Goal: Task Accomplishment & Management: Manage account settings

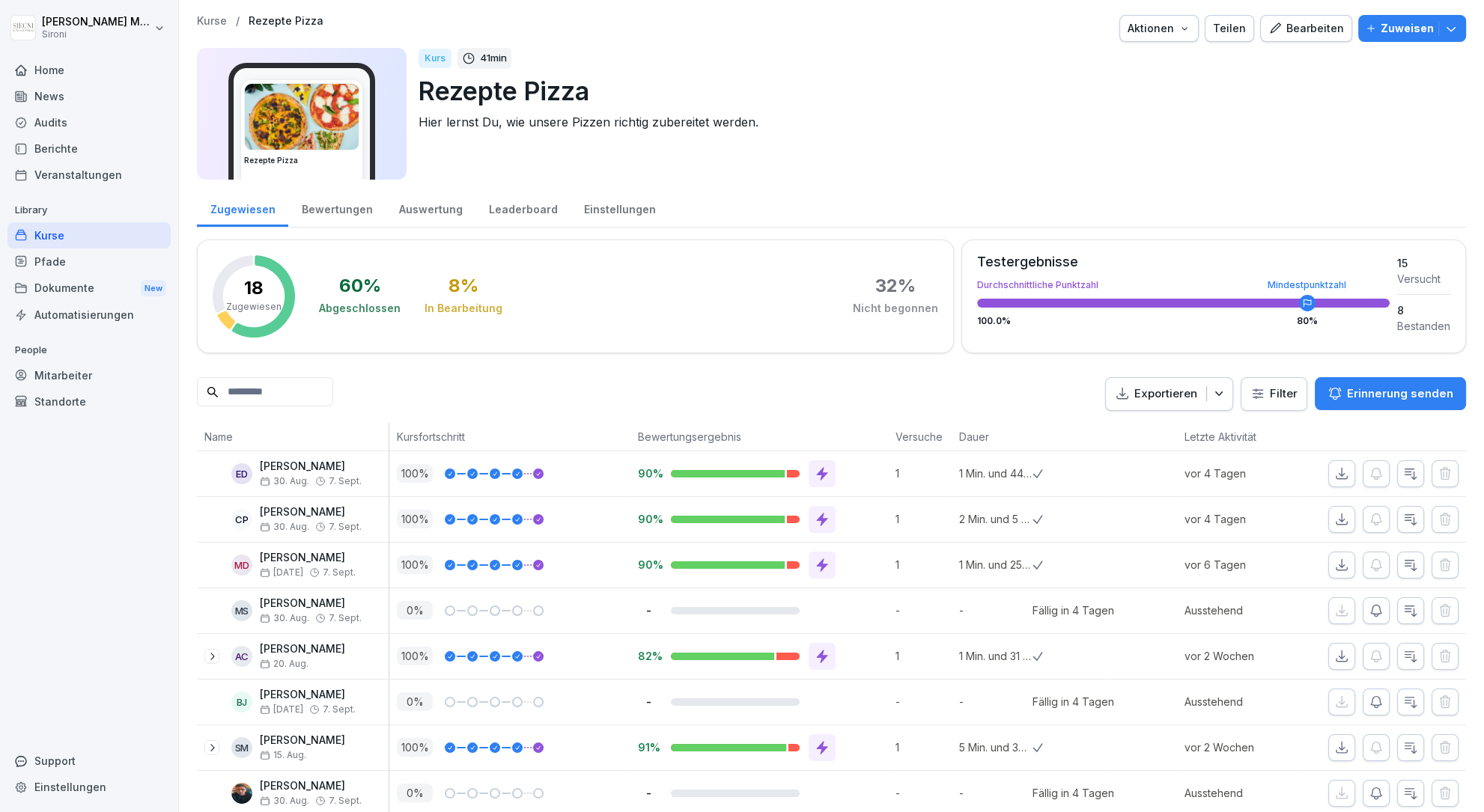
click at [1329, 25] on div "Bearbeiten" at bounding box center [1306, 28] width 76 height 17
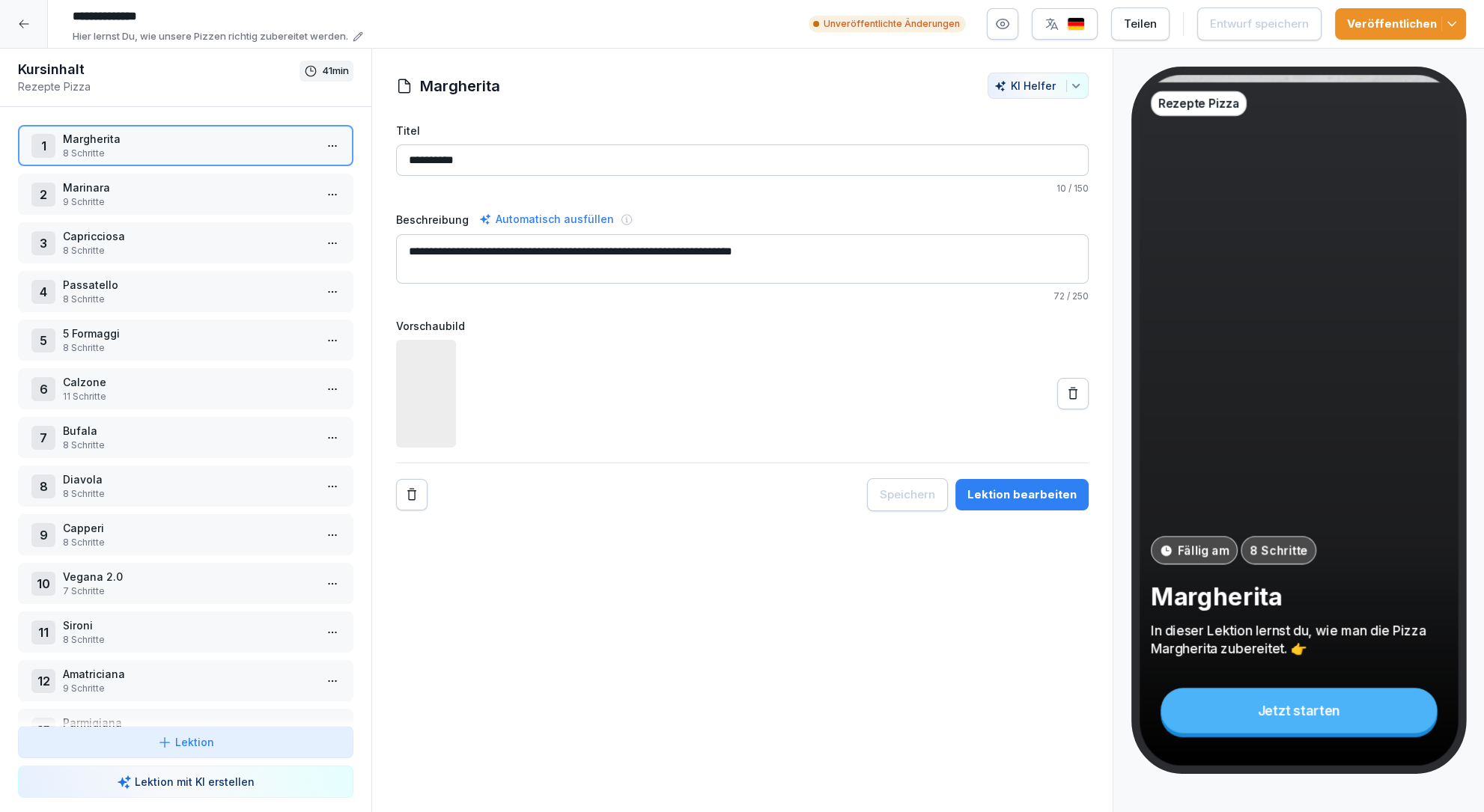
scroll to position [182, 0]
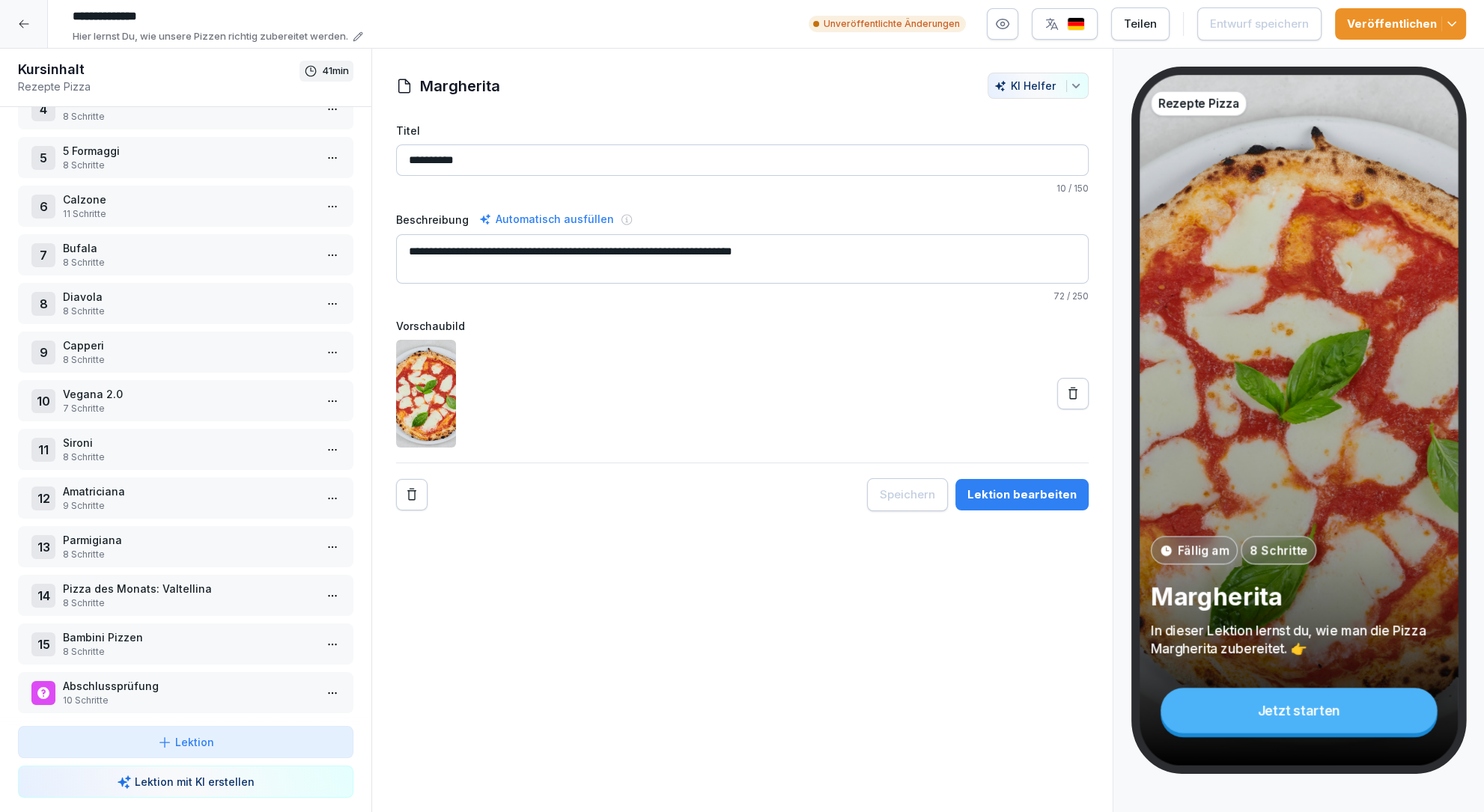
click at [27, 32] on div at bounding box center [24, 24] width 48 height 48
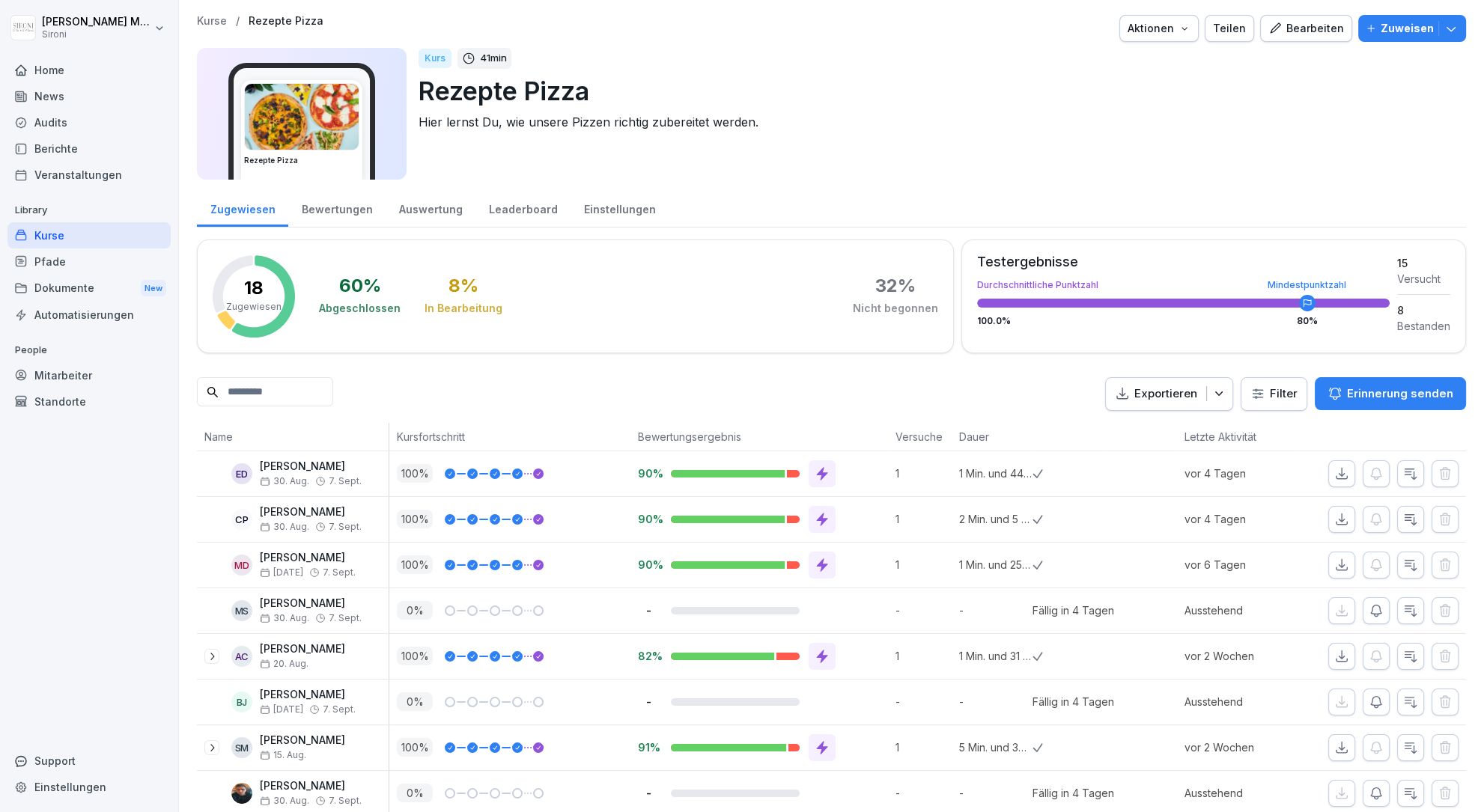
click at [87, 228] on div "Kurse" at bounding box center [89, 235] width 163 height 26
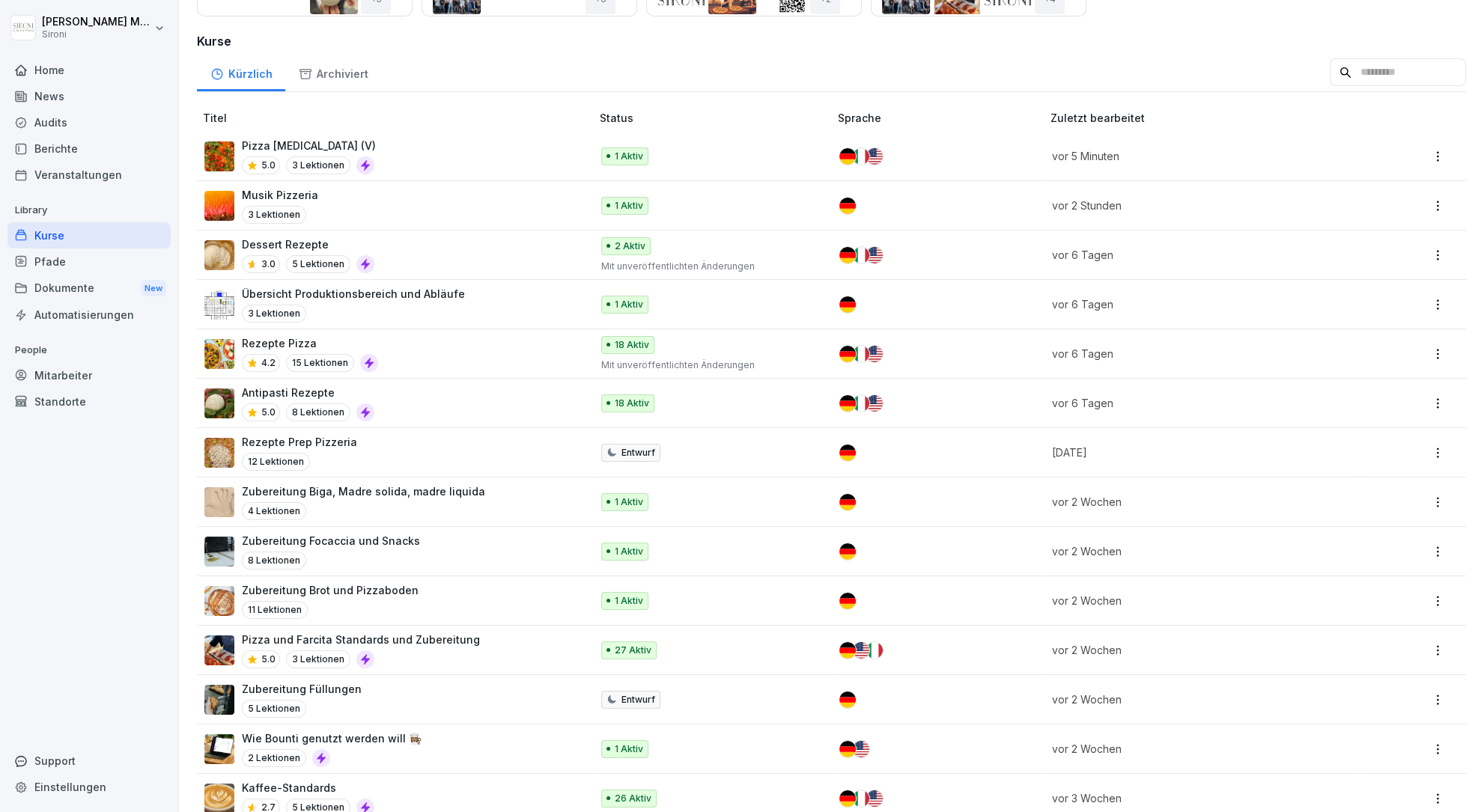
scroll to position [237, 0]
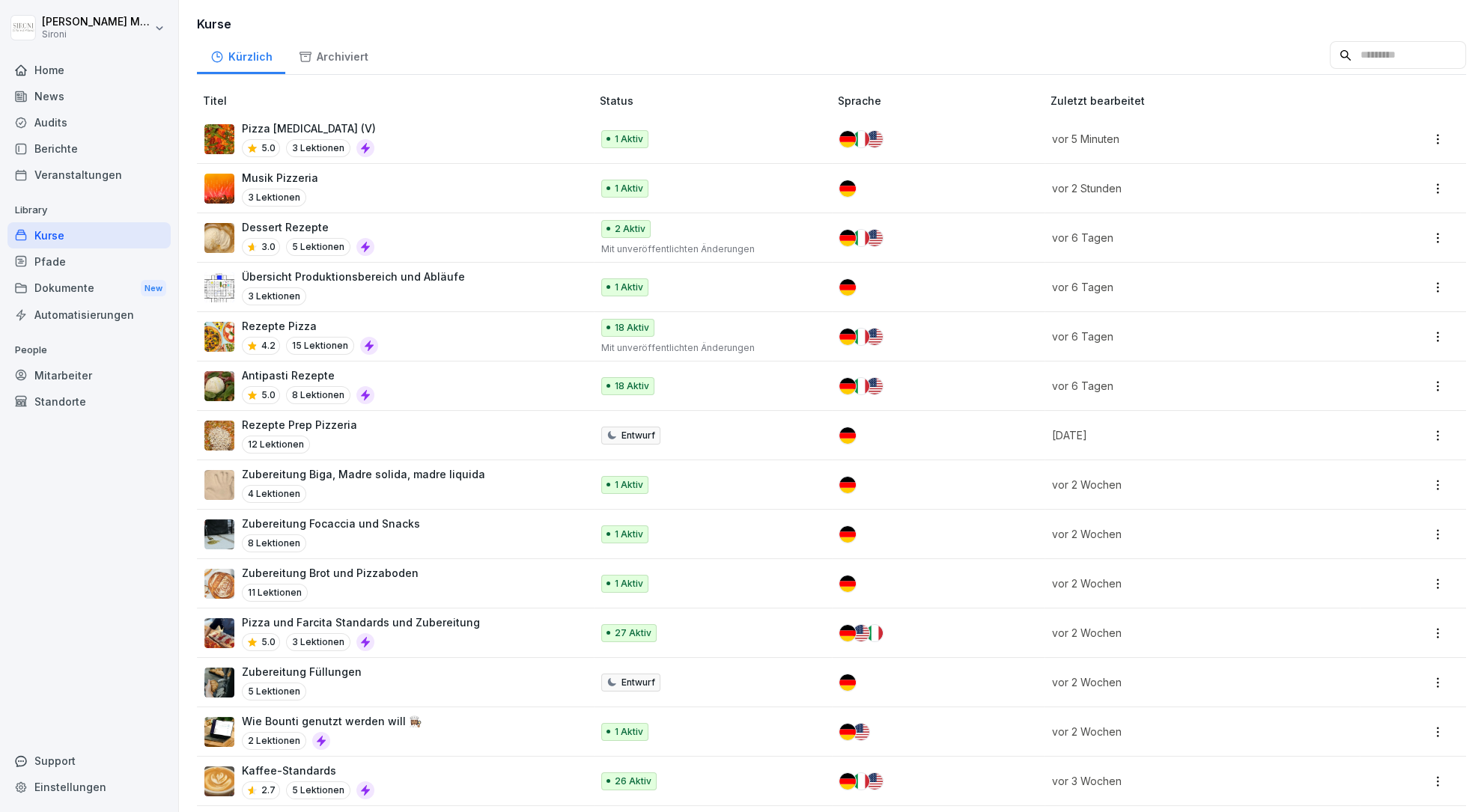
click at [402, 631] on div "Pizza und Farcita Standards und Zubereitung 5.0 3 Lektionen" at bounding box center [361, 633] width 238 height 37
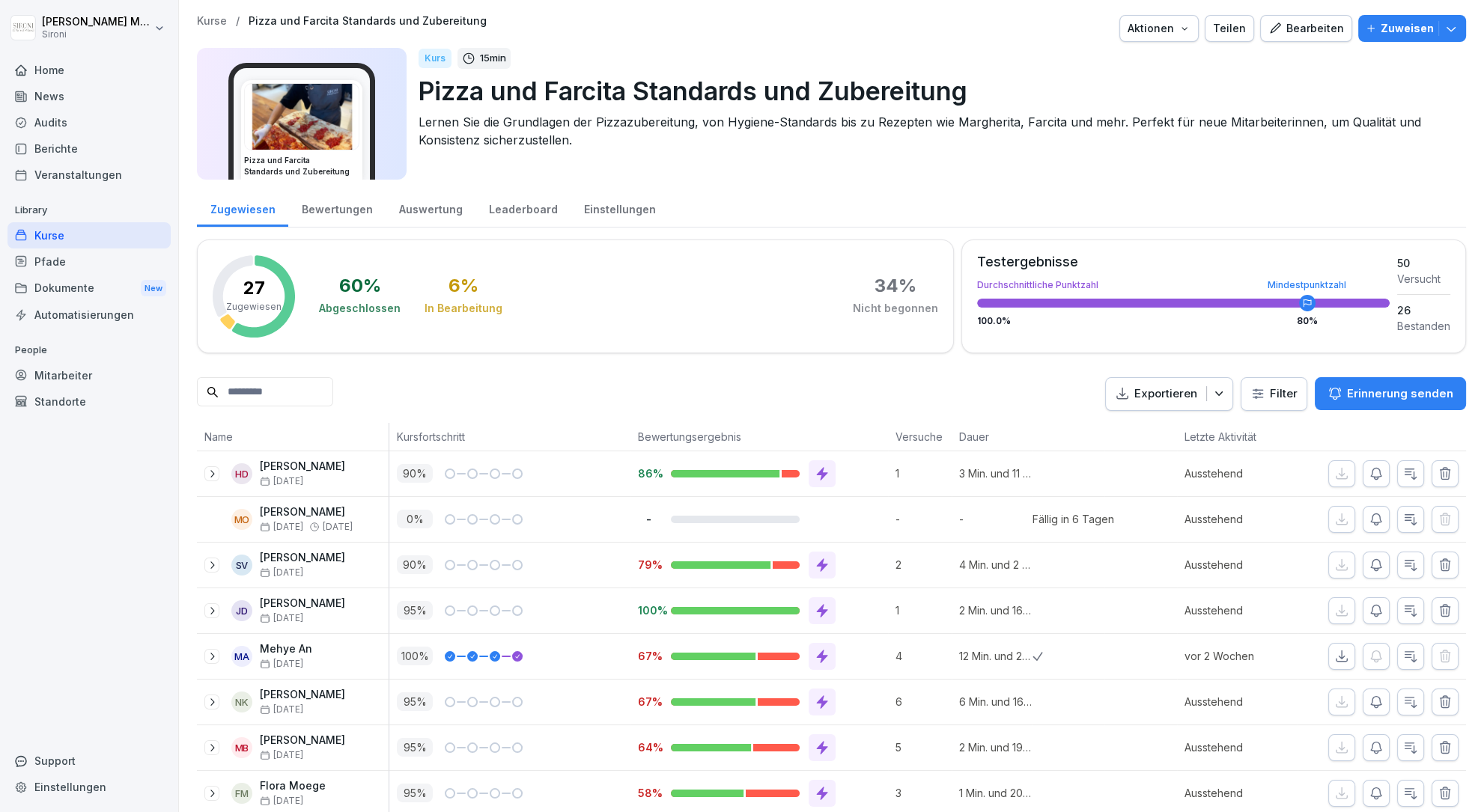
click at [1292, 22] on div "Bearbeiten" at bounding box center [1306, 28] width 76 height 17
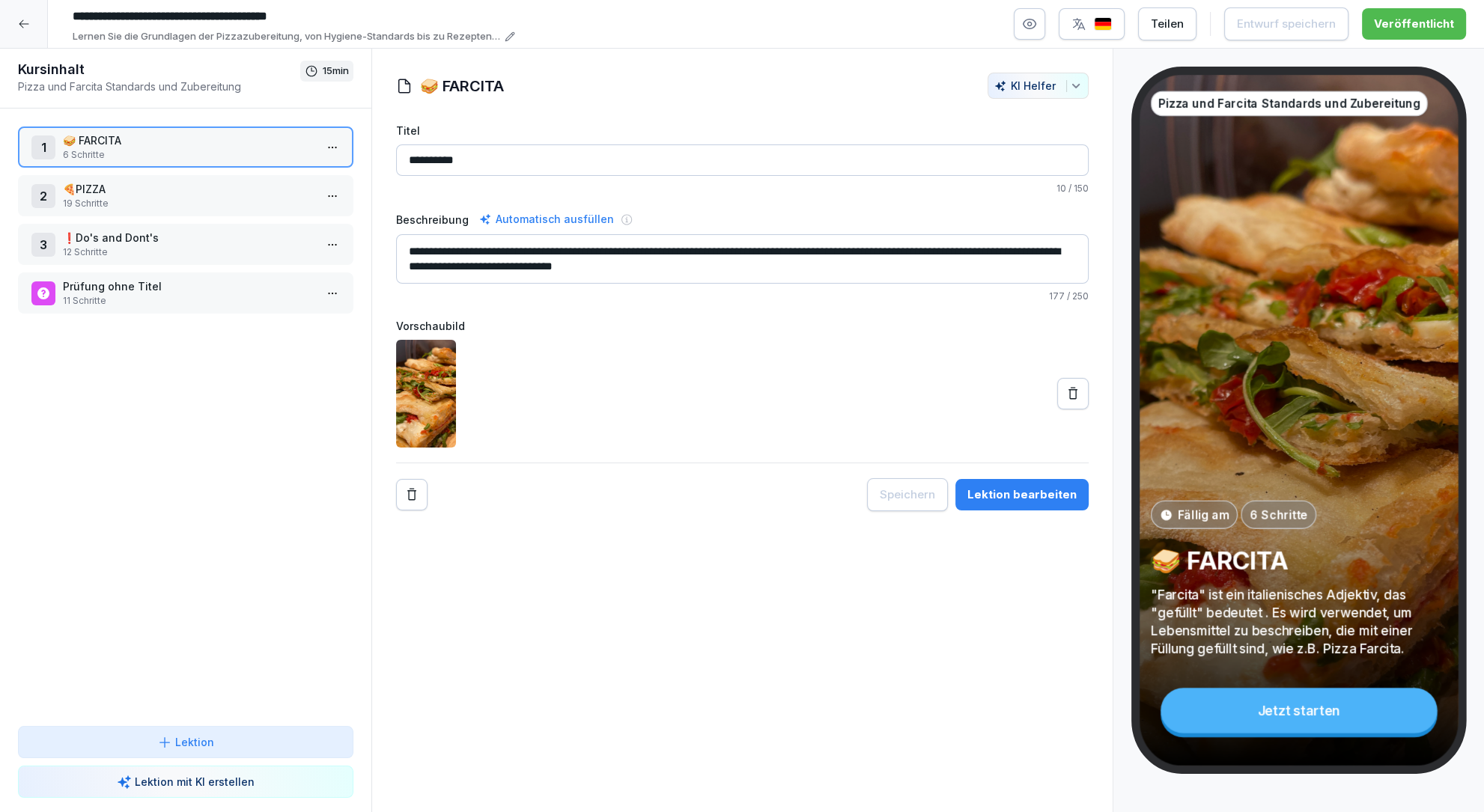
click at [157, 205] on p "19 Schritte" at bounding box center [188, 203] width 252 height 13
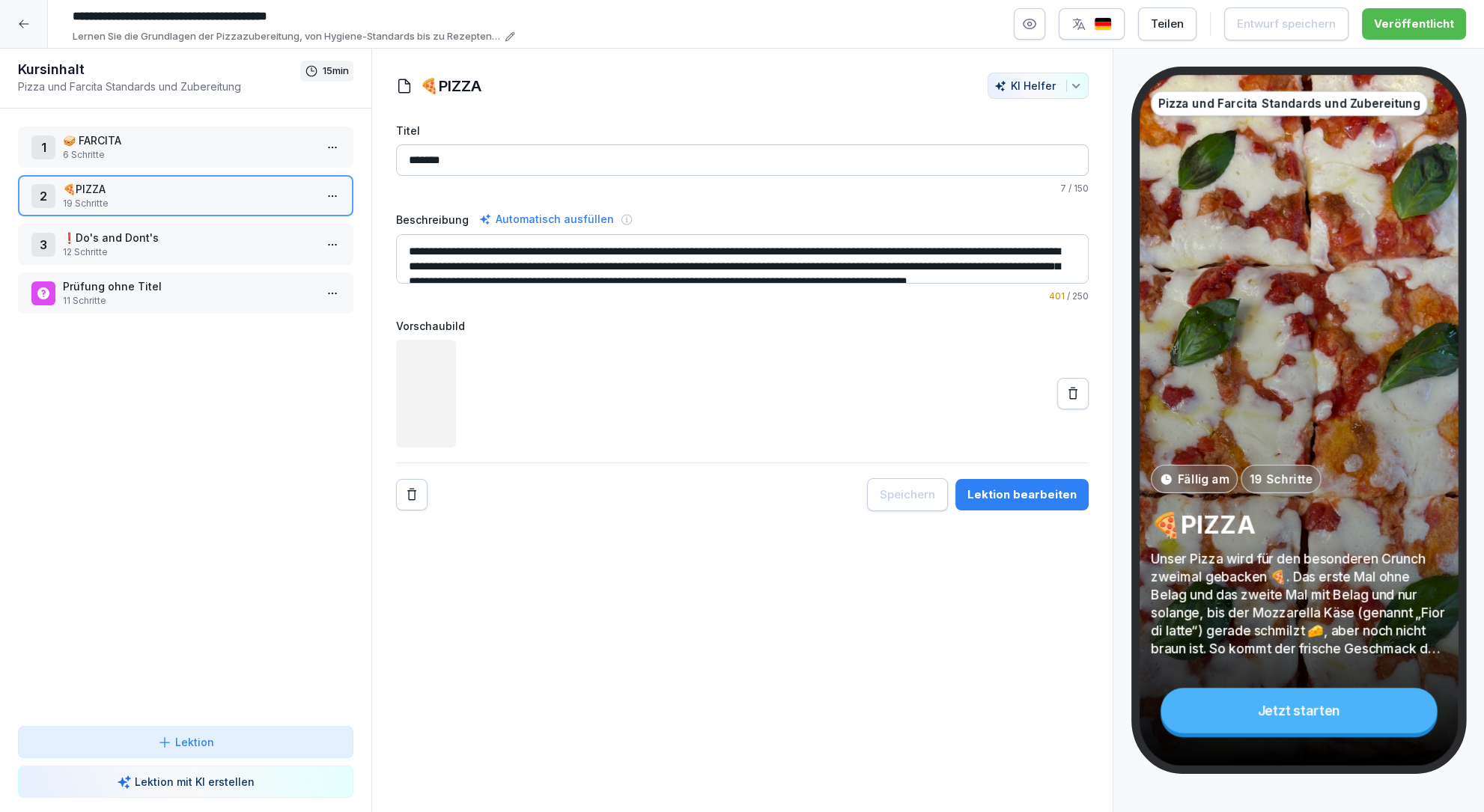
click at [327, 197] on html "**********" at bounding box center [742, 406] width 1484 height 812
click at [310, 217] on div "Schritte bearbeiten" at bounding box center [276, 225] width 115 height 16
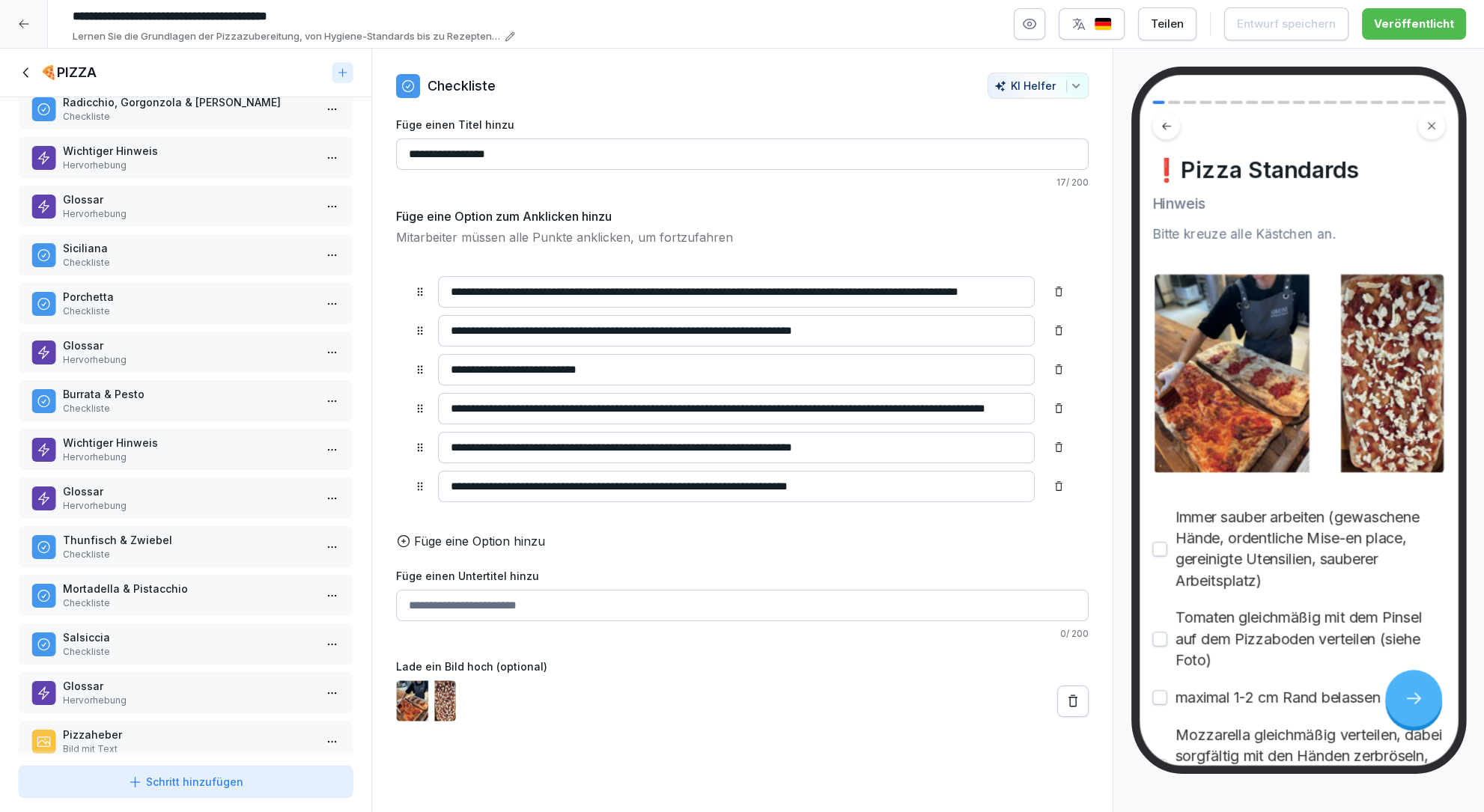
scroll to position [285, 0]
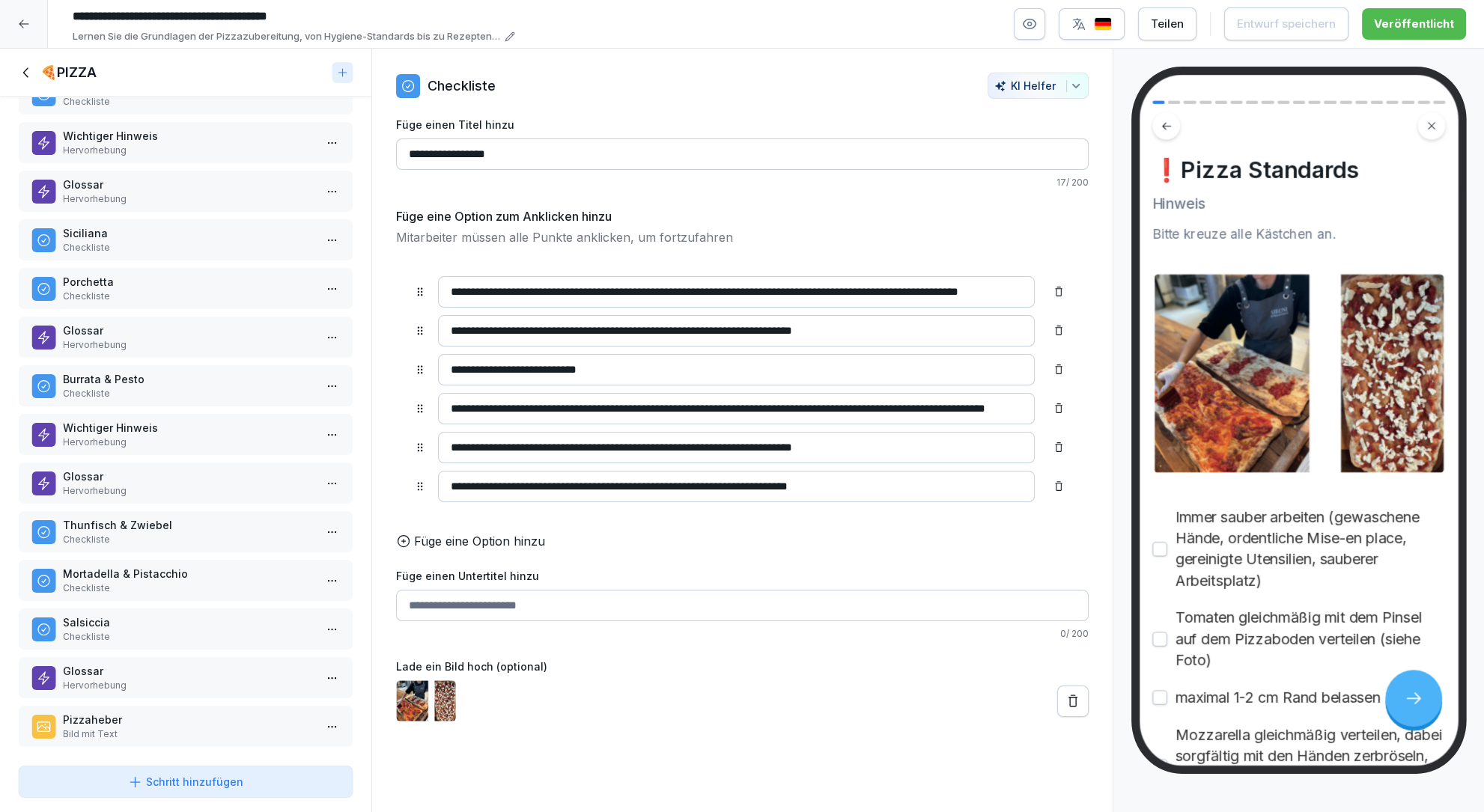
drag, startPoint x: 204, startPoint y: 783, endPoint x: 302, endPoint y: 740, distance: 107.0
click at [302, 740] on div "🍕PIZZA ❗️Pizza Standards Checkliste Pizza Rezepte: ganzjährig Bild mit Text Mar…" at bounding box center [186, 431] width 372 height 765
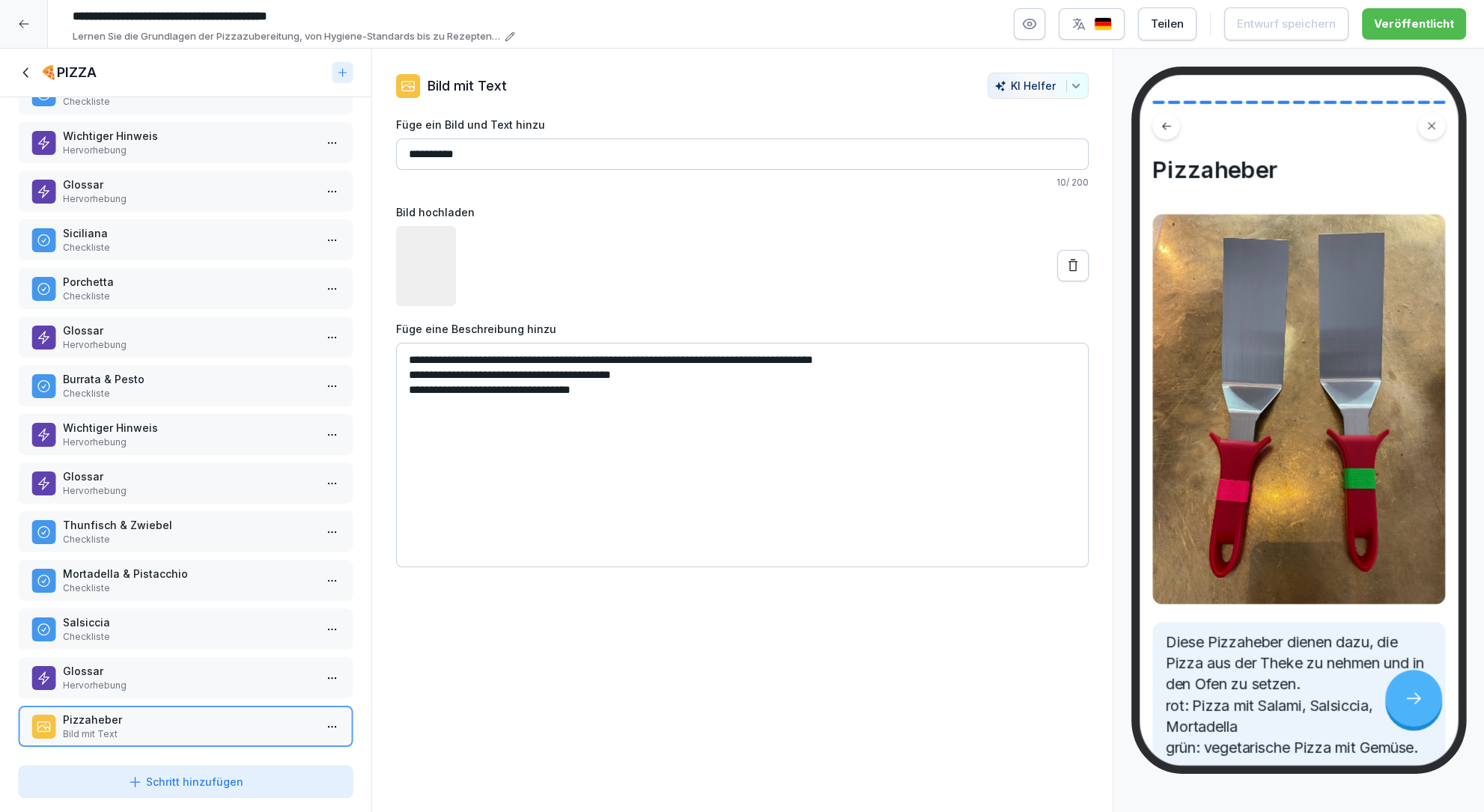
click at [196, 616] on p "Salsiccia" at bounding box center [188, 622] width 252 height 16
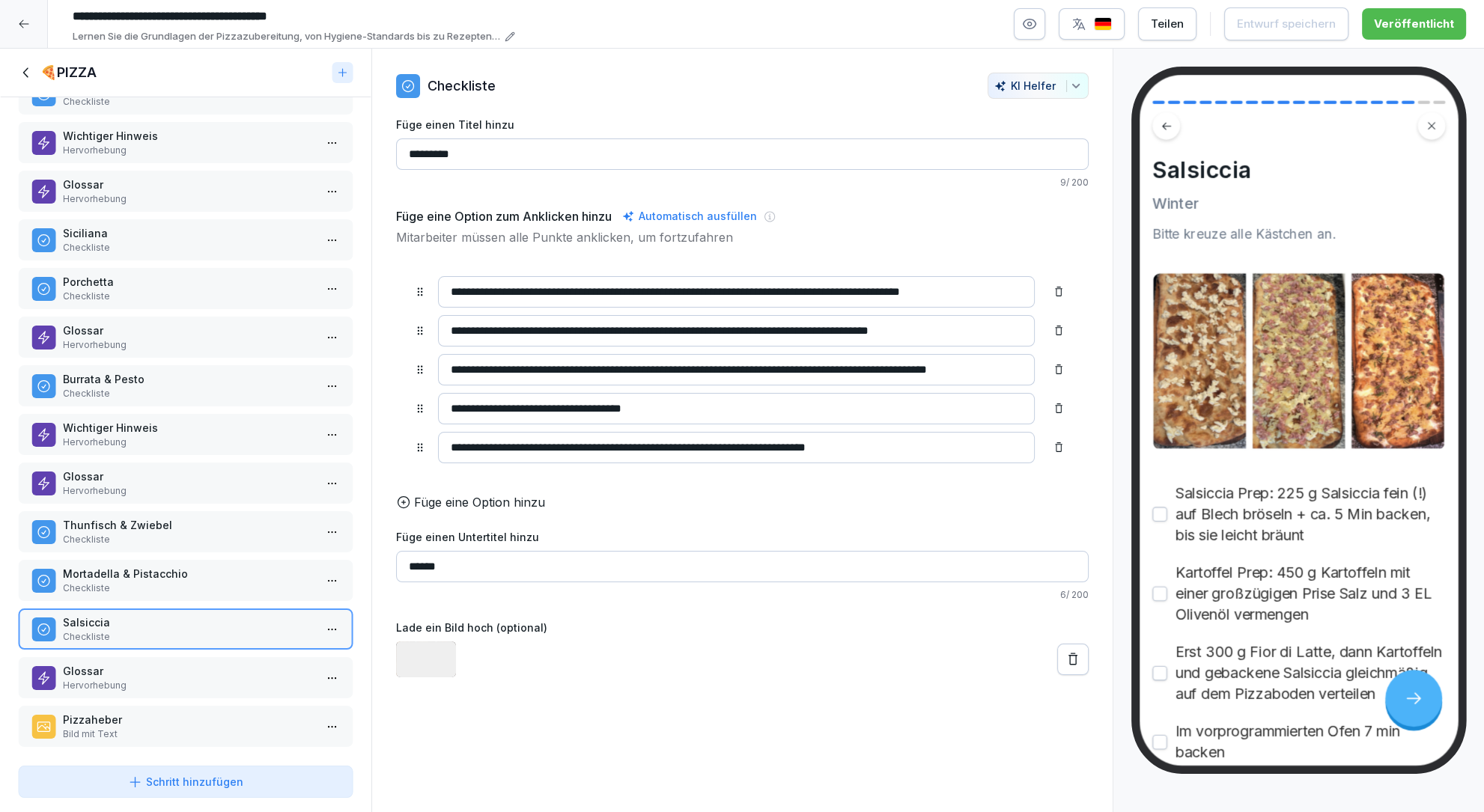
click at [332, 625] on html "**********" at bounding box center [742, 406] width 1484 height 812
click at [250, 639] on div "Kopieren ⌘C Duplizieren ⌘D Löschen" at bounding box center [277, 681] width 135 height 91
click at [162, 621] on html "**********" at bounding box center [742, 406] width 1484 height 812
click at [157, 791] on button "Schritt hinzufügen" at bounding box center [186, 781] width 336 height 32
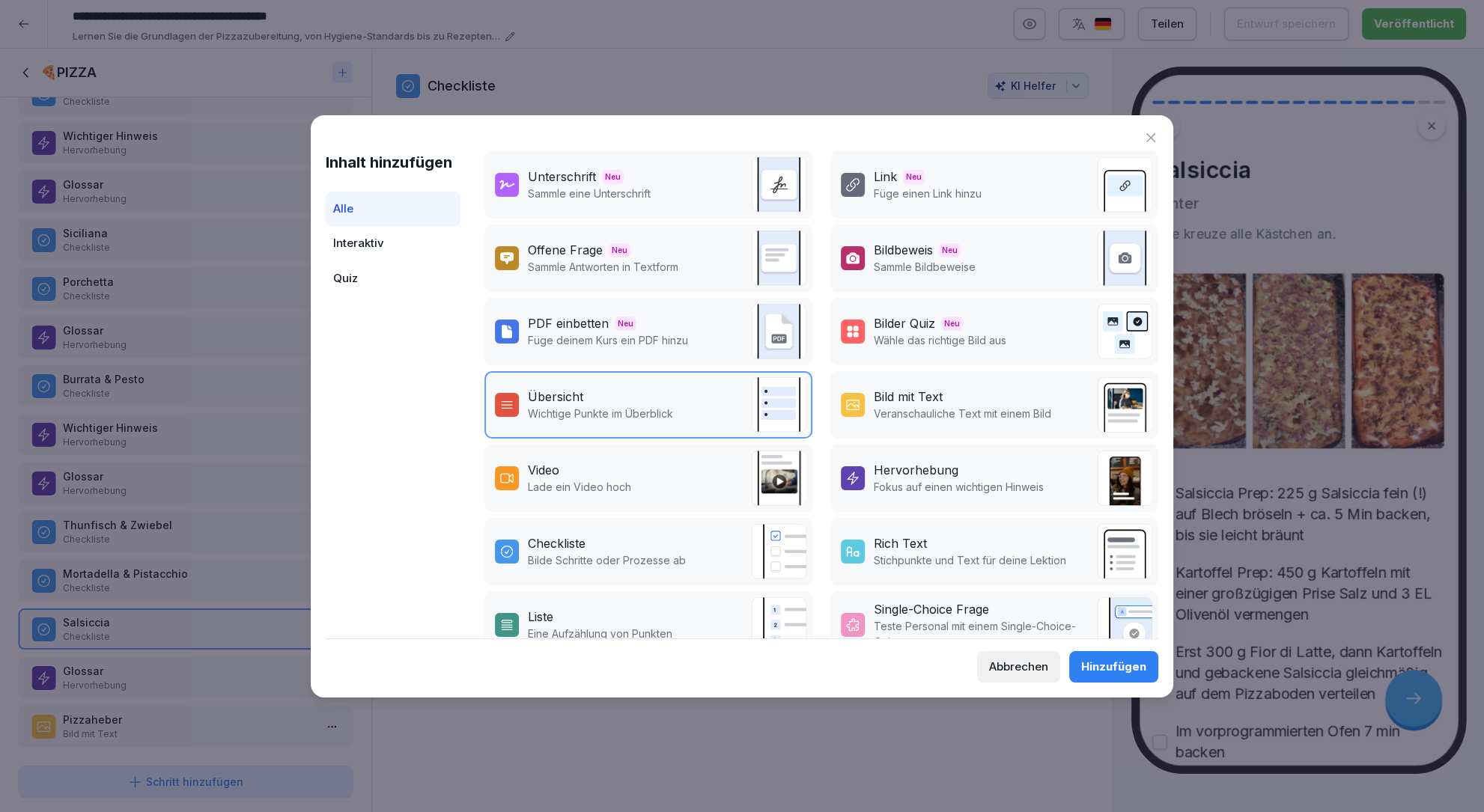
click at [995, 665] on div "Abbrechen" at bounding box center [1018, 667] width 59 height 17
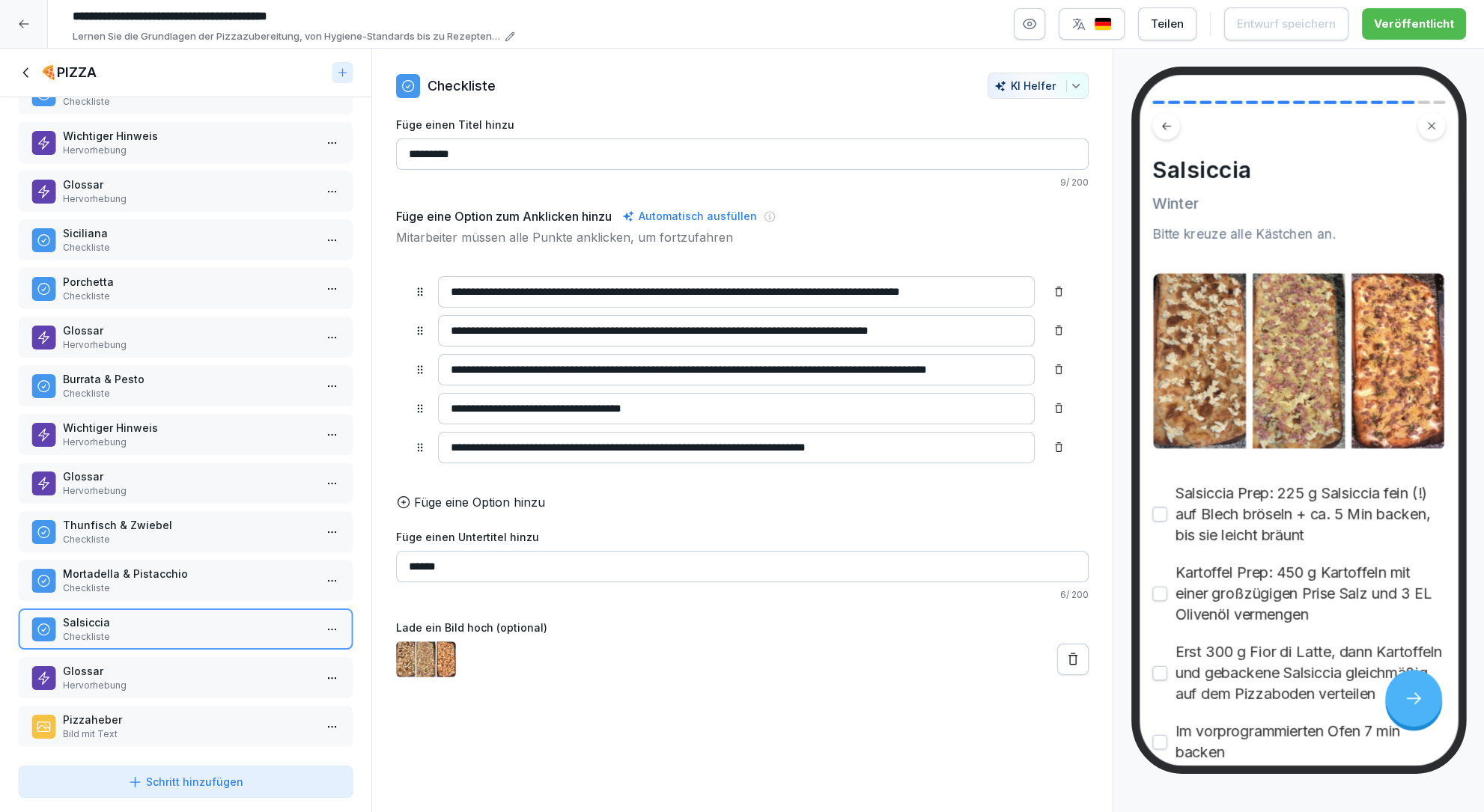
click at [198, 743] on div "❗️Pizza Standards Checkliste Pizza Rezepte: ganzjährig Bild mit Text Margherita…" at bounding box center [186, 428] width 372 height 662
click at [211, 755] on div at bounding box center [186, 755] width 372 height 11
click at [25, 64] on icon at bounding box center [27, 72] width 17 height 17
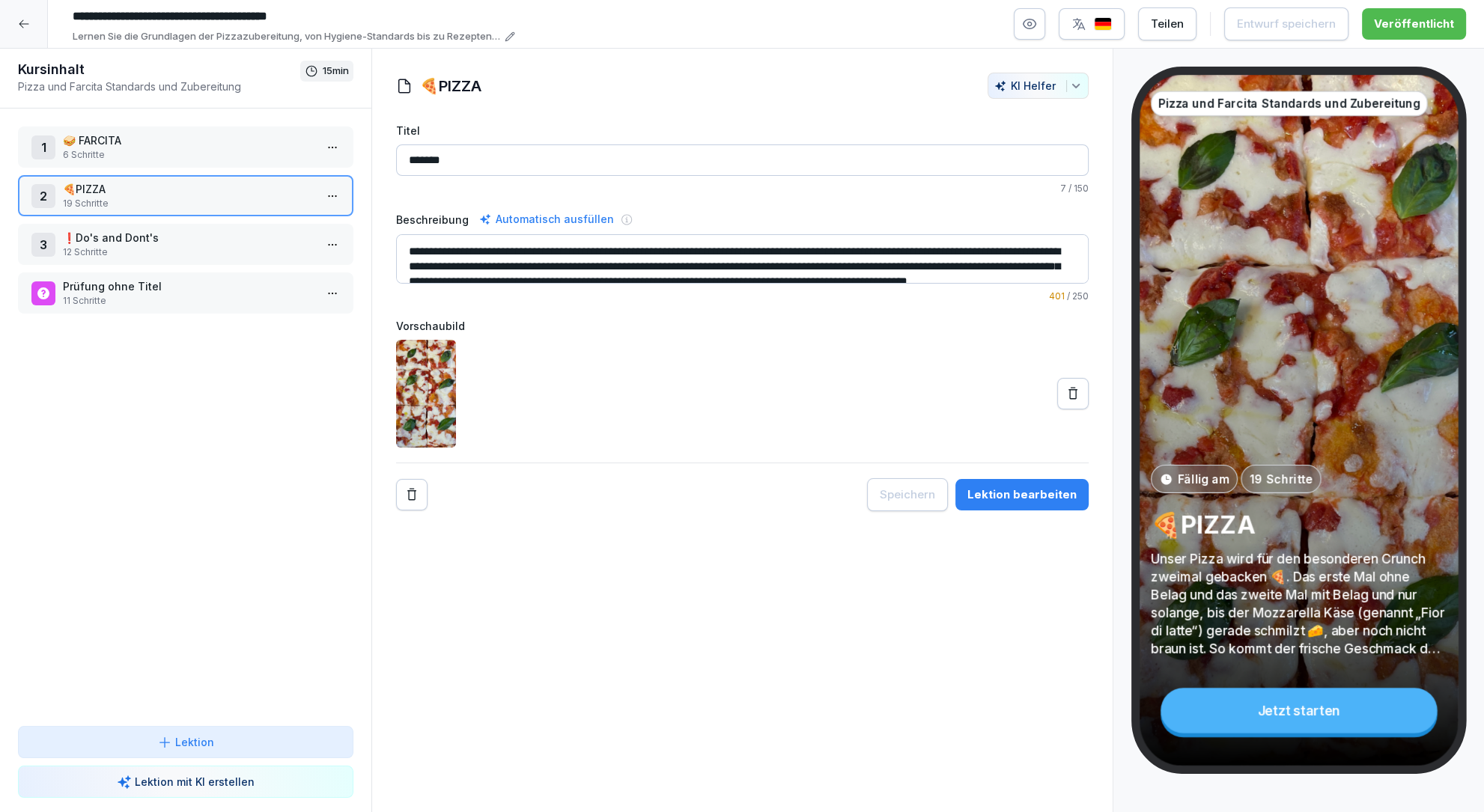
click at [141, 545] on div "1 🥪 FARCITA 6 Schritte 2 🍕PIZZA 19 Schritte 3 ❗️Do's and Dont's 12 Schritte Prü…" at bounding box center [186, 416] width 372 height 617
click at [93, 523] on div "1 🥪 FARCITA 6 Schritte 2 🍕PIZZA 19 Schritte 3 ❗️Do's and Dont's 12 Schritte Prü…" at bounding box center [186, 416] width 372 height 617
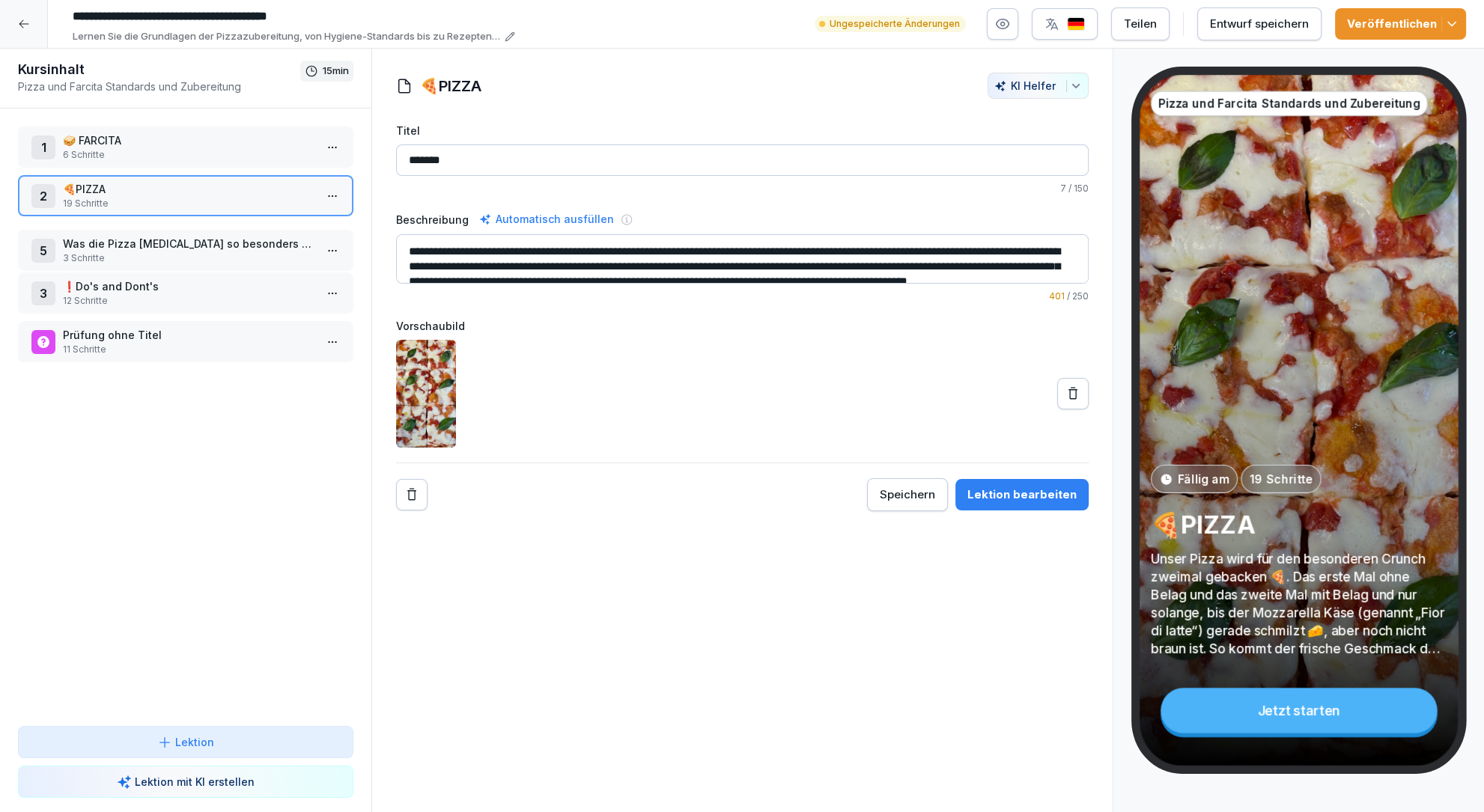
drag, startPoint x: 162, startPoint y: 340, endPoint x: 148, endPoint y: 248, distance: 93.1
click at [148, 248] on p "Was die Pizza Allegra so besonders macht" at bounding box center [188, 243] width 252 height 16
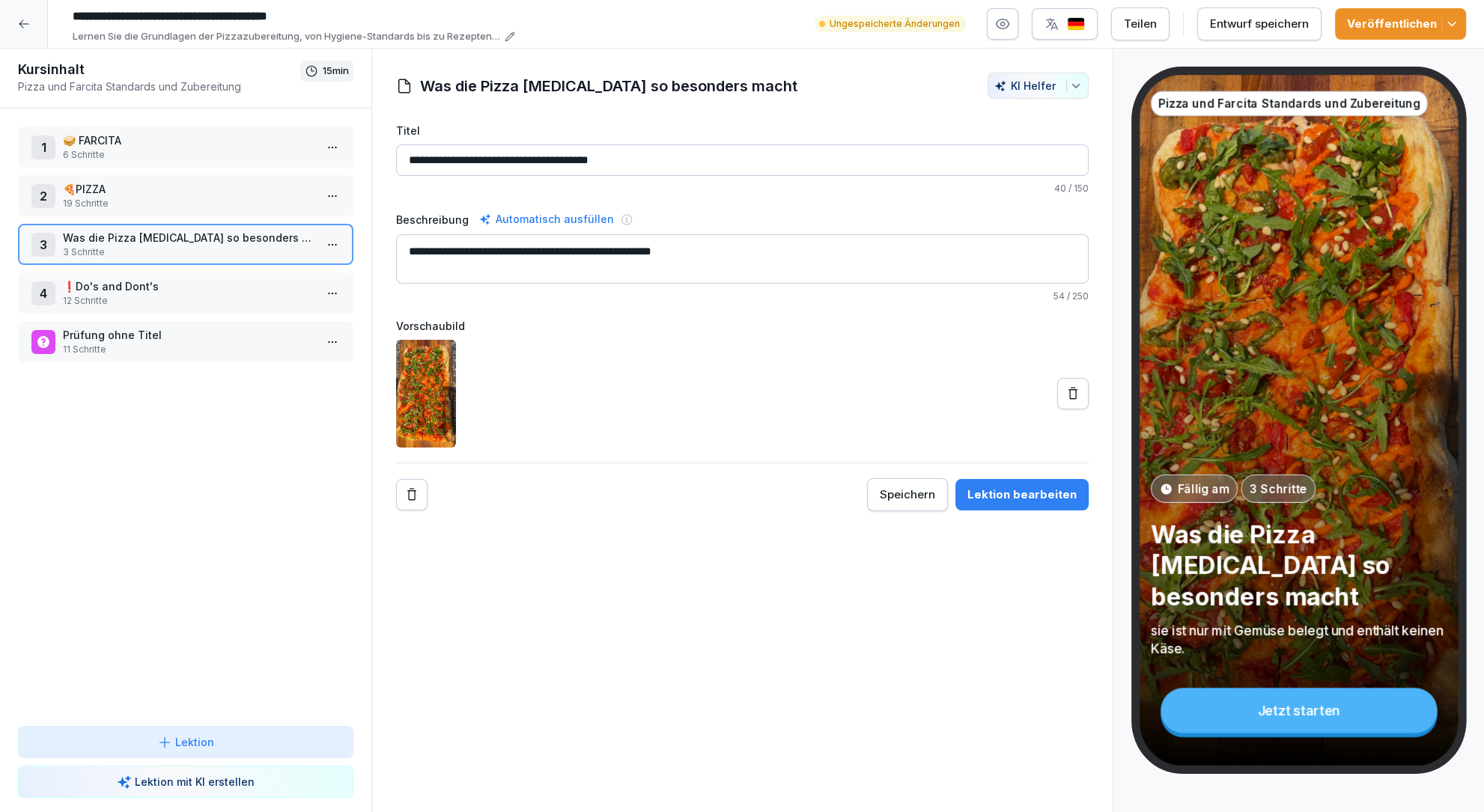
click at [333, 238] on html "**********" at bounding box center [742, 406] width 1484 height 812
click at [262, 353] on div "Löschen" at bounding box center [249, 356] width 62 height 16
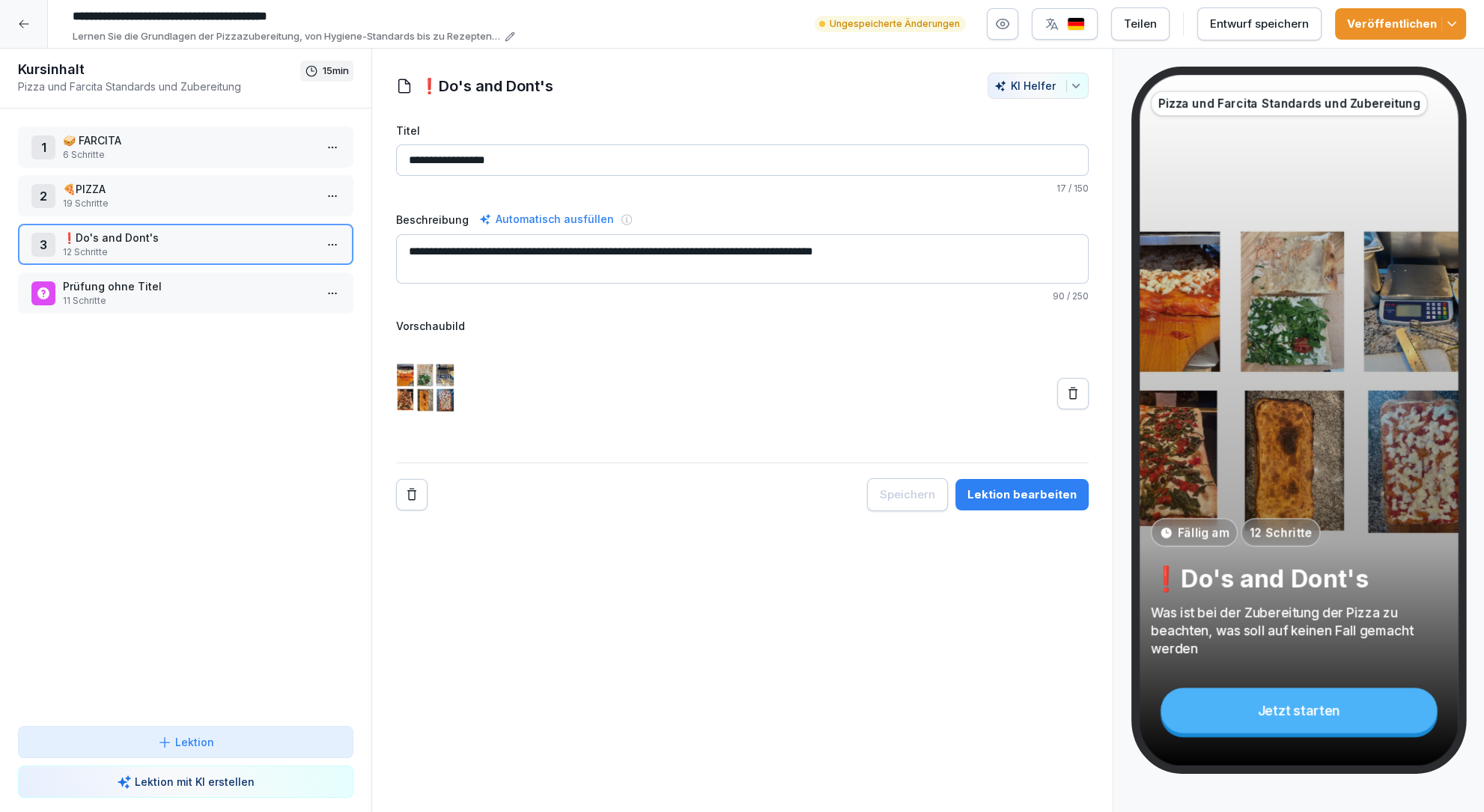
click at [23, 22] on icon at bounding box center [24, 24] width 12 height 12
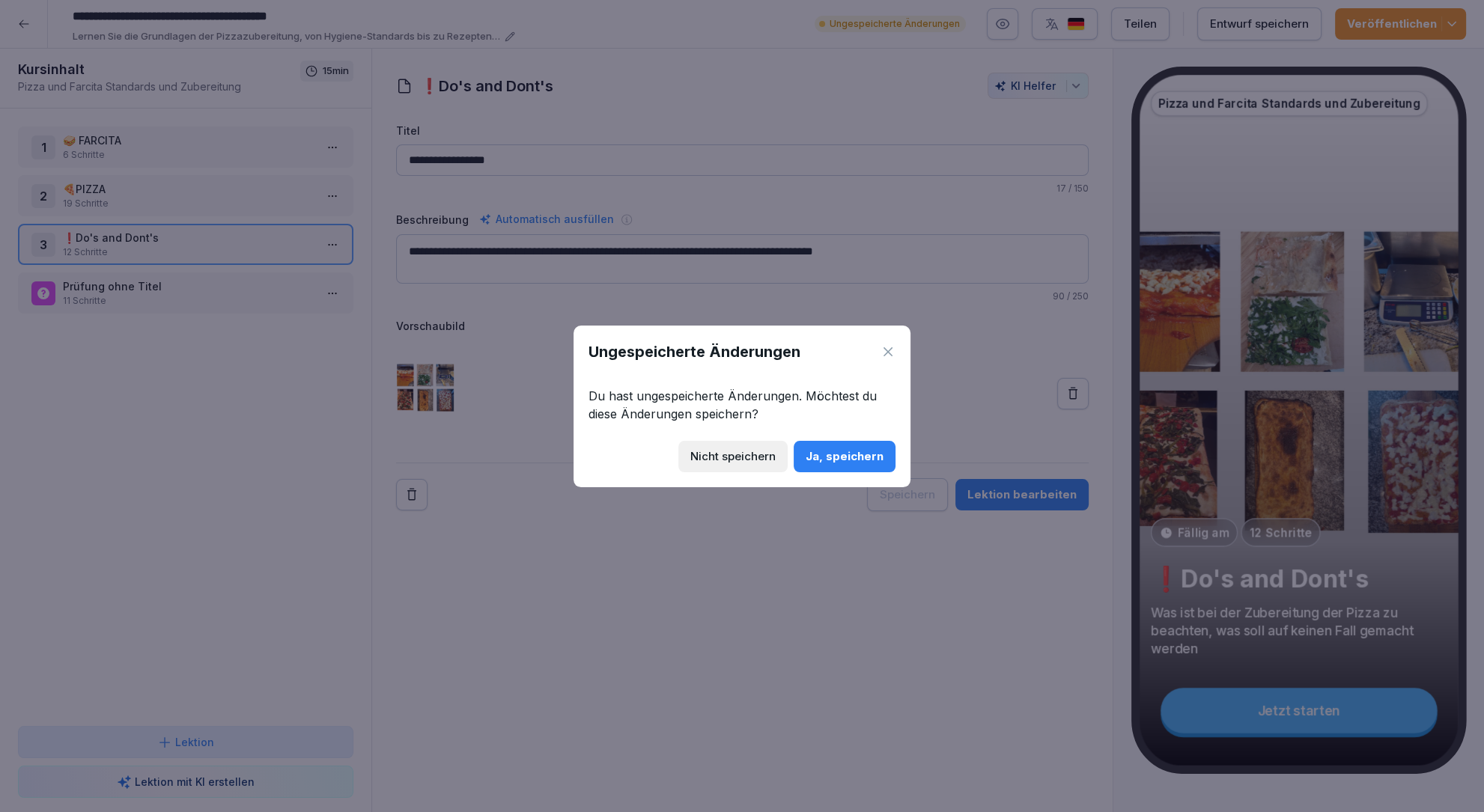
click at [839, 459] on div "Ja, speichern" at bounding box center [844, 456] width 77 height 17
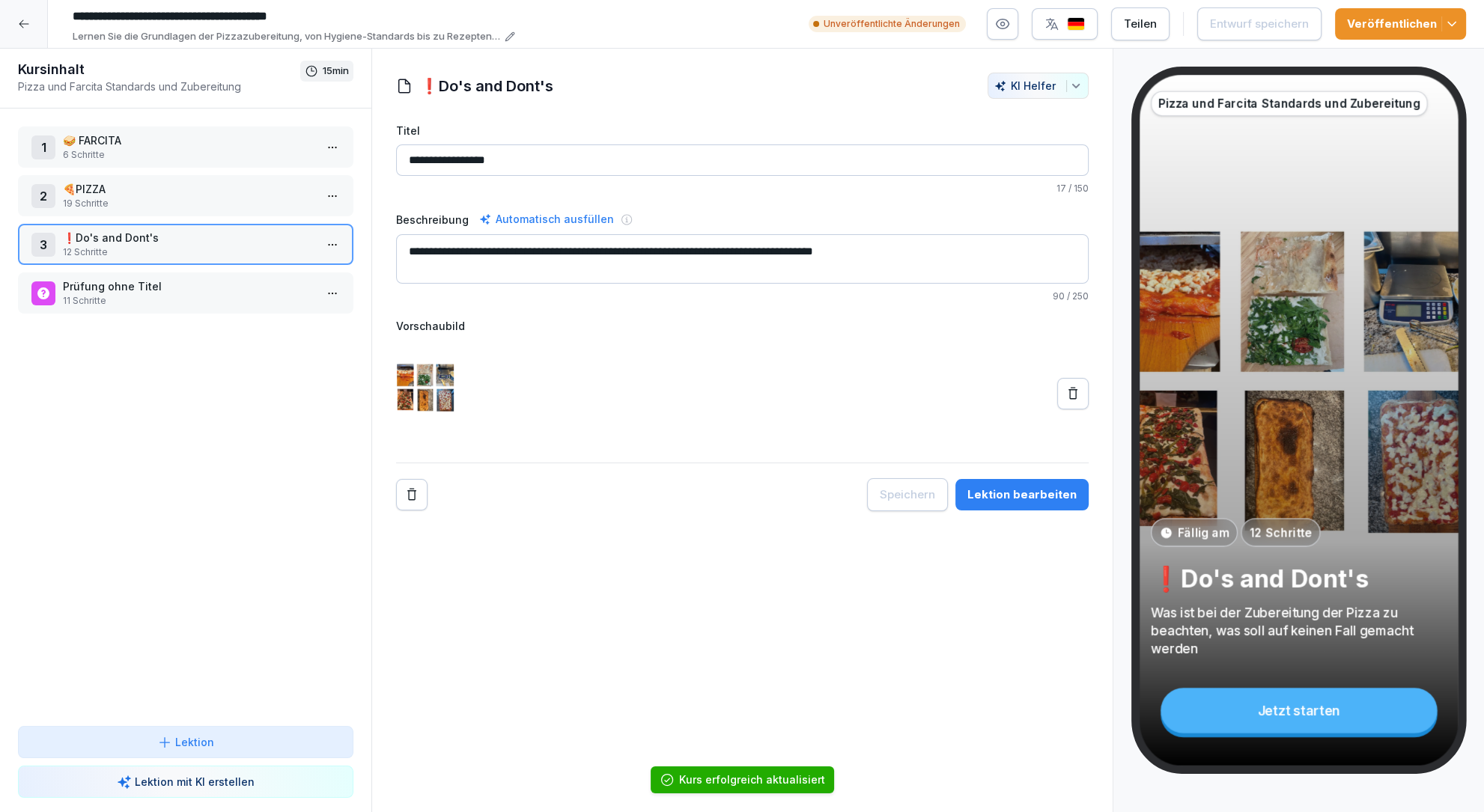
click at [19, 21] on icon at bounding box center [24, 24] width 12 height 12
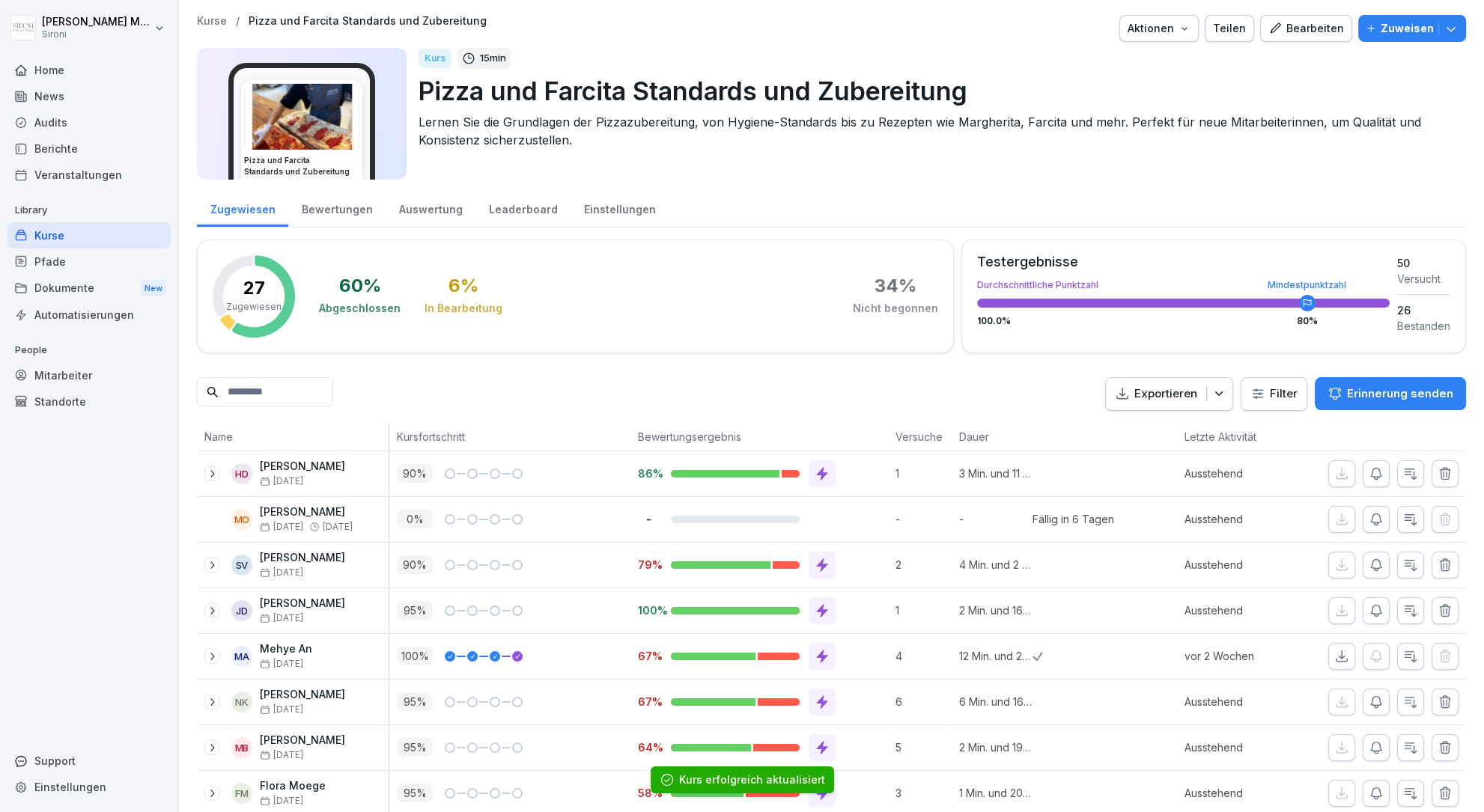
click at [52, 242] on div "Kurse" at bounding box center [89, 235] width 163 height 26
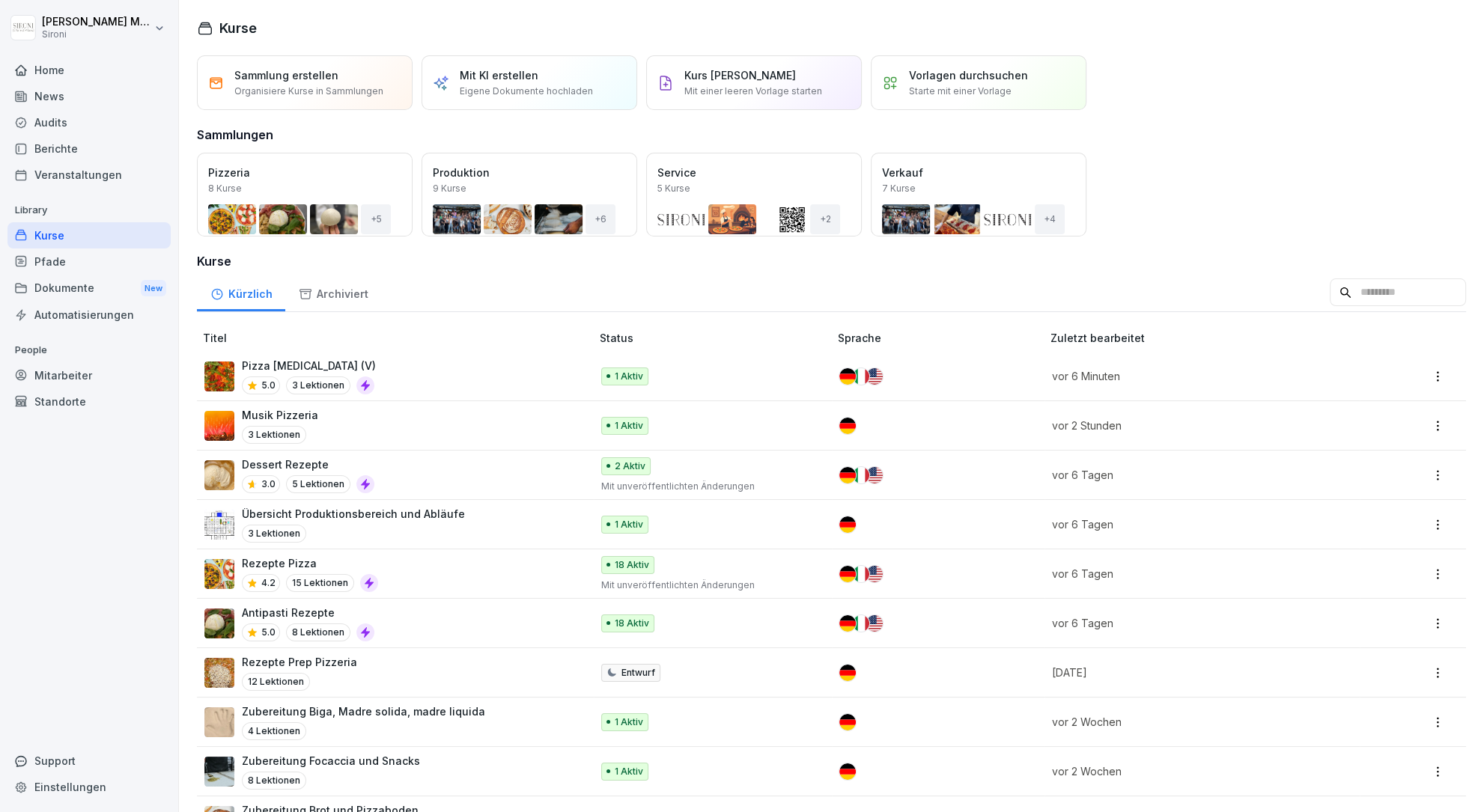
click at [218, 376] on img at bounding box center [219, 376] width 30 height 30
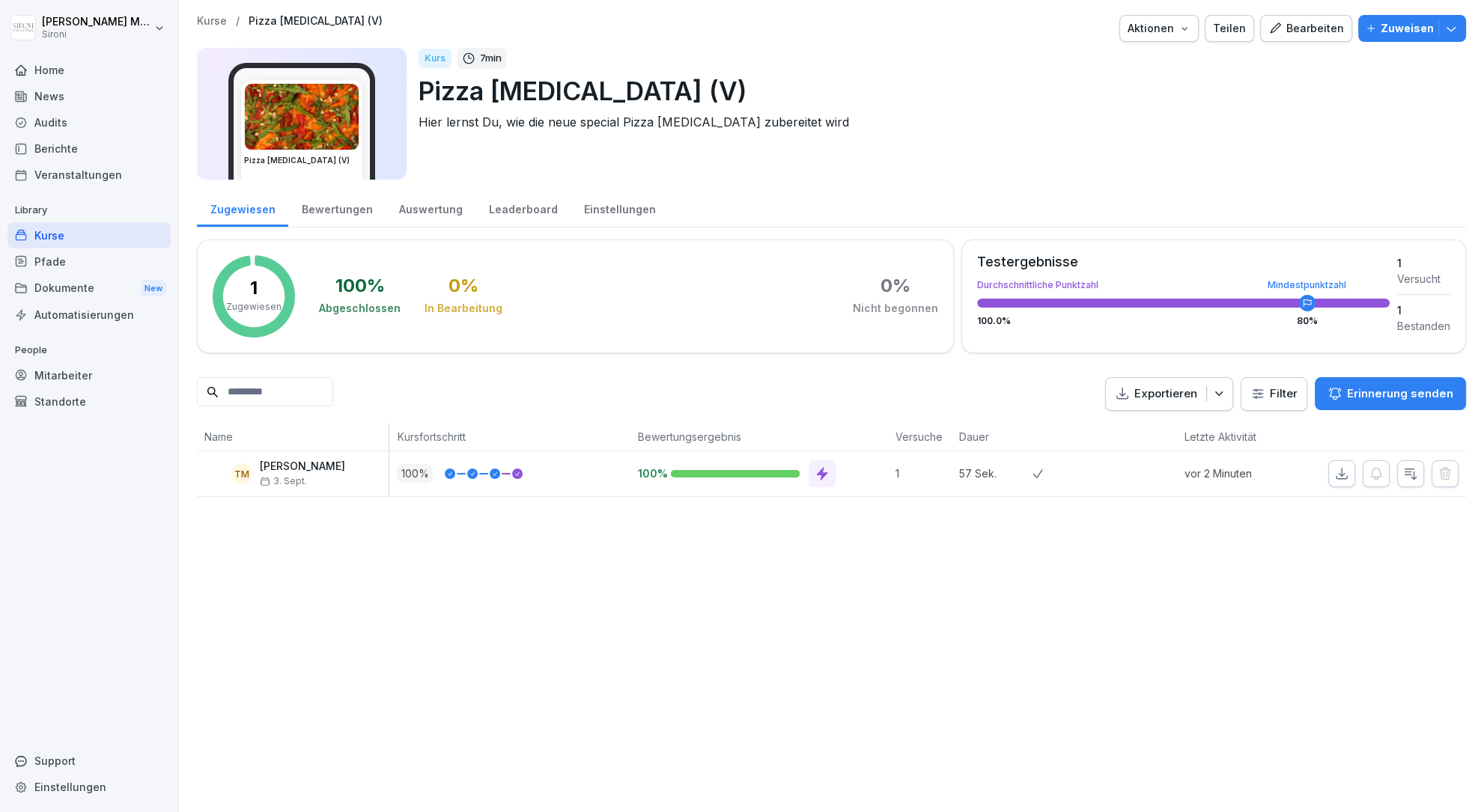
click at [1303, 35] on div "Bearbeiten" at bounding box center [1306, 28] width 76 height 17
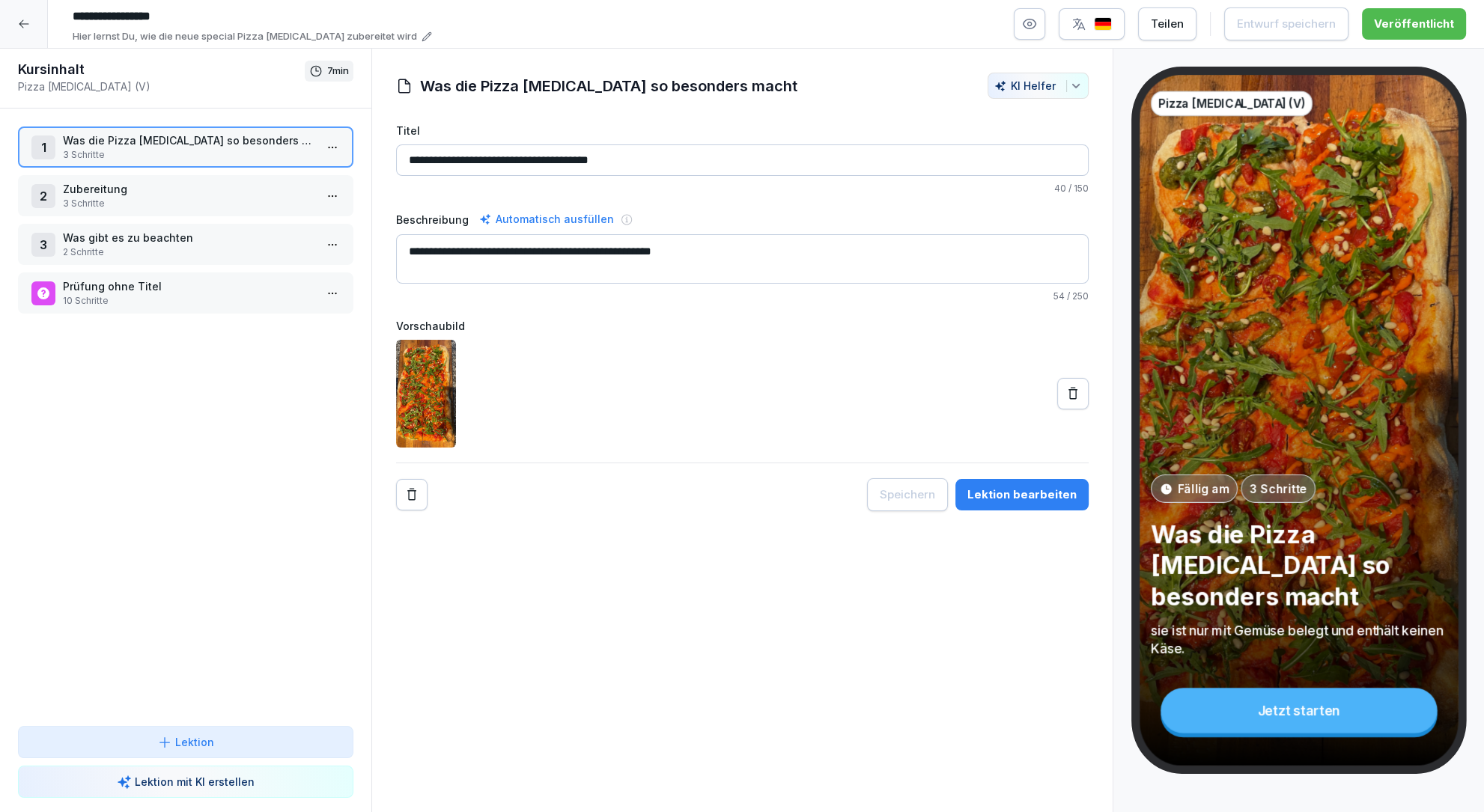
click at [222, 187] on p "Zubereitung" at bounding box center [188, 188] width 252 height 16
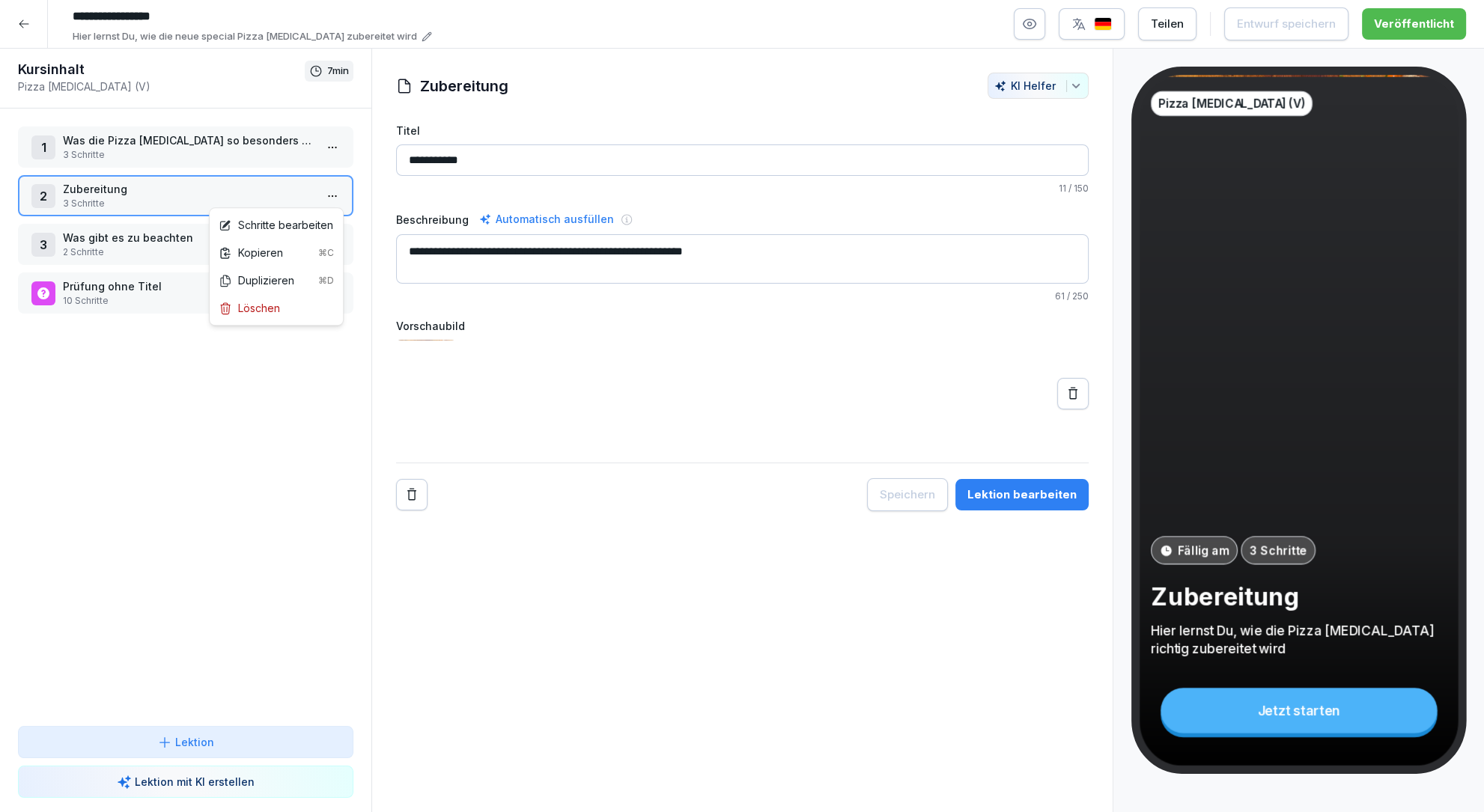
click at [329, 187] on html "**********" at bounding box center [742, 406] width 1484 height 812
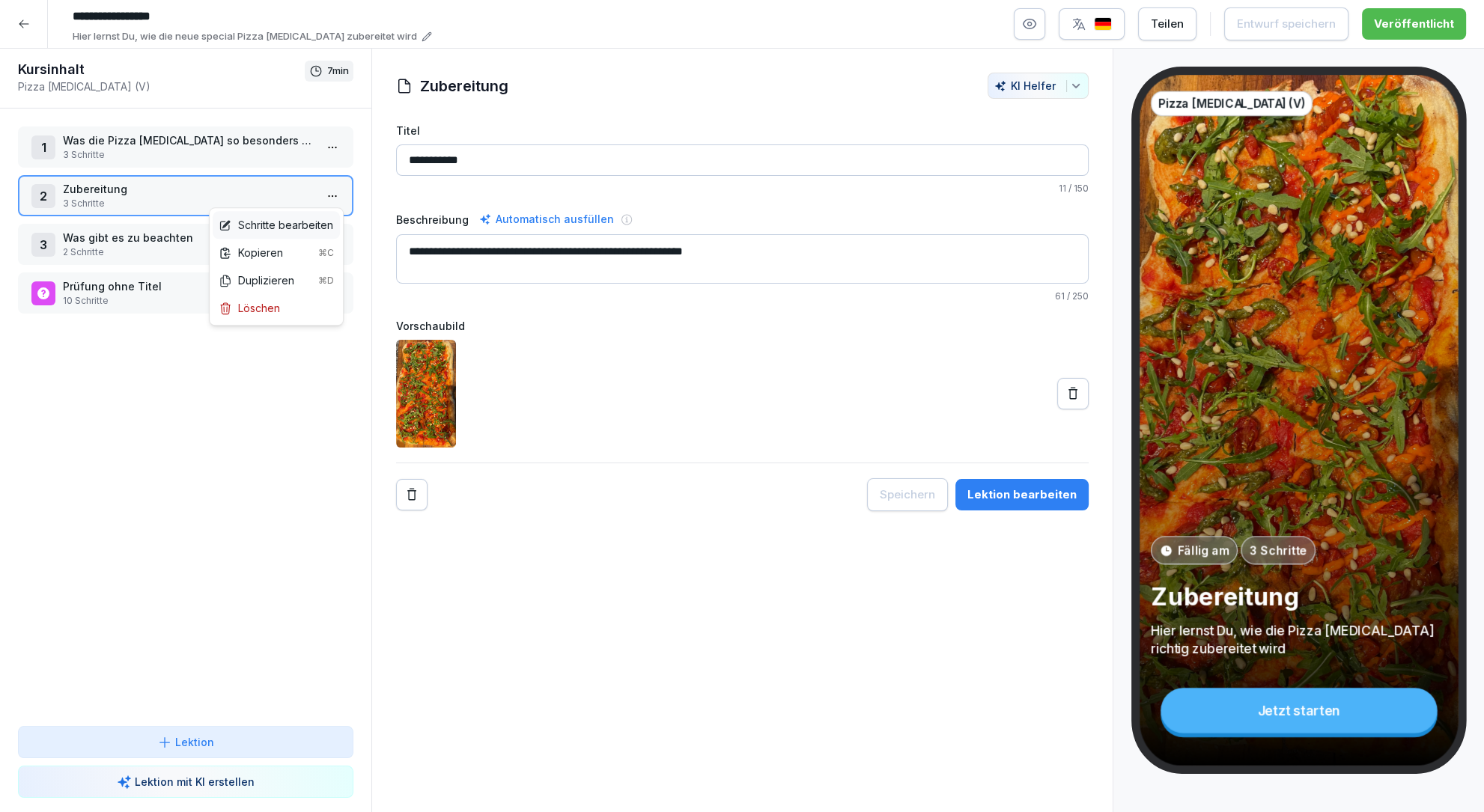
click at [314, 226] on div "Schritte bearbeiten" at bounding box center [276, 225] width 115 height 16
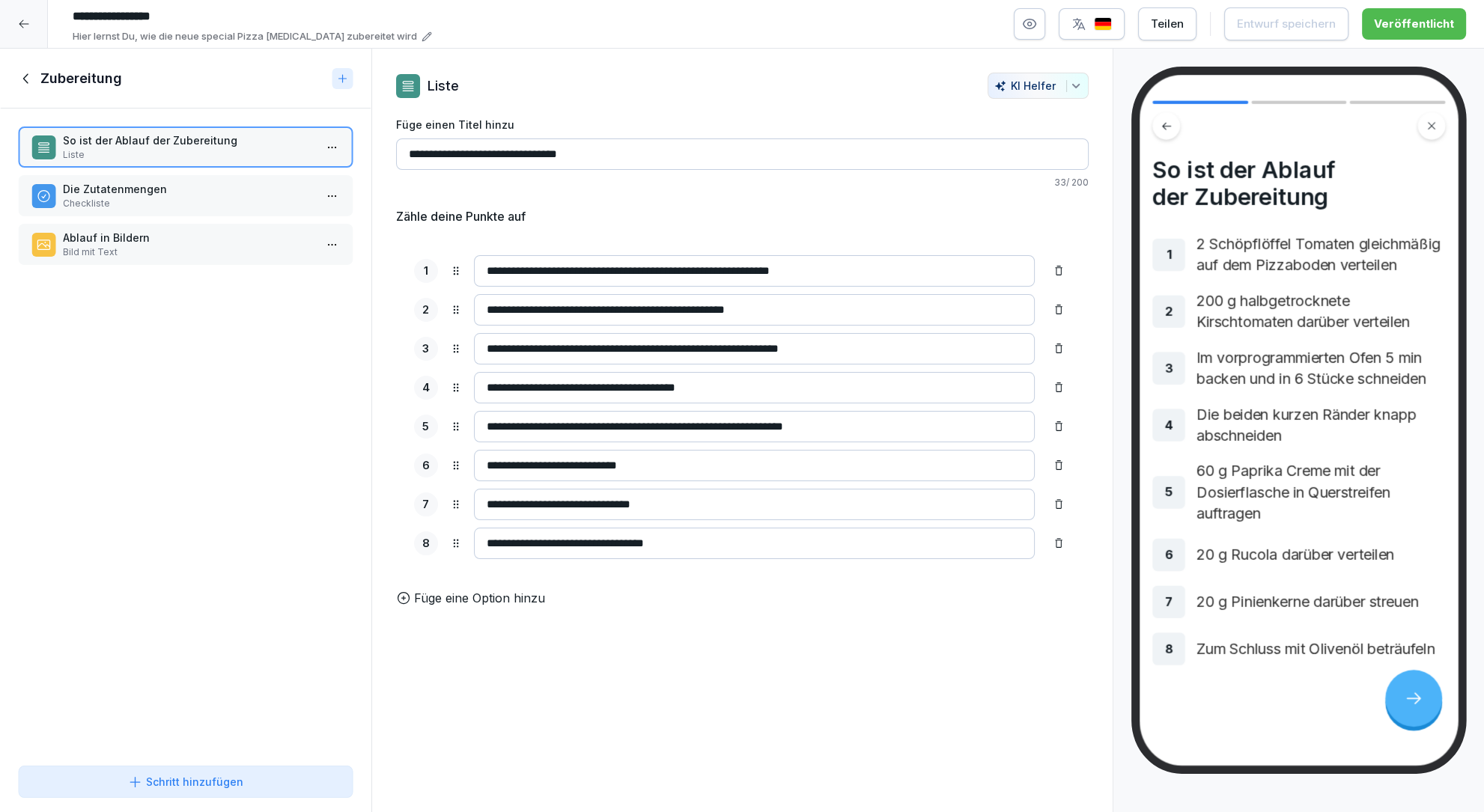
click at [250, 203] on p "Checkliste" at bounding box center [188, 203] width 252 height 13
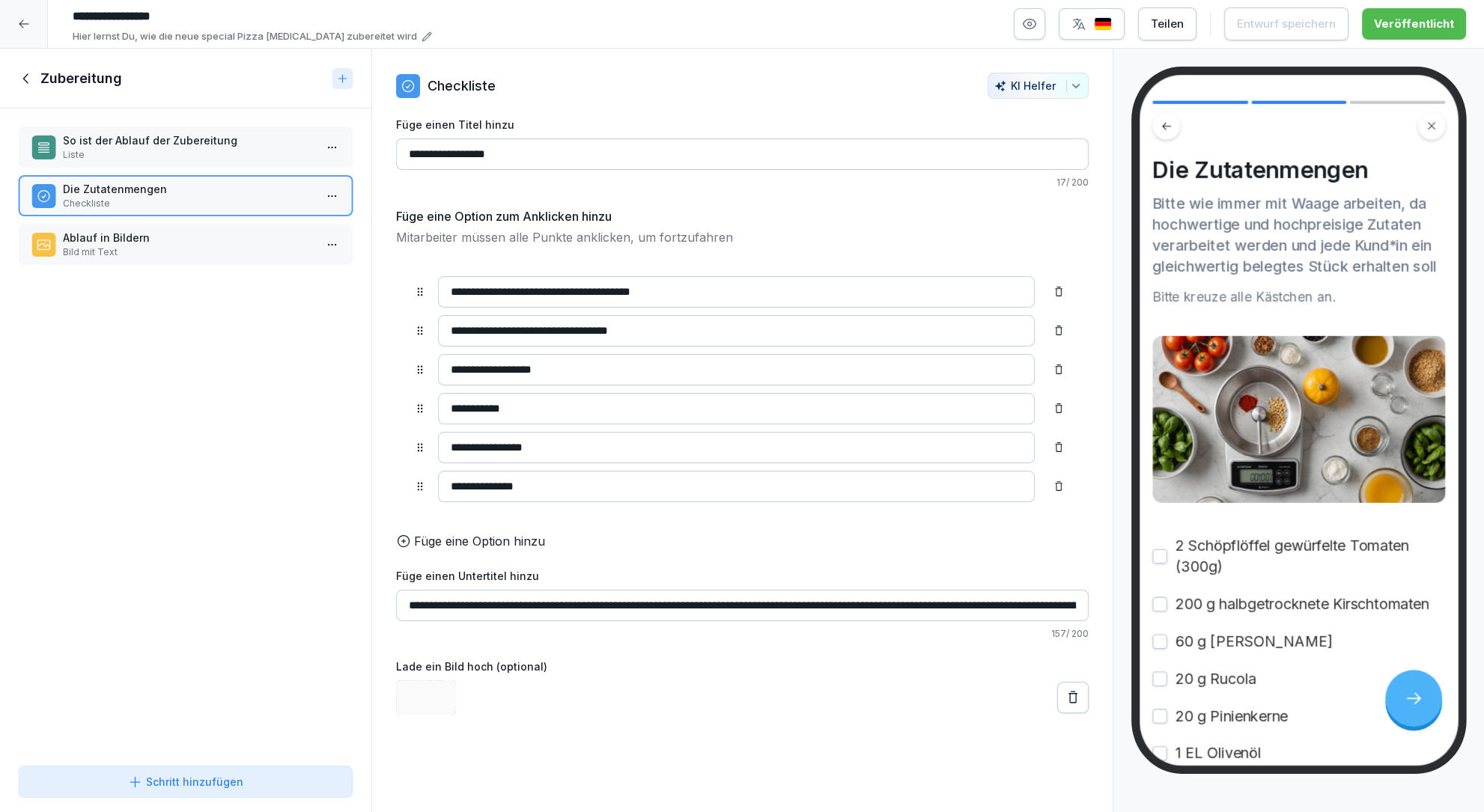
click at [245, 246] on p "Bild mit Text" at bounding box center [188, 252] width 252 height 13
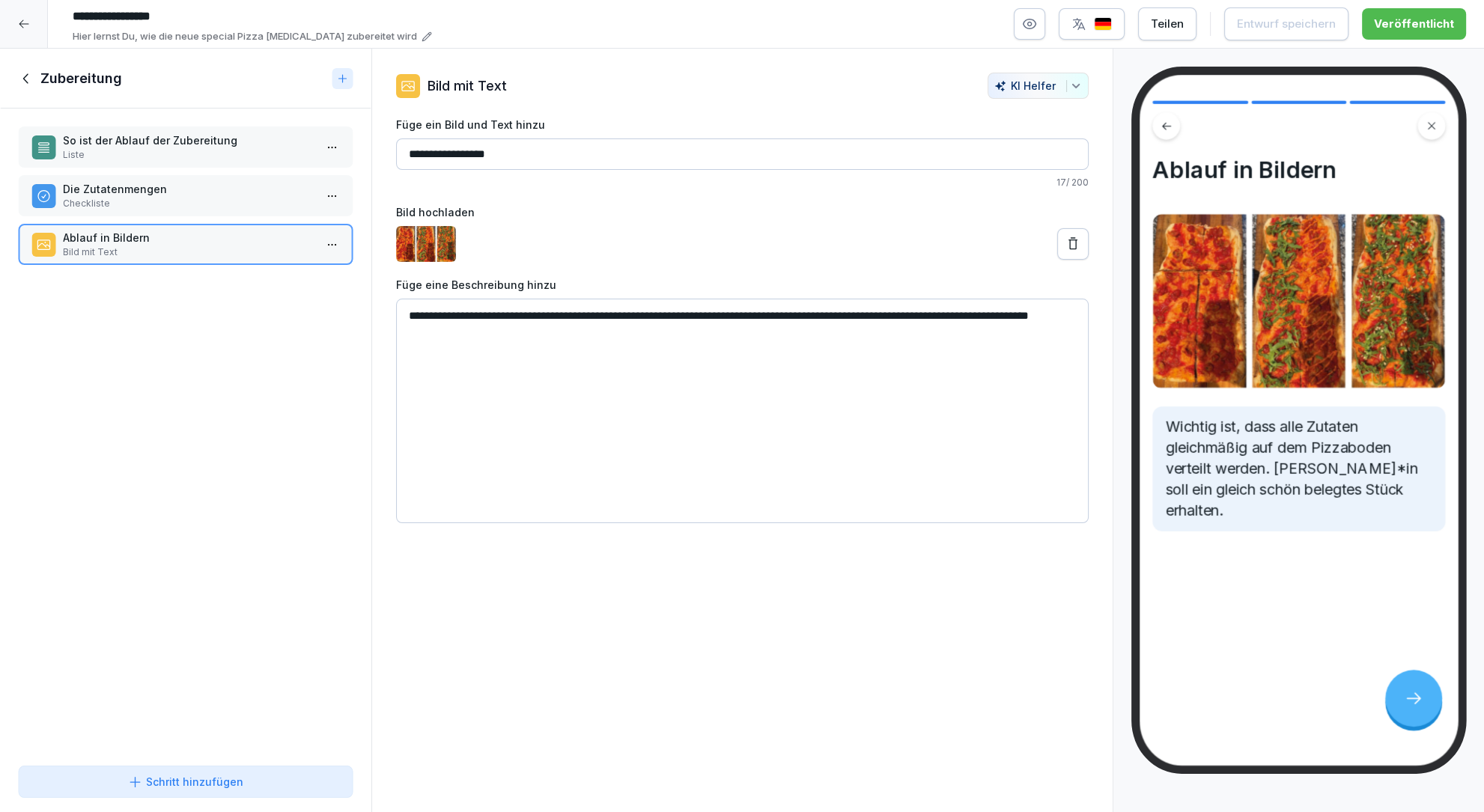
click at [329, 147] on html "**********" at bounding box center [742, 406] width 1484 height 812
click at [272, 174] on div "Kopieren ⌘C" at bounding box center [276, 176] width 115 height 16
click at [22, 82] on icon at bounding box center [27, 78] width 17 height 17
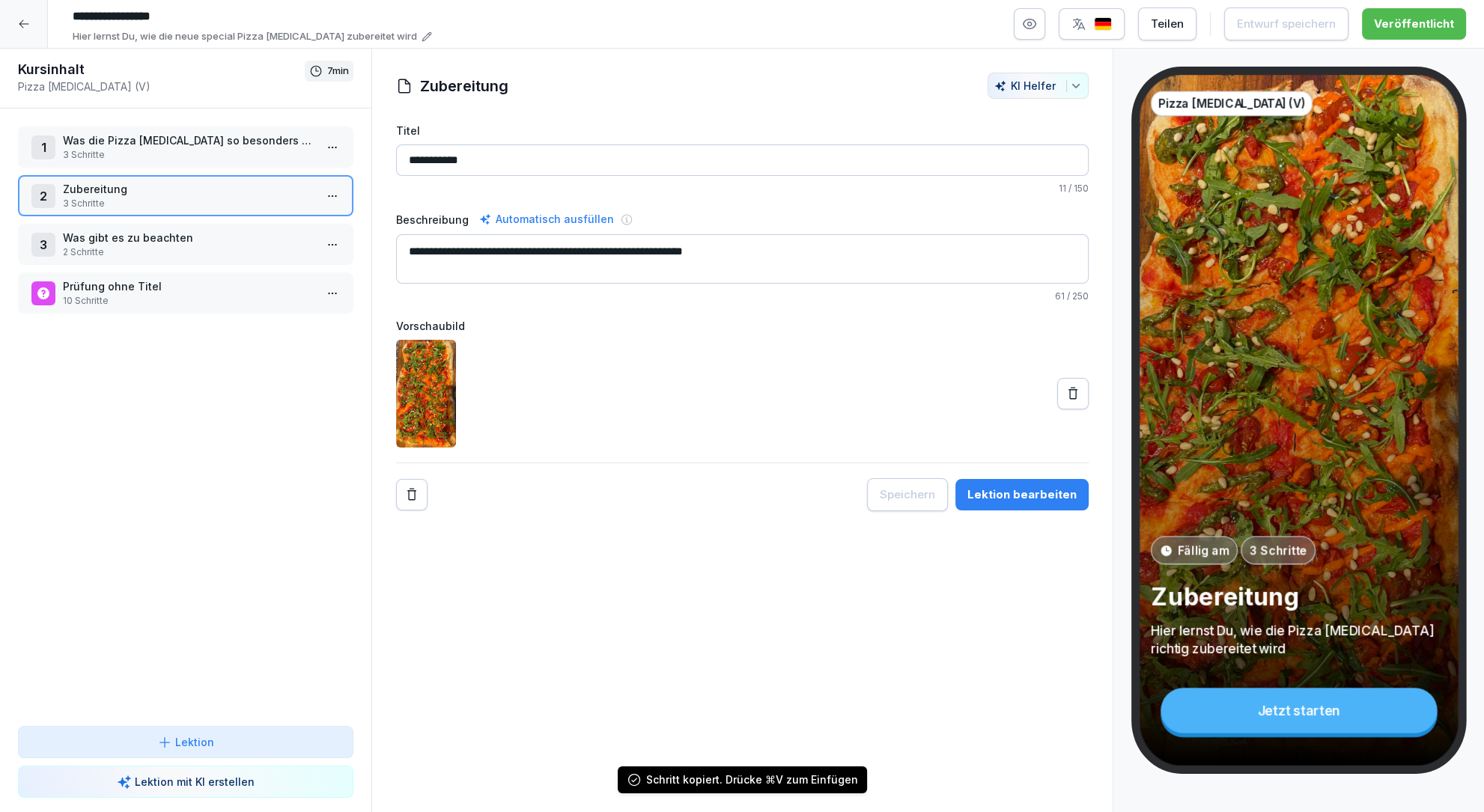
click at [23, 22] on icon at bounding box center [24, 24] width 12 height 12
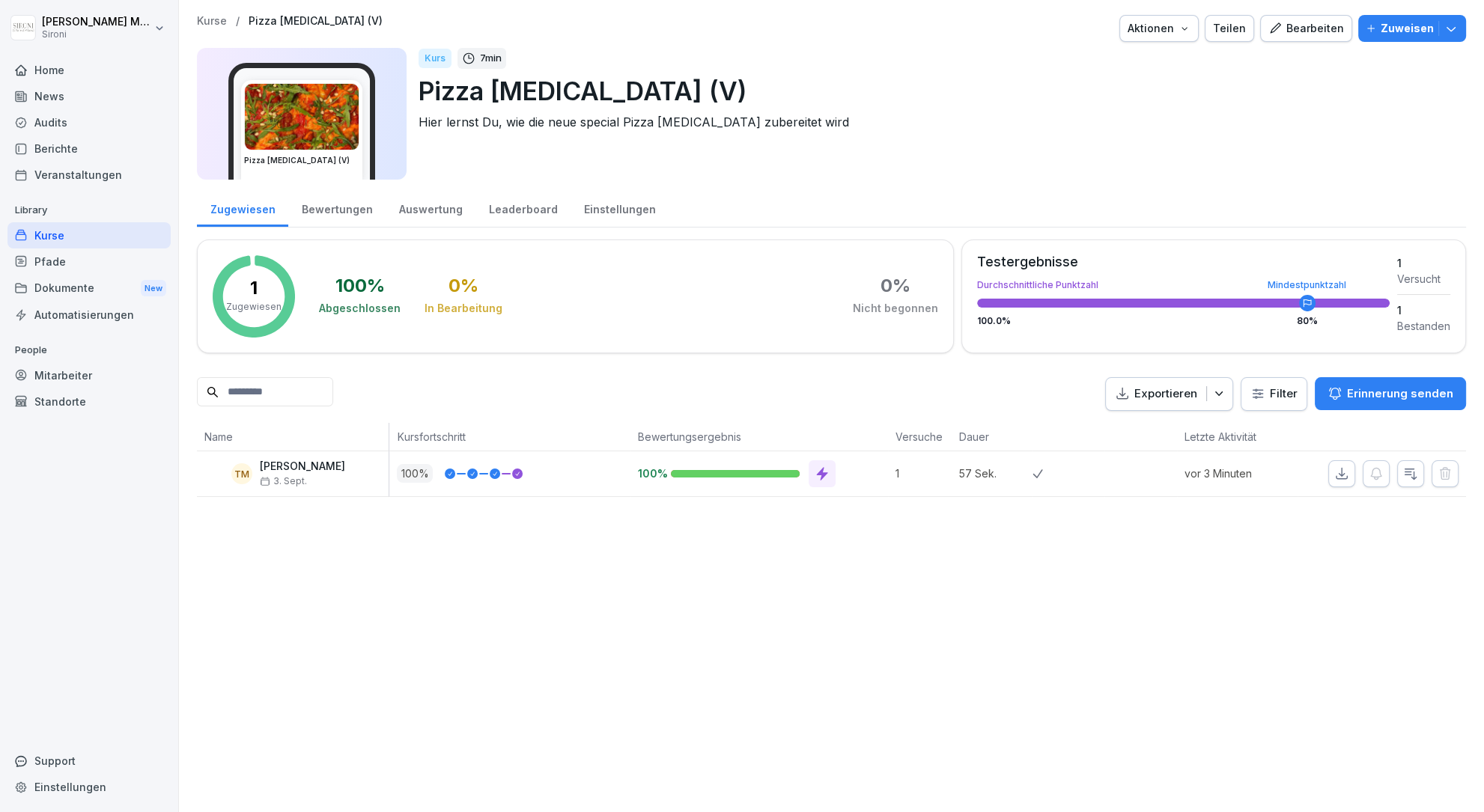
click at [56, 232] on div "Kurse" at bounding box center [89, 235] width 163 height 26
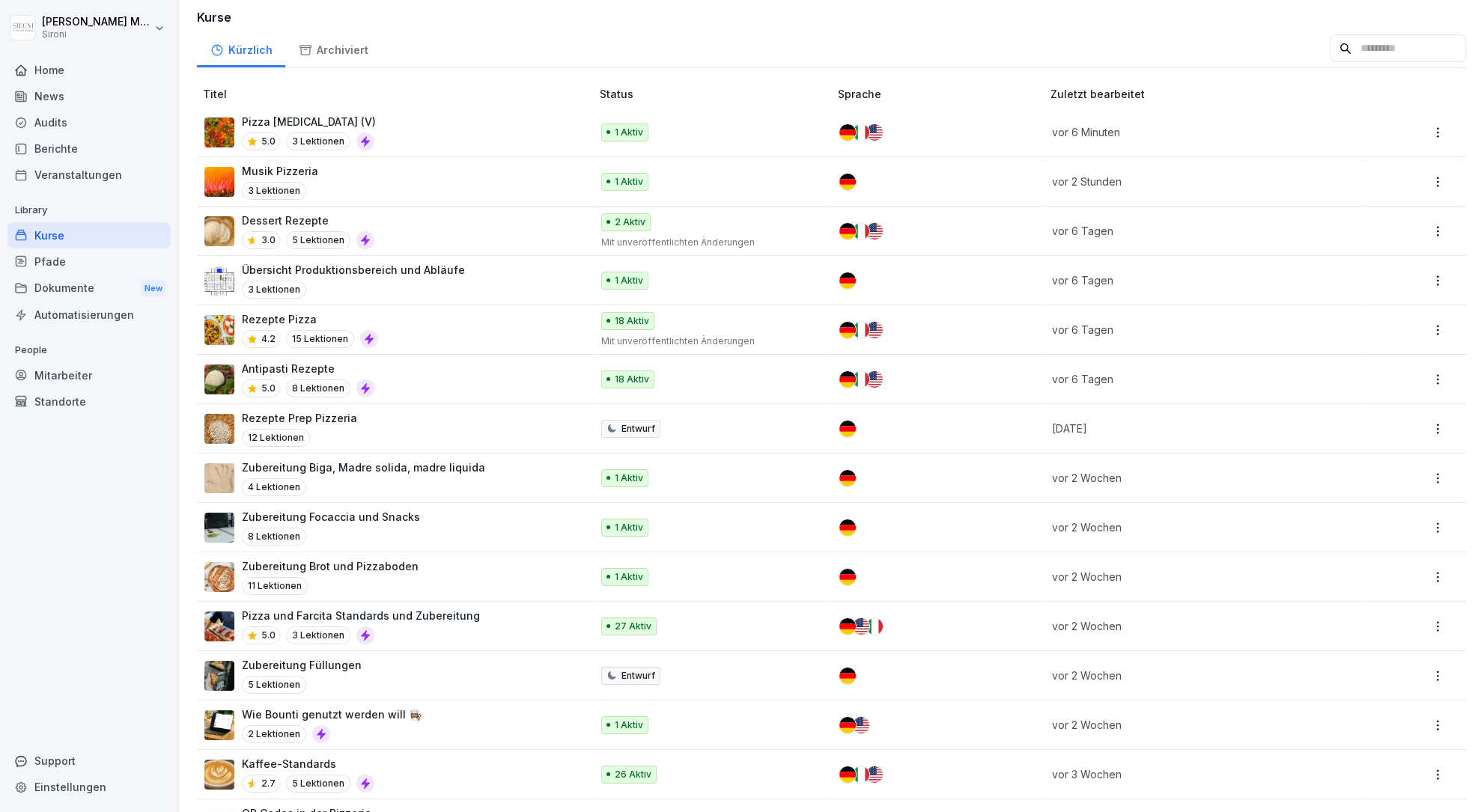
scroll to position [247, 0]
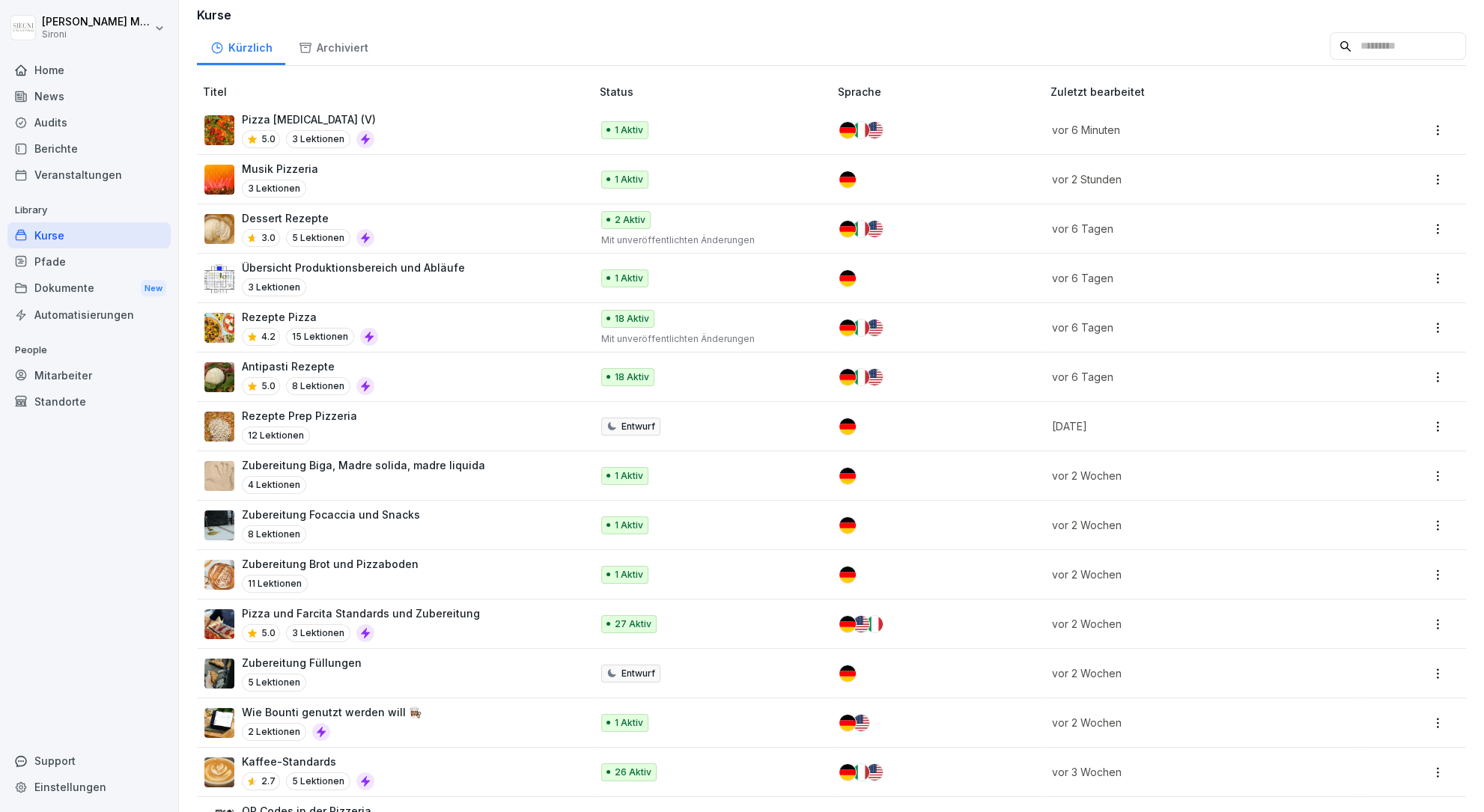
click at [342, 610] on p "Pizza und Farcita Standards und Zubereitung" at bounding box center [361, 613] width 238 height 16
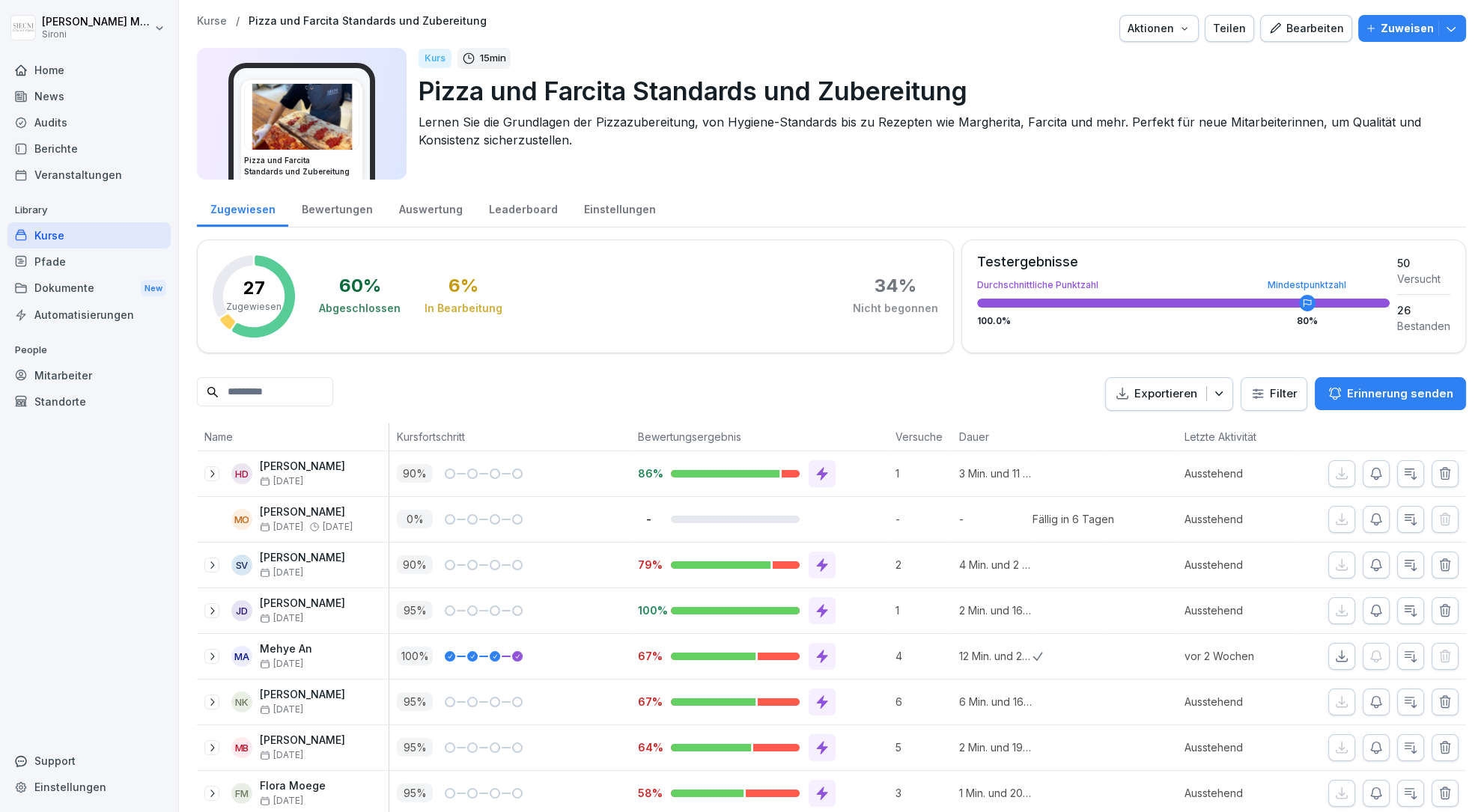
click at [1298, 27] on div "Bearbeiten" at bounding box center [1306, 28] width 76 height 17
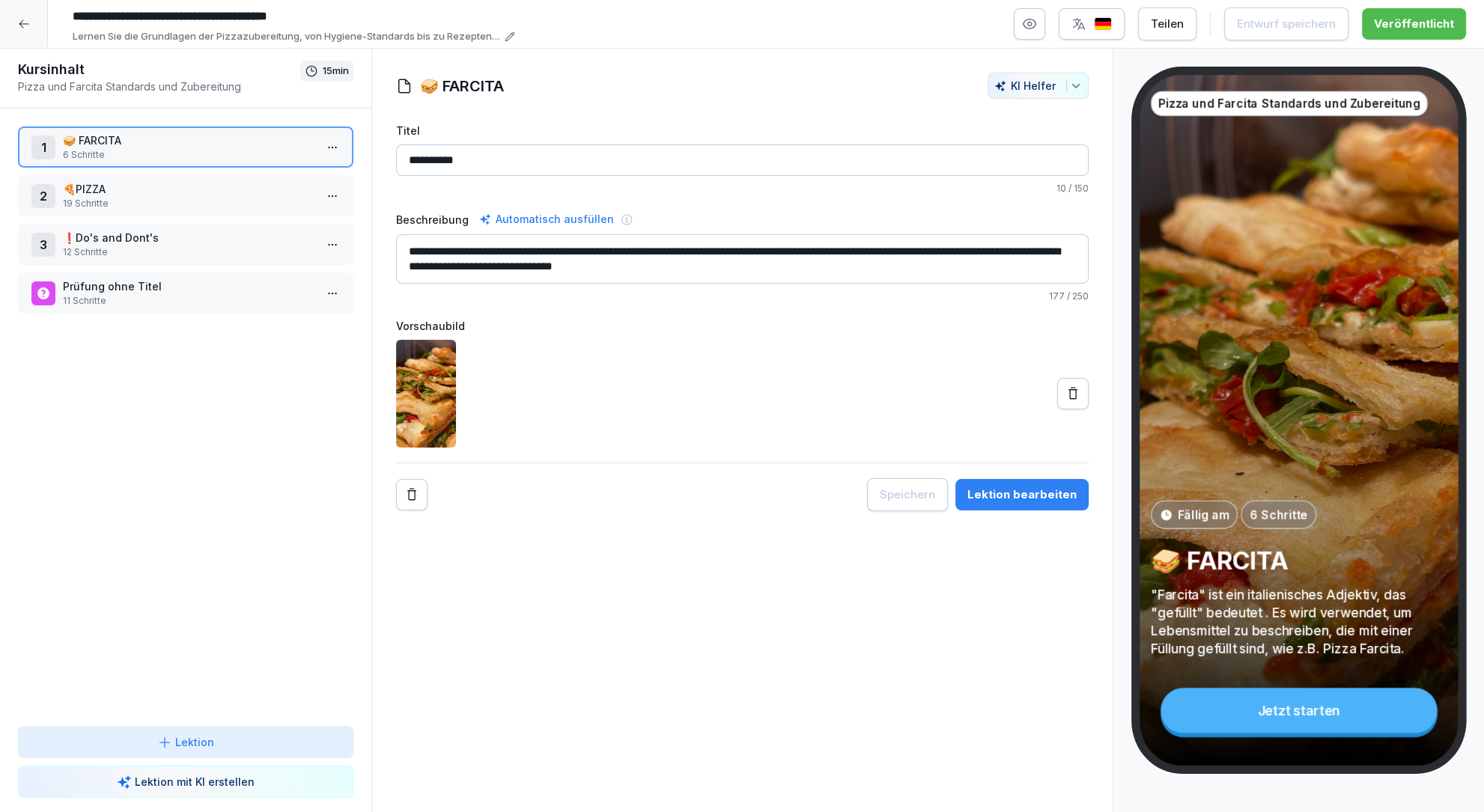
click at [194, 211] on div "2 🍕PIZZA 19 Schritte" at bounding box center [186, 195] width 336 height 41
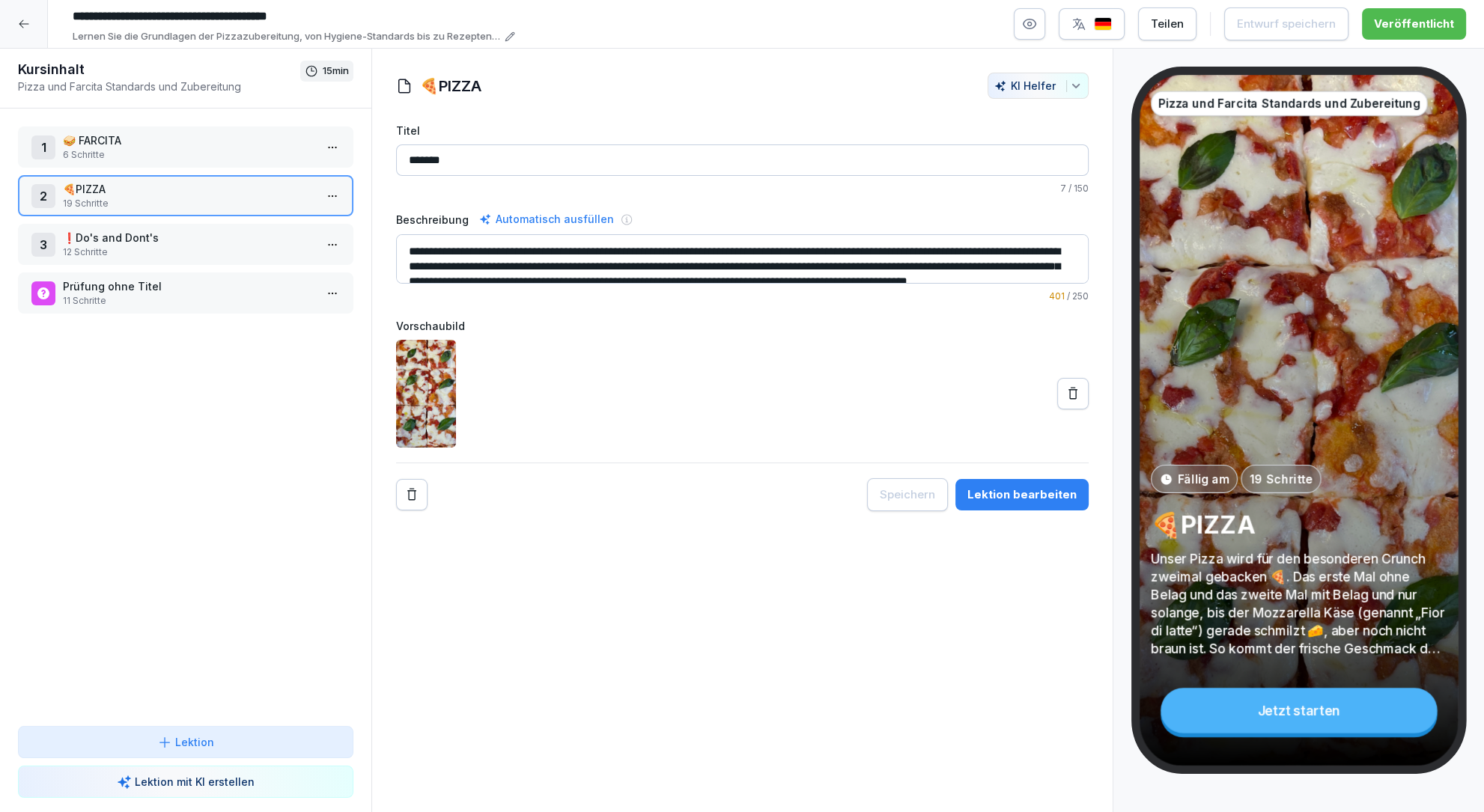
click at [325, 197] on html "**********" at bounding box center [742, 406] width 1484 height 812
click at [287, 215] on div "Schritte bearbeiten" at bounding box center [276, 224] width 127 height 27
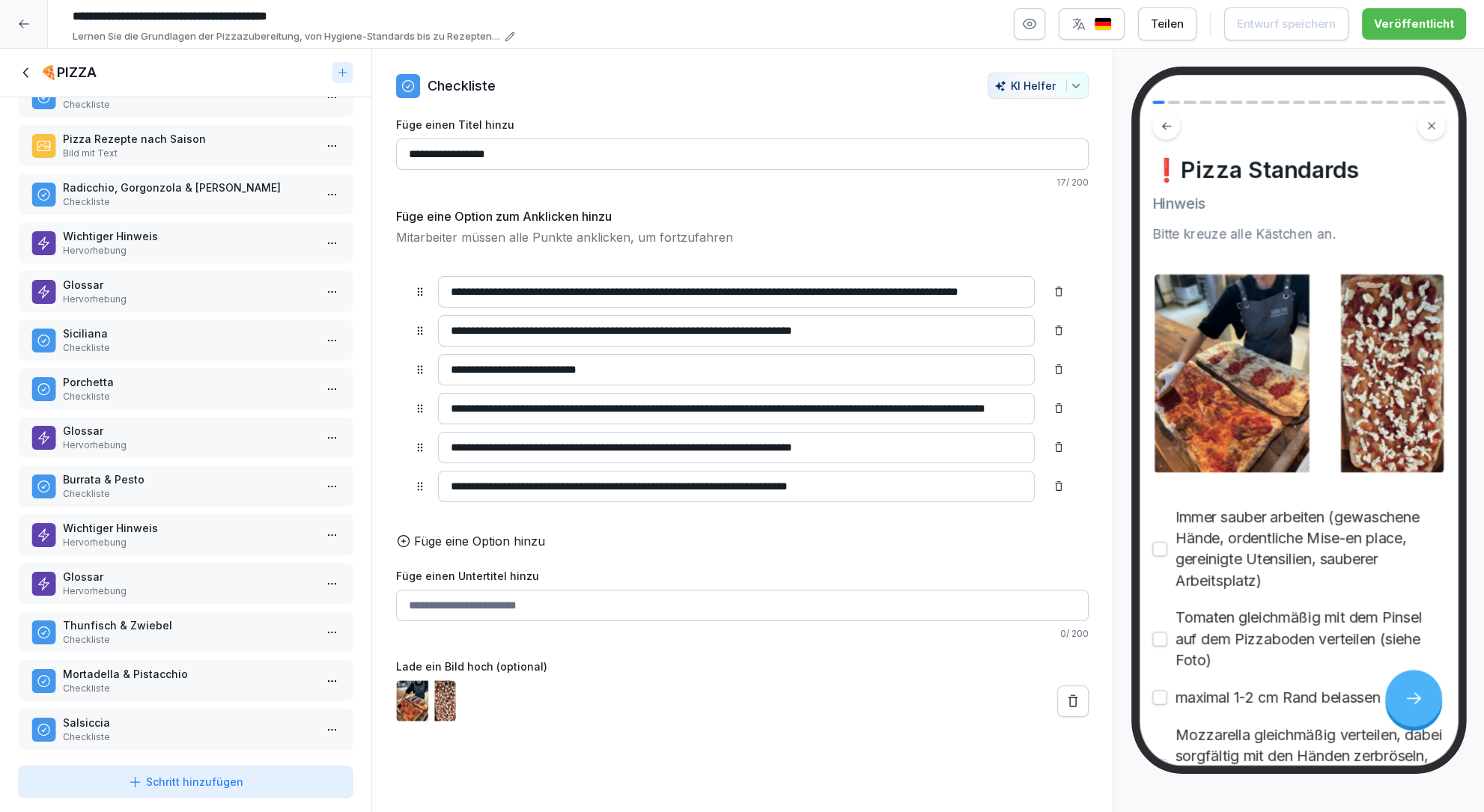
scroll to position [285, 0]
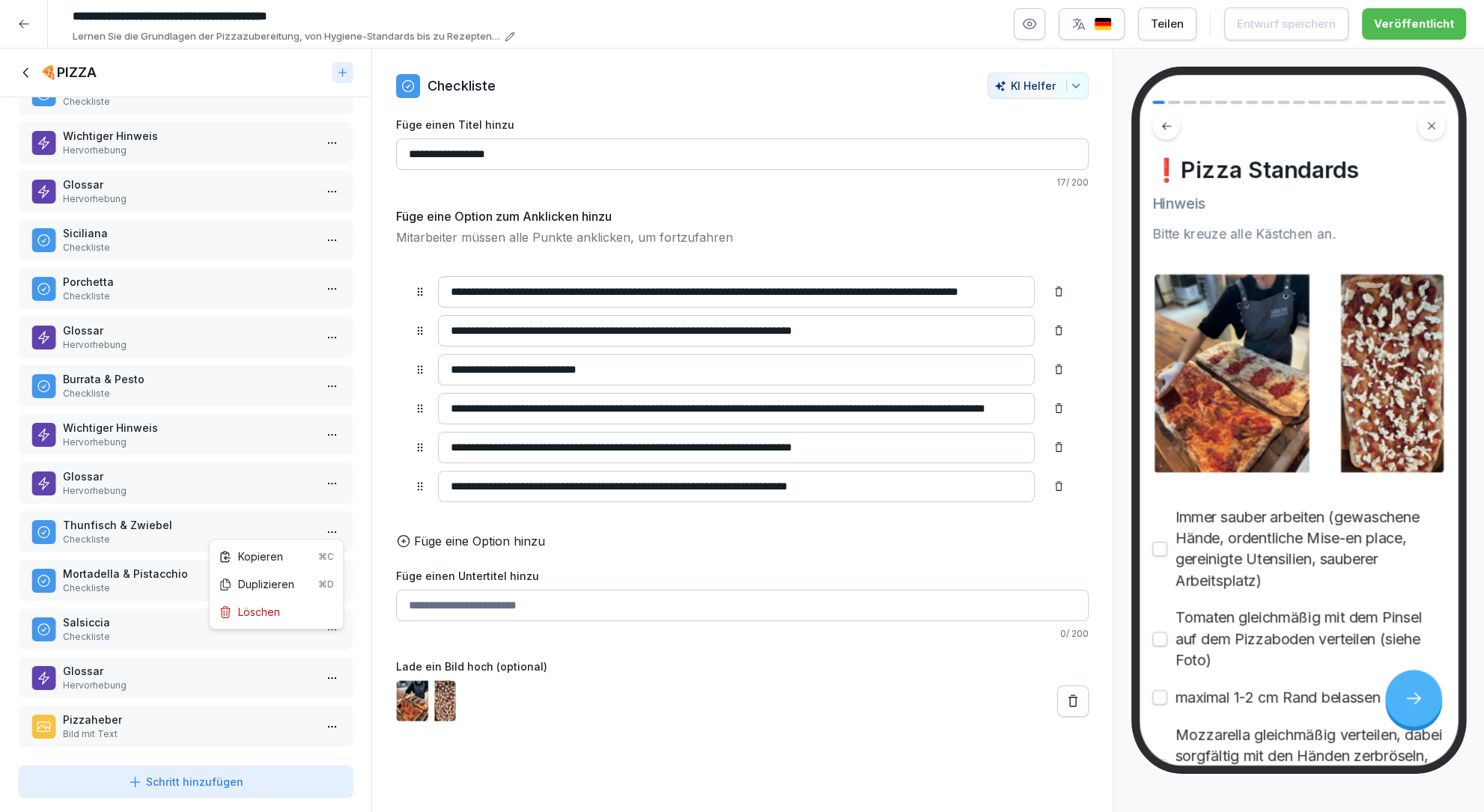
click at [327, 527] on html "**********" at bounding box center [742, 406] width 1484 height 812
click at [77, 757] on div at bounding box center [186, 755] width 372 height 11
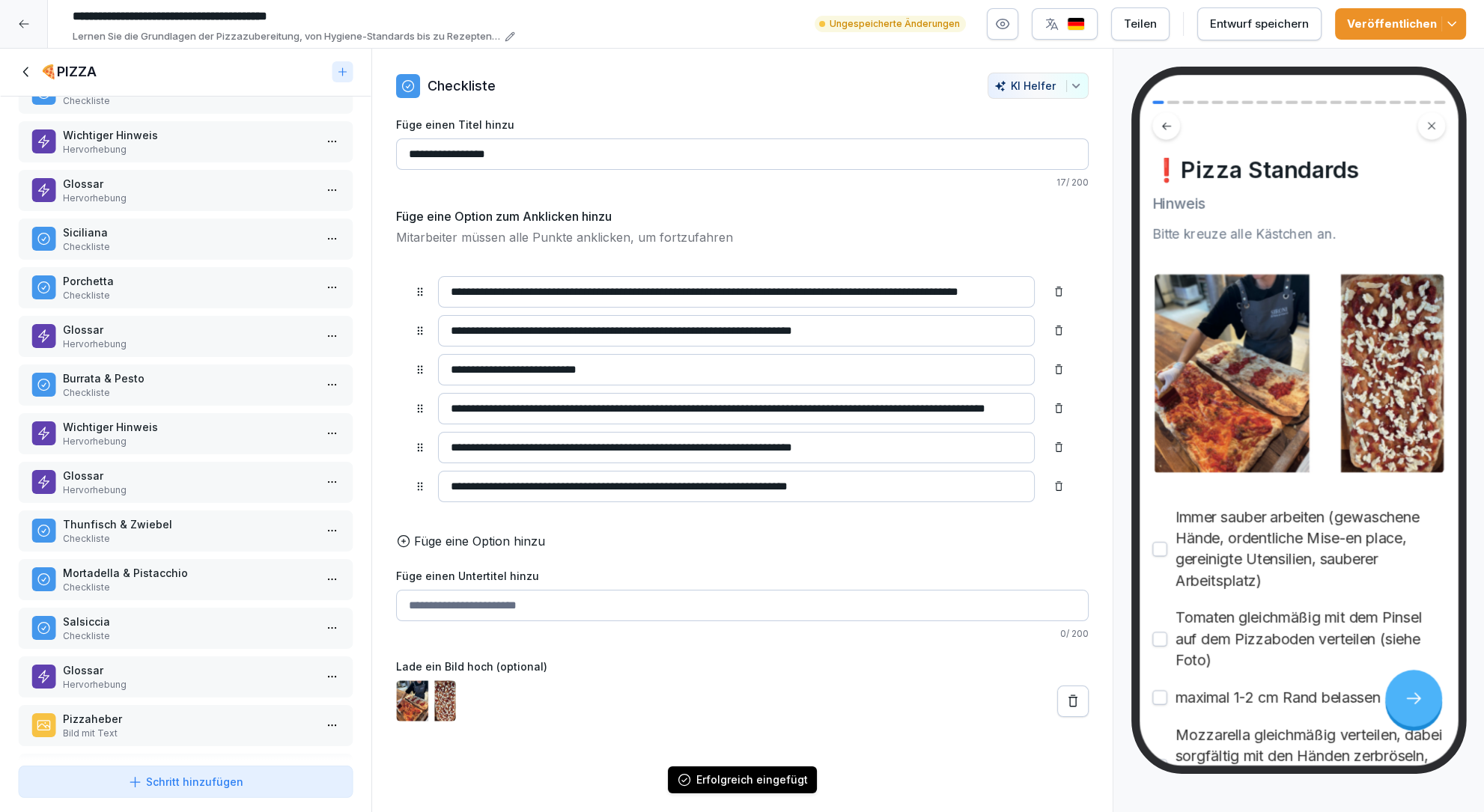
scroll to position [332, 0]
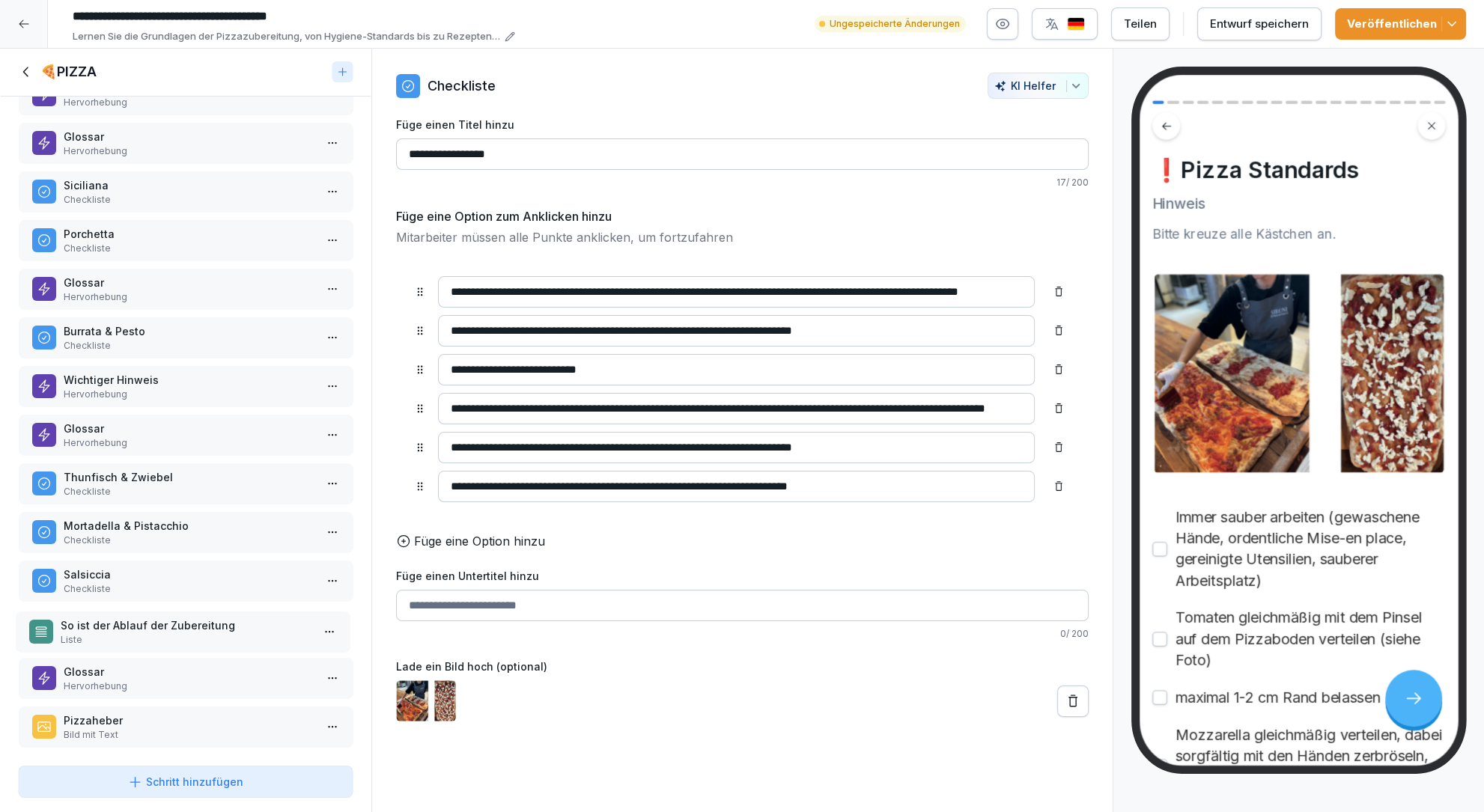
drag, startPoint x: 113, startPoint y: 715, endPoint x: 111, endPoint y: 620, distance: 95.0
click at [111, 620] on p "So ist der Ablauf der Zubereitung" at bounding box center [186, 625] width 252 height 16
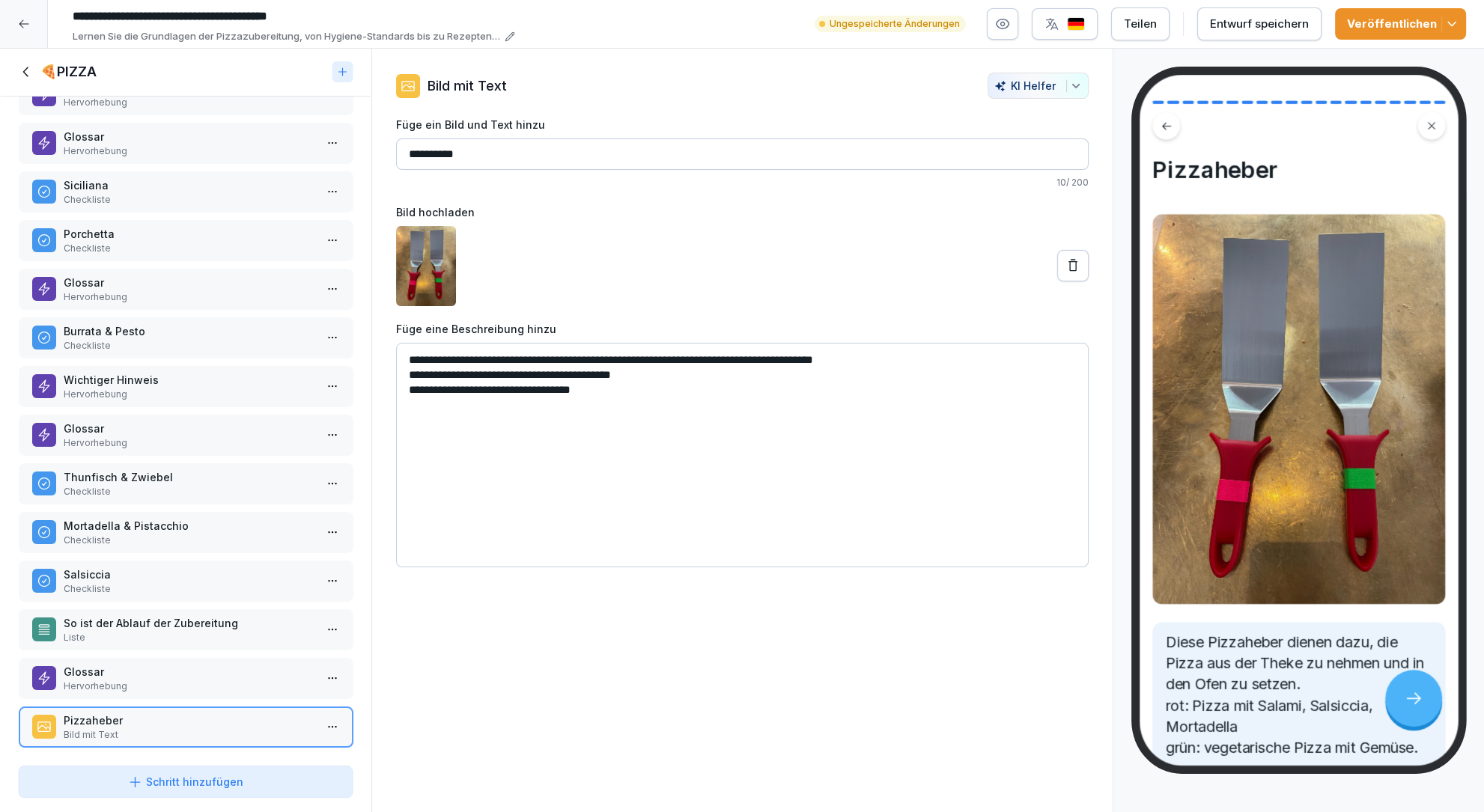
click at [167, 620] on p "So ist der Ablauf der Zubereitung" at bounding box center [188, 623] width 252 height 16
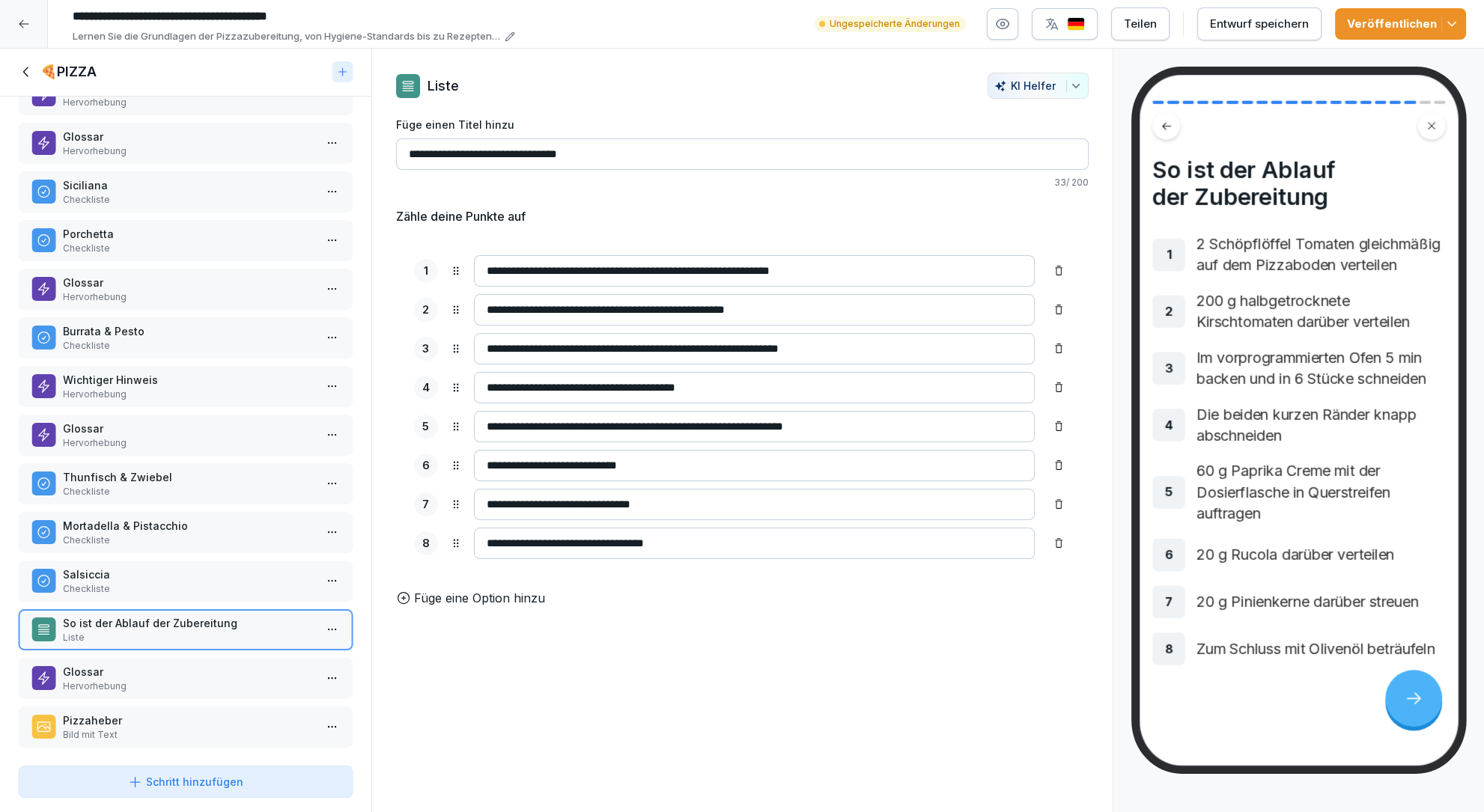
click at [497, 151] on input "**********" at bounding box center [742, 154] width 692 height 32
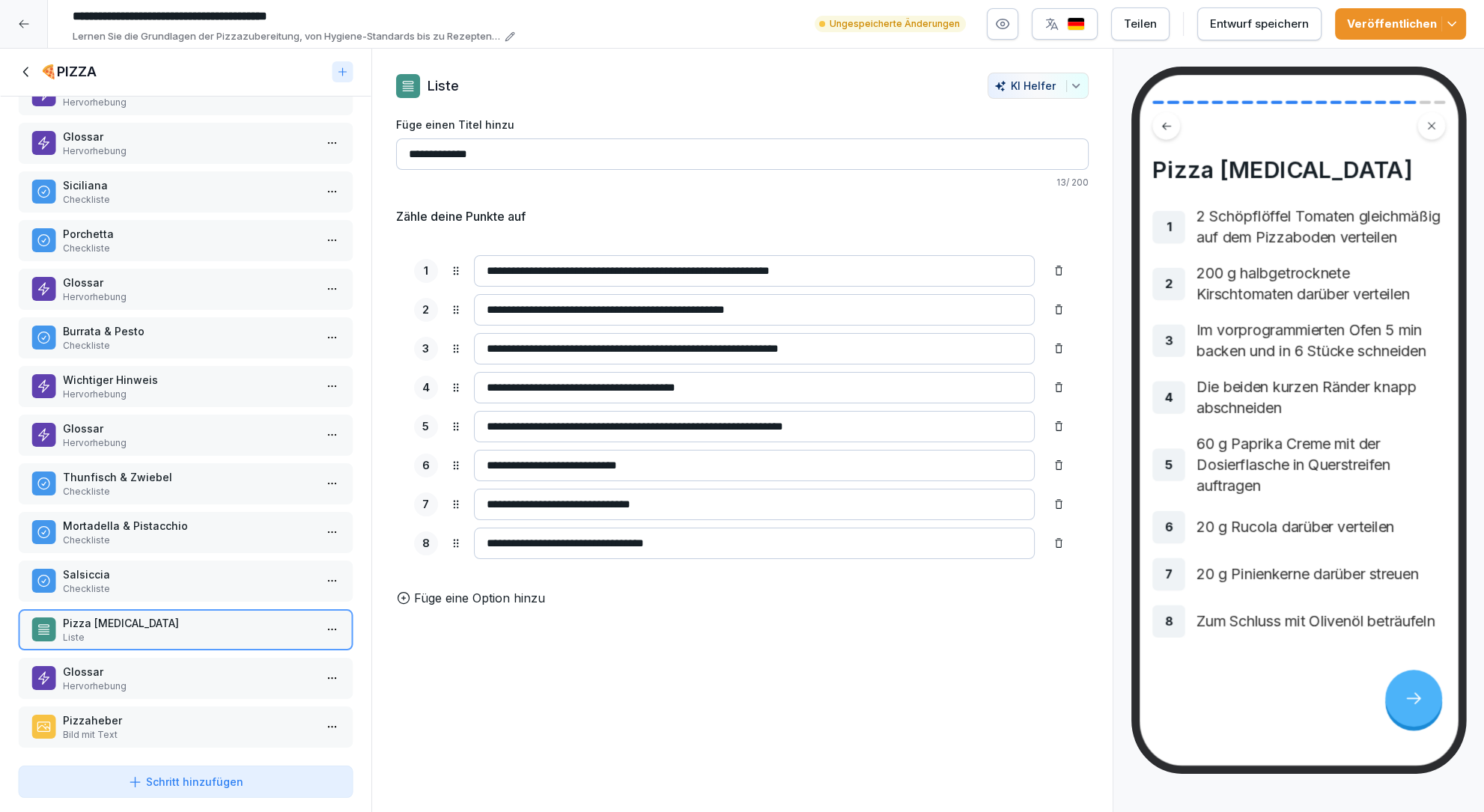
click at [92, 615] on p "Pizza Allegra" at bounding box center [188, 623] width 252 height 16
click at [449, 150] on input "**********" at bounding box center [742, 154] width 692 height 32
type input "*******"
click at [101, 534] on p "Checkliste" at bounding box center [188, 541] width 252 height 13
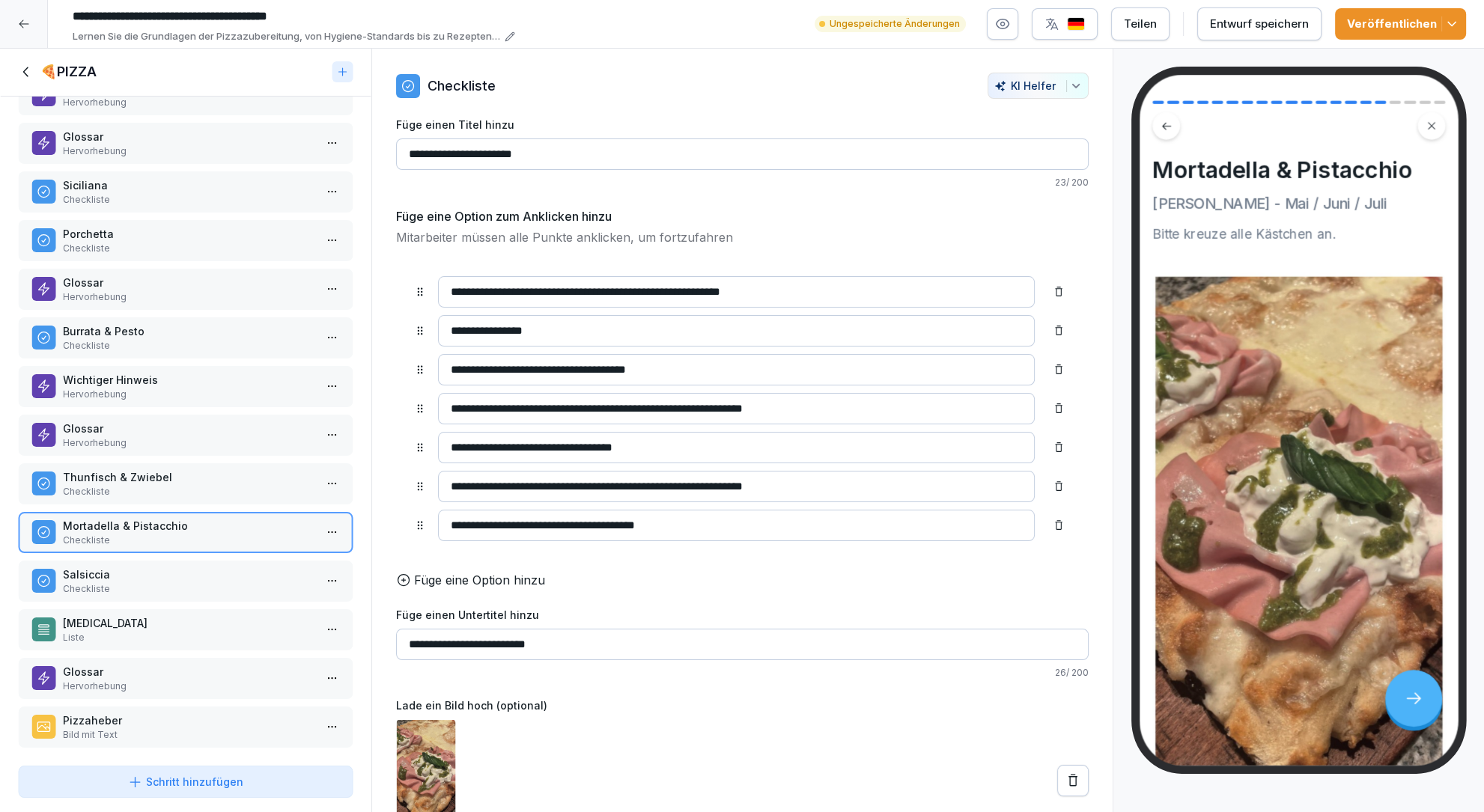
click at [94, 566] on p "Salsiccia" at bounding box center [188, 574] width 252 height 16
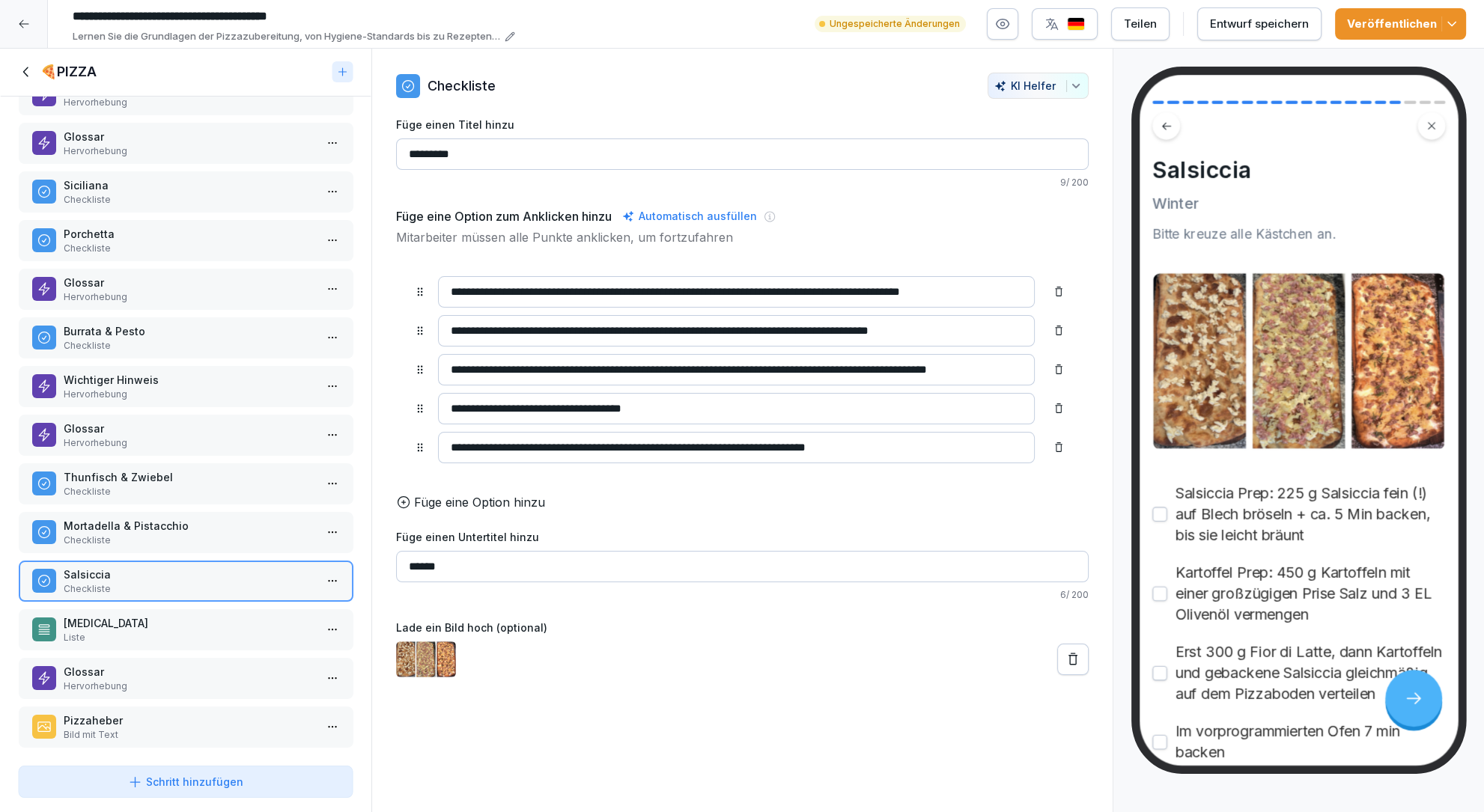
click at [88, 610] on div "Allegra Liste" at bounding box center [186, 630] width 336 height 41
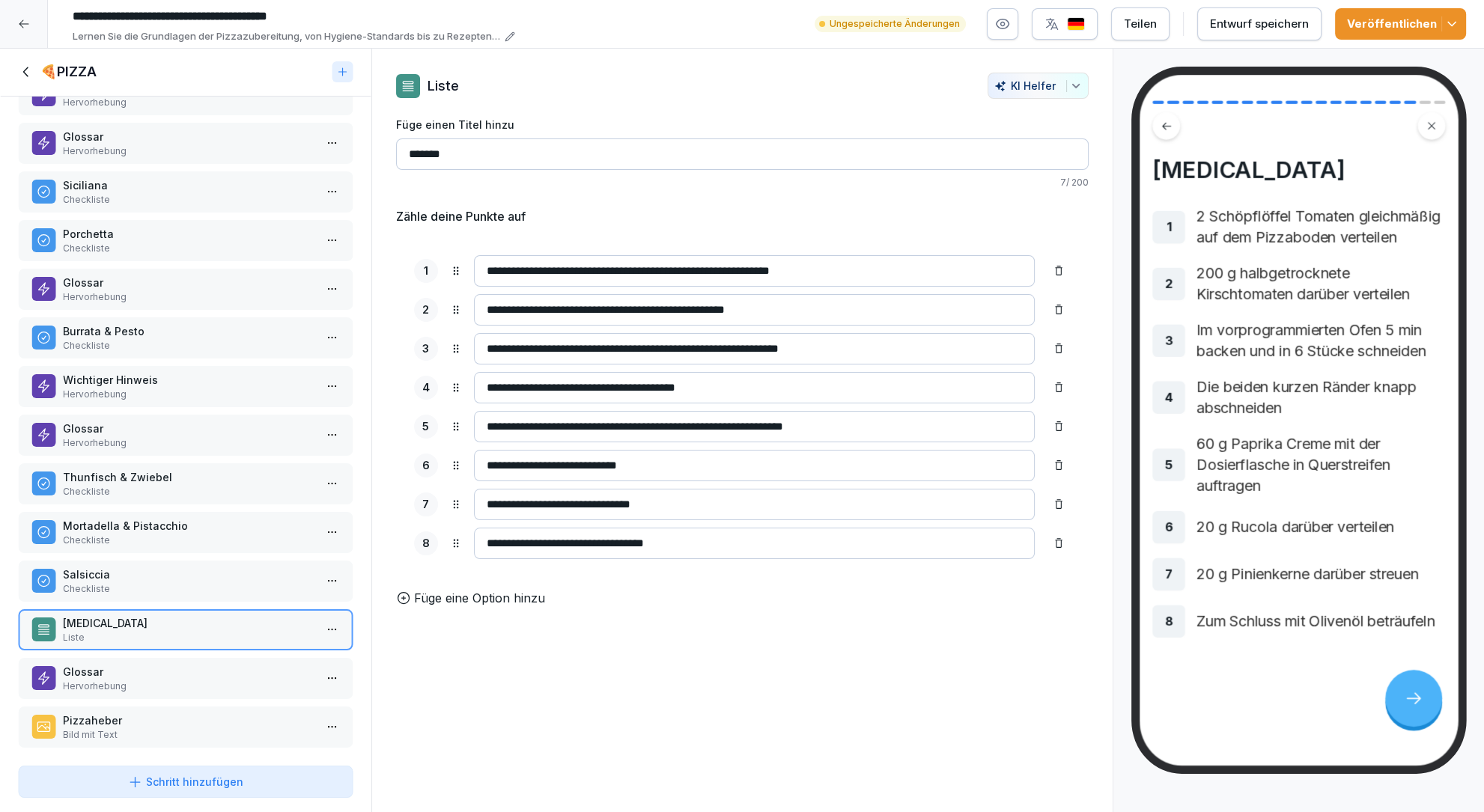
click at [85, 575] on p "Salsiccia" at bounding box center [188, 574] width 252 height 16
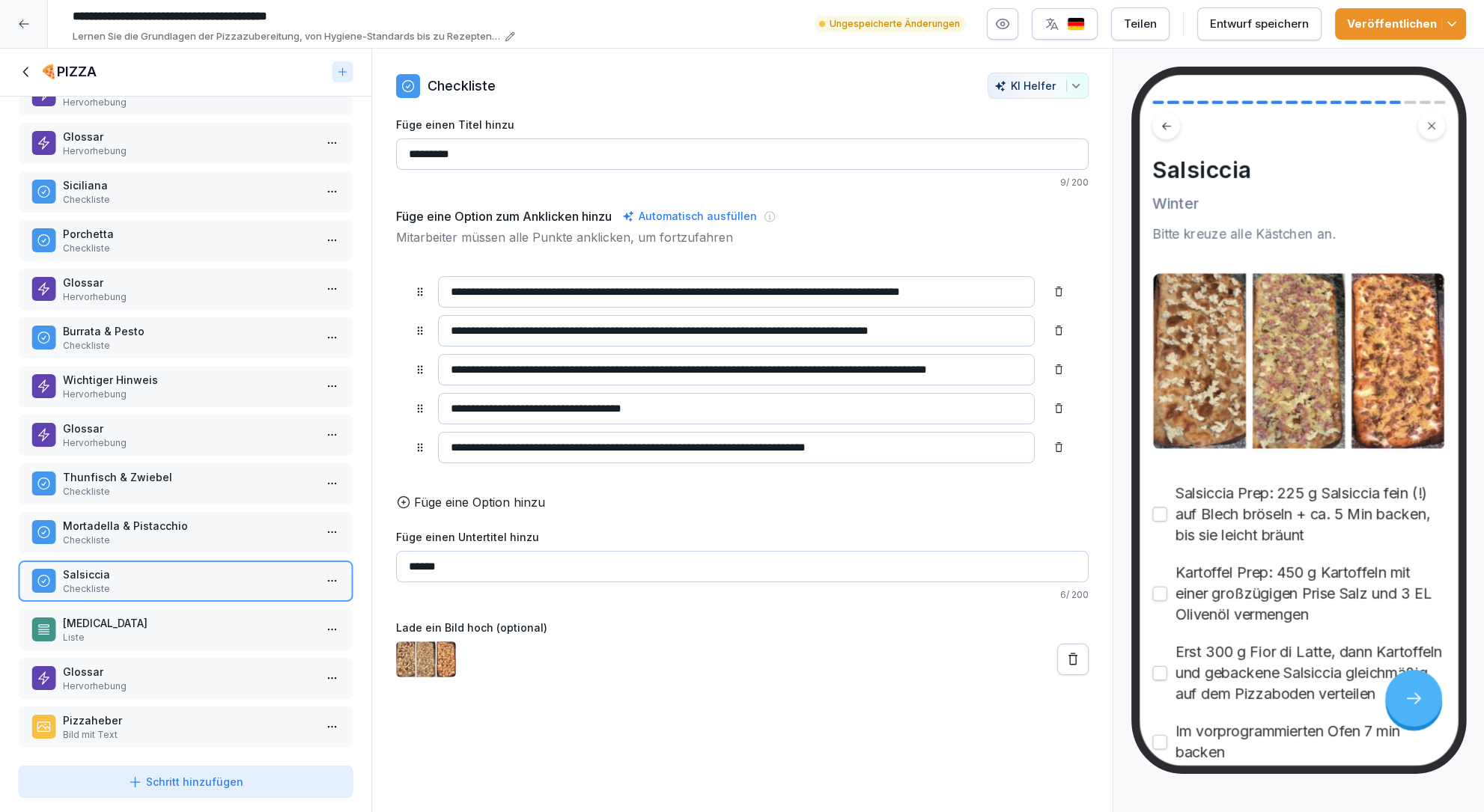
click at [138, 785] on icon at bounding box center [136, 782] width 15 height 15
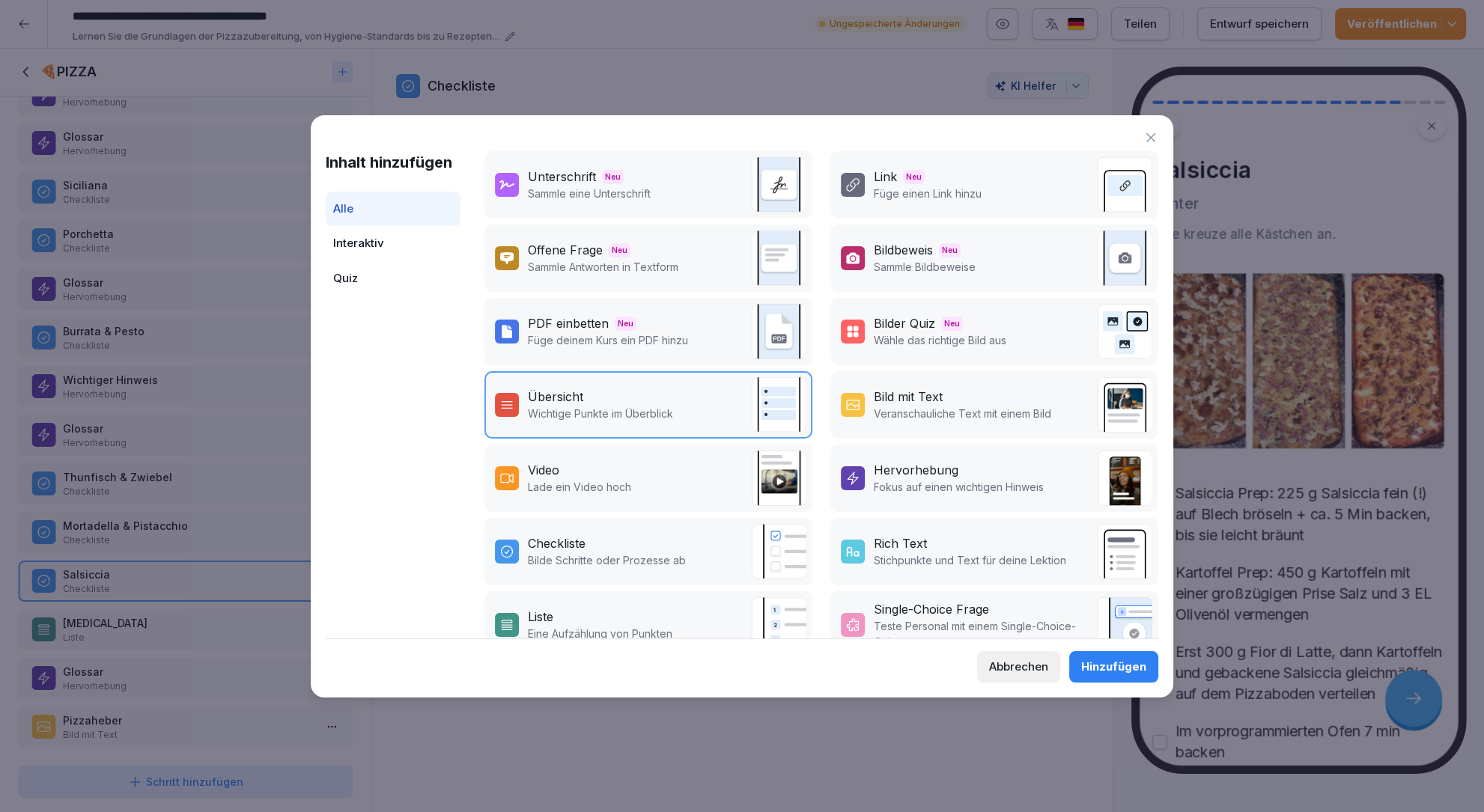
click at [676, 558] on p "Bilde Schritte oder Prozesse ab" at bounding box center [607, 560] width 158 height 16
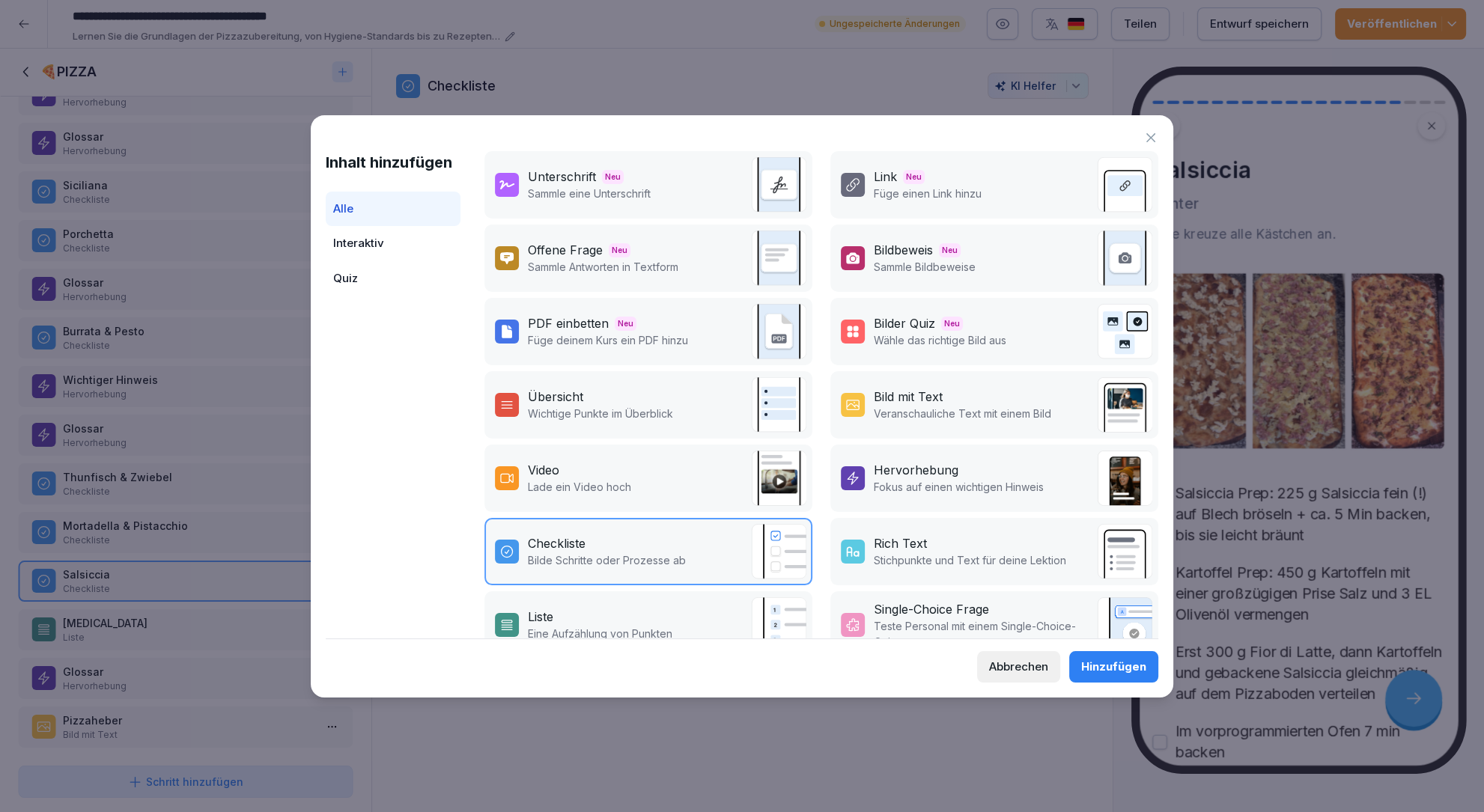
click at [1121, 655] on button "Hinzufügen" at bounding box center [1113, 667] width 89 height 32
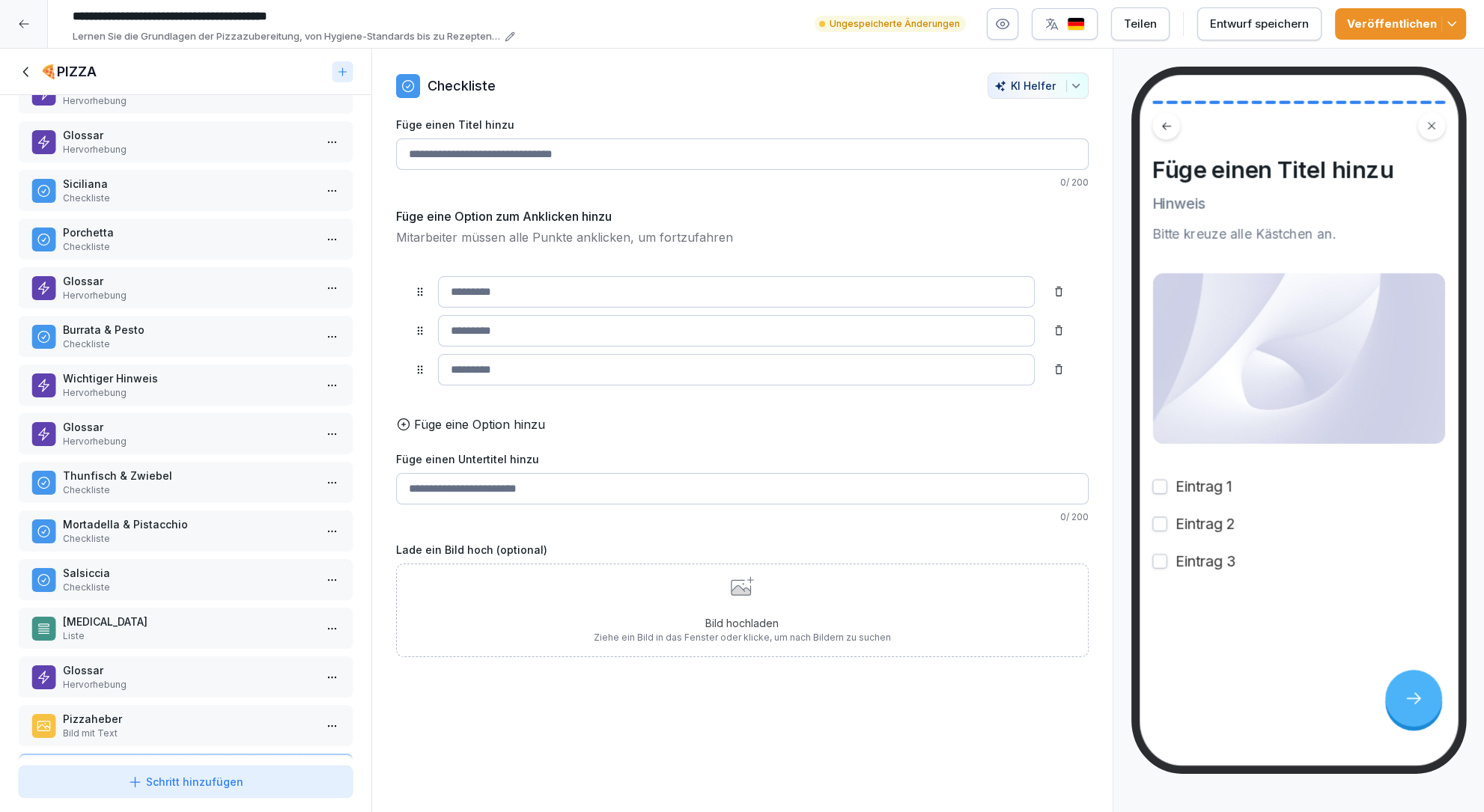
click at [795, 153] on input "Füge einen Titel hinzu" at bounding box center [742, 154] width 692 height 32
type input "*******"
click at [728, 301] on input at bounding box center [737, 292] width 597 height 32
click at [734, 595] on div "Bild hochladen Ziehe ein Bild in das Fenster oder klicke, um nach Bildern zu su…" at bounding box center [742, 610] width 297 height 68
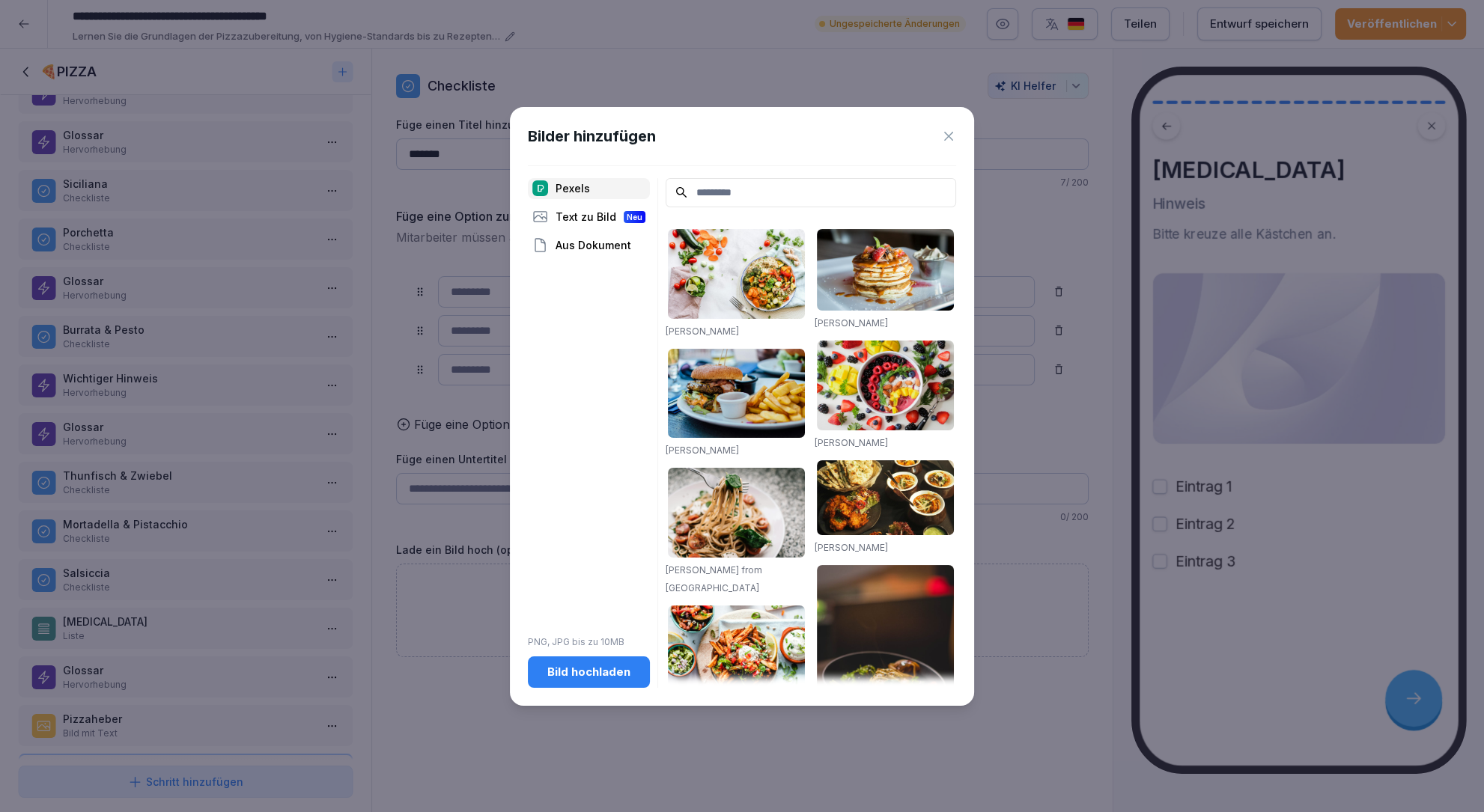
click at [581, 668] on div "Bild hochladen" at bounding box center [589, 672] width 98 height 17
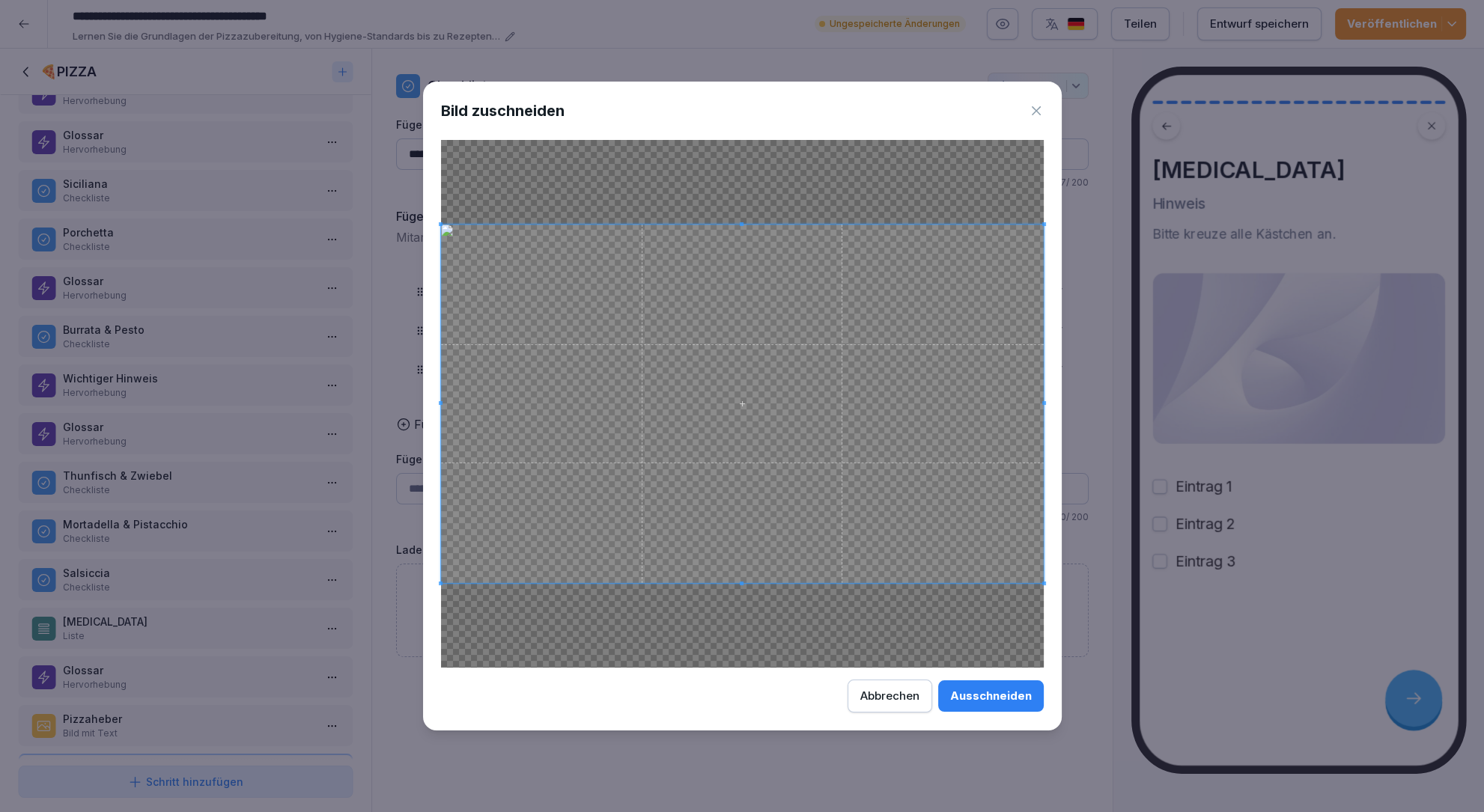
click at [972, 700] on div "Ausschneiden" at bounding box center [992, 696] width 82 height 17
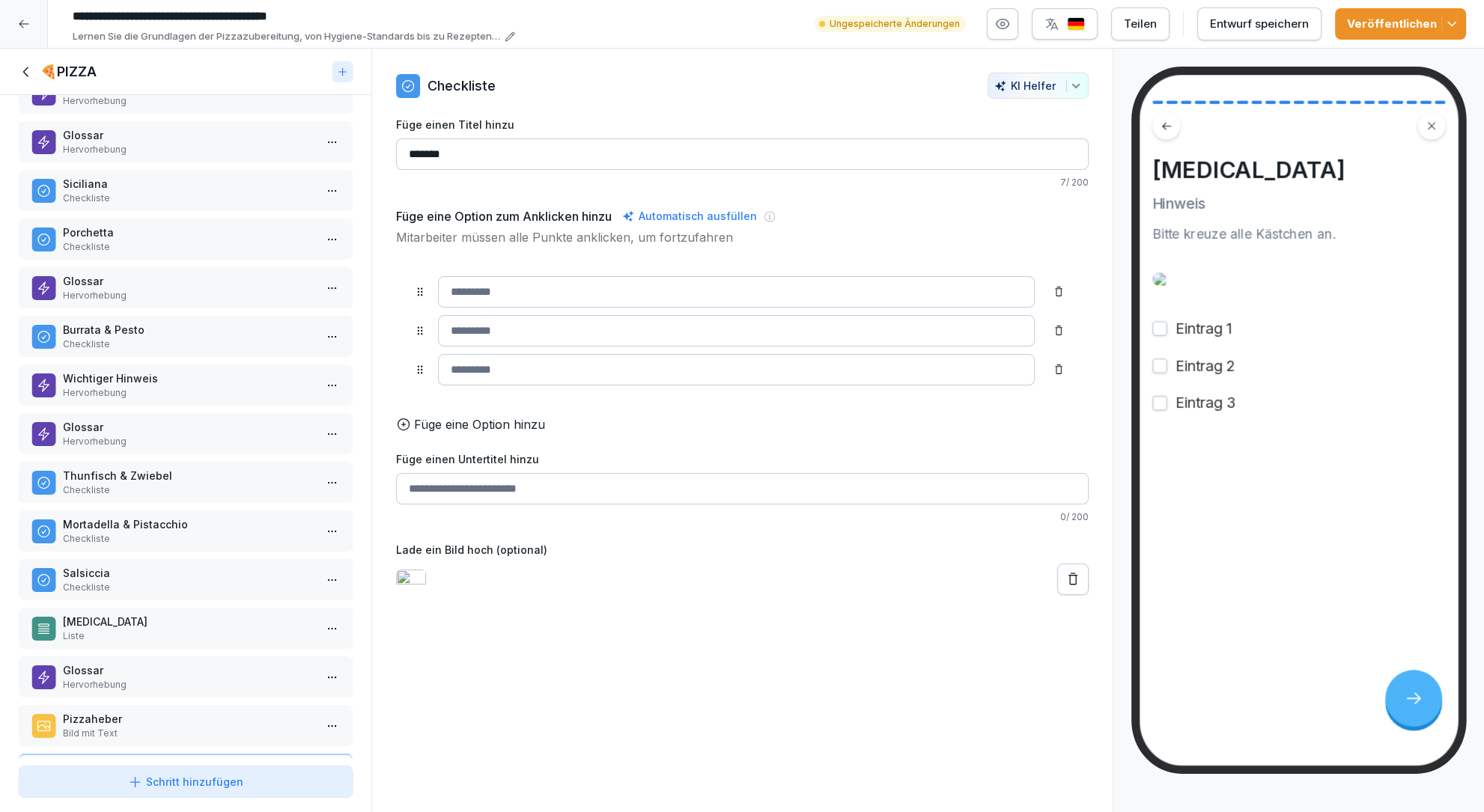
click at [323, 619] on html "**********" at bounding box center [742, 406] width 1484 height 812
click at [272, 706] on div "Löschen" at bounding box center [249, 707] width 62 height 16
drag, startPoint x: 222, startPoint y: 703, endPoint x: 219, endPoint y: 609, distance: 94.0
click at [219, 613] on div "[MEDICAL_DATA] Checkliste" at bounding box center [182, 633] width 336 height 41
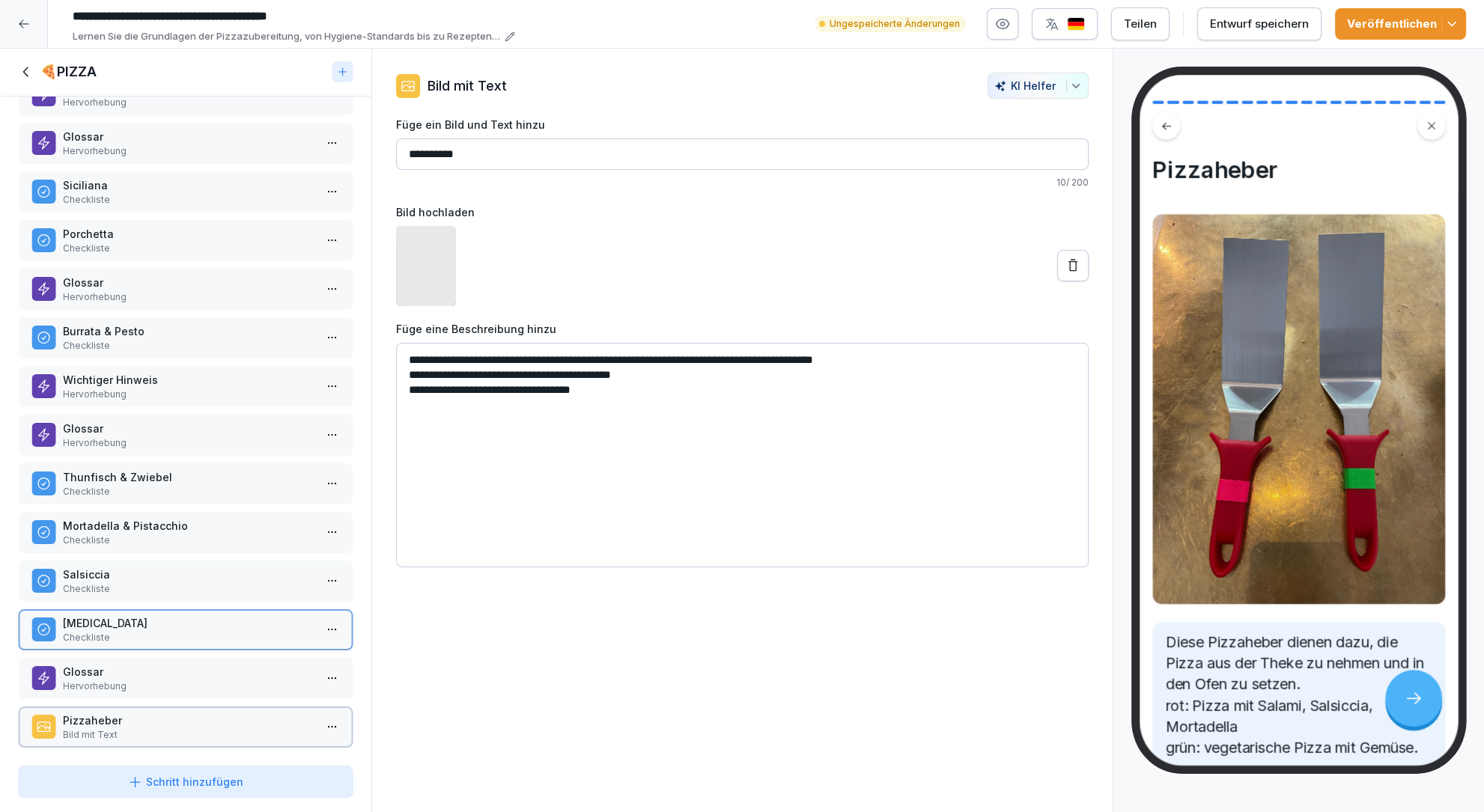
click at [219, 573] on p "Salsiccia" at bounding box center [188, 574] width 252 height 16
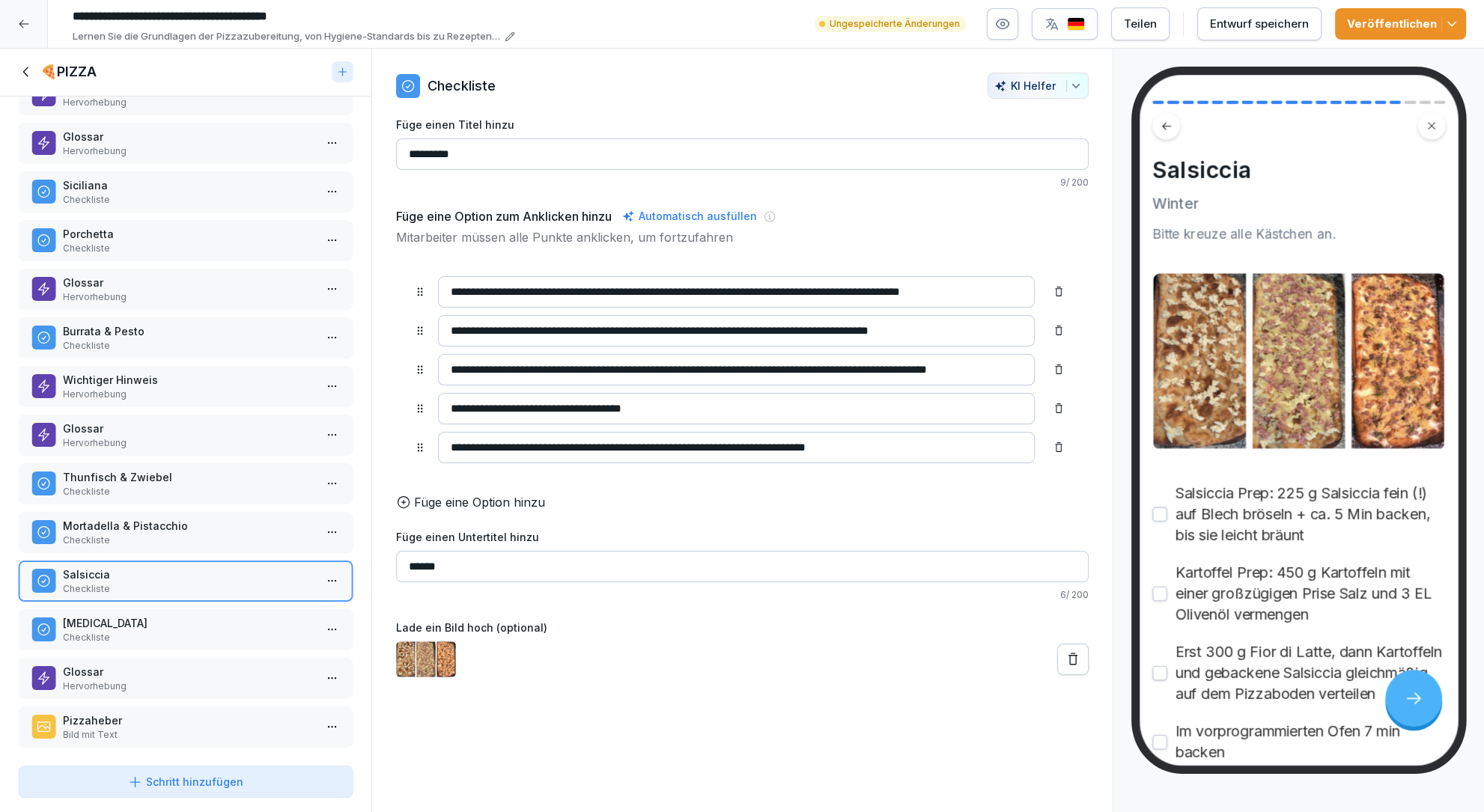
click at [302, 485] on p "Checkliste" at bounding box center [188, 491] width 252 height 13
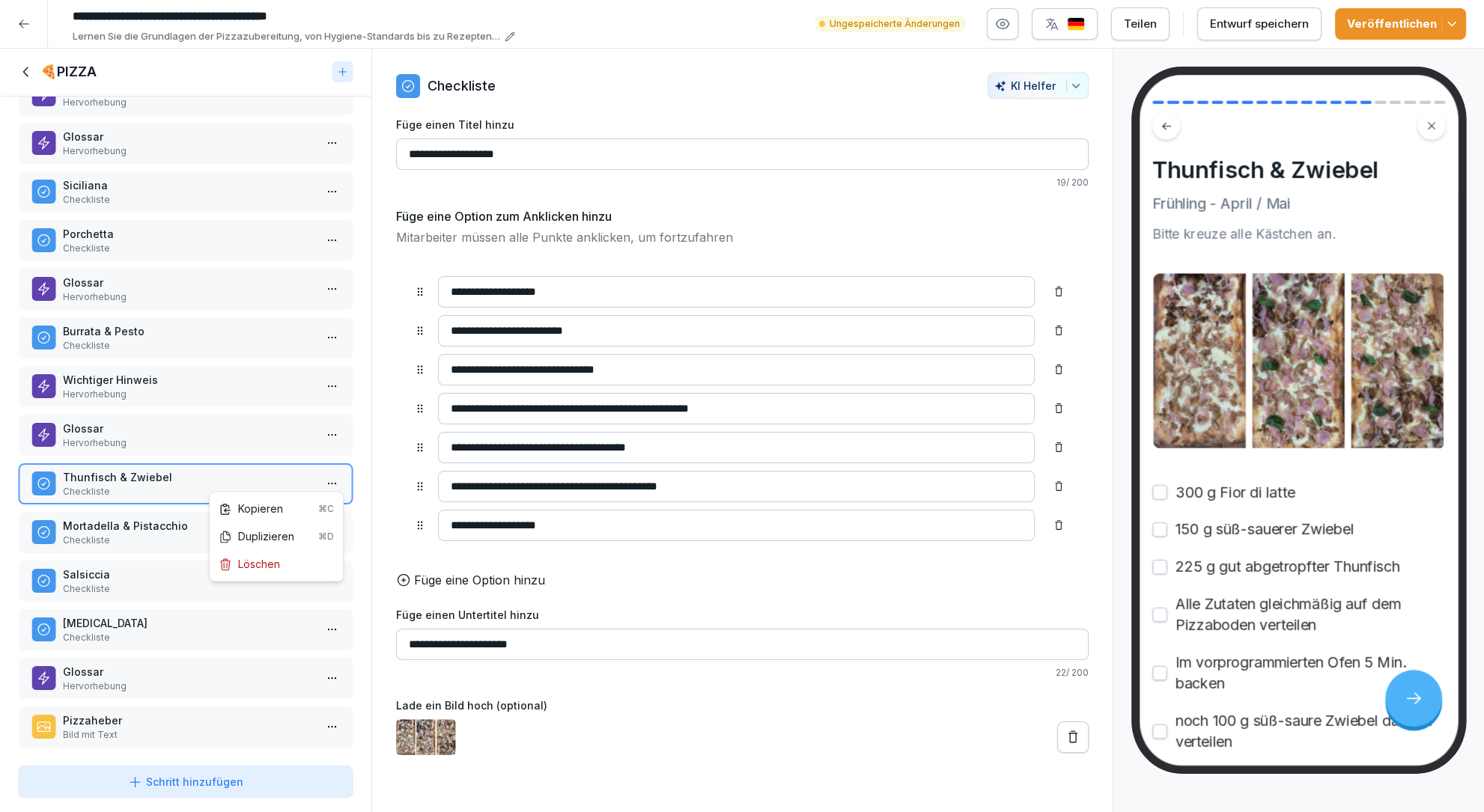
click at [335, 477] on html "**********" at bounding box center [742, 406] width 1484 height 812
click at [197, 484] on html "**********" at bounding box center [742, 406] width 1484 height 812
click at [139, 621] on p "Allegra" at bounding box center [188, 623] width 252 height 16
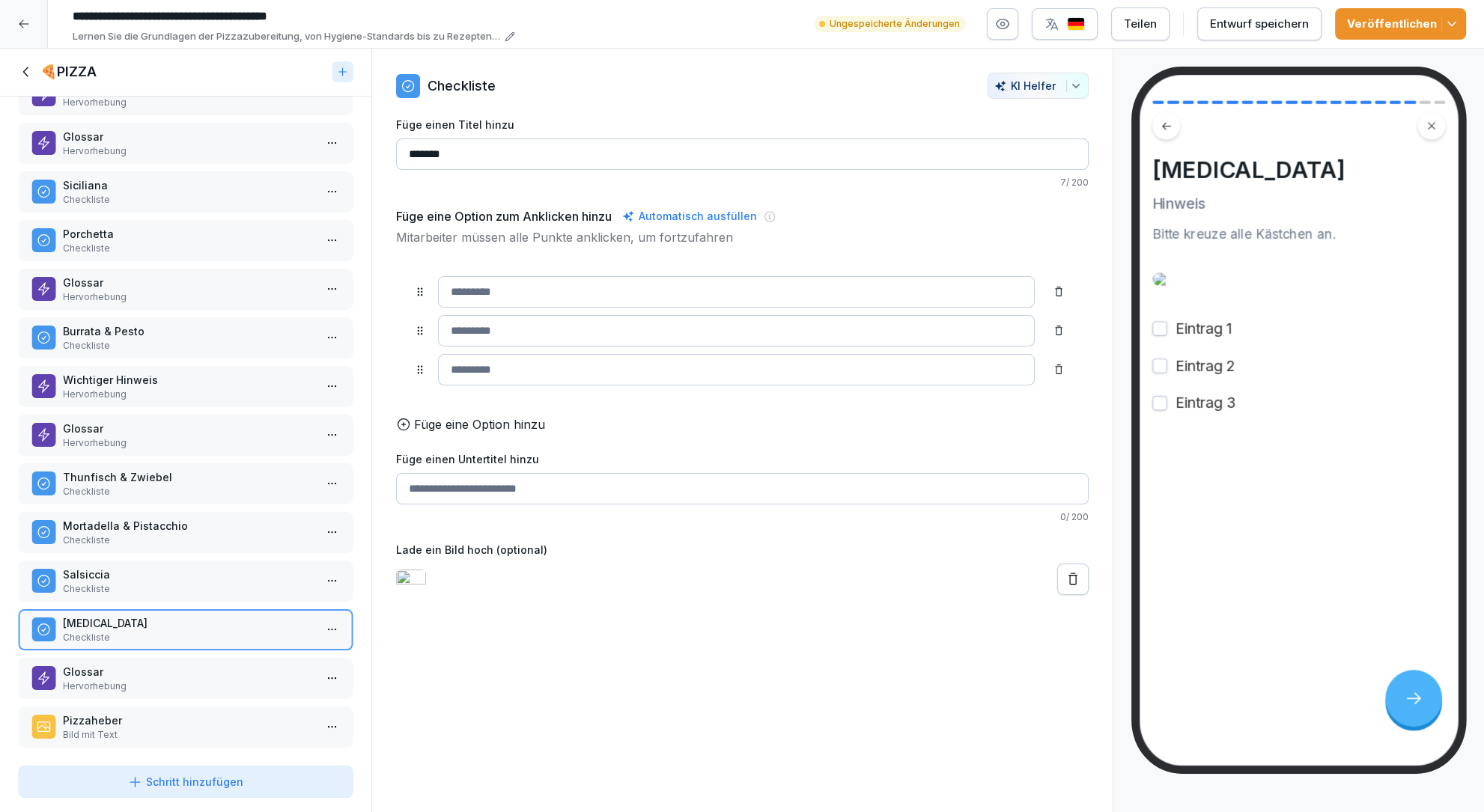
click at [548, 285] on input at bounding box center [737, 292] width 597 height 32
type input "**********"
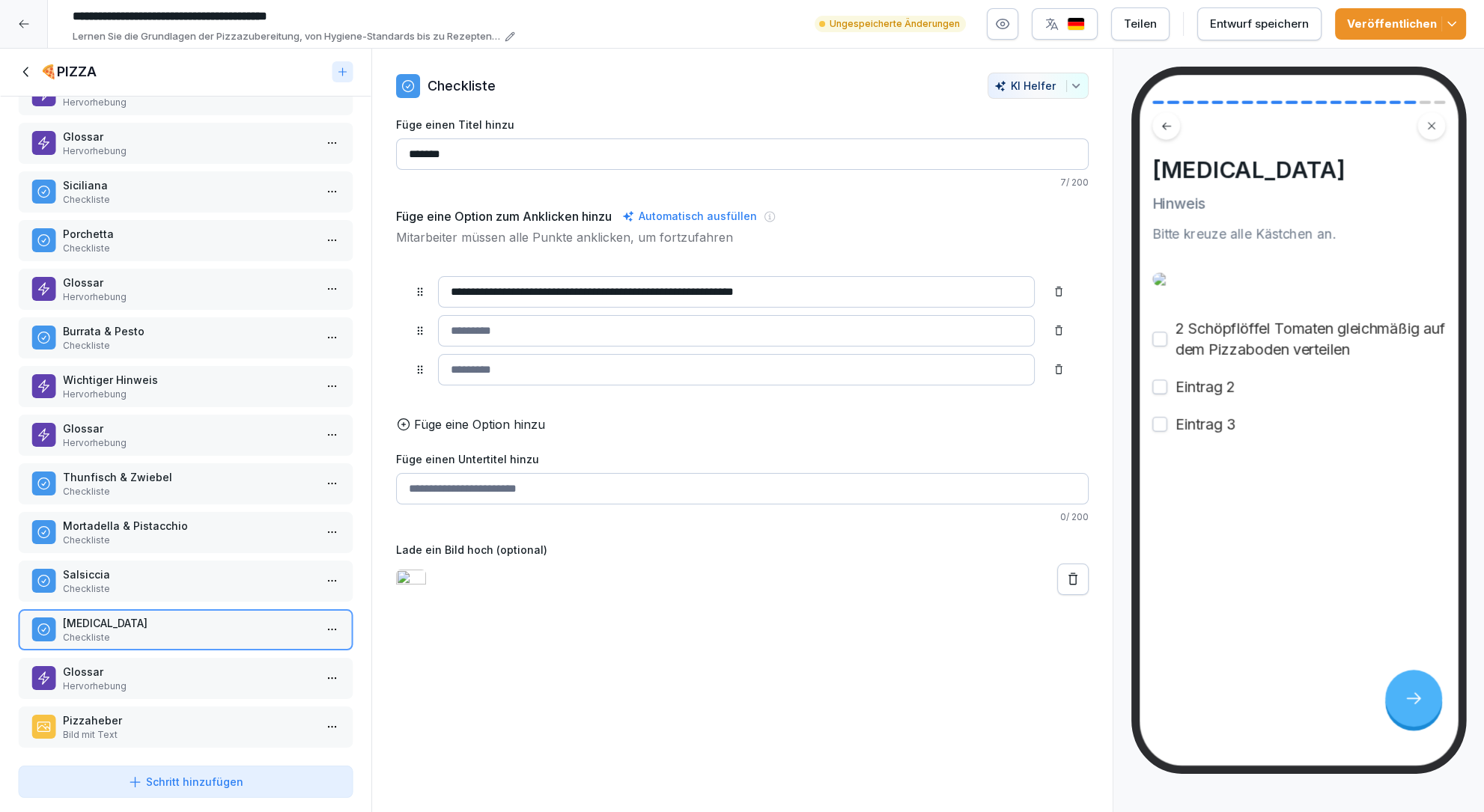
click at [538, 341] on input at bounding box center [737, 331] width 597 height 32
type input "**********"
click at [522, 376] on input at bounding box center [737, 370] width 597 height 32
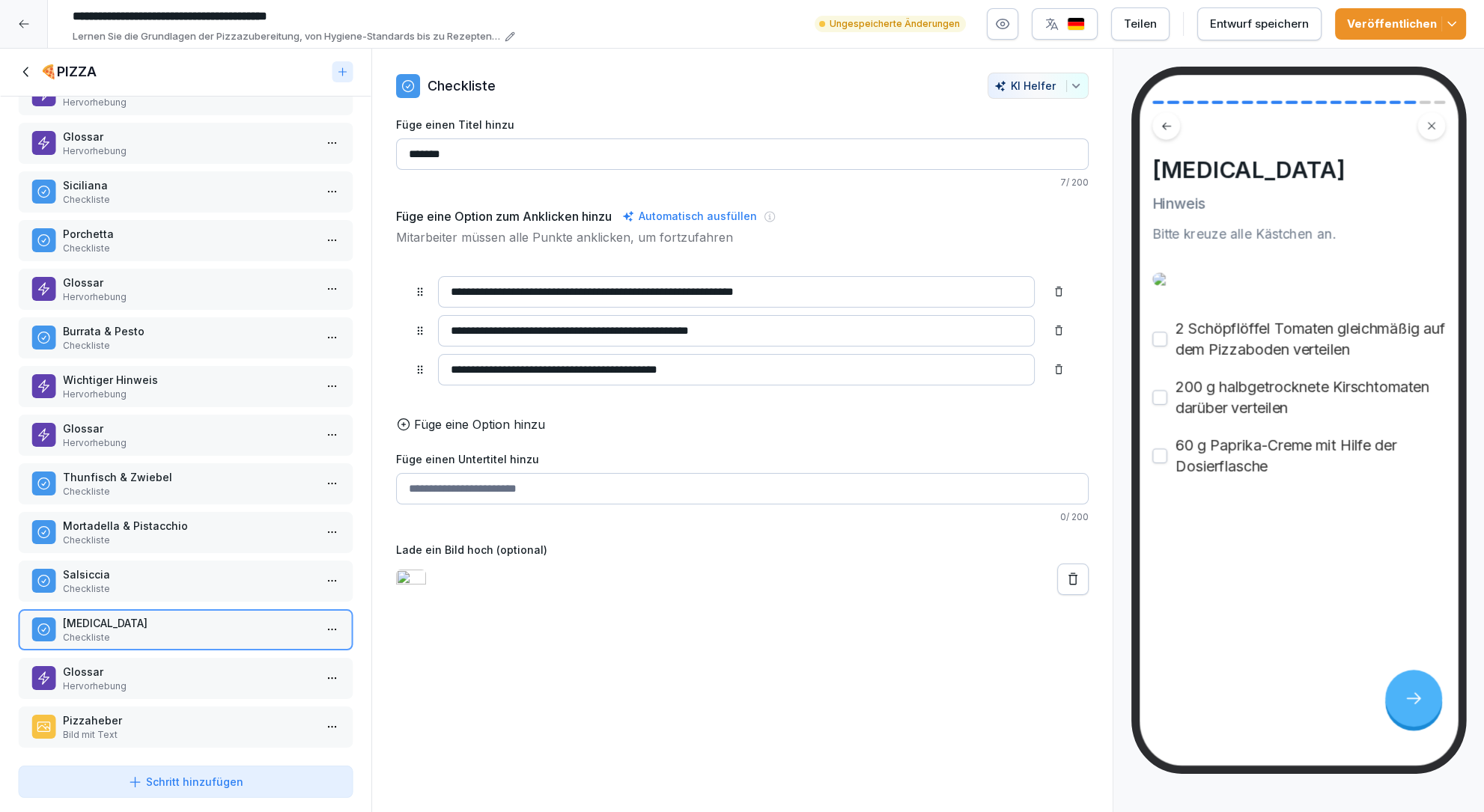
type input "**********"
click at [500, 372] on input "**********" at bounding box center [737, 370] width 597 height 32
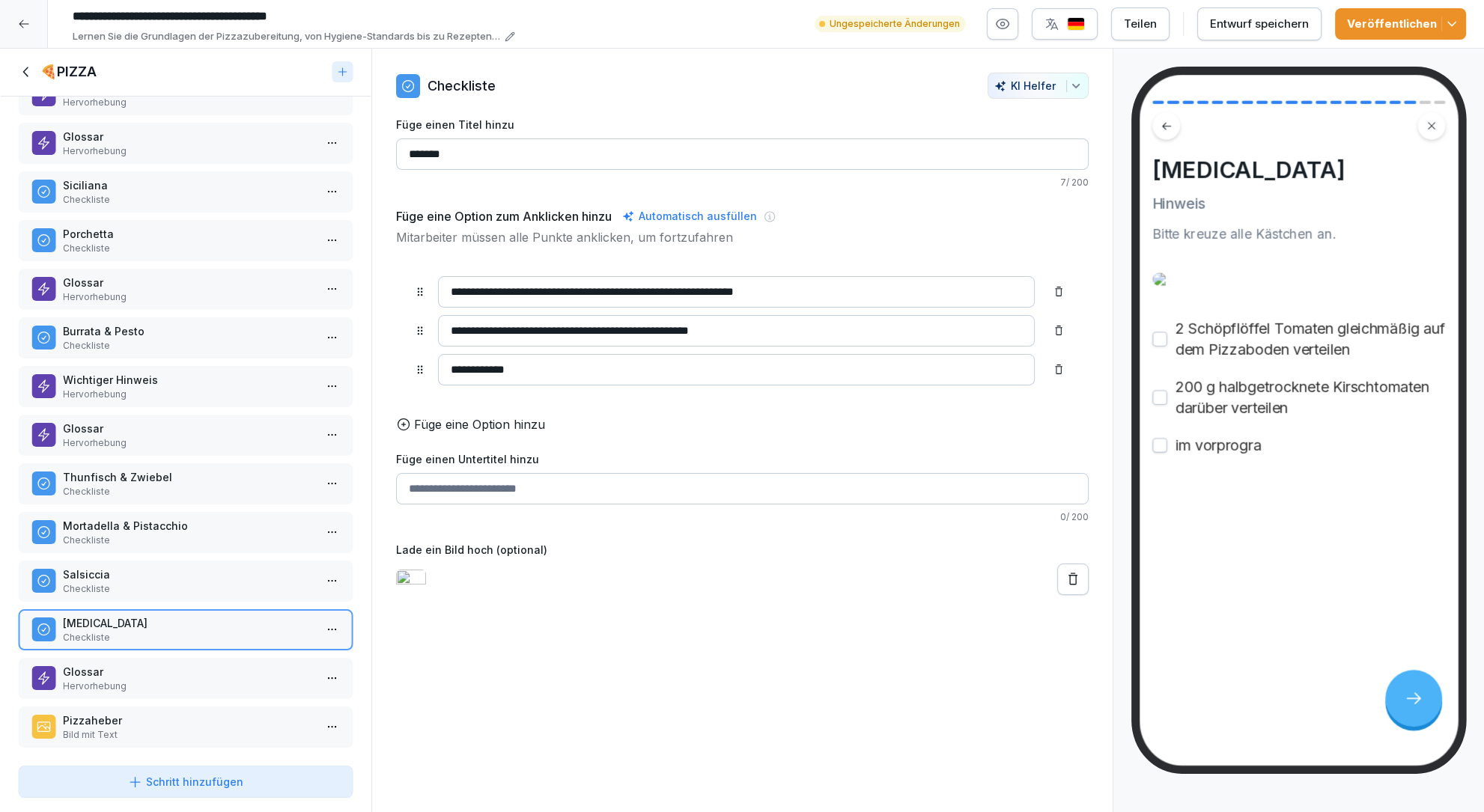
type input "**********"
click at [481, 419] on p "Füge eine Option hinzu" at bounding box center [479, 425] width 131 height 18
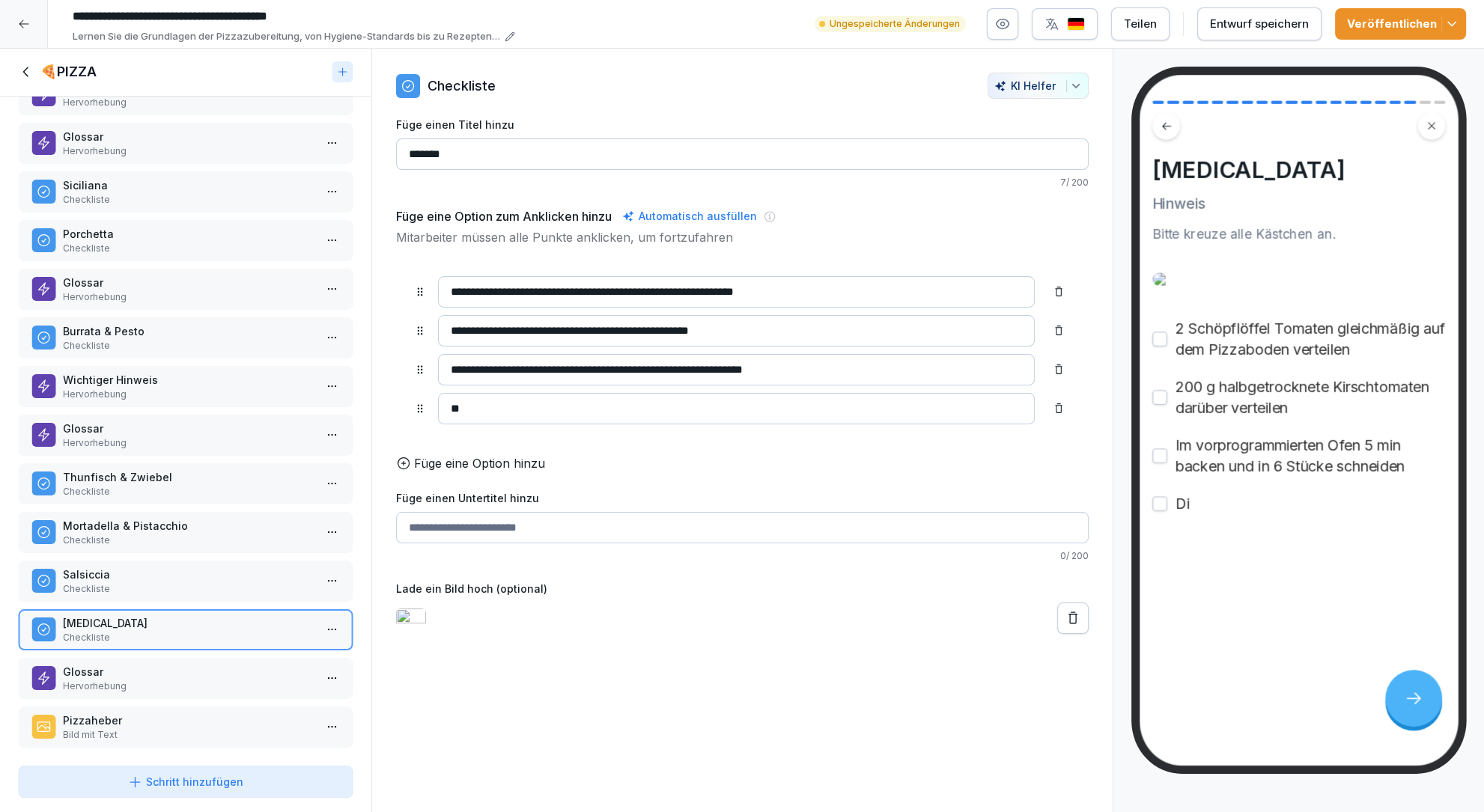
click at [687, 411] on input "**" at bounding box center [737, 409] width 597 height 32
type input "**********"
click at [500, 461] on p "Füge eine Option hinzu" at bounding box center [479, 464] width 131 height 18
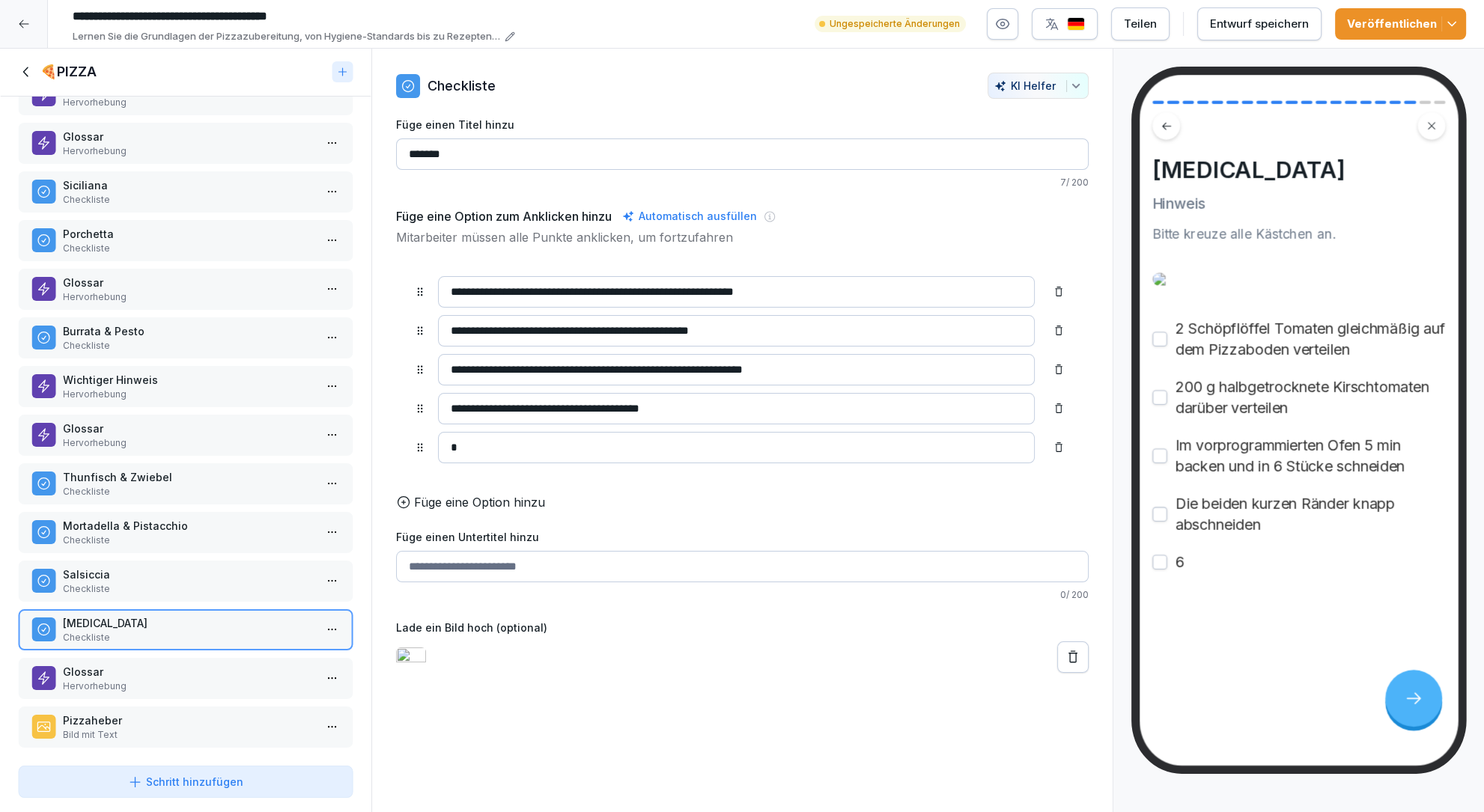
type input "**********"
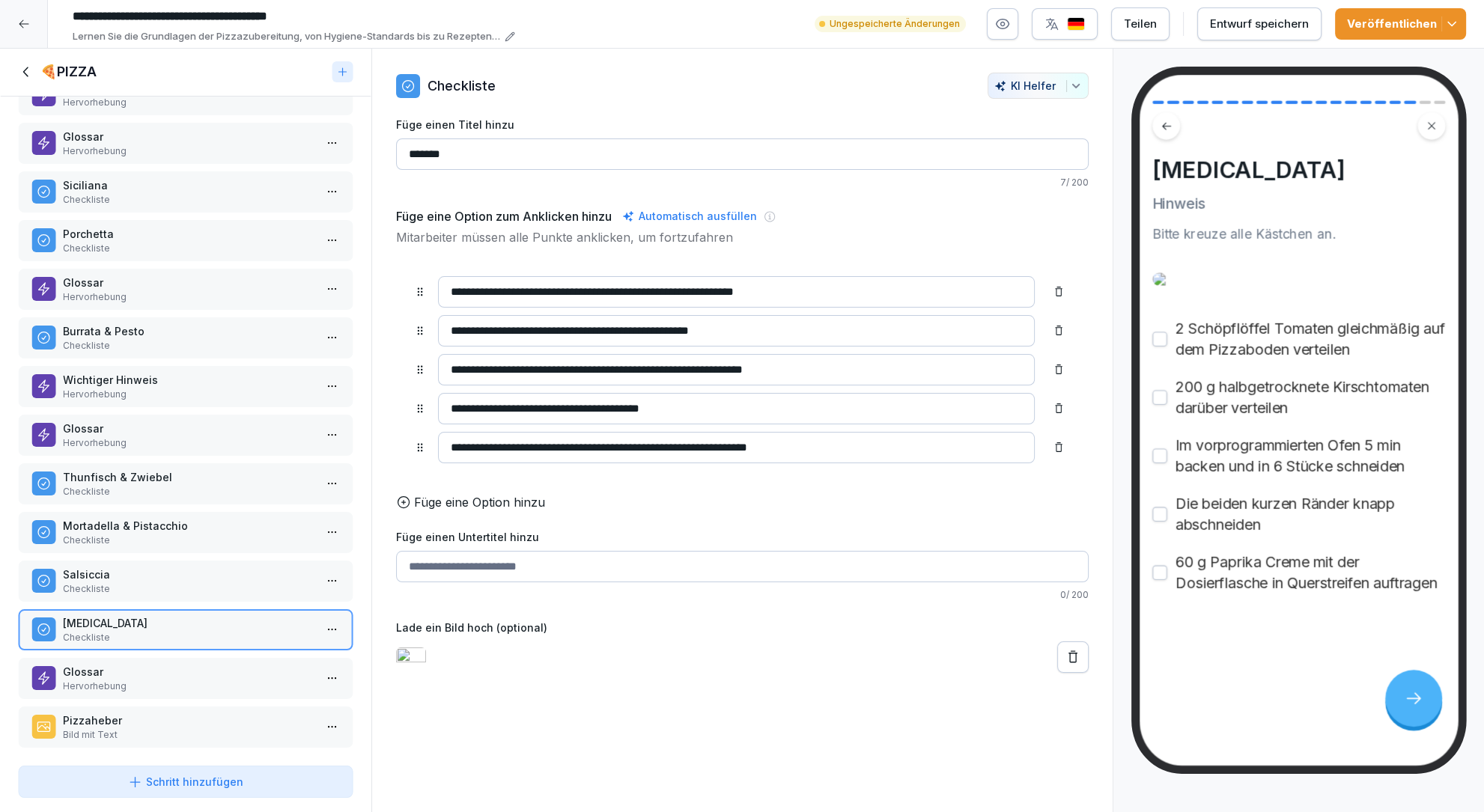
click at [494, 498] on p "Füge eine Option hinzu" at bounding box center [479, 502] width 131 height 18
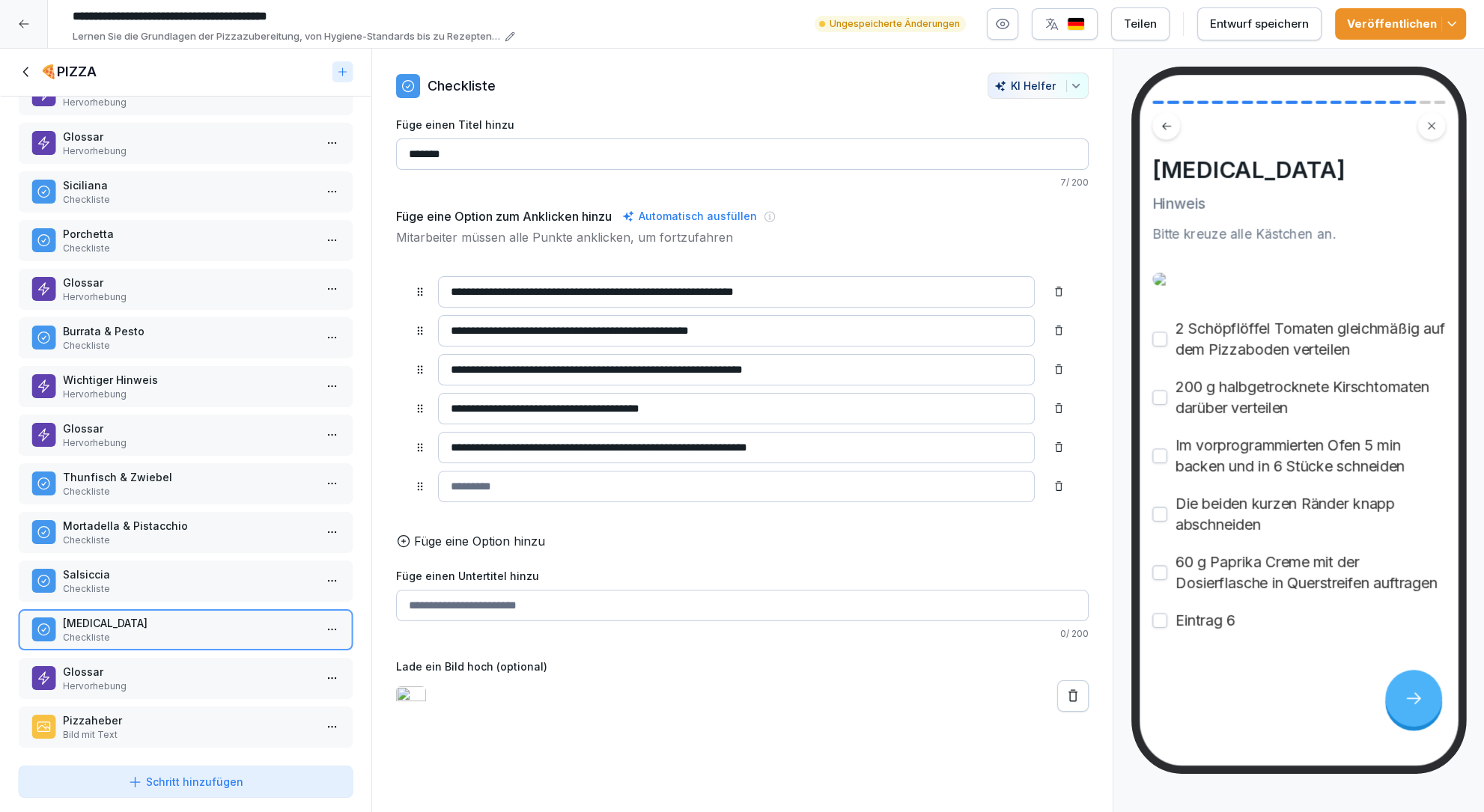
type input "*"
type input "**********"
click at [499, 537] on p "Füge eine Option hinzu" at bounding box center [479, 541] width 131 height 18
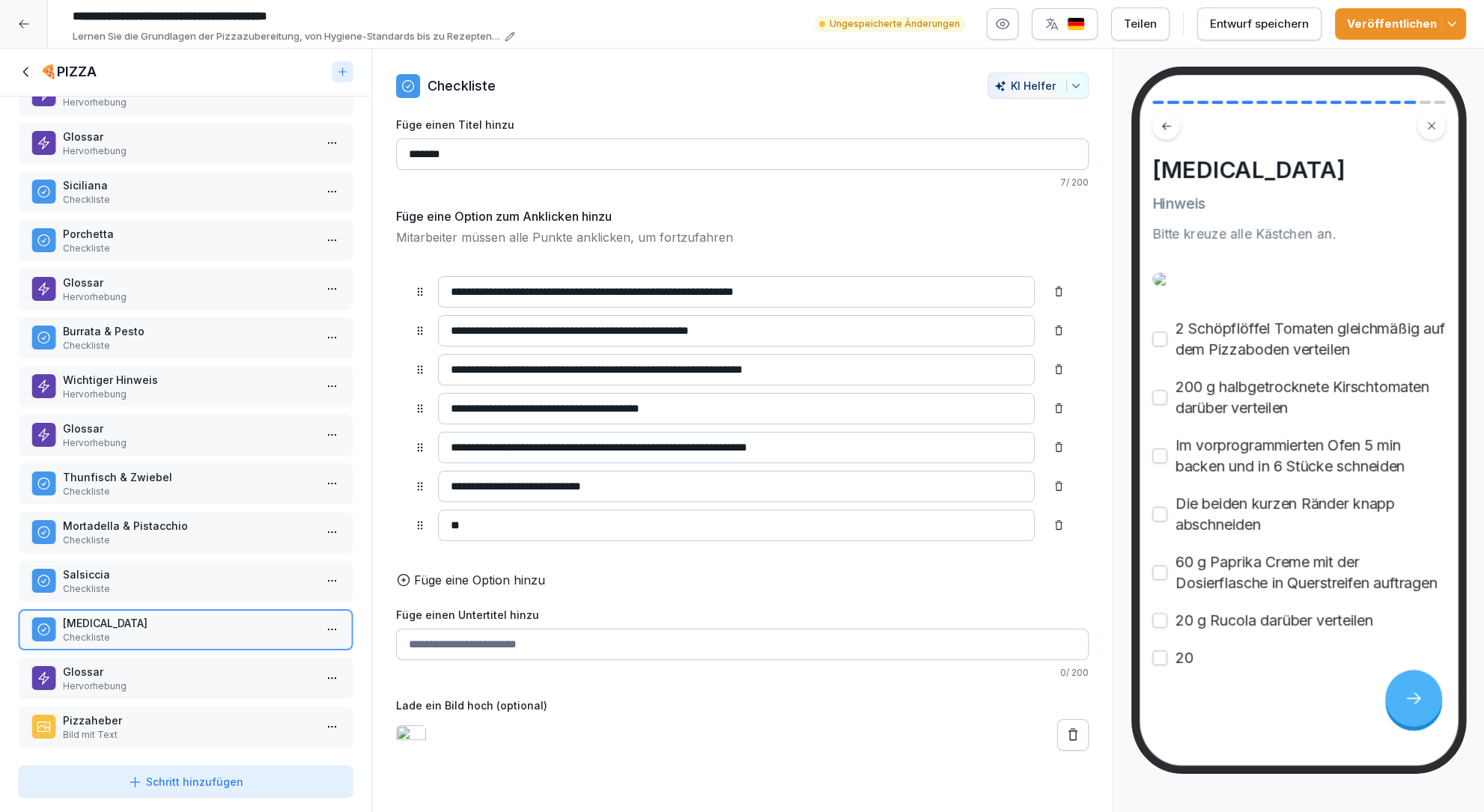
type input "**********"
click at [504, 575] on p "Füge eine Option hinzu" at bounding box center [479, 580] width 131 height 18
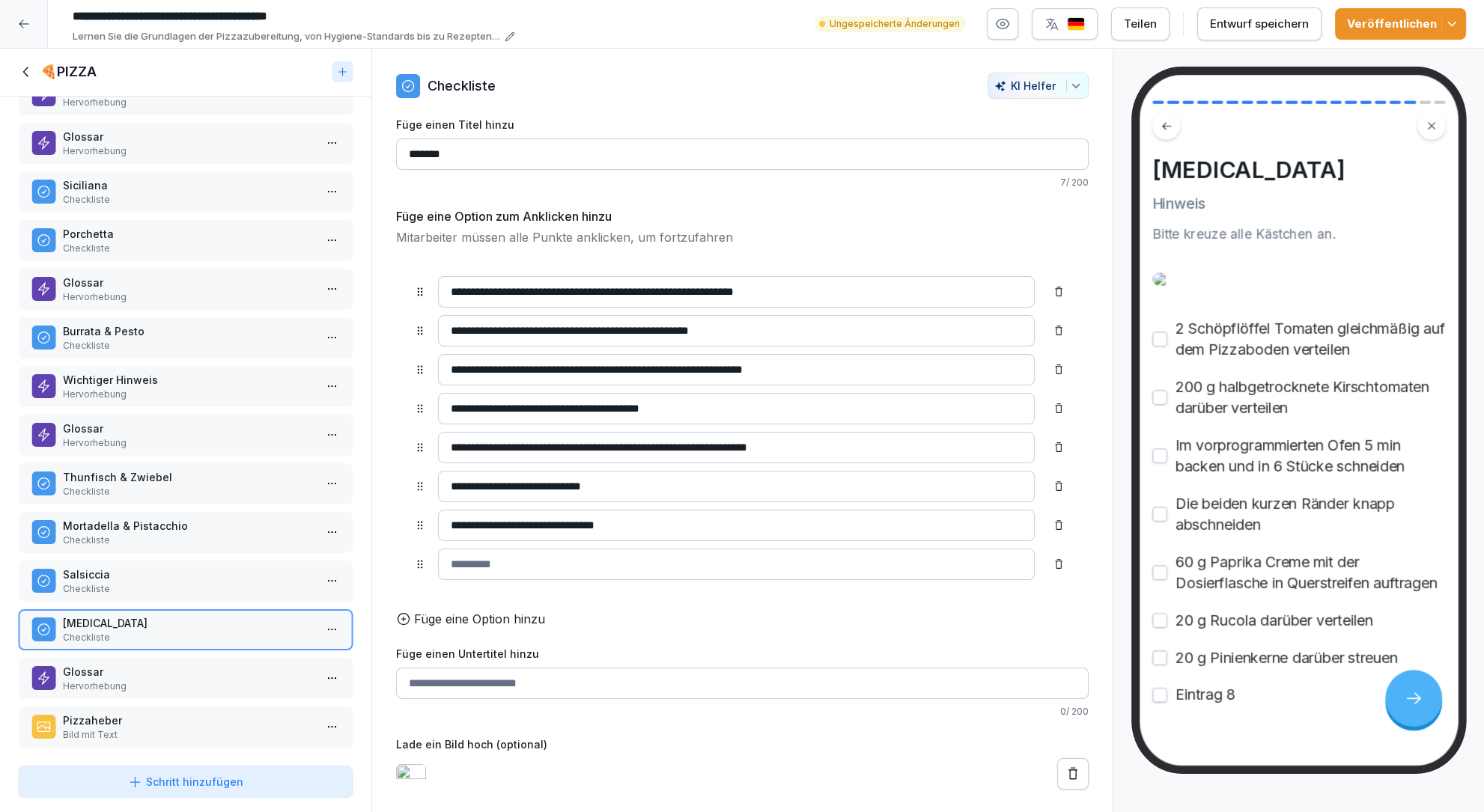
type input "*"
type input "**********"
click at [1245, 35] on button "Entwurf speichern" at bounding box center [1259, 24] width 124 height 33
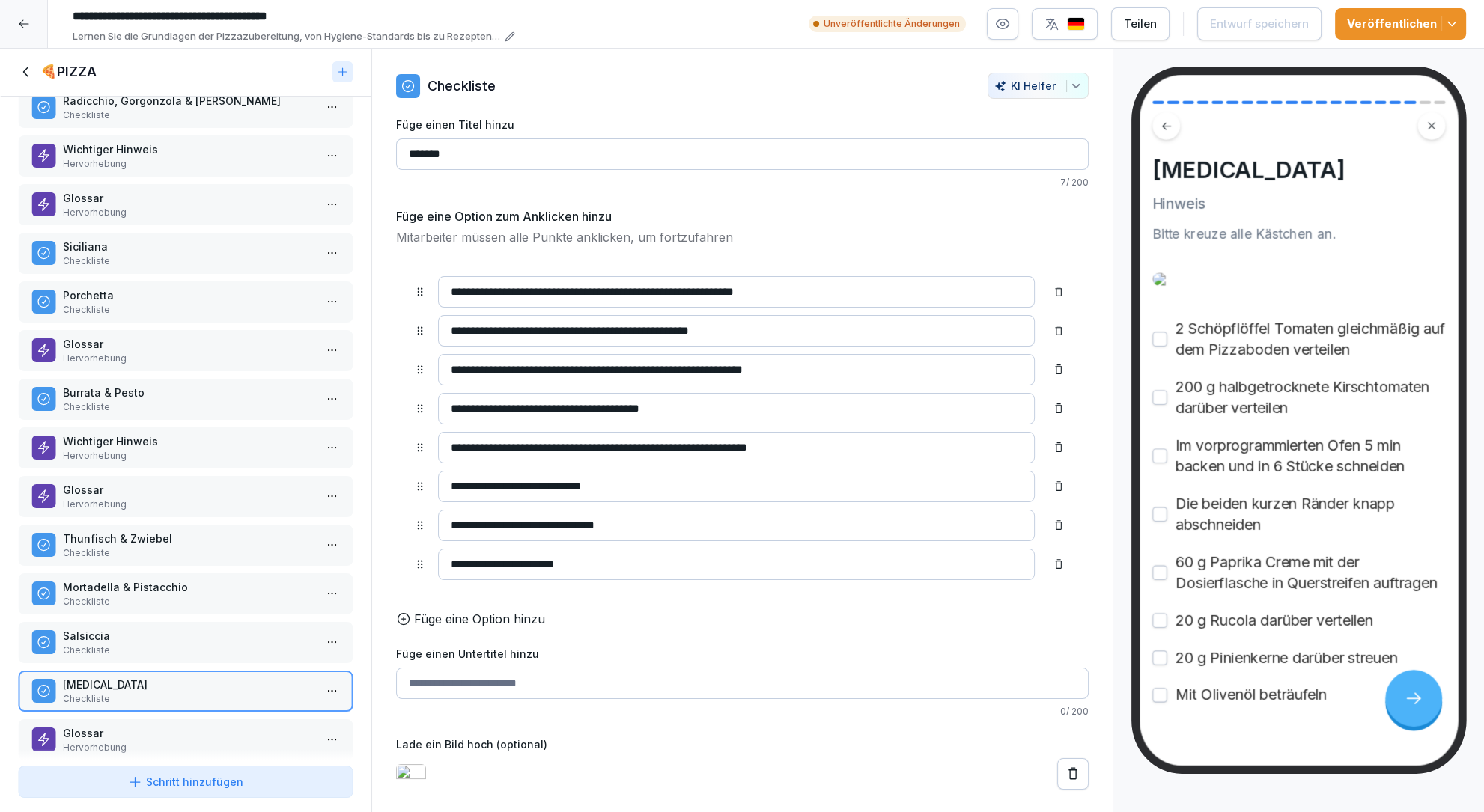
scroll to position [332, 0]
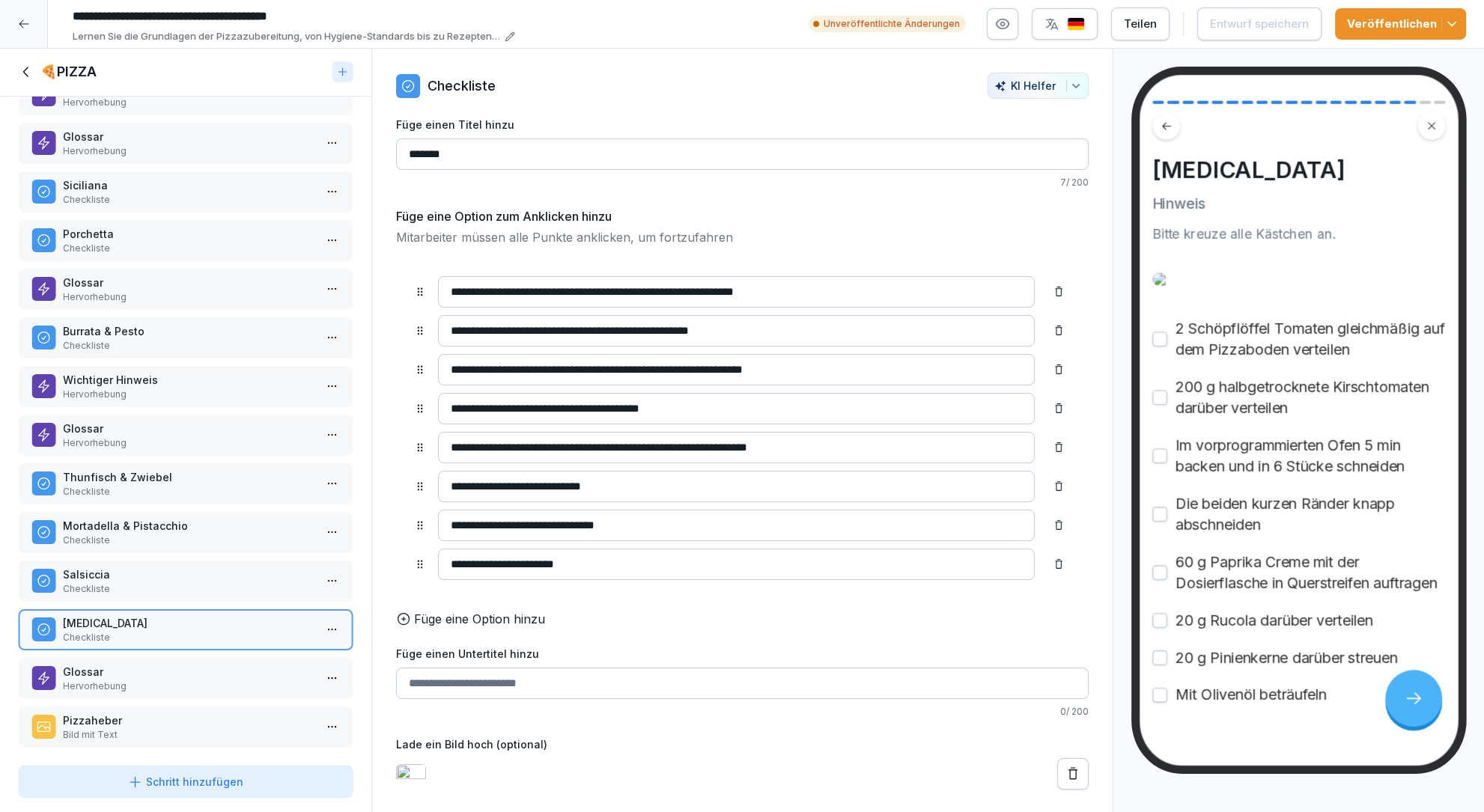
click at [23, 72] on icon at bounding box center [25, 72] width 5 height 10
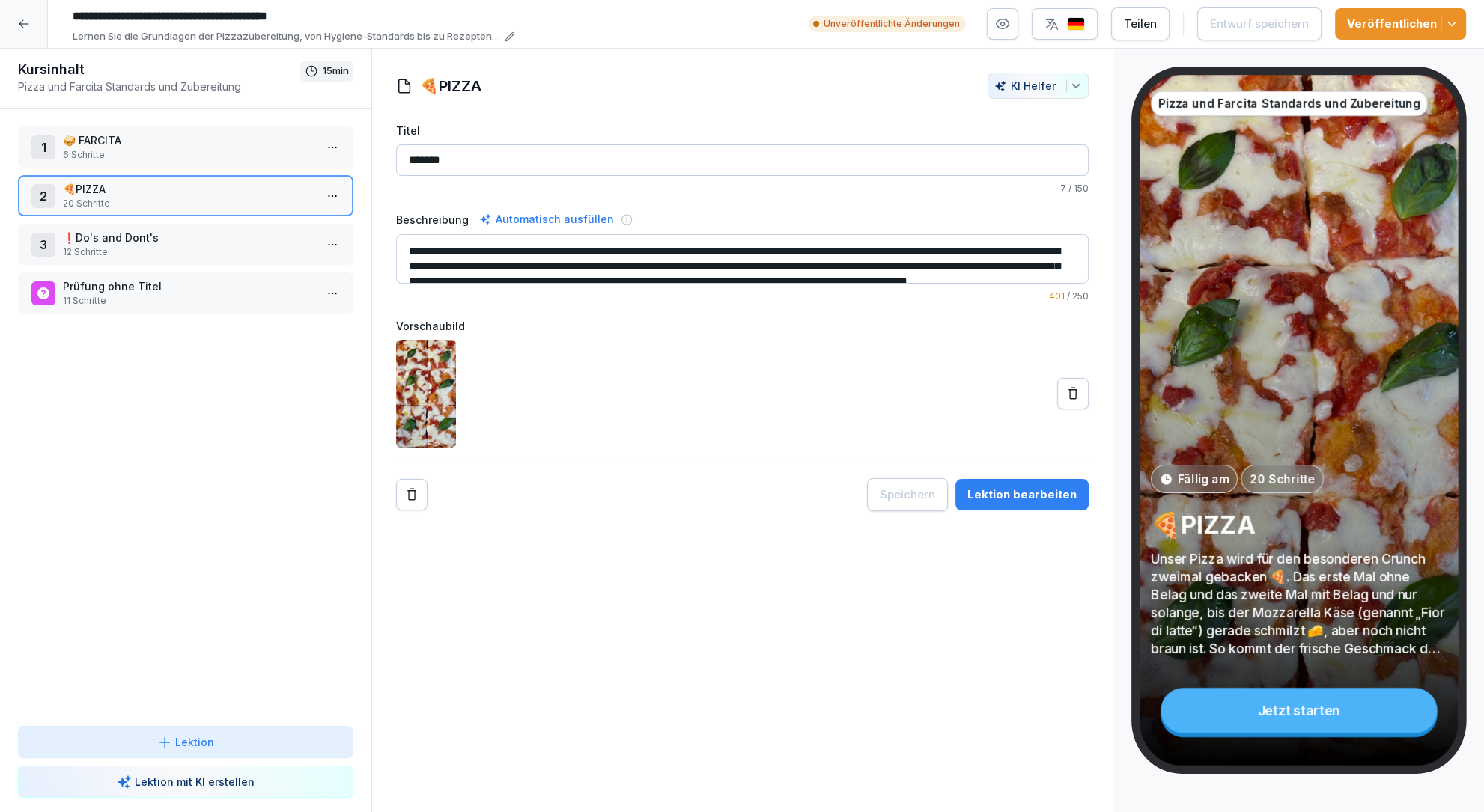
click at [127, 301] on p "11 Schritte" at bounding box center [188, 301] width 252 height 13
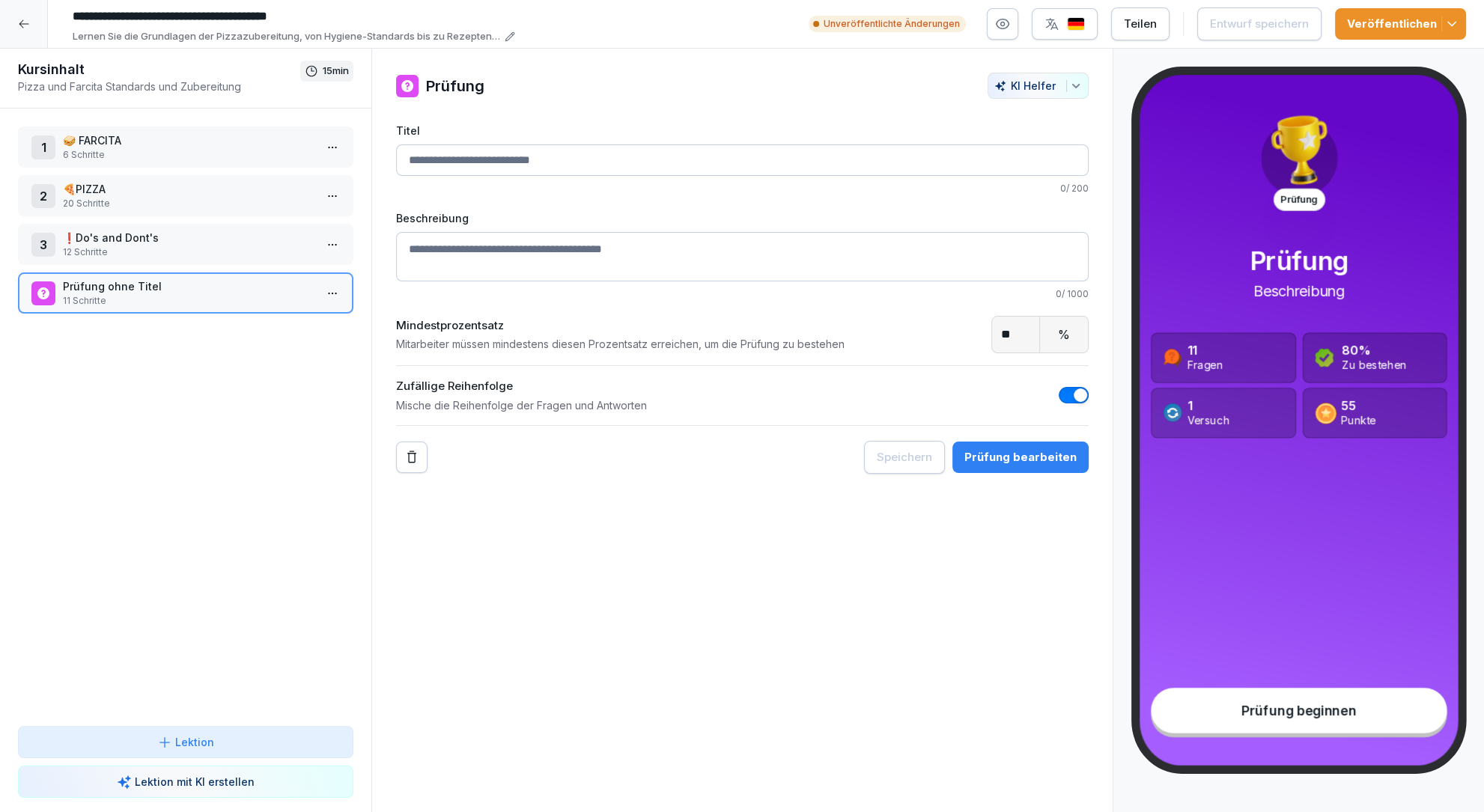
click at [18, 27] on icon at bounding box center [24, 24] width 12 height 12
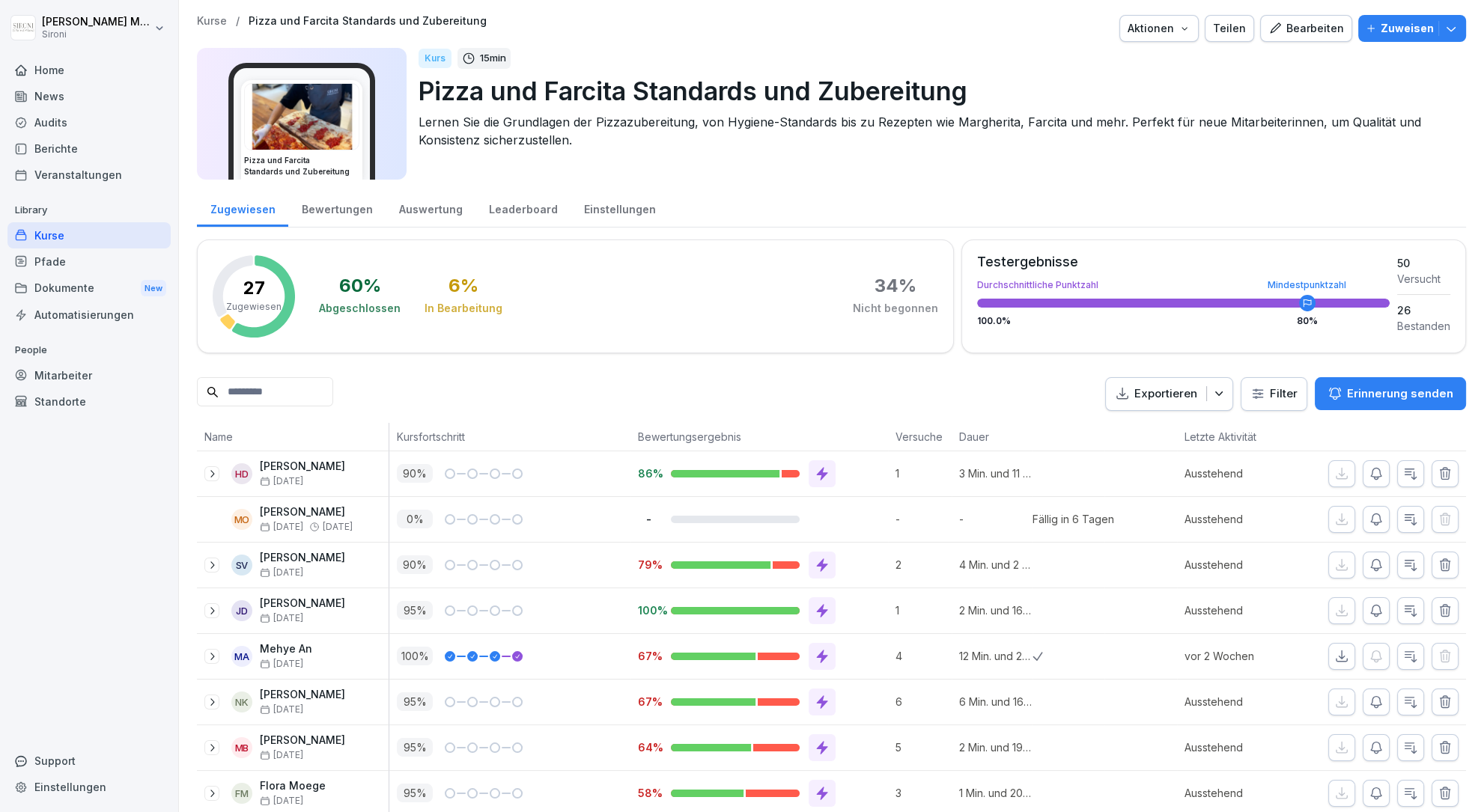
click at [1302, 20] on div "Bearbeiten" at bounding box center [1306, 28] width 76 height 17
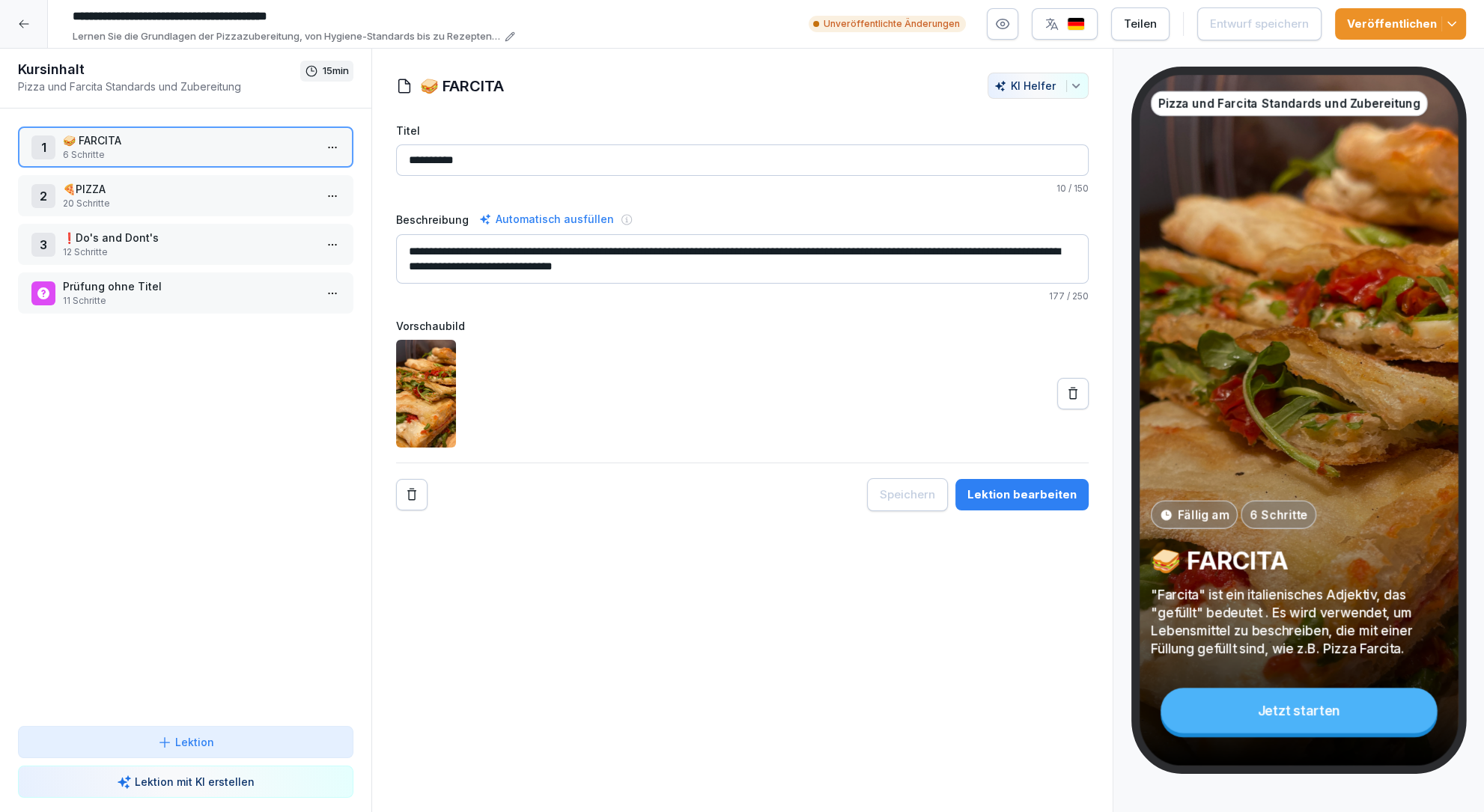
click at [124, 199] on p "20 Schritte" at bounding box center [188, 203] width 252 height 13
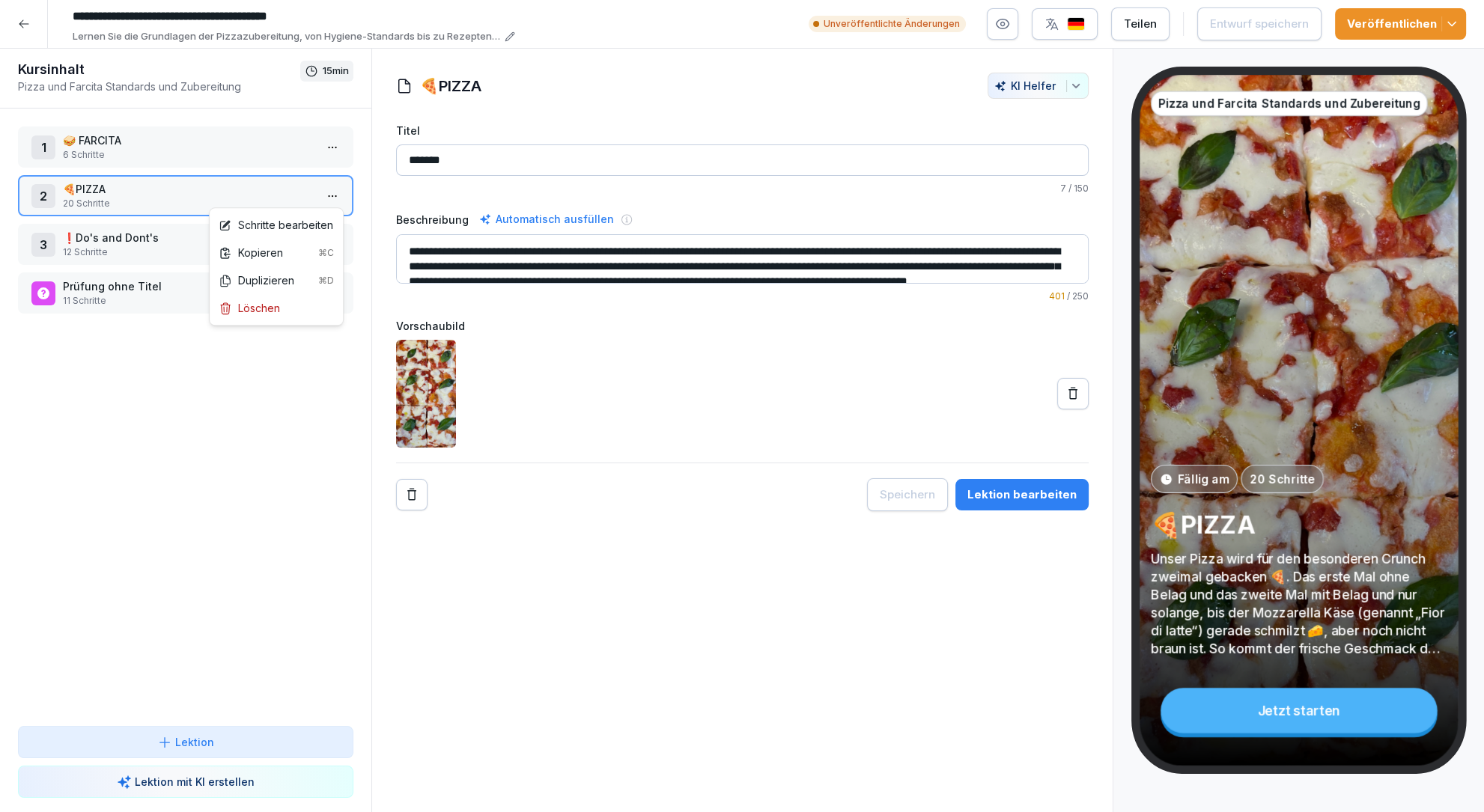
click at [333, 197] on html "**********" at bounding box center [742, 406] width 1484 height 812
click at [302, 222] on div "Schritte bearbeiten" at bounding box center [276, 225] width 115 height 16
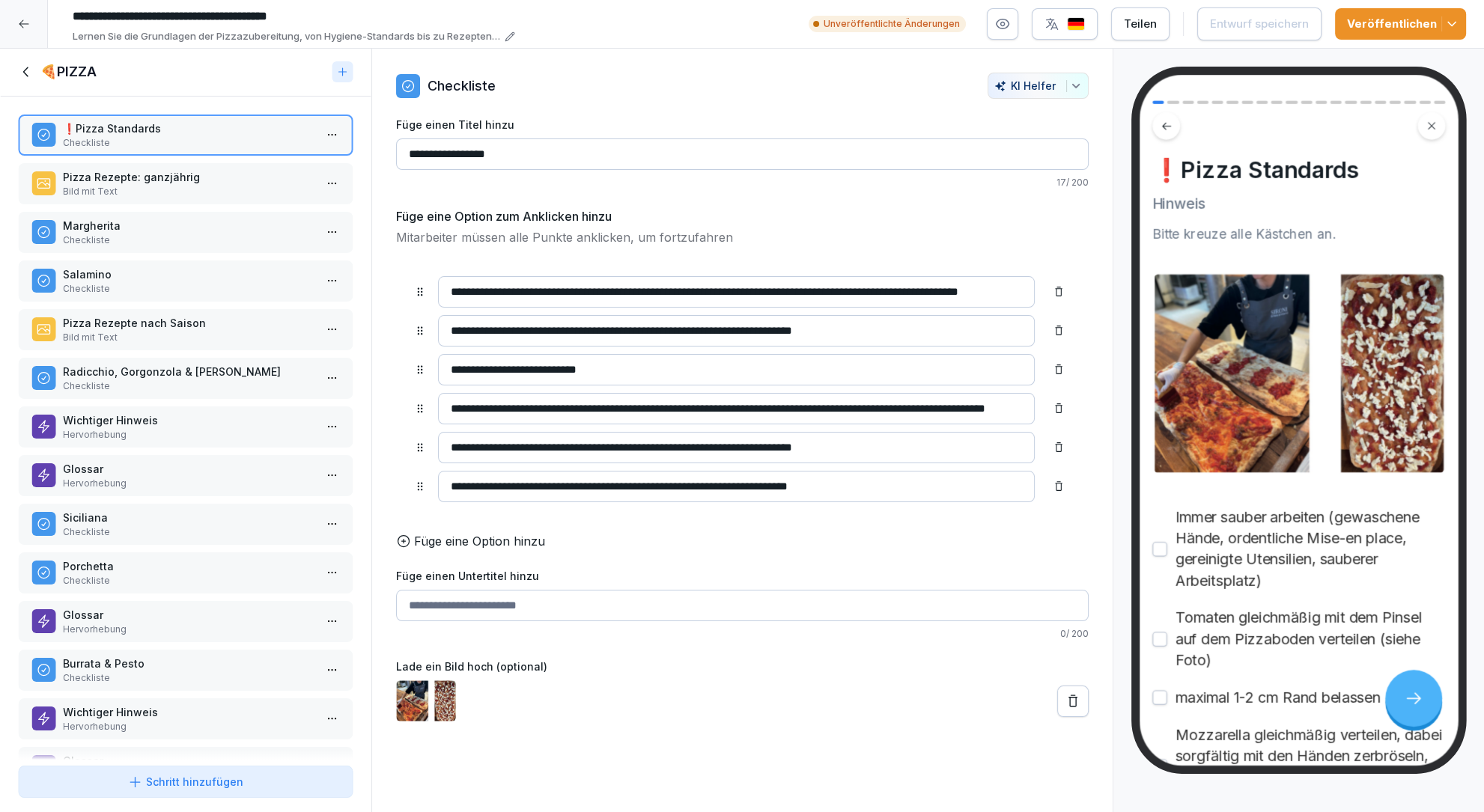
click at [28, 70] on icon at bounding box center [27, 72] width 17 height 17
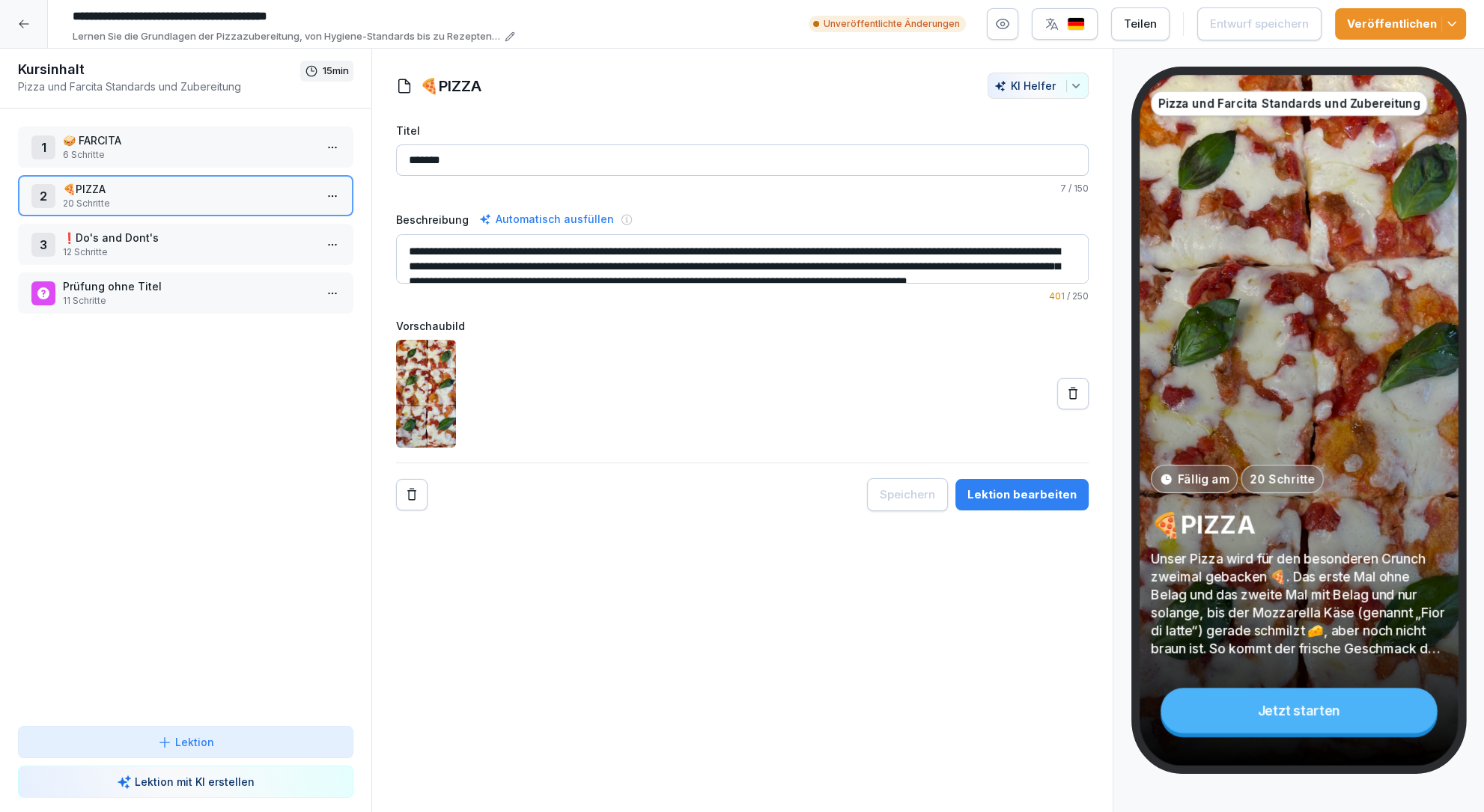
click at [27, 24] on icon at bounding box center [23, 24] width 10 height 8
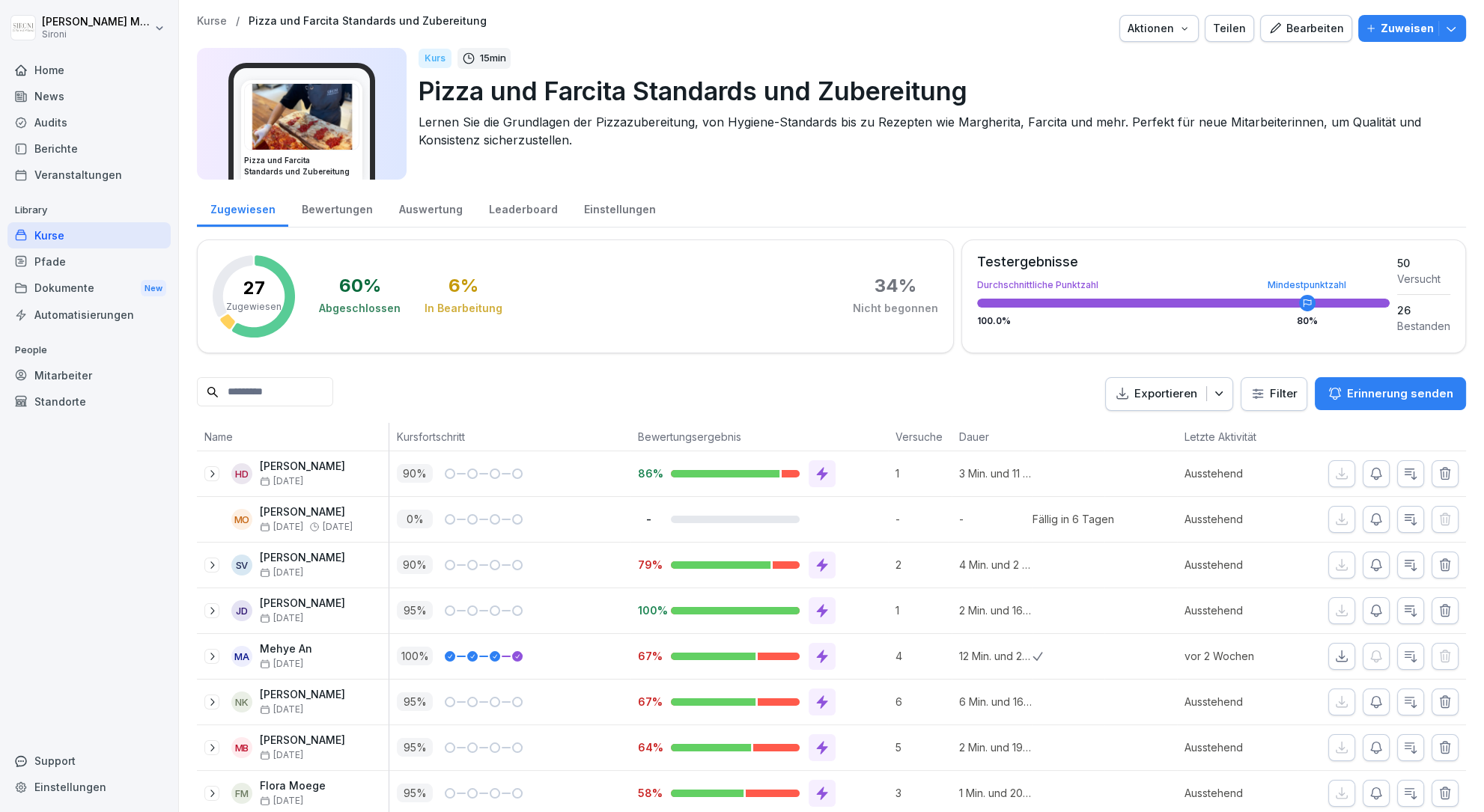
click at [47, 240] on div "Kurse" at bounding box center [89, 235] width 163 height 26
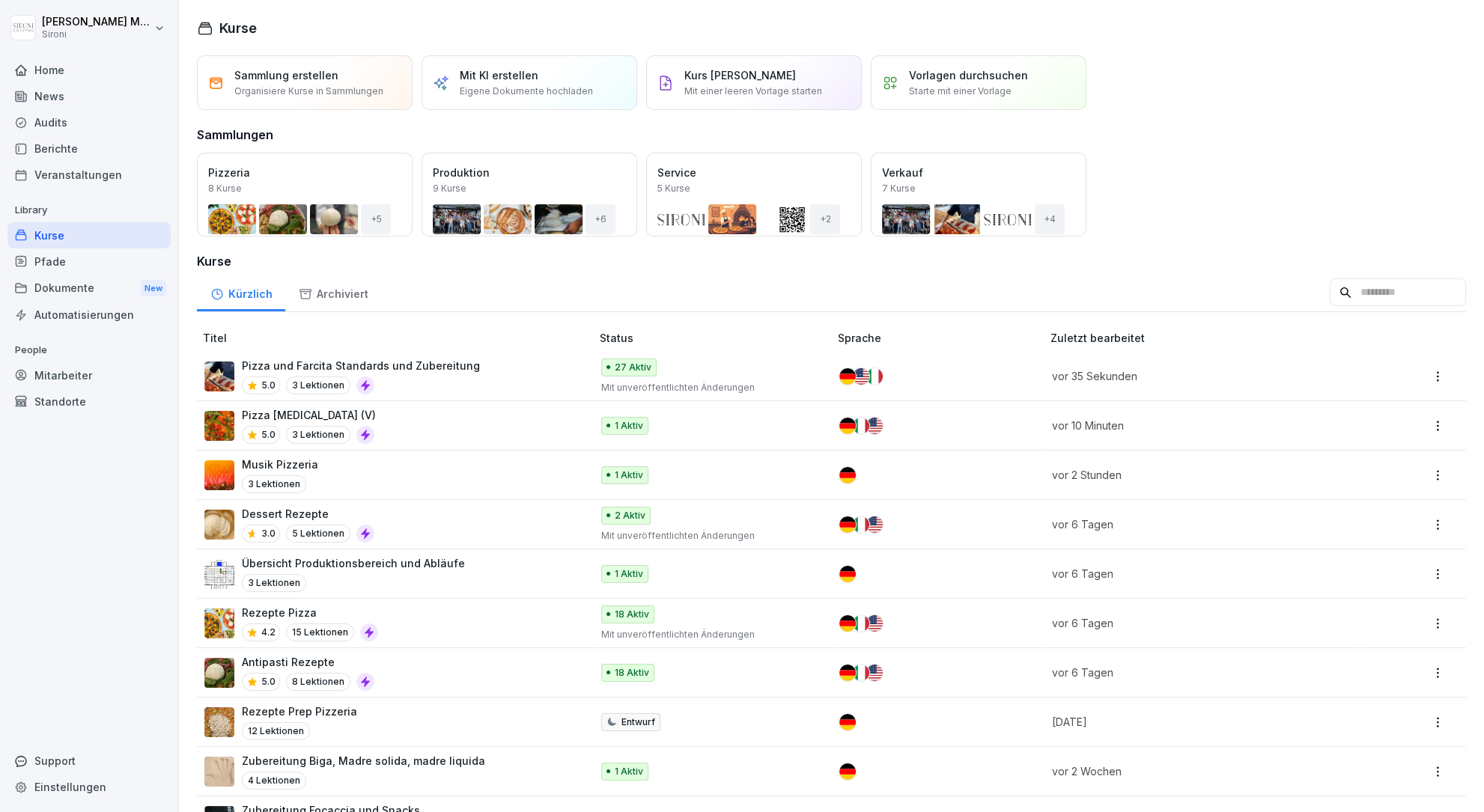
click at [279, 417] on p "Pizza [MEDICAL_DATA] (V)" at bounding box center [308, 415] width 134 height 16
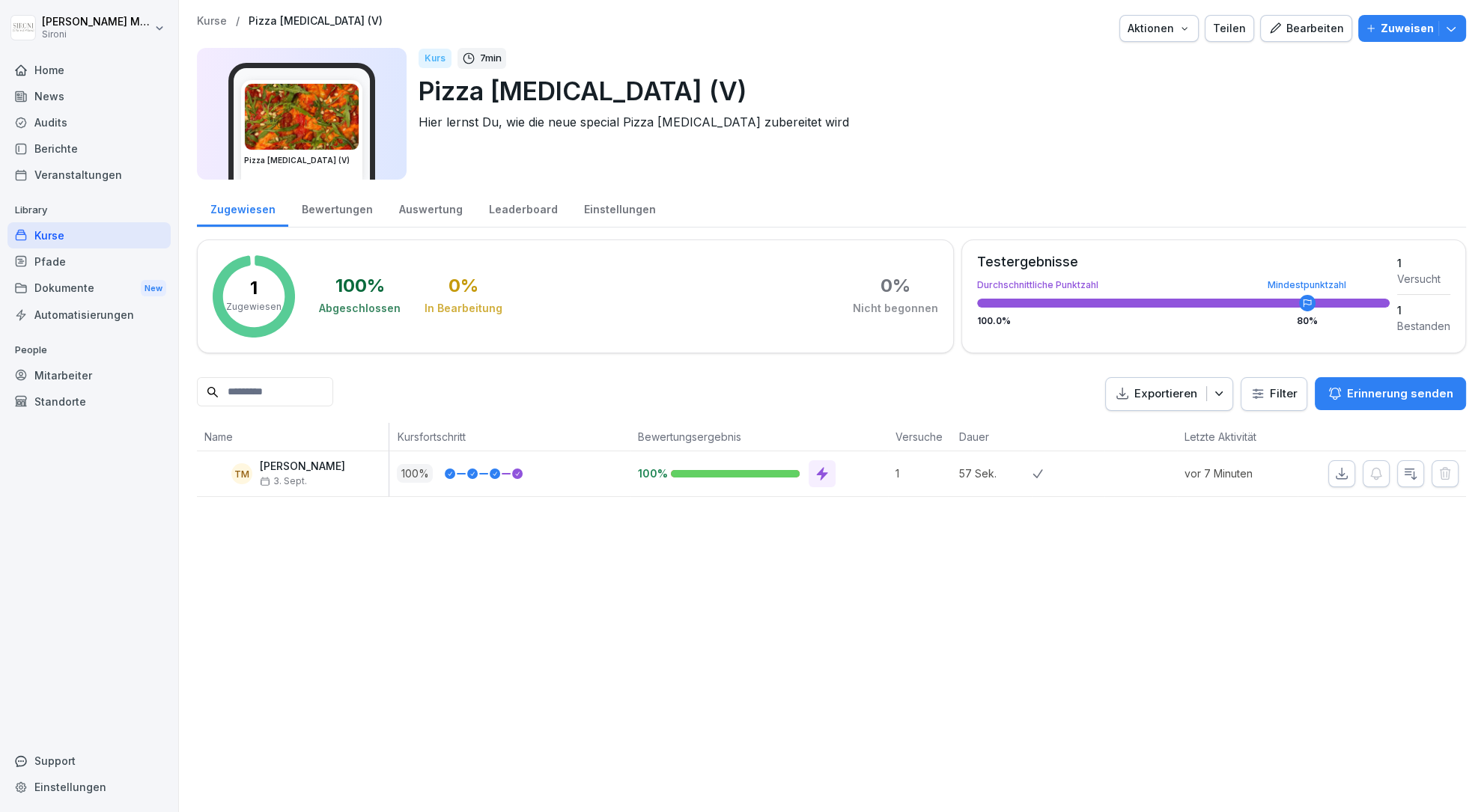
click at [1293, 21] on div "Bearbeiten" at bounding box center [1306, 28] width 76 height 17
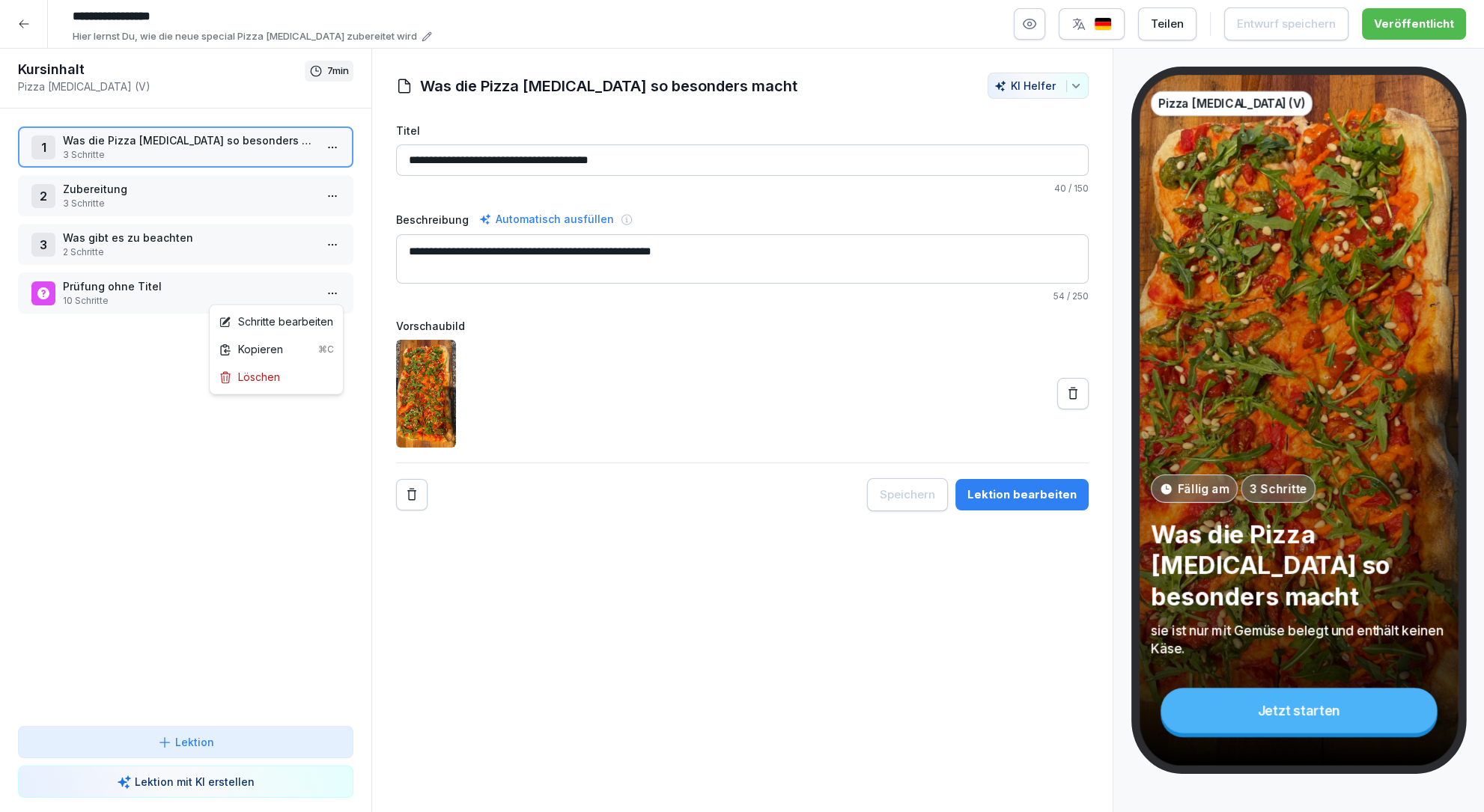
click at [341, 294] on html "**********" at bounding box center [742, 406] width 1484 height 812
click at [295, 319] on div "Schritte bearbeiten" at bounding box center [276, 321] width 115 height 16
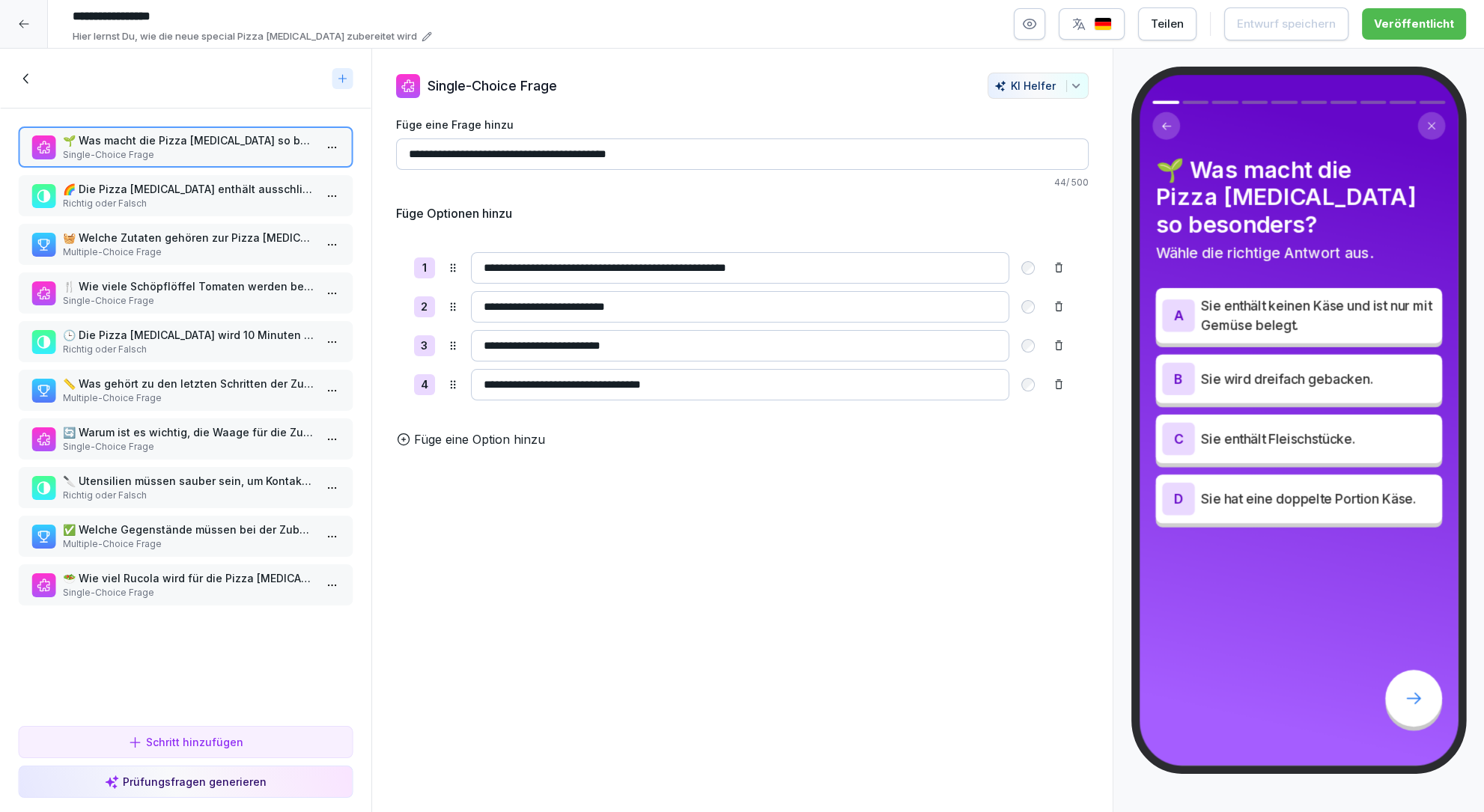
click at [261, 339] on p "🕒 Die Pizza Allegra wird 10 Minuten im Ofen gebacken." at bounding box center [188, 335] width 252 height 16
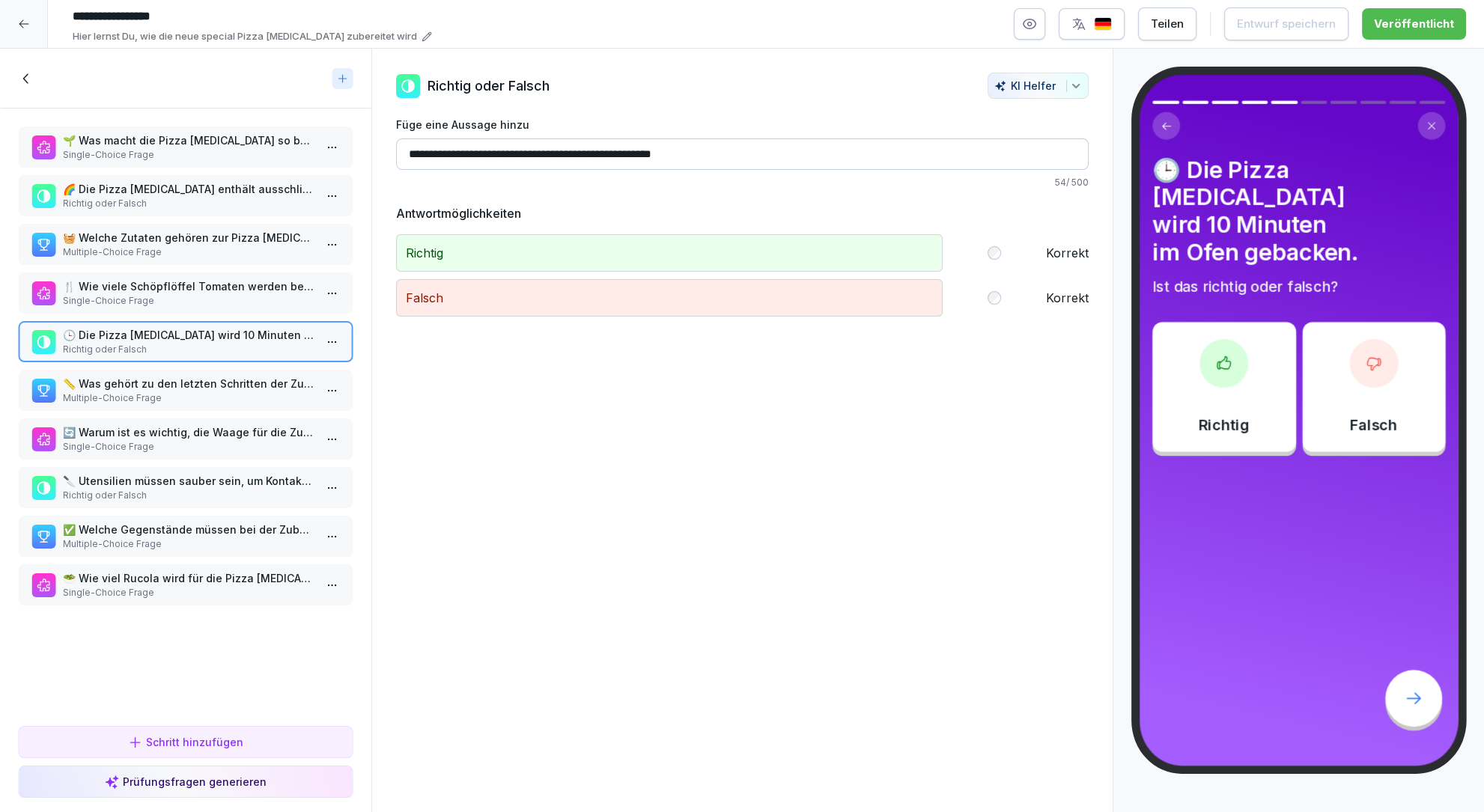
click at [241, 391] on p "Multiple-Choice Frage" at bounding box center [188, 398] width 252 height 13
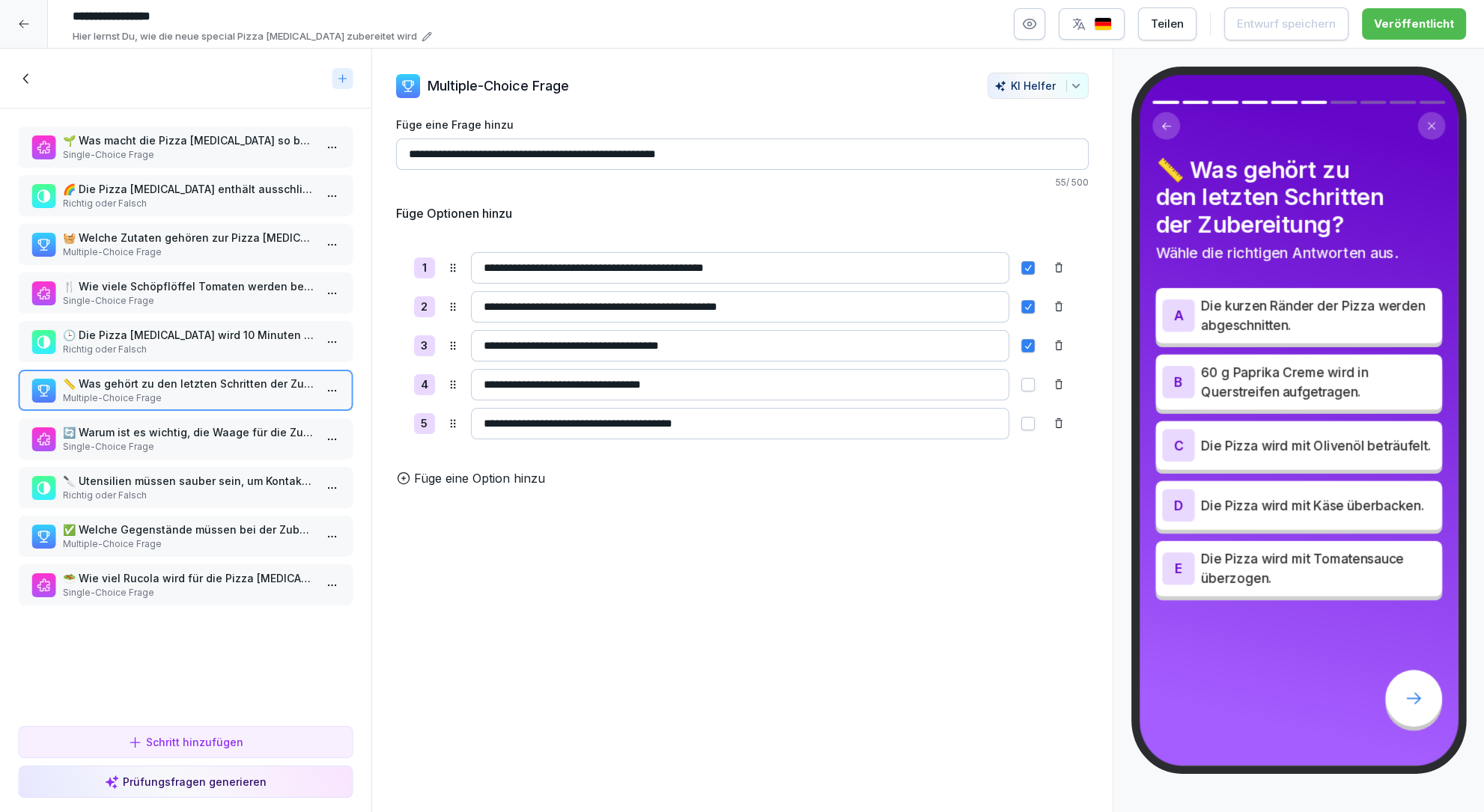
click at [221, 438] on p "🔄 Warum ist es wichtig, die Waage für die Zutaten zu verwenden?" at bounding box center [188, 432] width 252 height 16
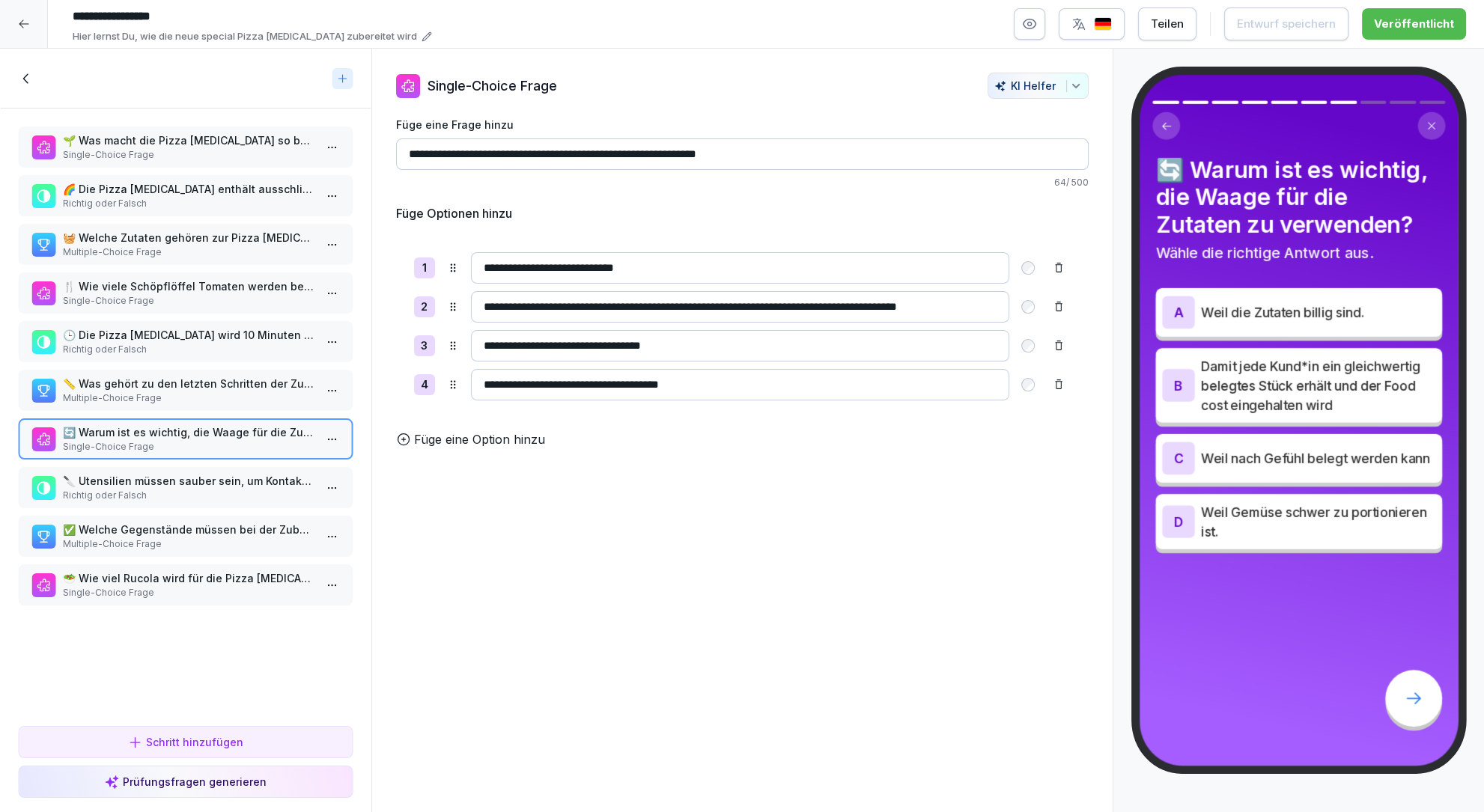
click at [206, 482] on p "🔪 Utensilien müssen sauber sein, um Kontakt mit tierischen Produkten zu vermeid…" at bounding box center [188, 481] width 252 height 16
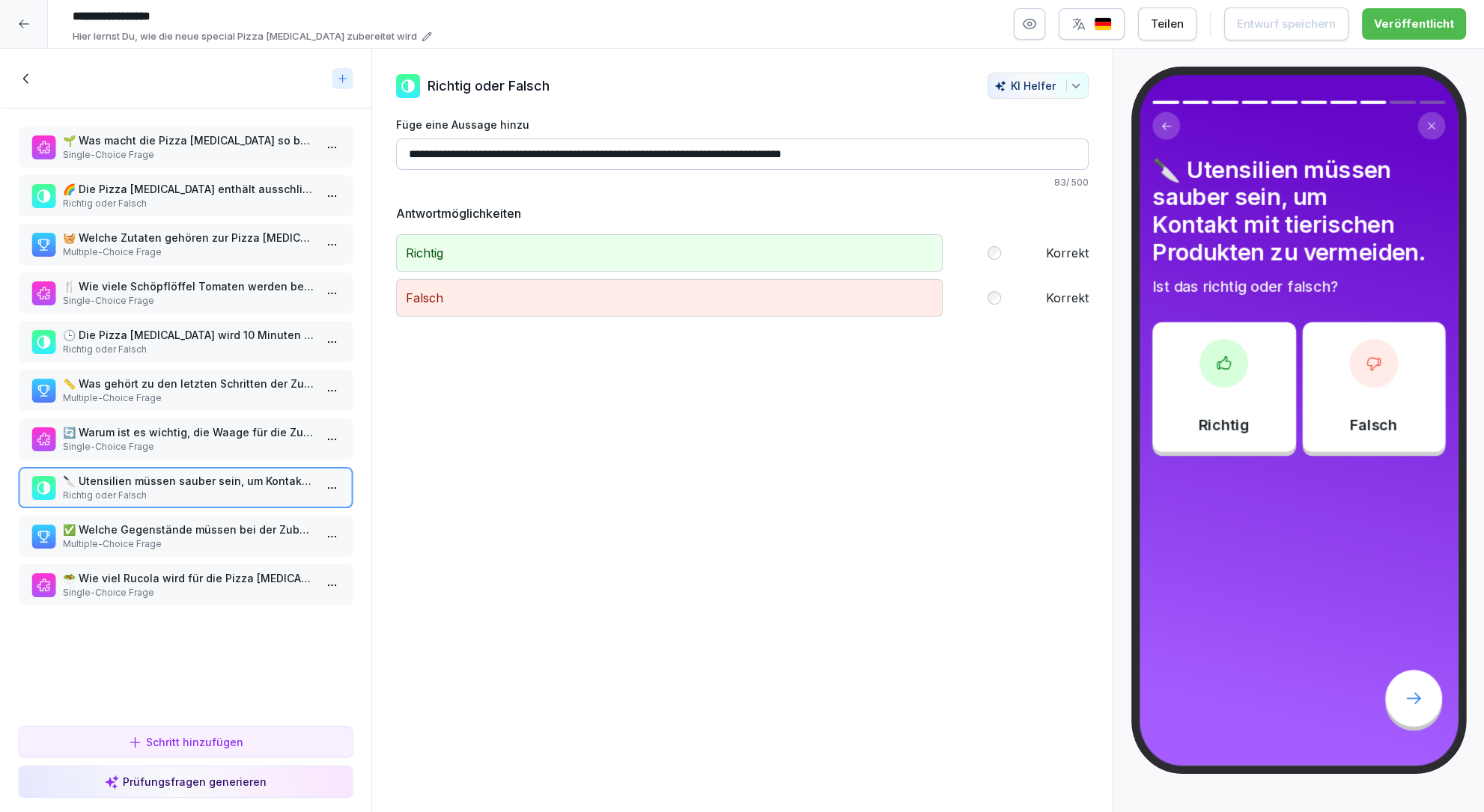
click at [187, 531] on p "✅ Welche Gegenstände müssen bei der Zubereitung der Pizza Allegra sauber sein?" at bounding box center [188, 529] width 252 height 16
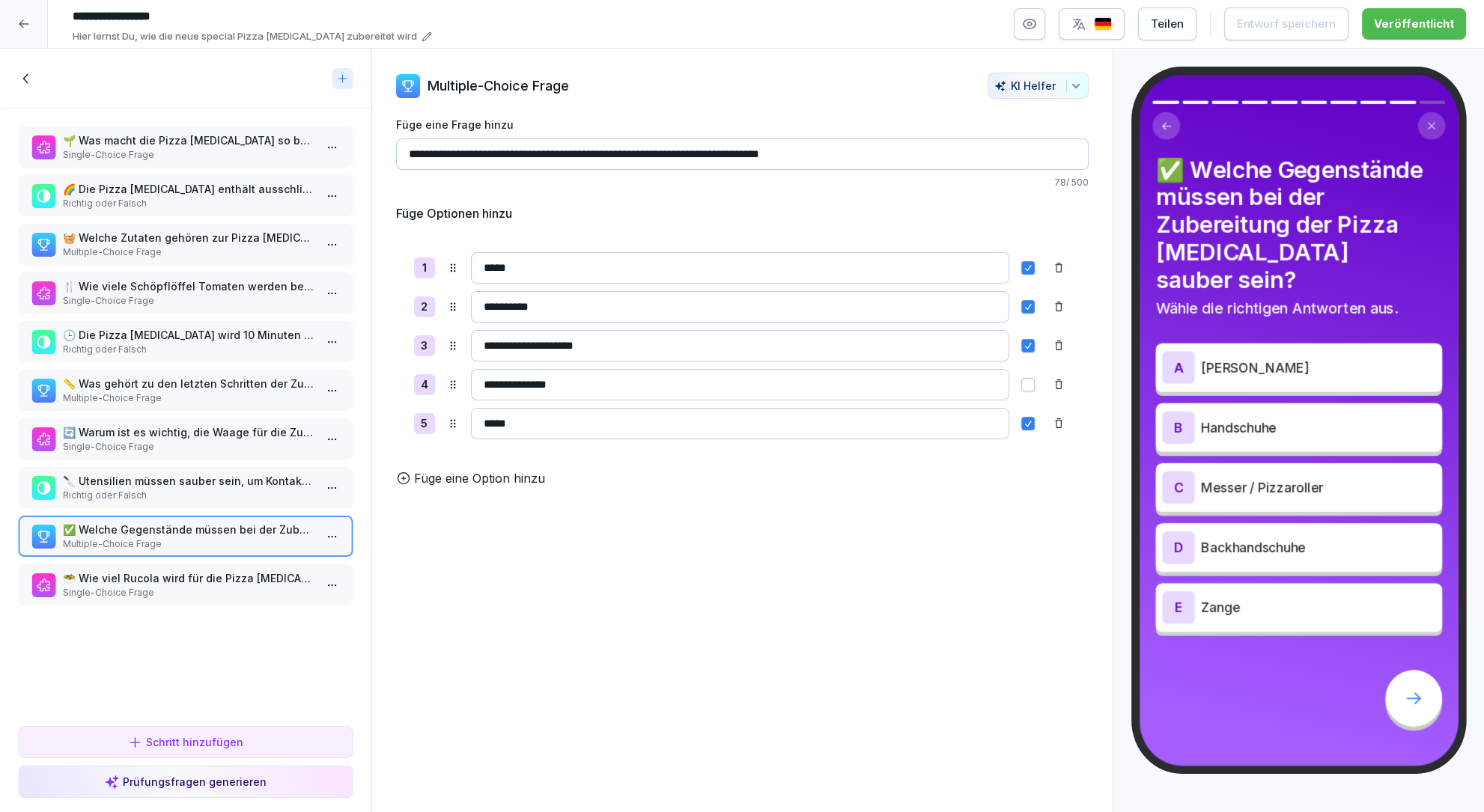
click at [170, 582] on p "🥗 Wie viel Rucola wird für die Pizza Allegra verwendet?" at bounding box center [188, 578] width 252 height 16
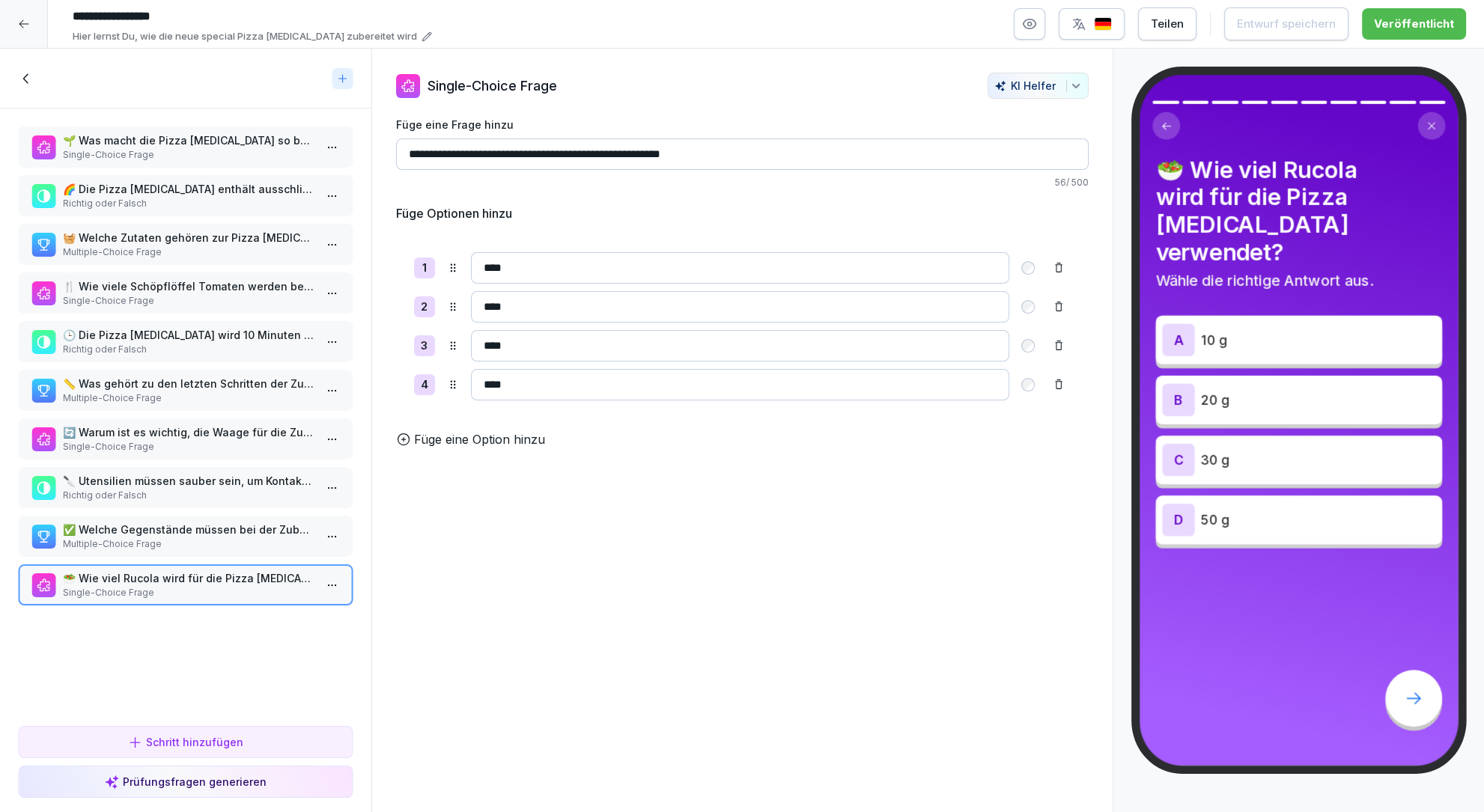
click at [211, 297] on p "Single-Choice Frage" at bounding box center [188, 301] width 252 height 13
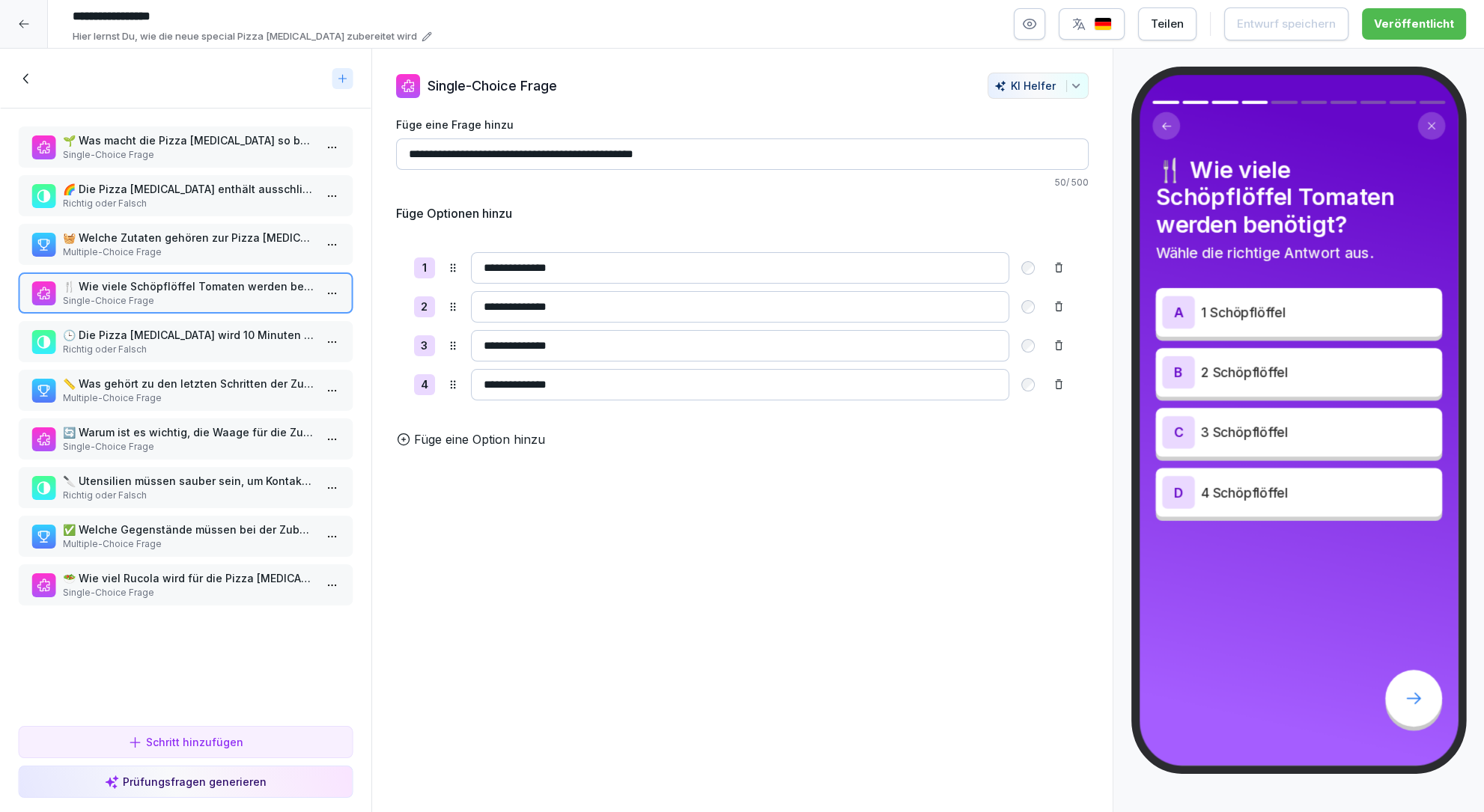
click at [190, 337] on p "🕒 Die Pizza Allegra wird 10 Minuten im Ofen gebacken." at bounding box center [188, 335] width 252 height 16
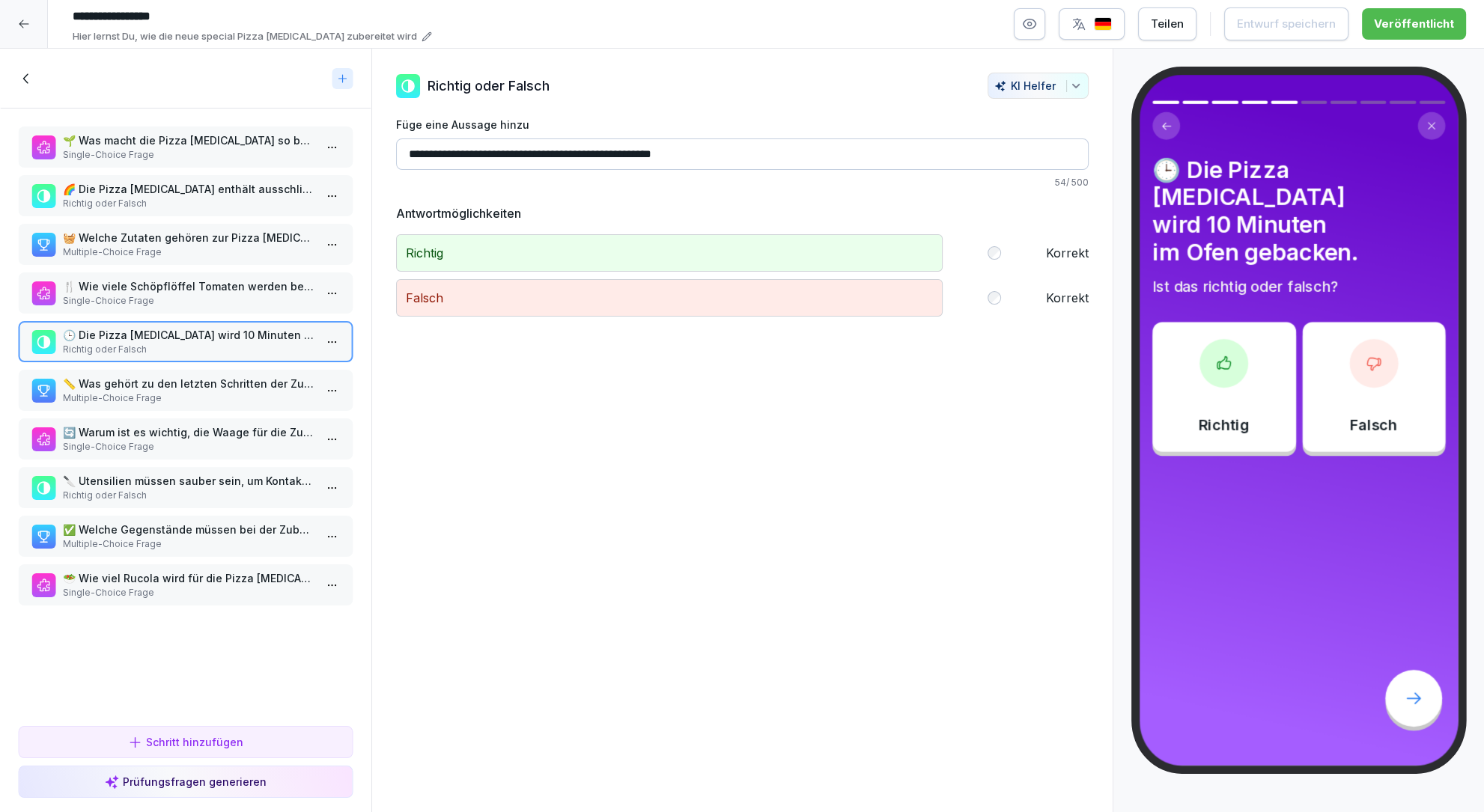
click at [217, 247] on p "Multiple-Choice Frage" at bounding box center [188, 252] width 252 height 13
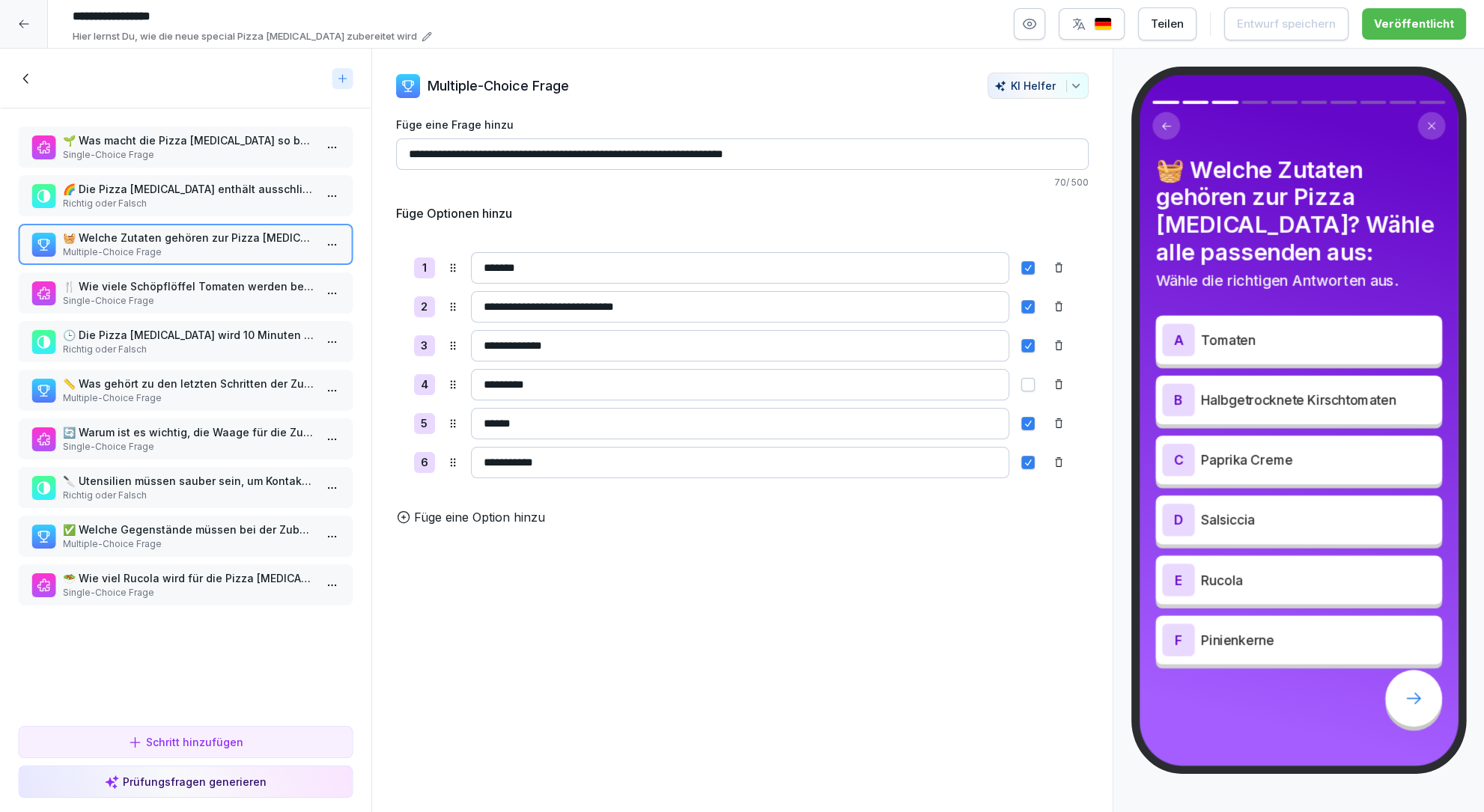
click at [216, 199] on p "Richtig oder Falsch" at bounding box center [188, 203] width 252 height 13
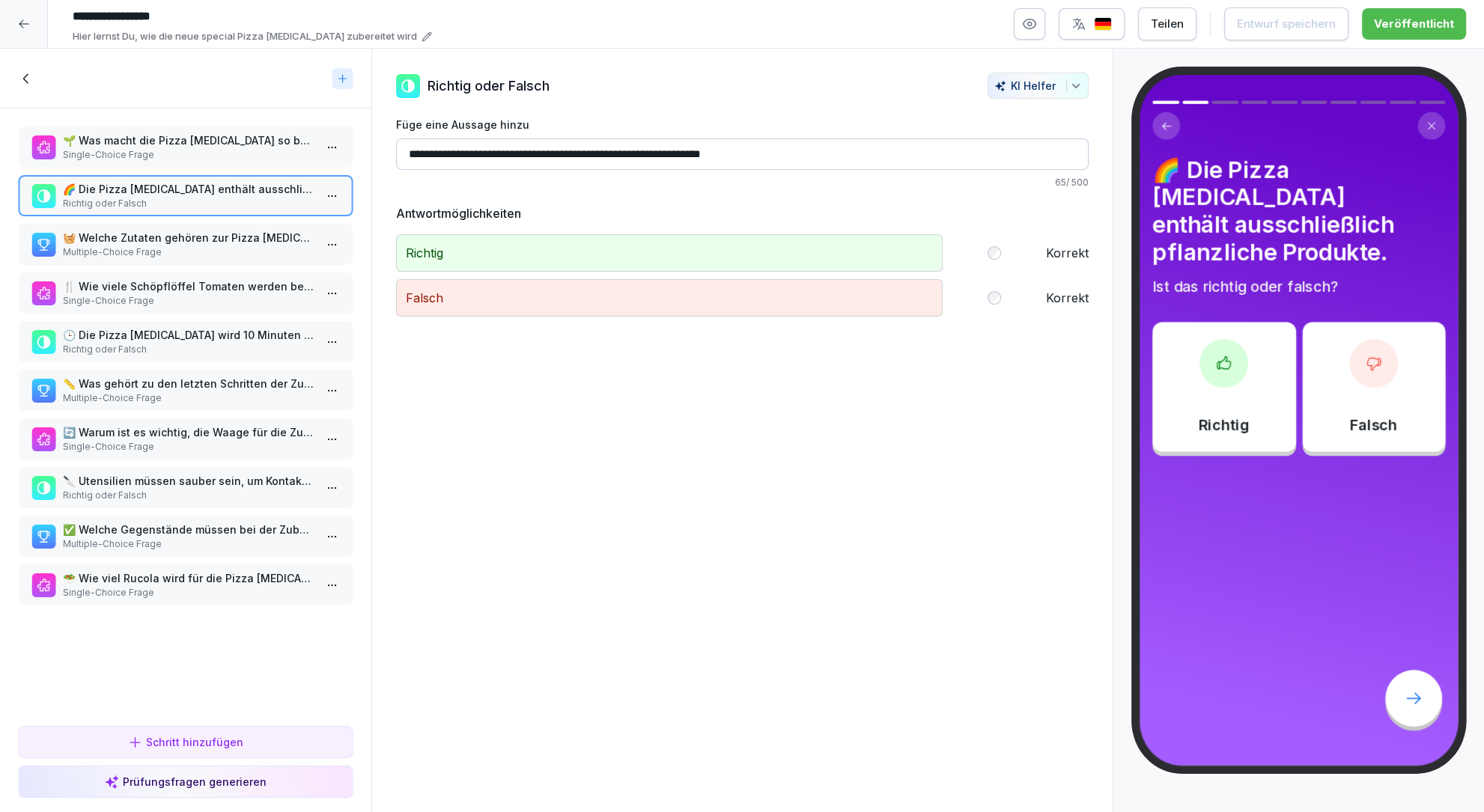
click at [27, 72] on icon at bounding box center [27, 78] width 17 height 17
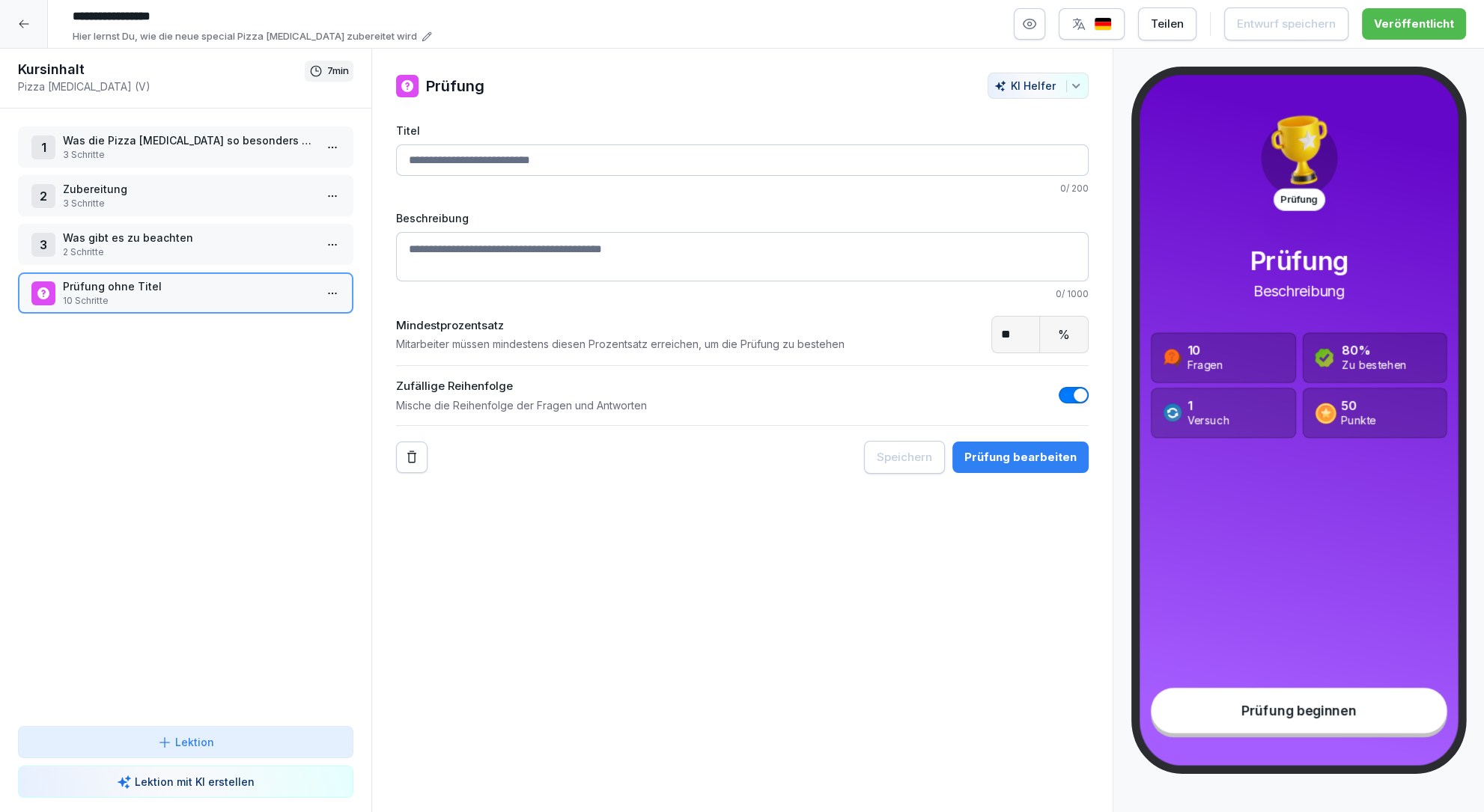
click at [143, 237] on p "Was gibt es zu beachten" at bounding box center [188, 237] width 252 height 16
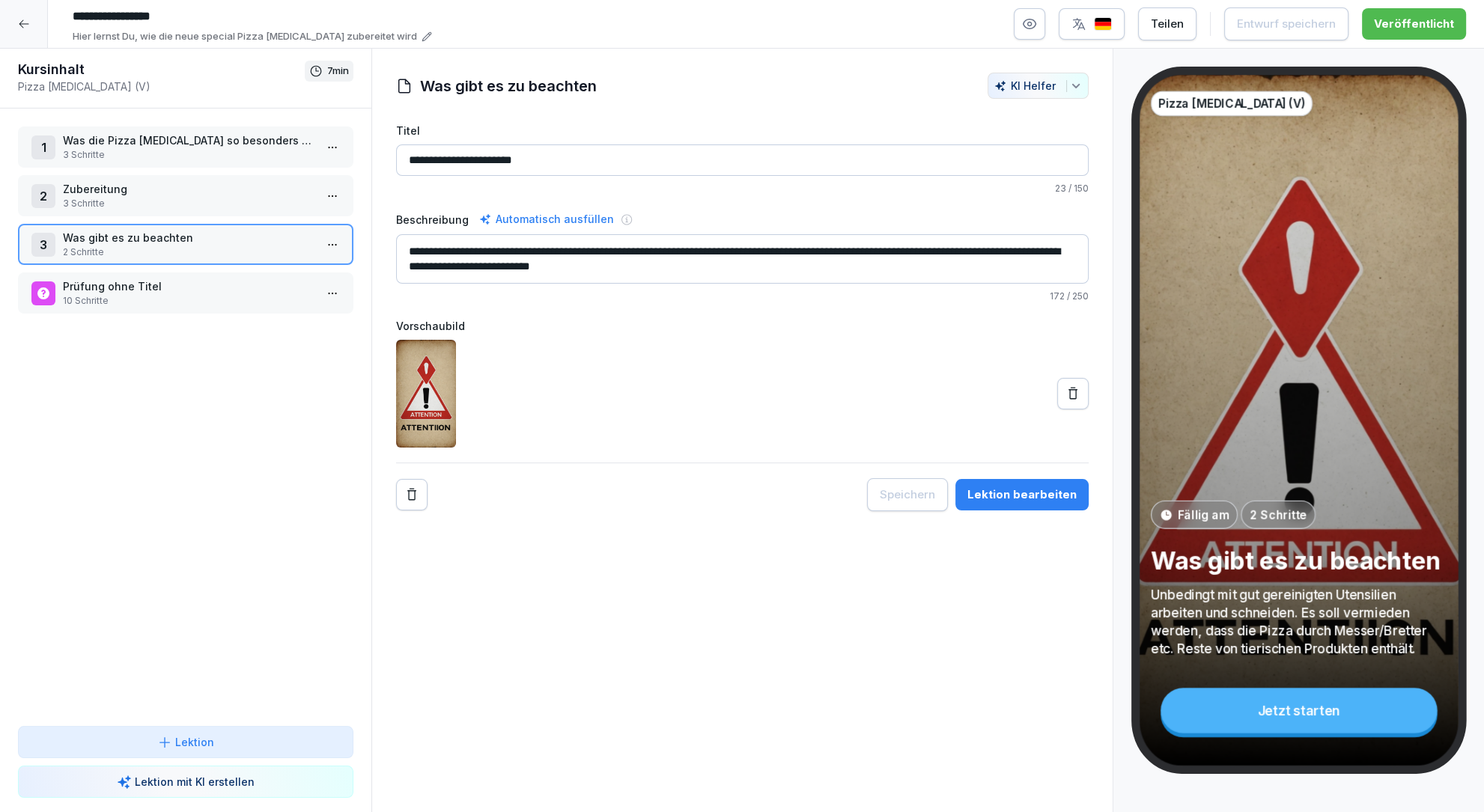
click at [336, 244] on html "**********" at bounding box center [742, 406] width 1484 height 812
click at [310, 269] on div "Schritte bearbeiten" at bounding box center [276, 273] width 115 height 16
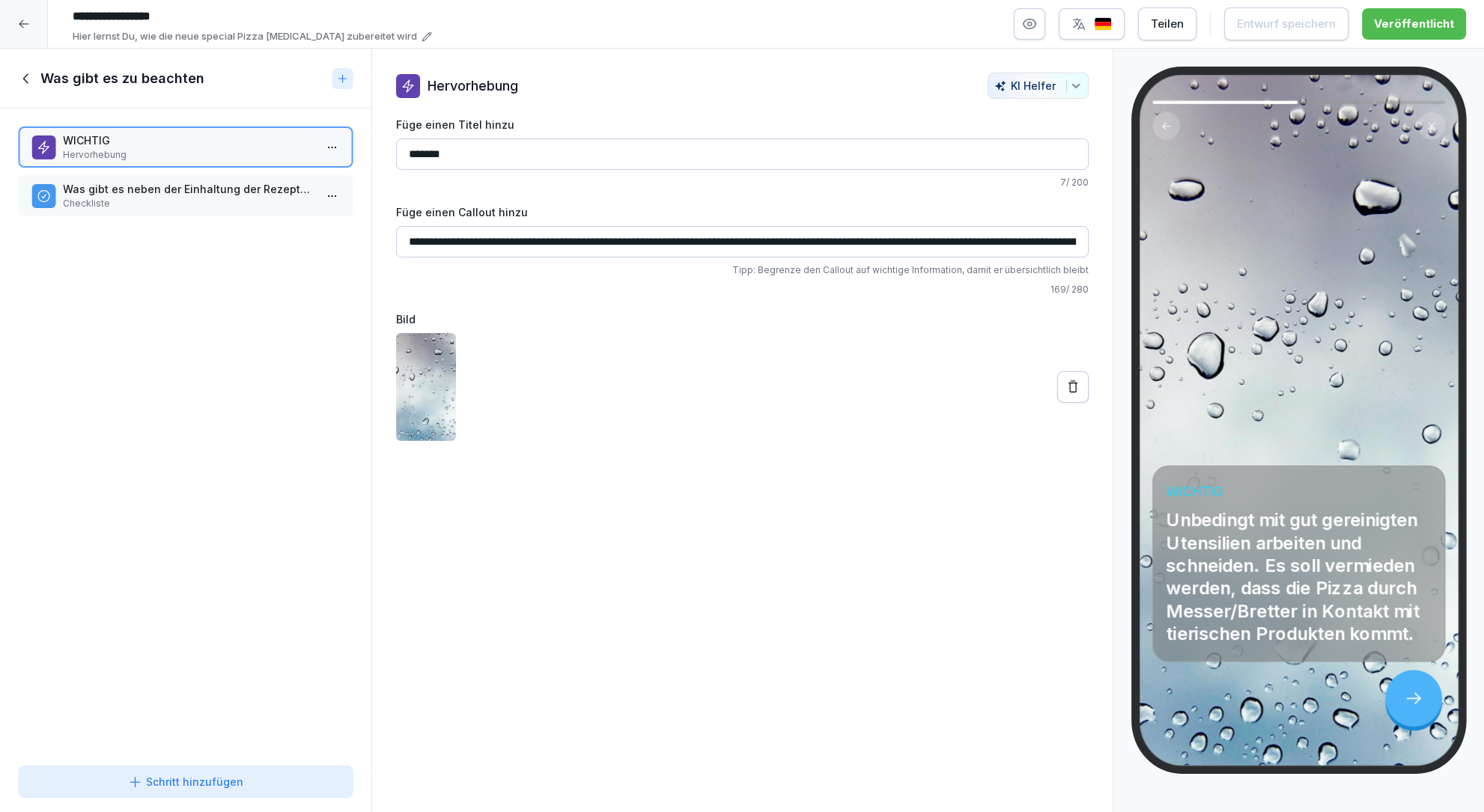
click at [282, 212] on div "Was gibt es neben der Einhaltung der Rezeptur zu beachten Checkliste" at bounding box center [186, 195] width 336 height 41
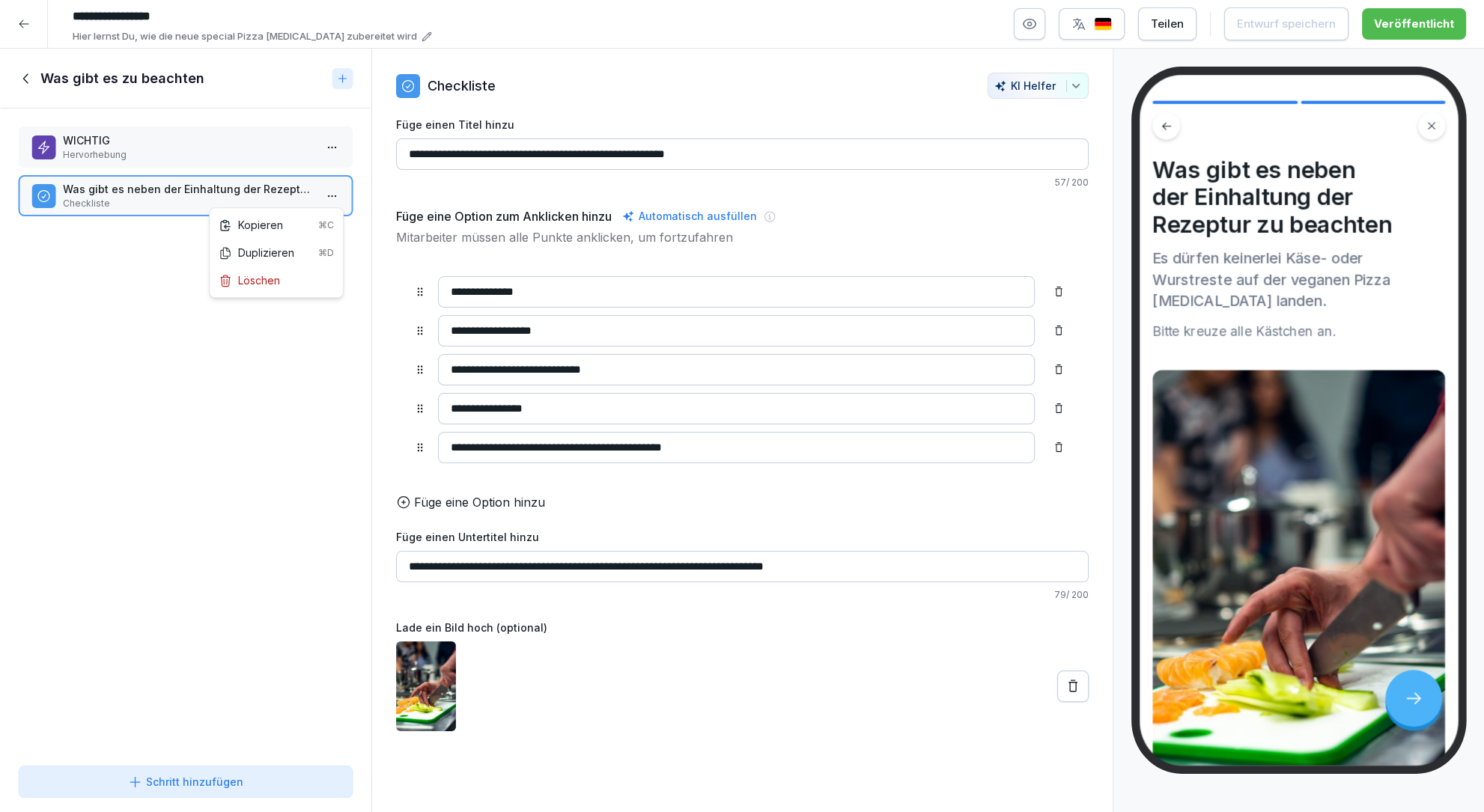
click at [330, 189] on html "**********" at bounding box center [742, 406] width 1484 height 812
click at [277, 226] on div "Kopieren ⌘C" at bounding box center [276, 225] width 115 height 16
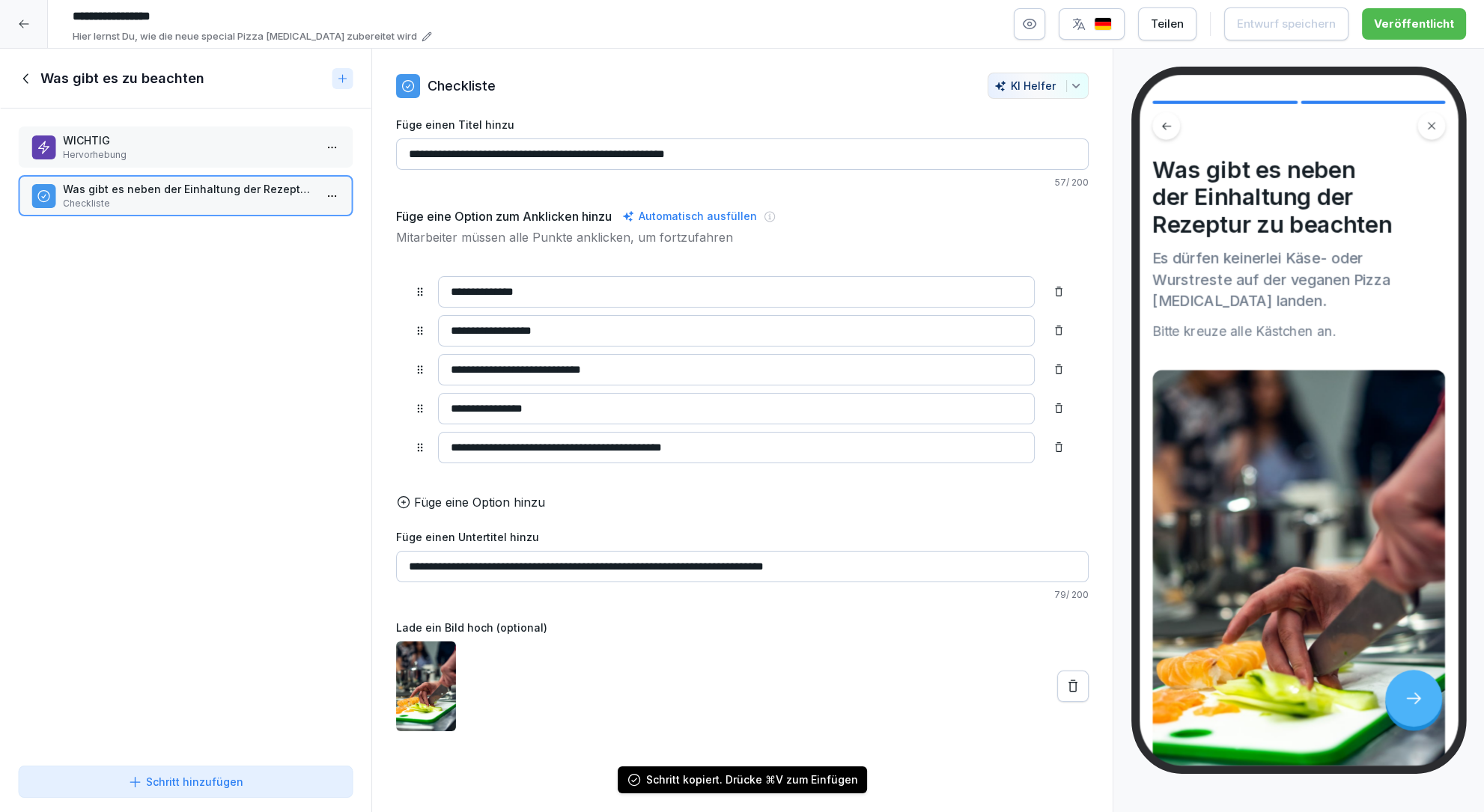
click at [20, 77] on icon at bounding box center [27, 78] width 17 height 17
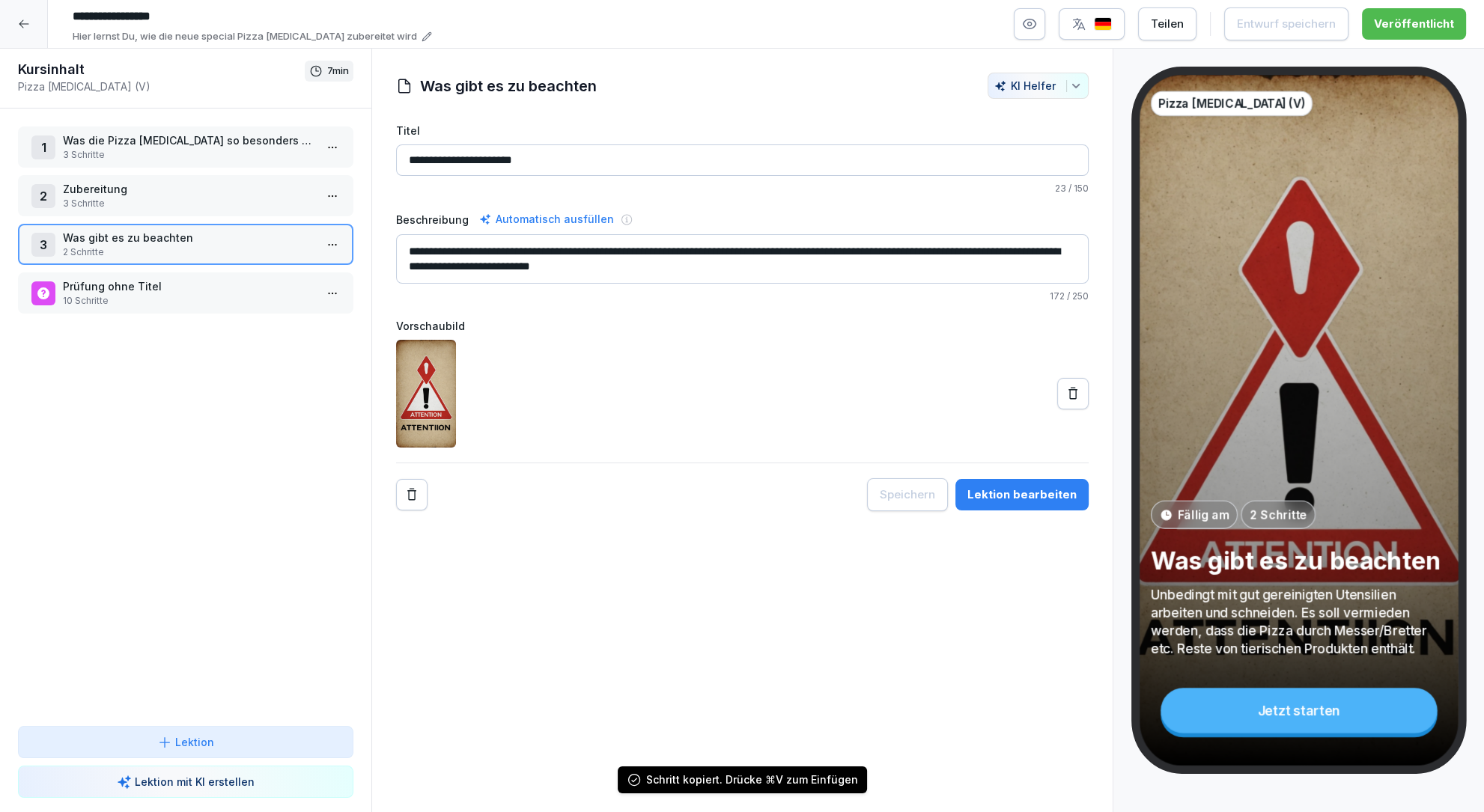
click at [25, 27] on icon at bounding box center [24, 24] width 12 height 12
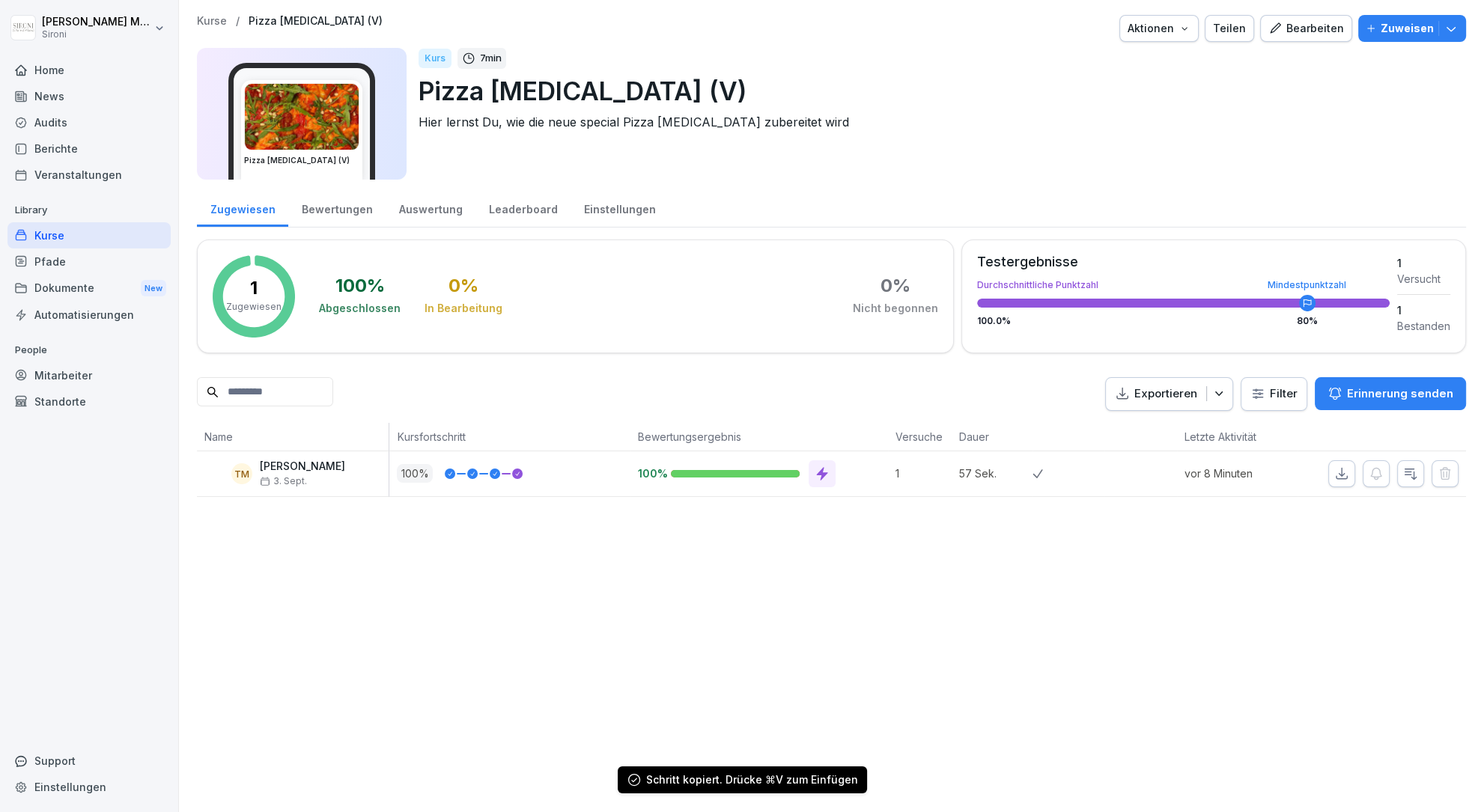
click at [57, 227] on div "Kurse" at bounding box center [89, 235] width 163 height 26
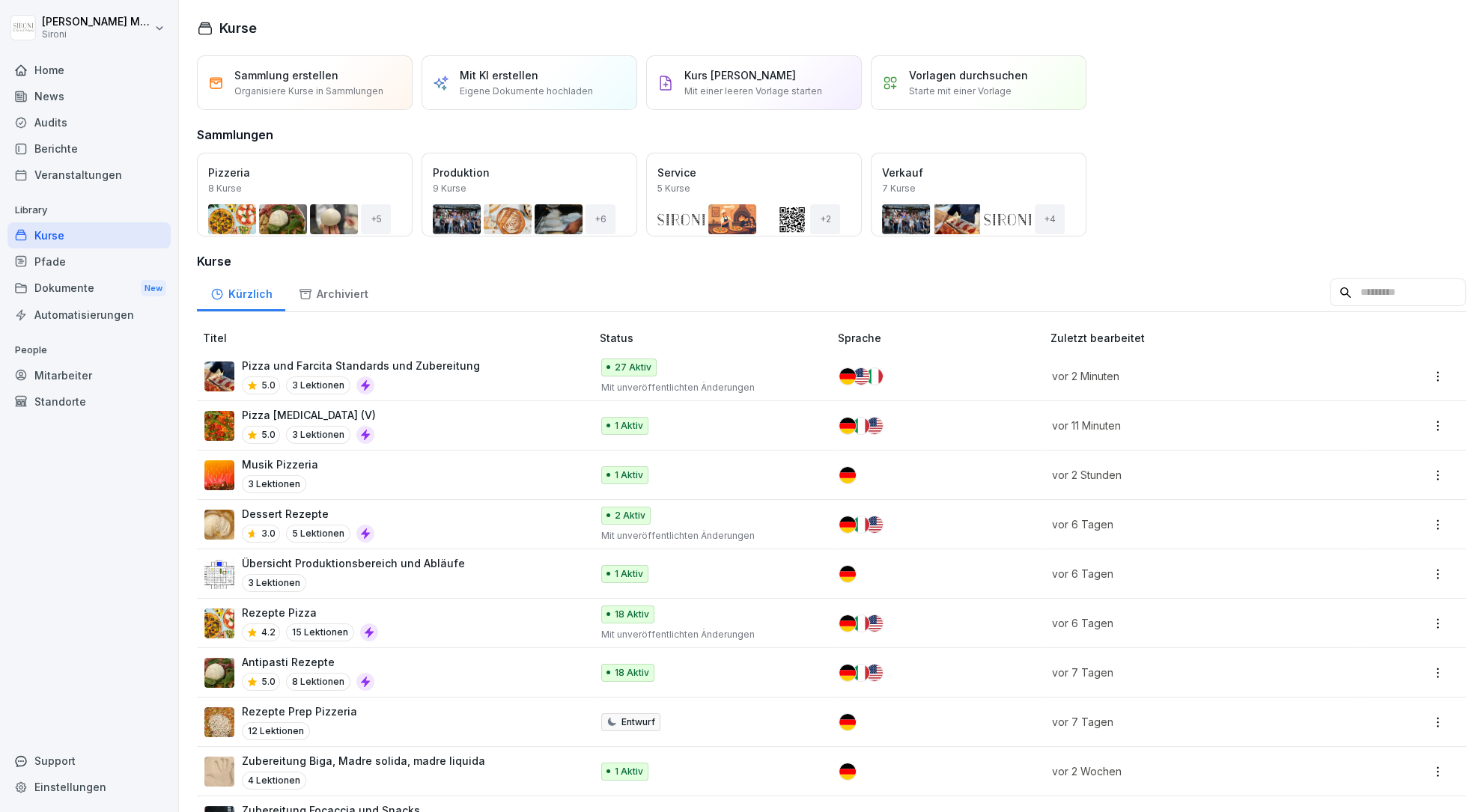
click at [289, 370] on p "Pizza und Farcita Standards und Zubereitung" at bounding box center [361, 366] width 238 height 16
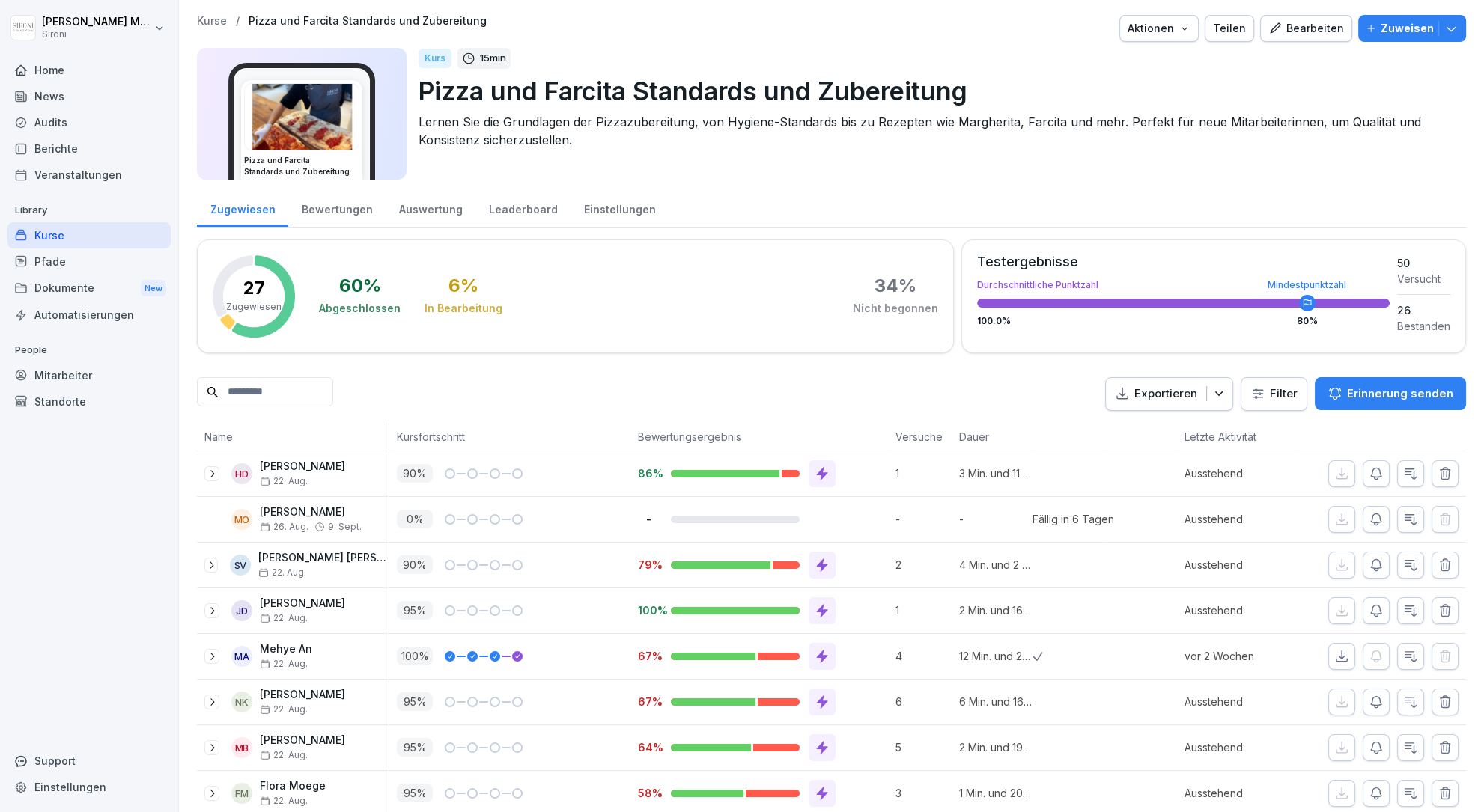
click at [1298, 32] on div "Bearbeiten" at bounding box center [1306, 28] width 76 height 17
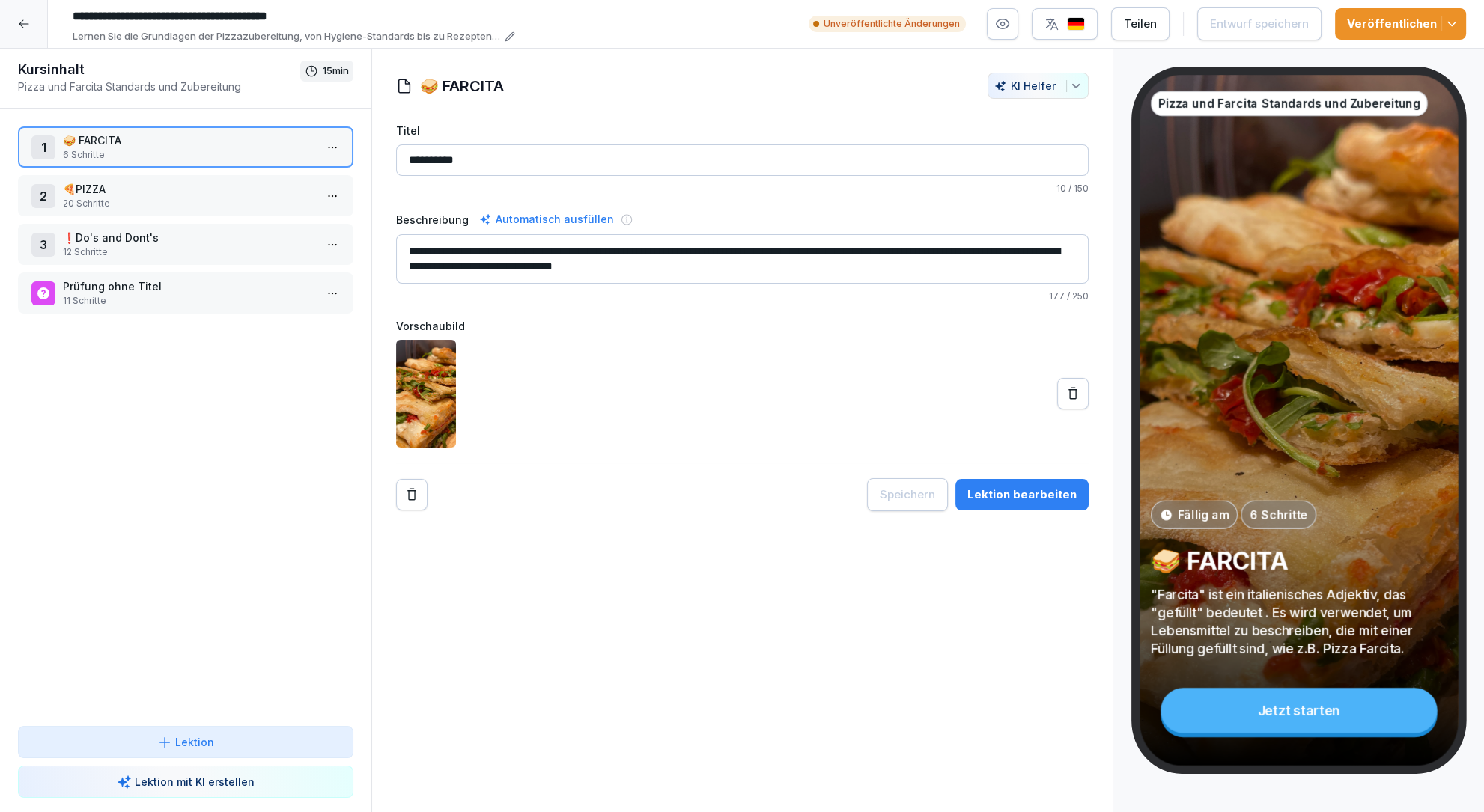
click at [231, 197] on p "20 Schritte" at bounding box center [188, 203] width 252 height 13
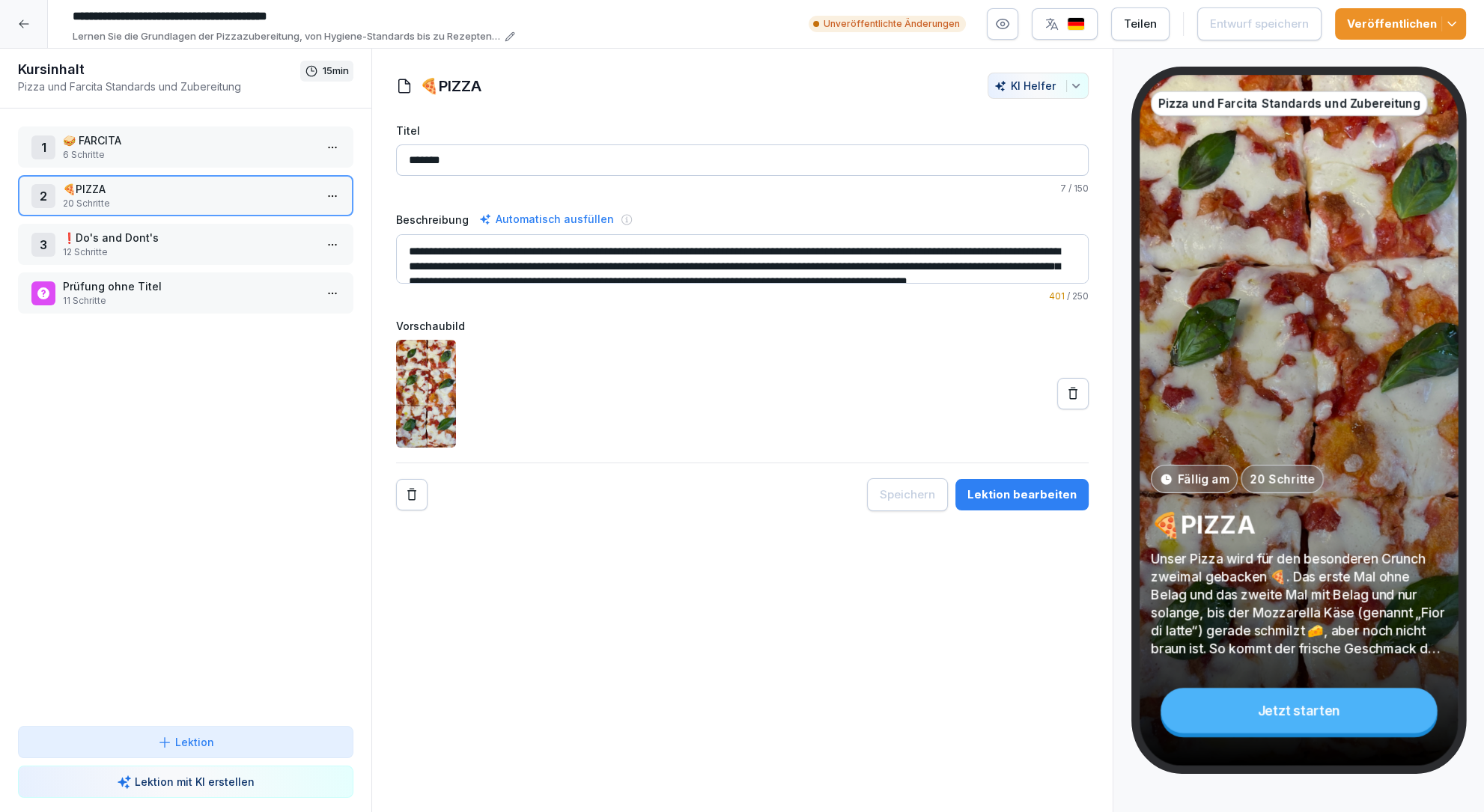
click at [332, 190] on html "**********" at bounding box center [742, 406] width 1484 height 812
click at [315, 223] on div "Schritte bearbeiten" at bounding box center [276, 225] width 115 height 16
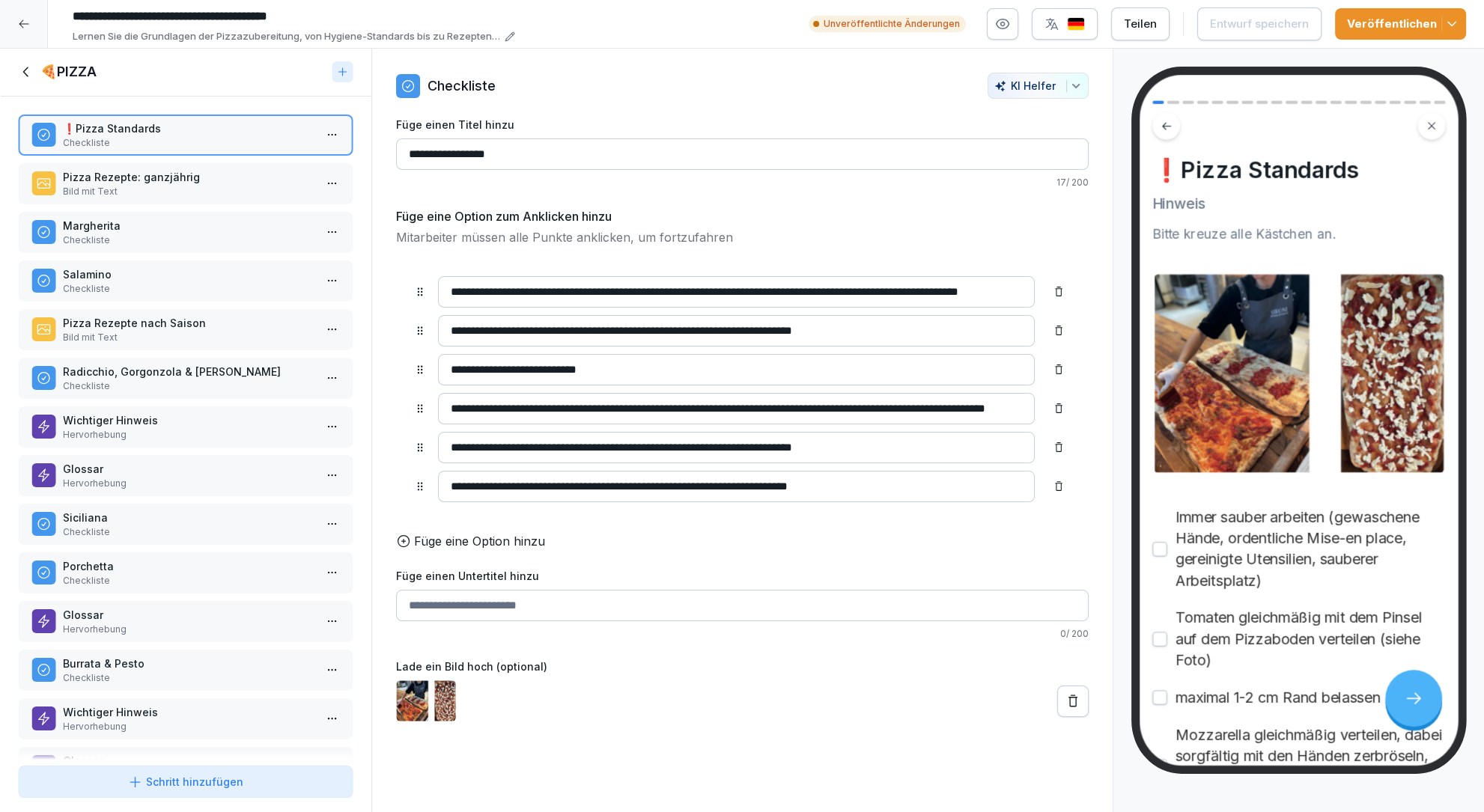
scroll to position [332, 0]
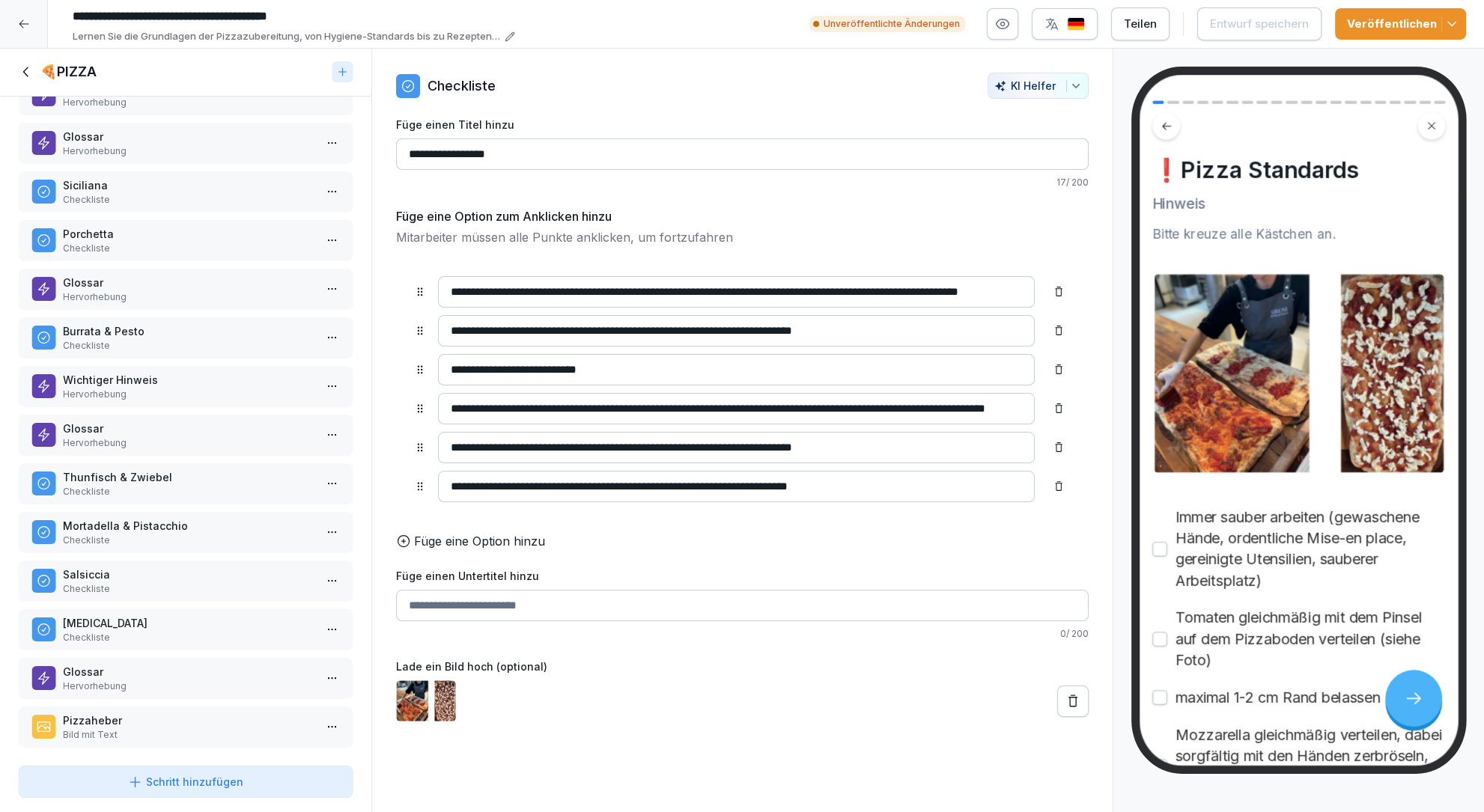
click at [137, 631] on p "Checkliste" at bounding box center [188, 638] width 252 height 13
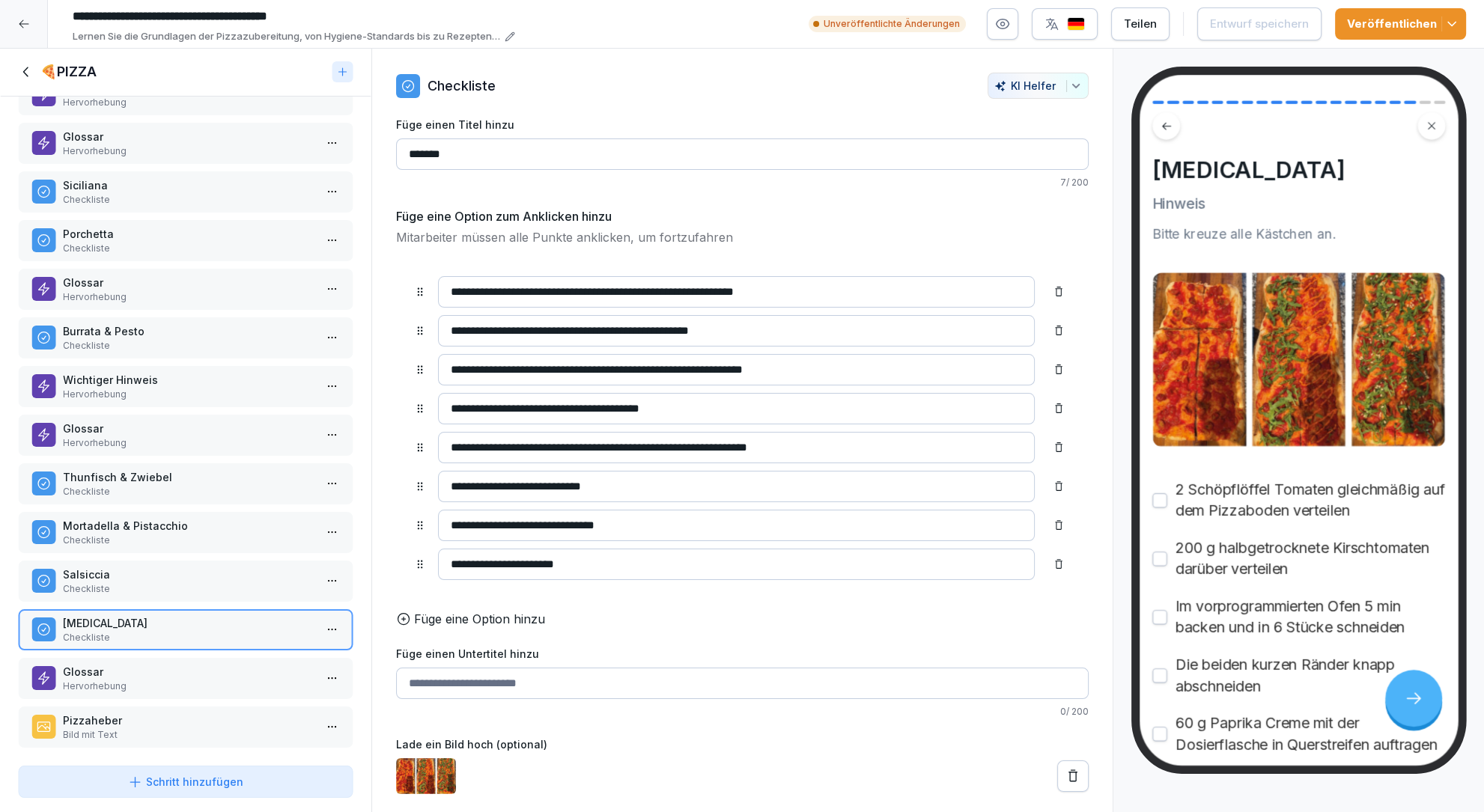
click at [115, 750] on div at bounding box center [186, 755] width 372 height 11
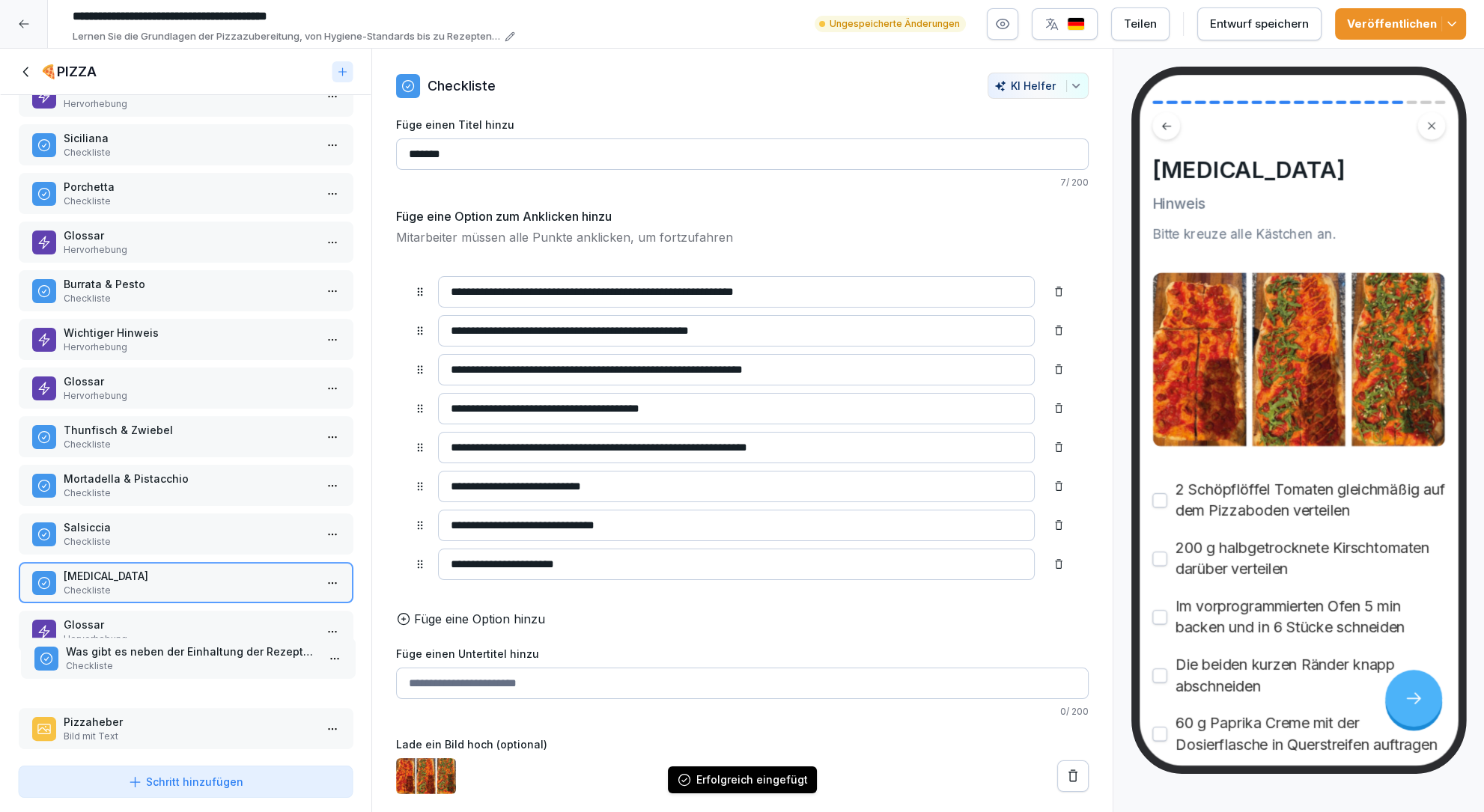
scroll to position [381, 0]
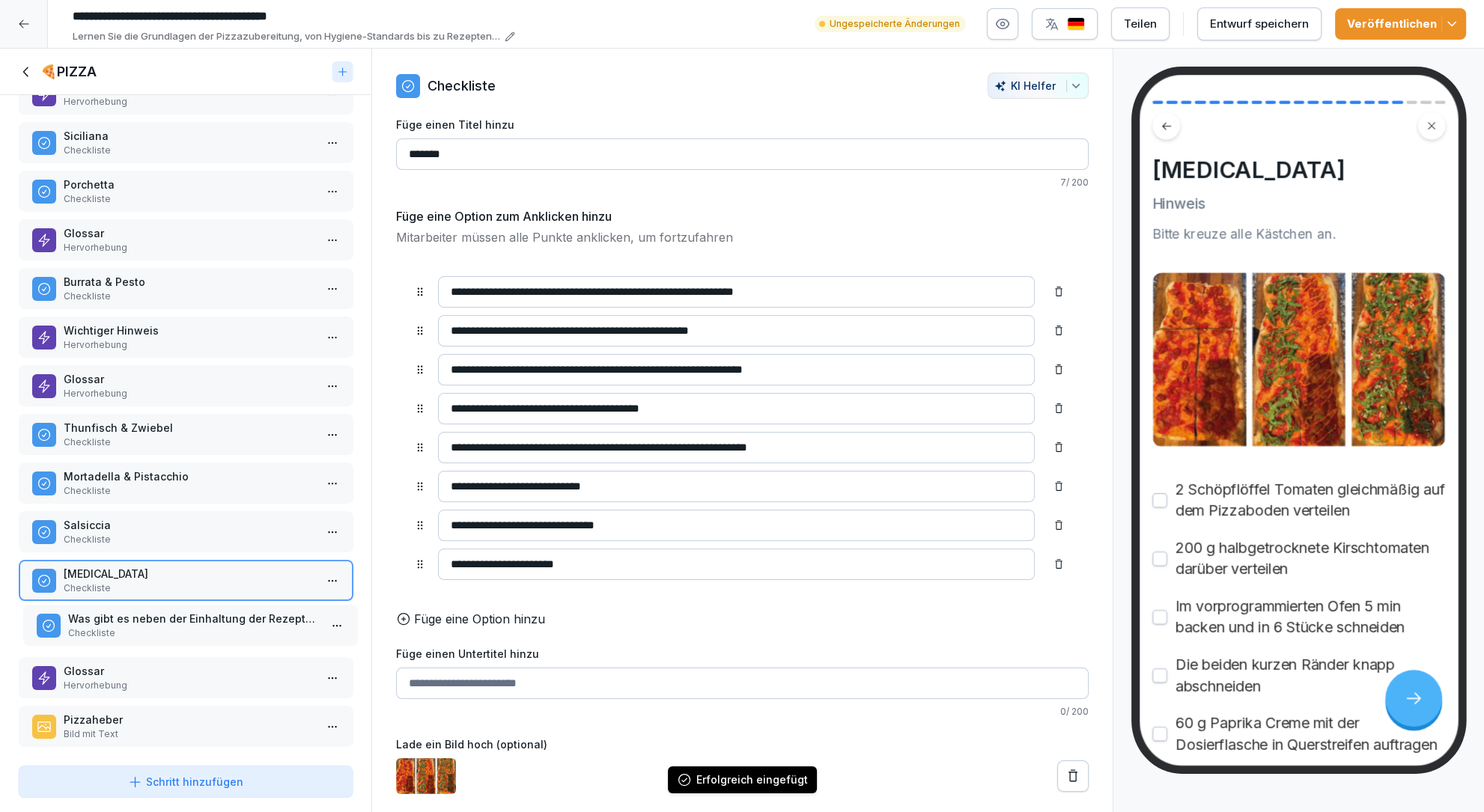
drag, startPoint x: 106, startPoint y: 730, endPoint x: 111, endPoint y: 627, distance: 103.1
click at [111, 627] on p "Checkliste" at bounding box center [193, 633] width 252 height 13
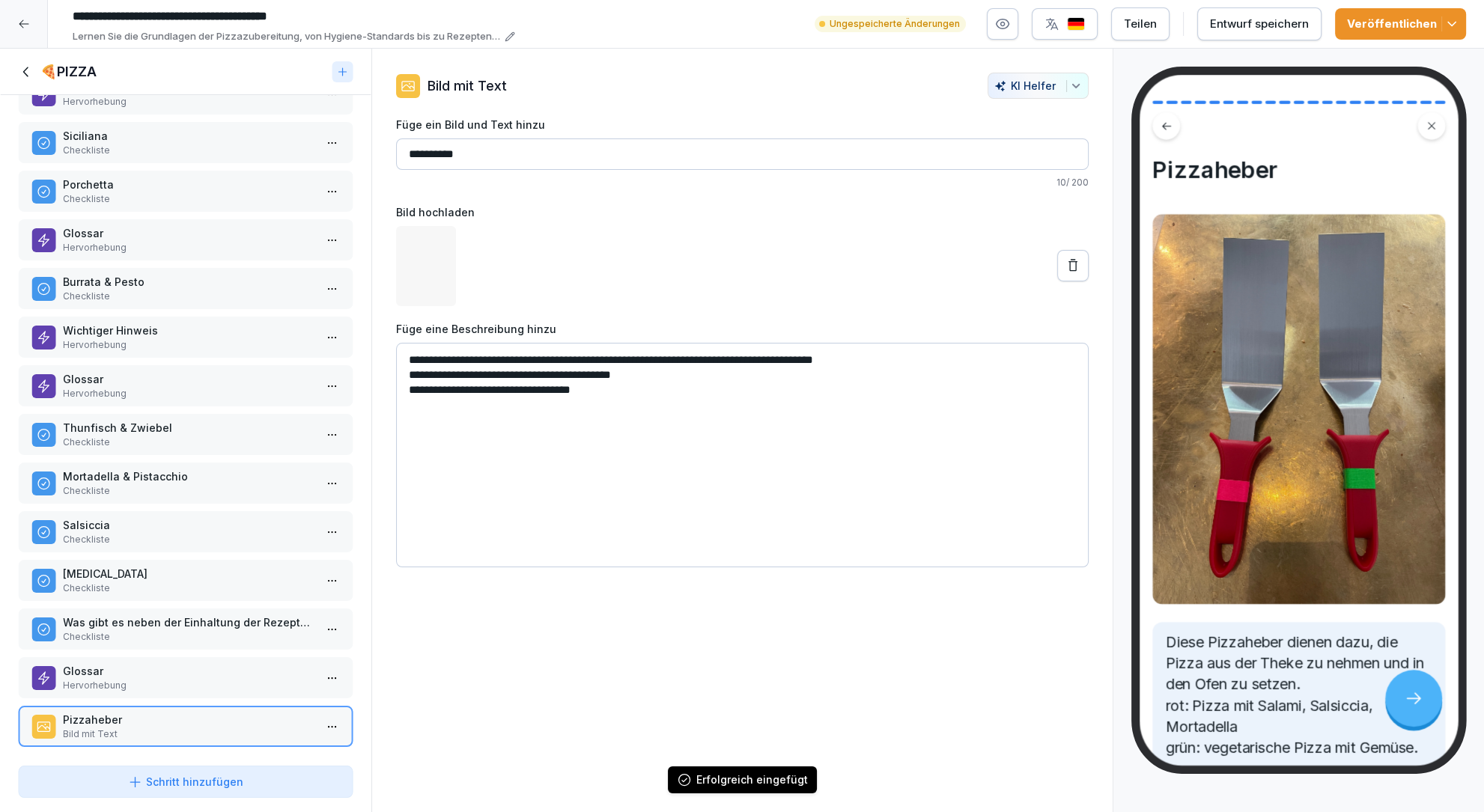
click at [97, 663] on p "Glossar" at bounding box center [188, 670] width 252 height 16
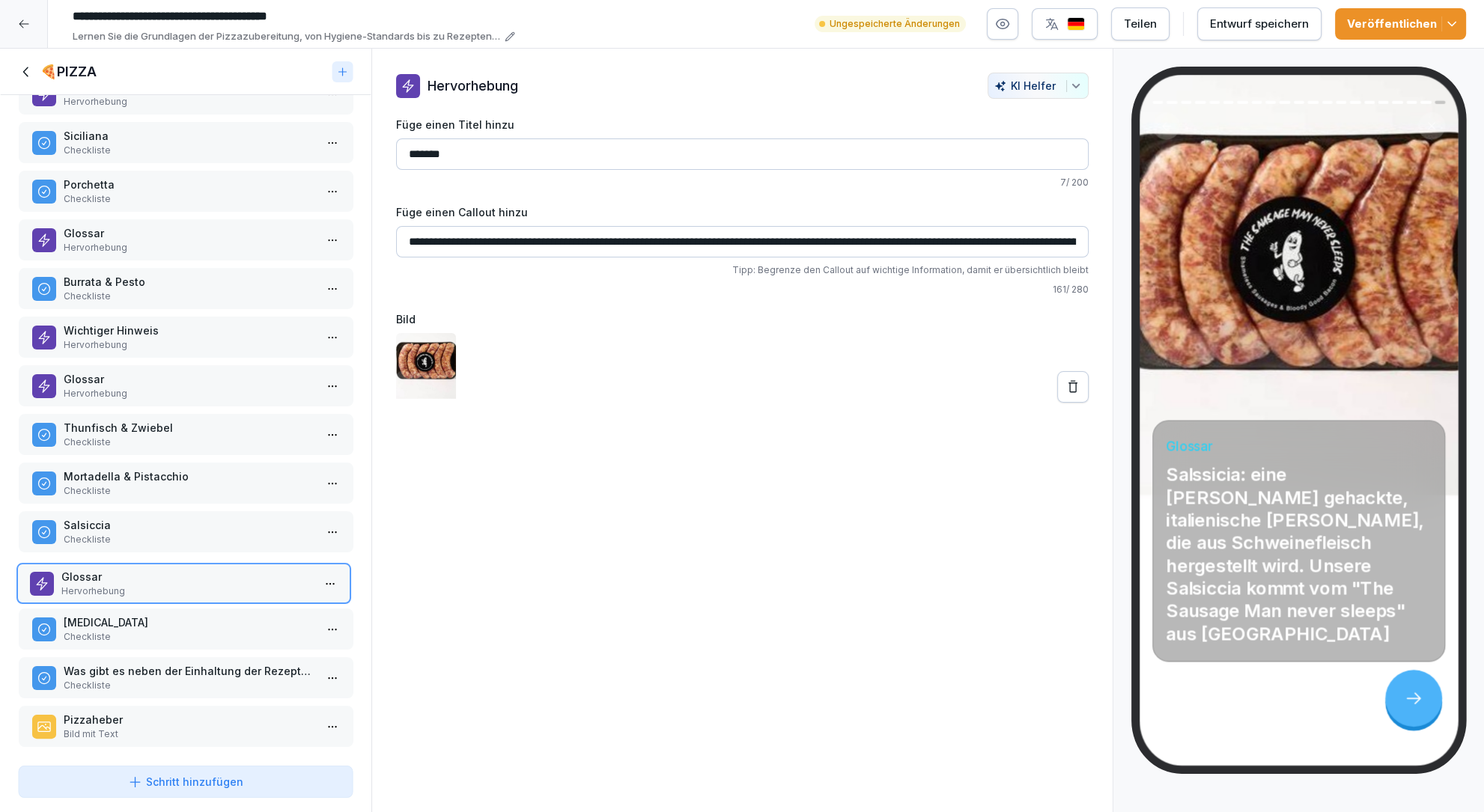
drag, startPoint x: 96, startPoint y: 661, endPoint x: 93, endPoint y: 565, distance: 96.0
click at [93, 569] on p "Glossar" at bounding box center [187, 576] width 252 height 16
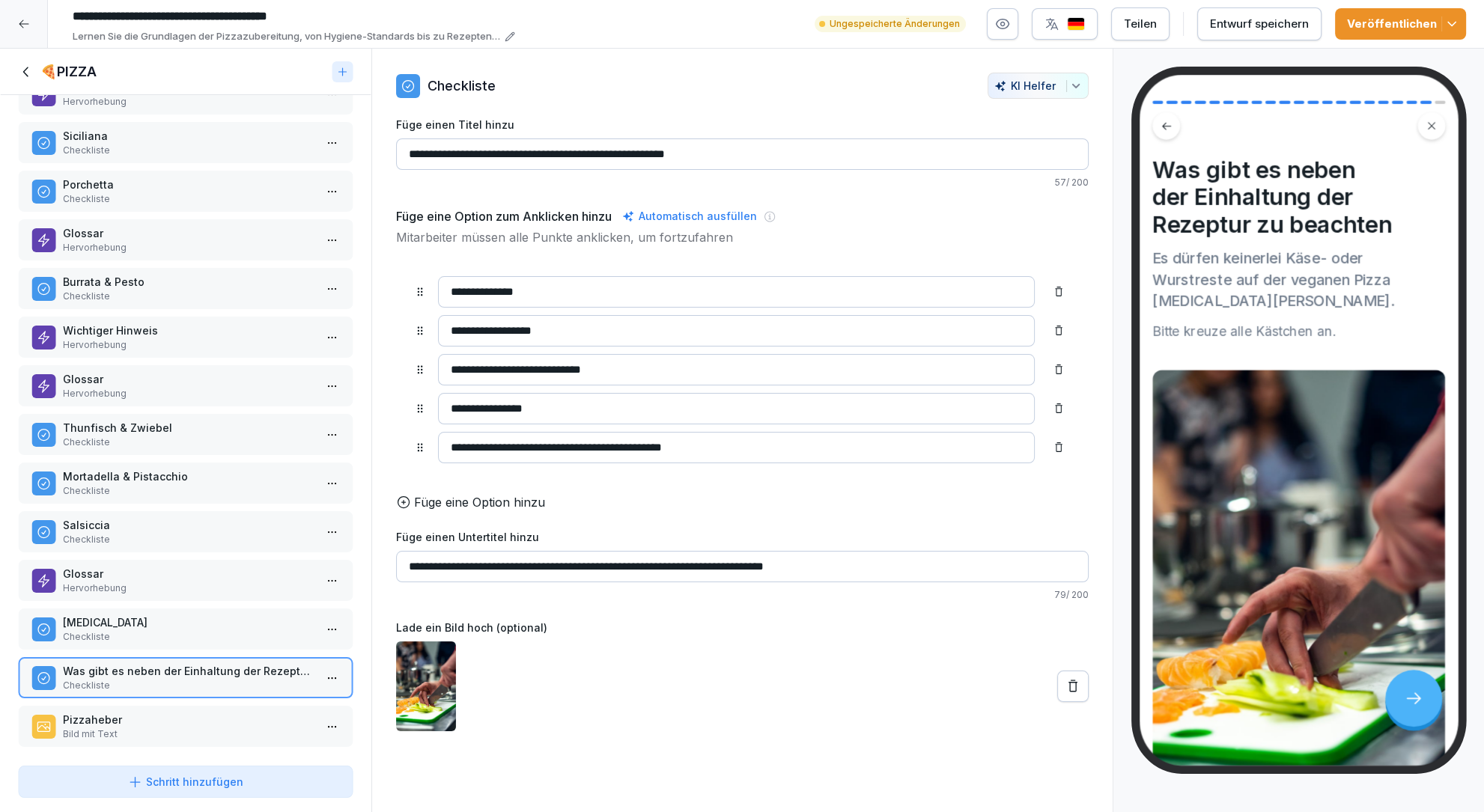
click at [129, 716] on p "Pizzaheber" at bounding box center [188, 720] width 252 height 16
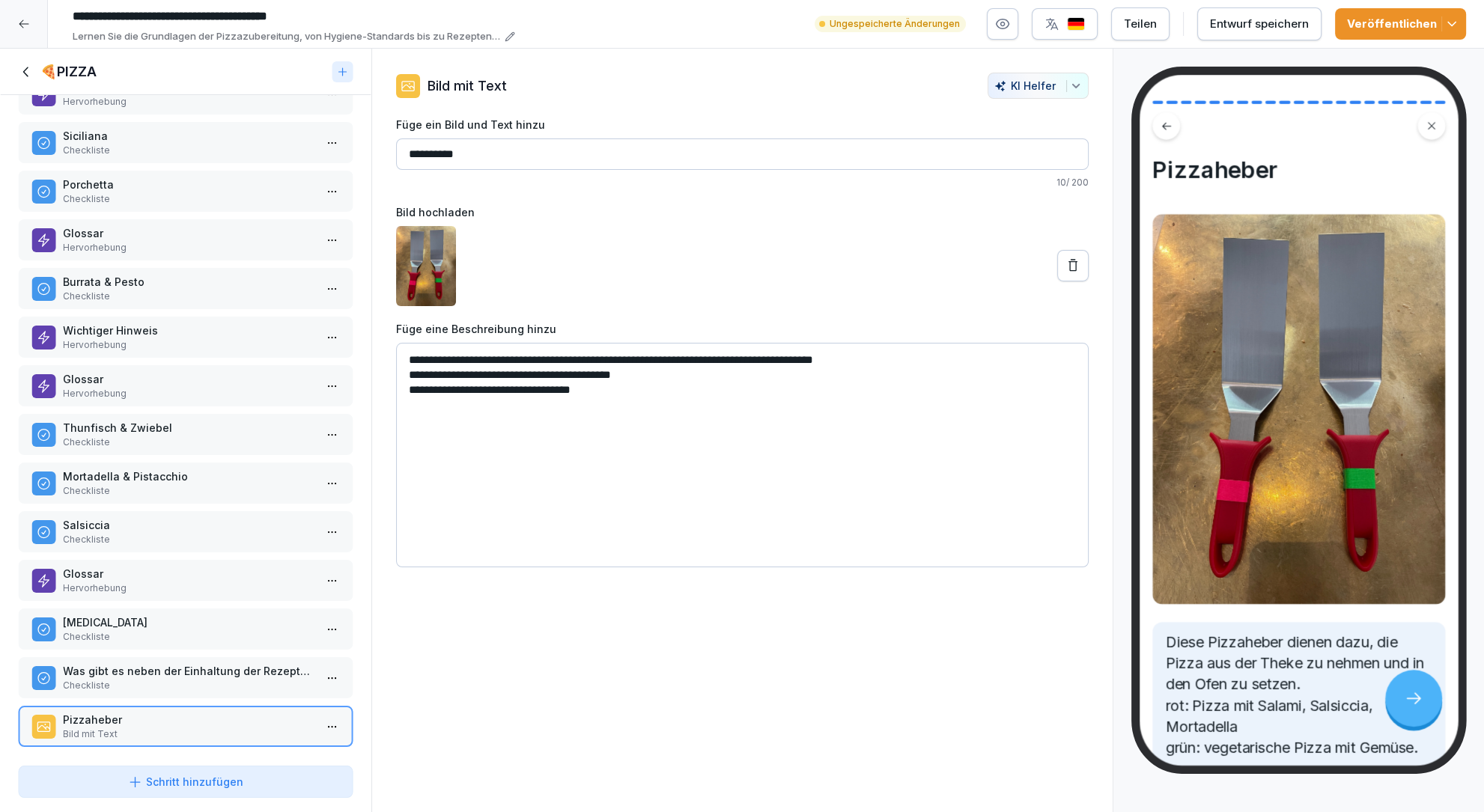
click at [128, 686] on p "Checkliste" at bounding box center [188, 685] width 252 height 13
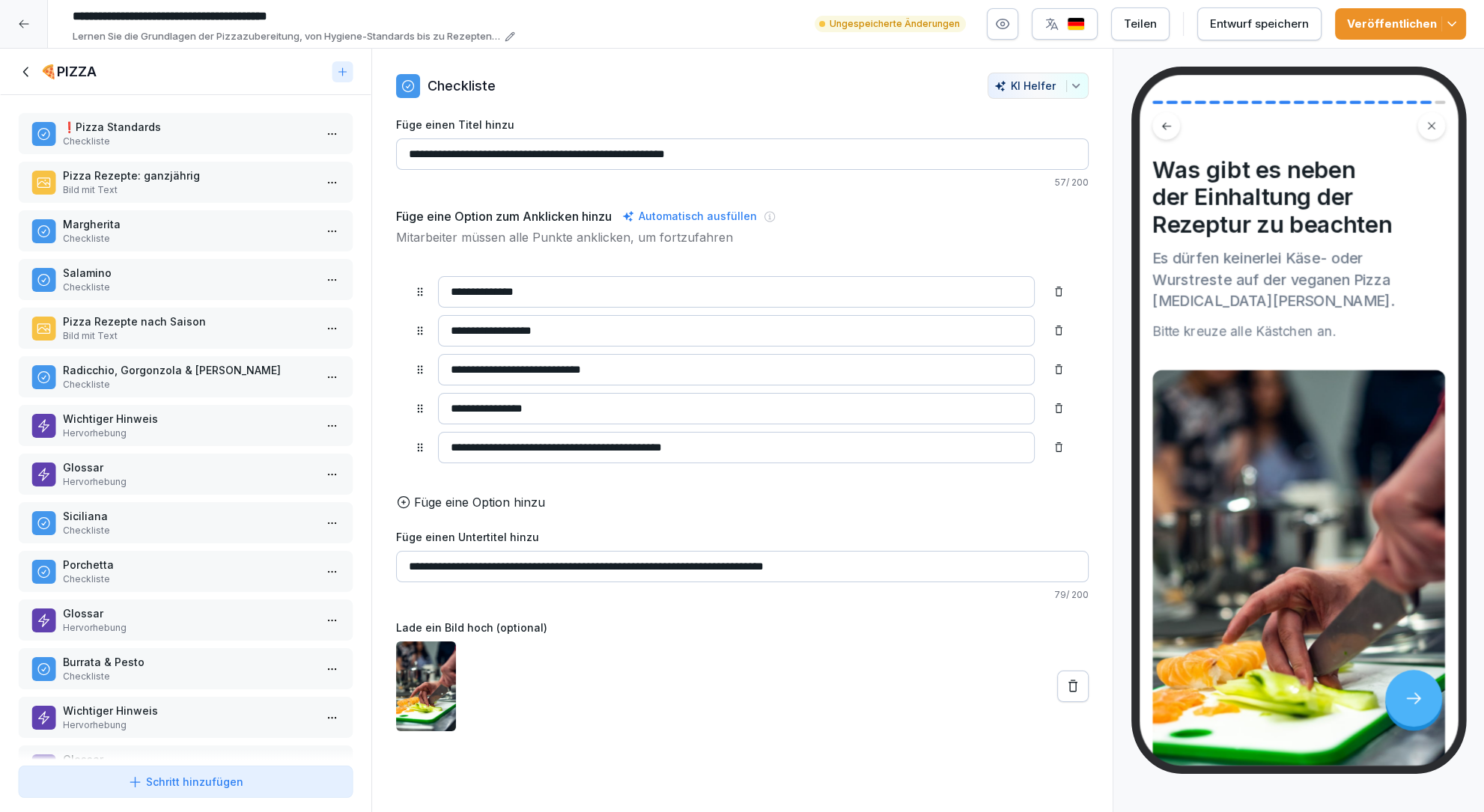
click at [1254, 11] on button "Entwurf speichern" at bounding box center [1259, 24] width 124 height 33
click at [26, 70] on icon at bounding box center [27, 72] width 17 height 17
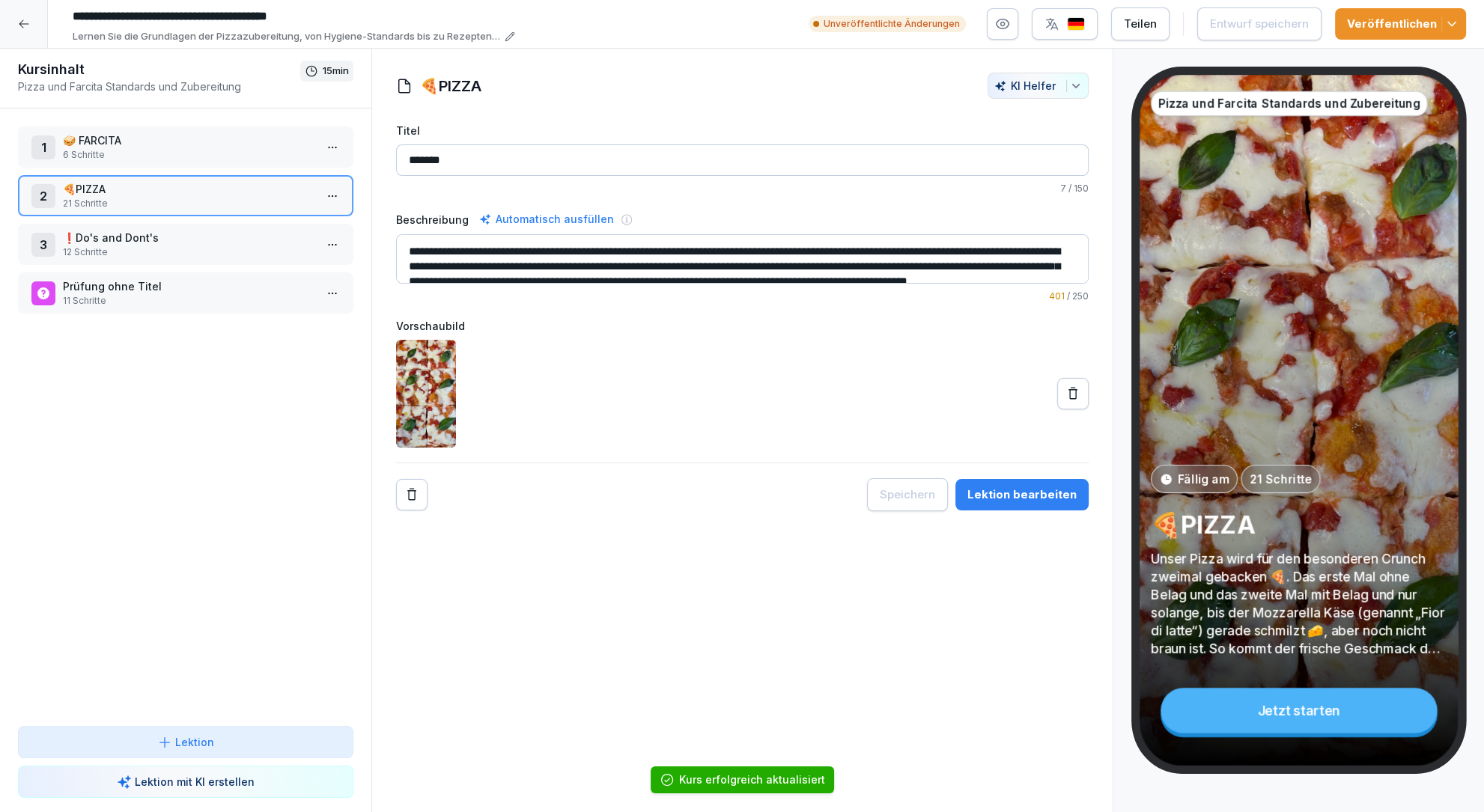
click at [26, 25] on icon at bounding box center [24, 24] width 12 height 12
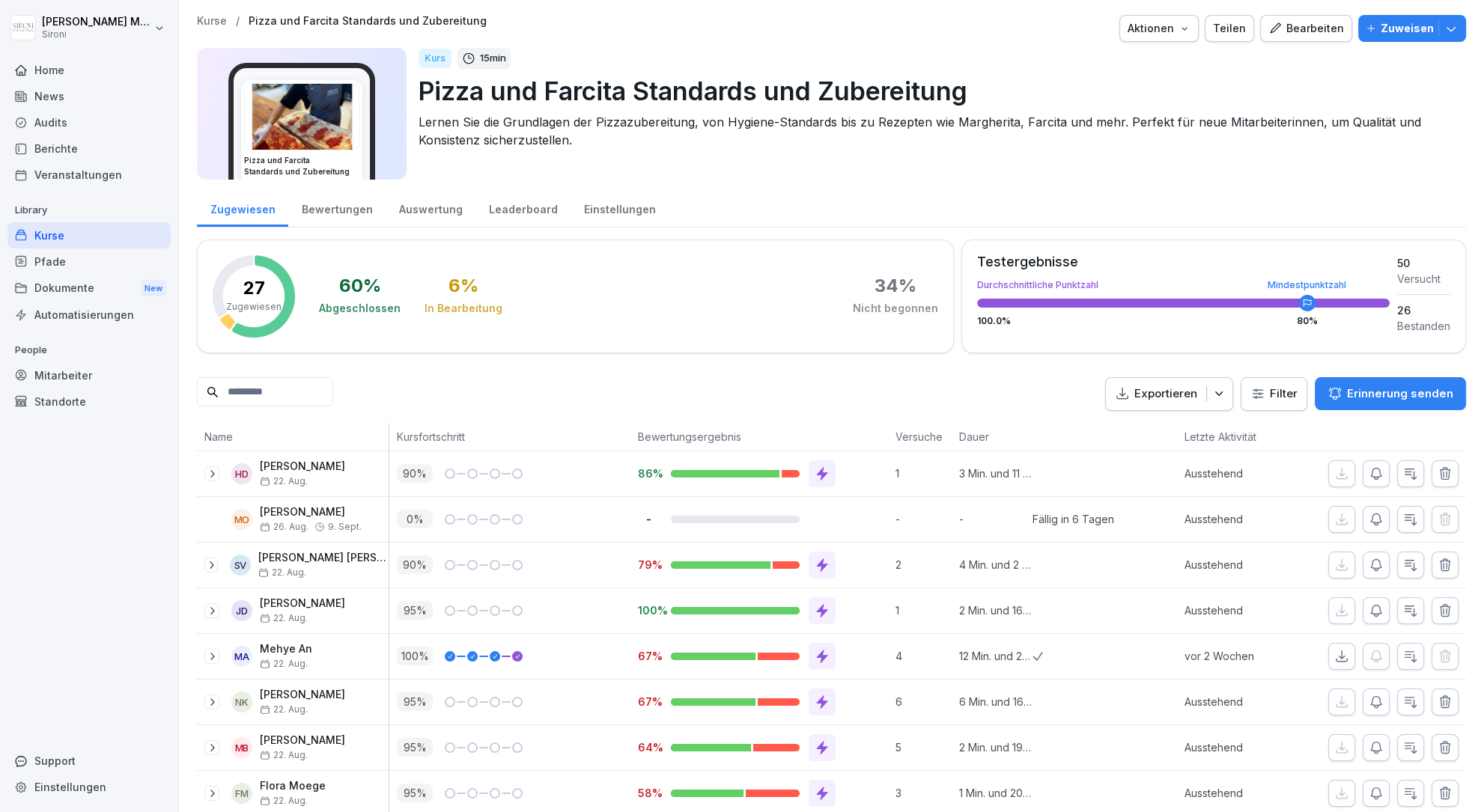
click at [57, 229] on div "Kurse" at bounding box center [89, 235] width 163 height 26
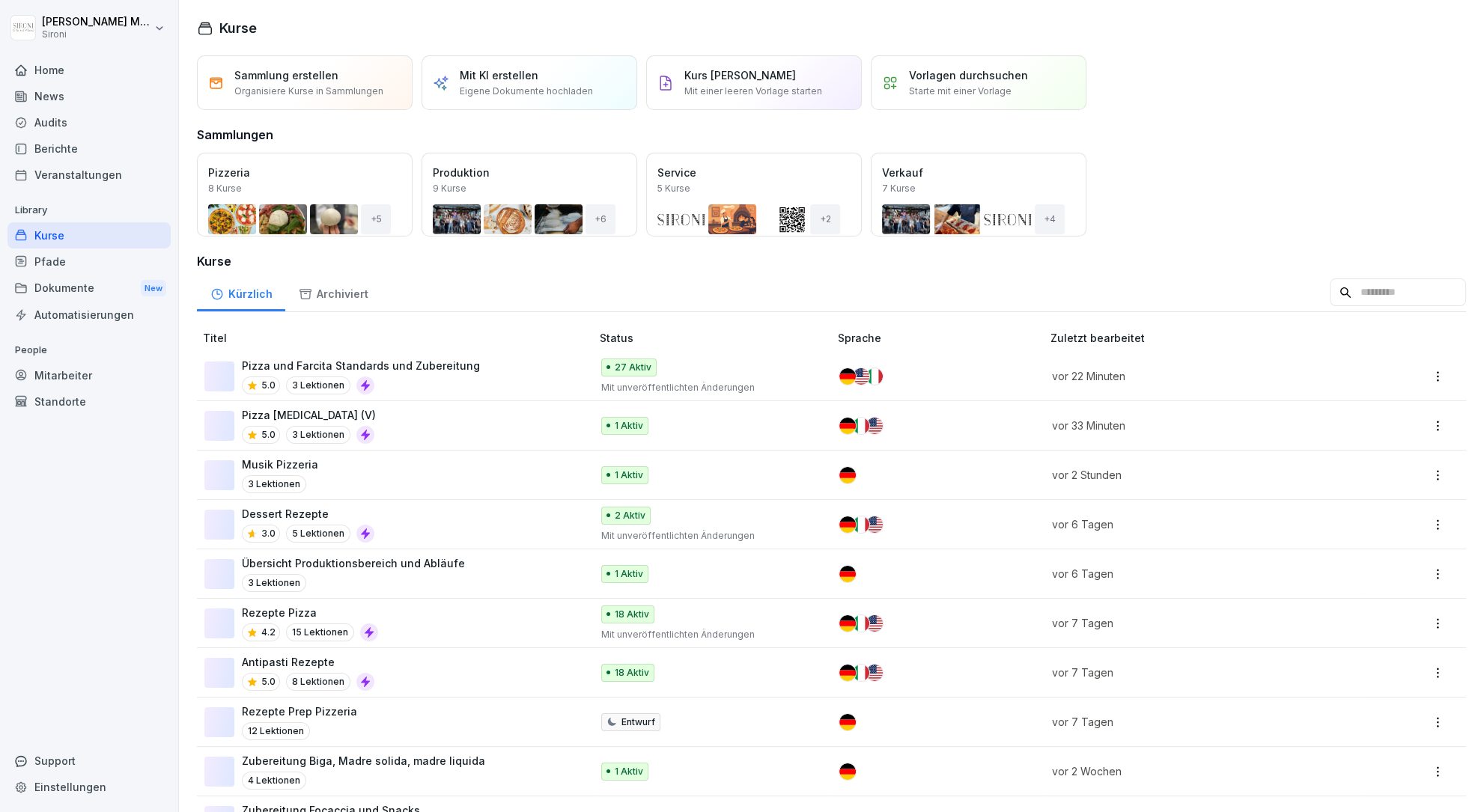
click at [46, 234] on div "Kurse" at bounding box center [89, 235] width 163 height 26
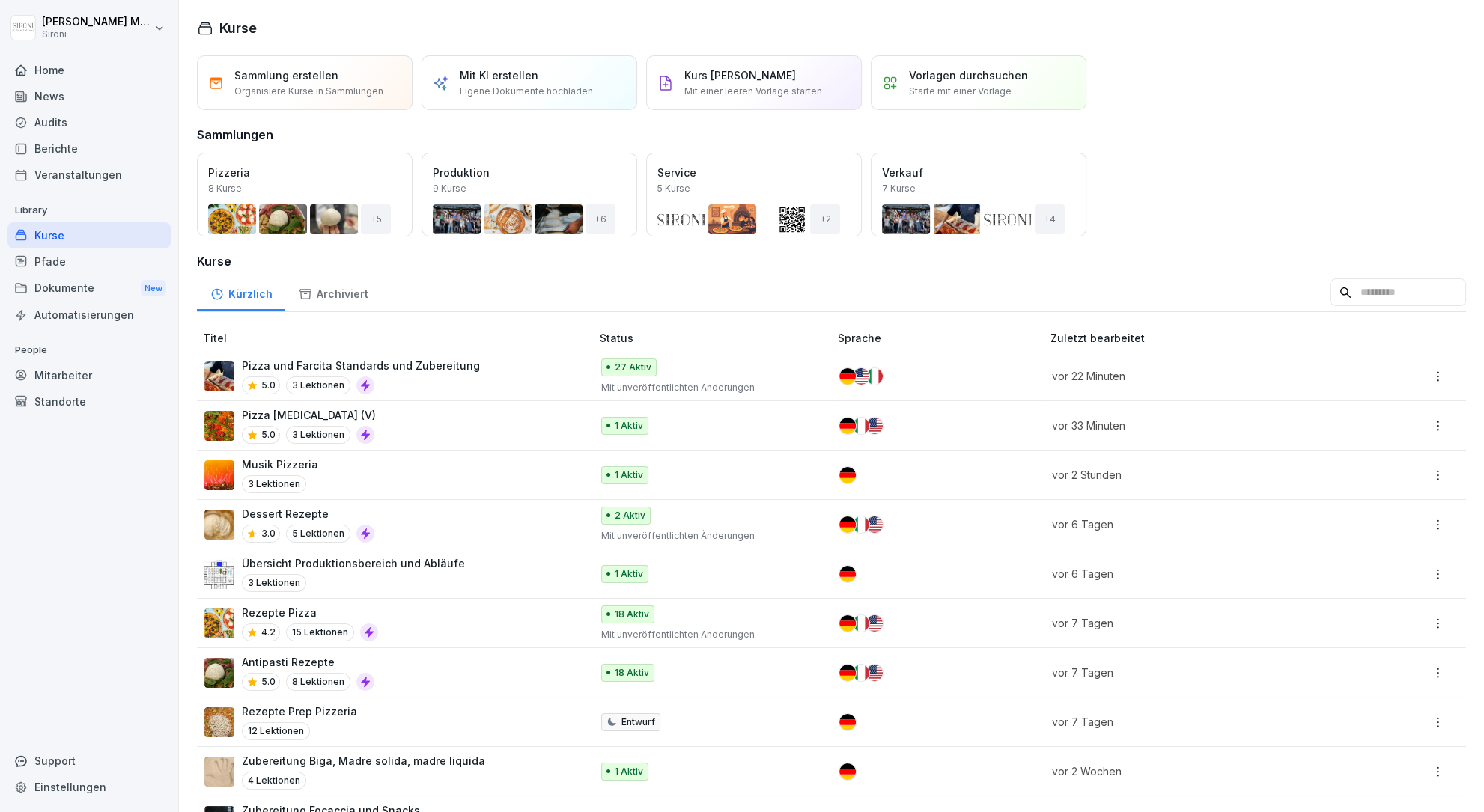
click at [347, 433] on div "5.0 3 Lektionen" at bounding box center [308, 435] width 134 height 18
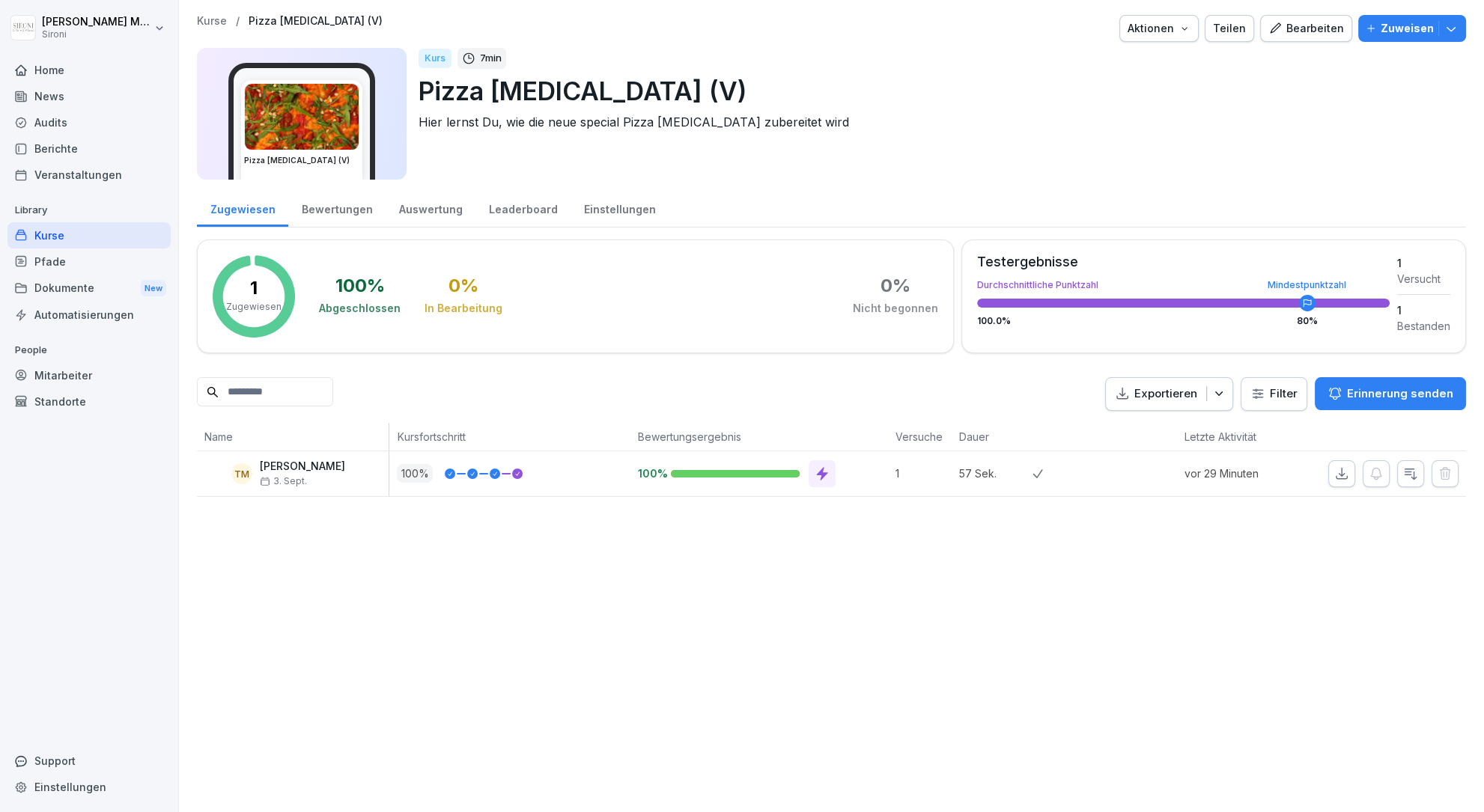
click at [1302, 33] on div "Bearbeiten" at bounding box center [1306, 28] width 76 height 17
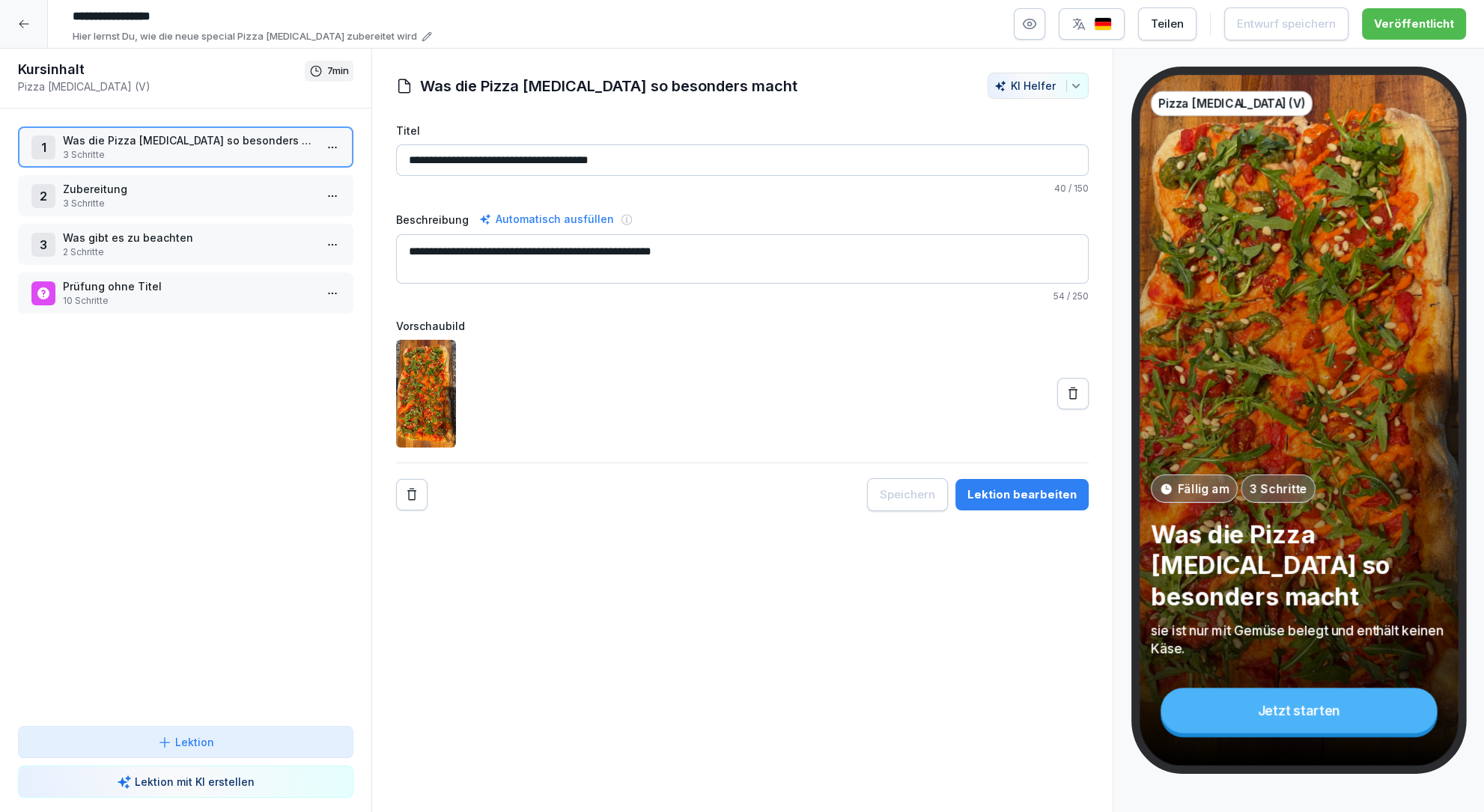
click at [325, 144] on html "**********" at bounding box center [742, 406] width 1484 height 812
click at [294, 168] on div "Schritte bearbeiten" at bounding box center [276, 176] width 115 height 16
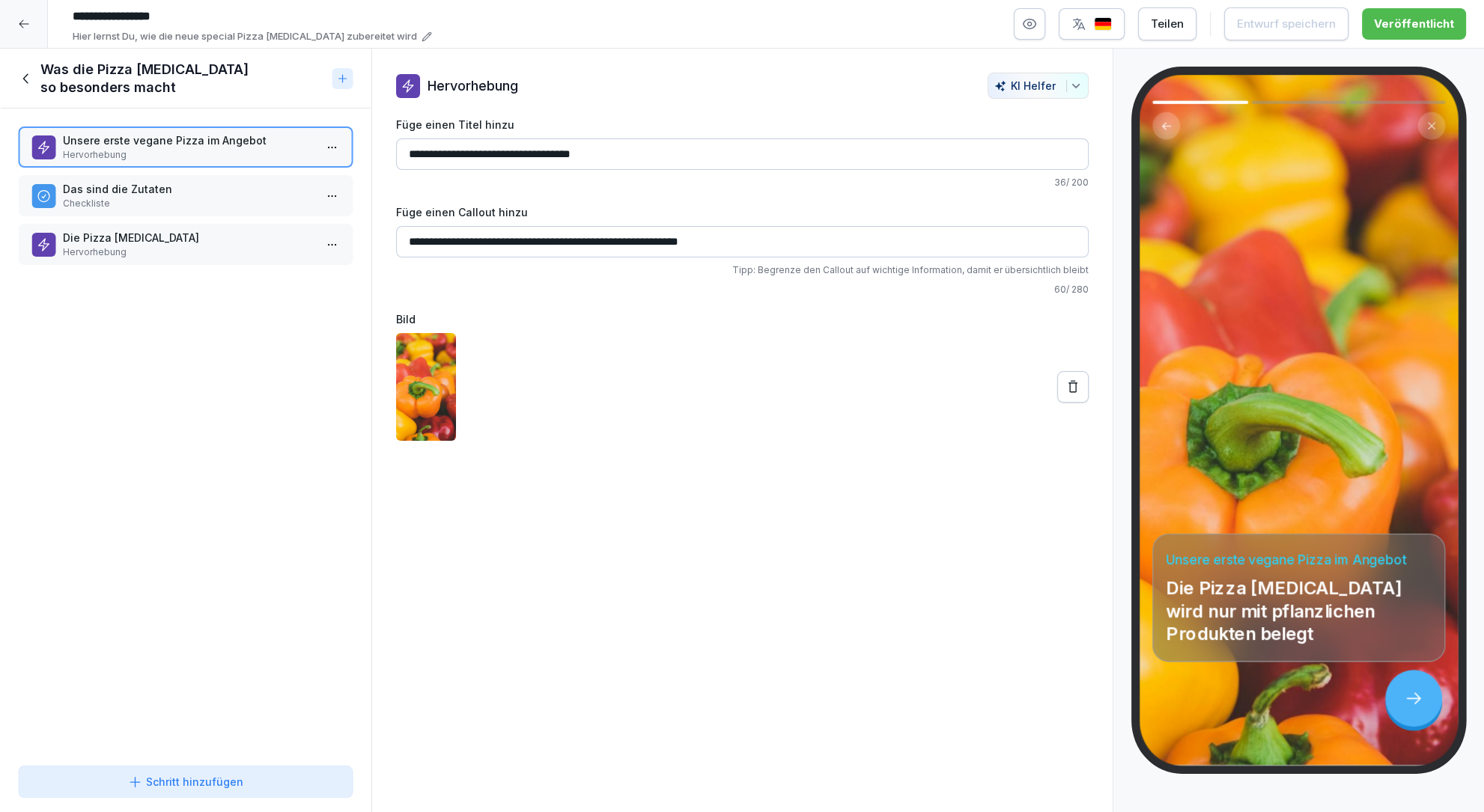
click at [175, 777] on div "Schritt hinzufügen" at bounding box center [186, 781] width 115 height 16
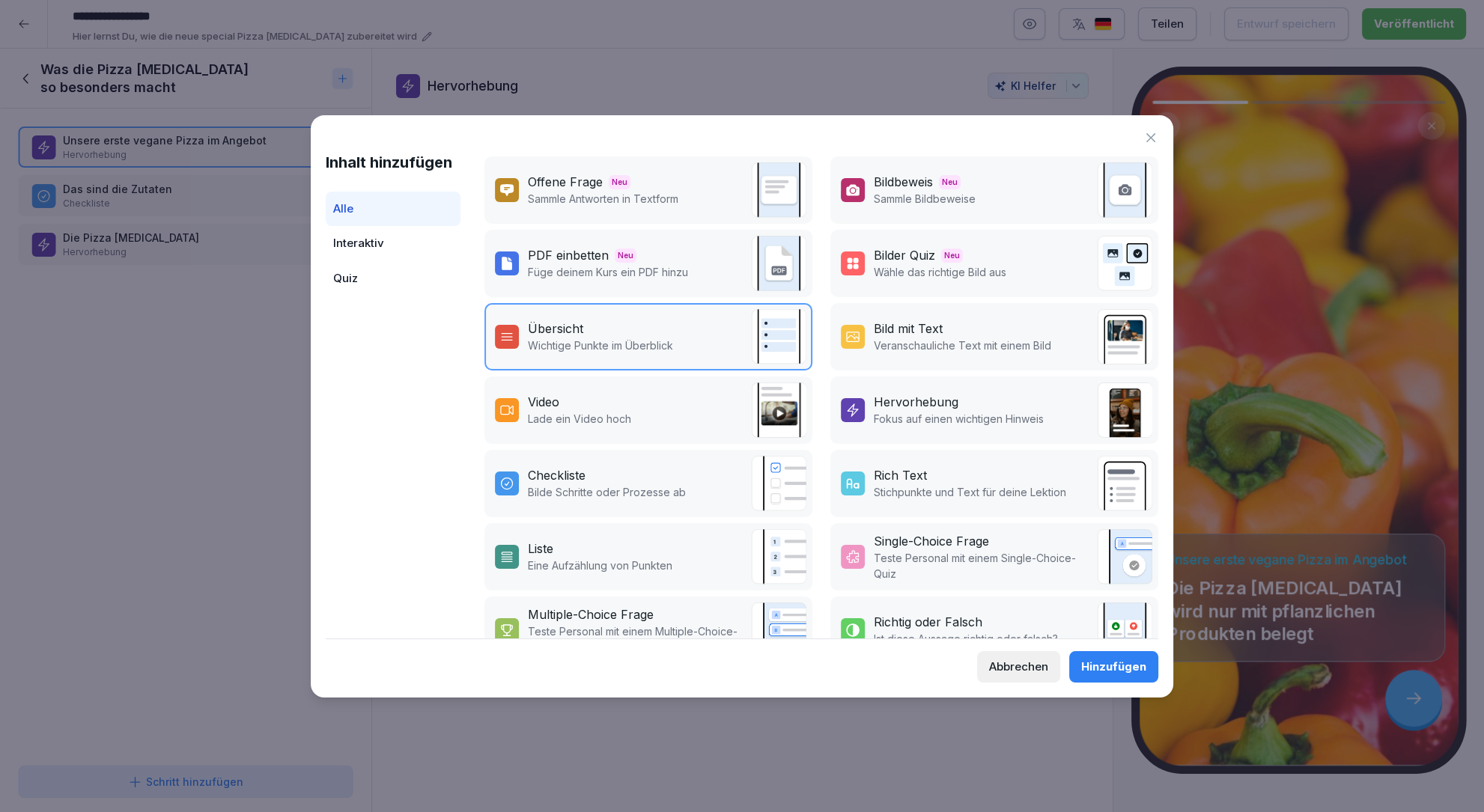
scroll to position [103, 0]
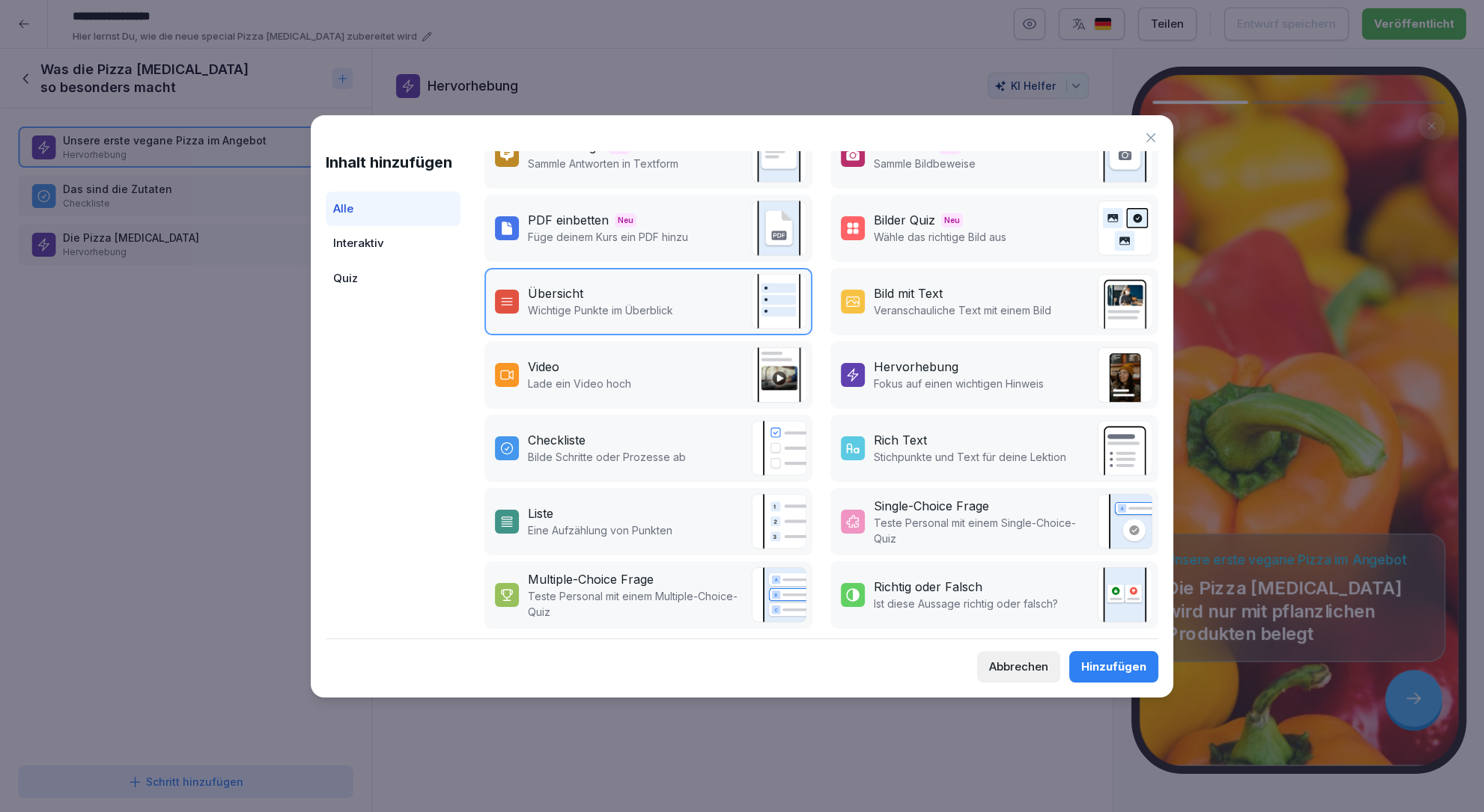
click at [943, 367] on div "Hervorhebung" at bounding box center [917, 367] width 85 height 18
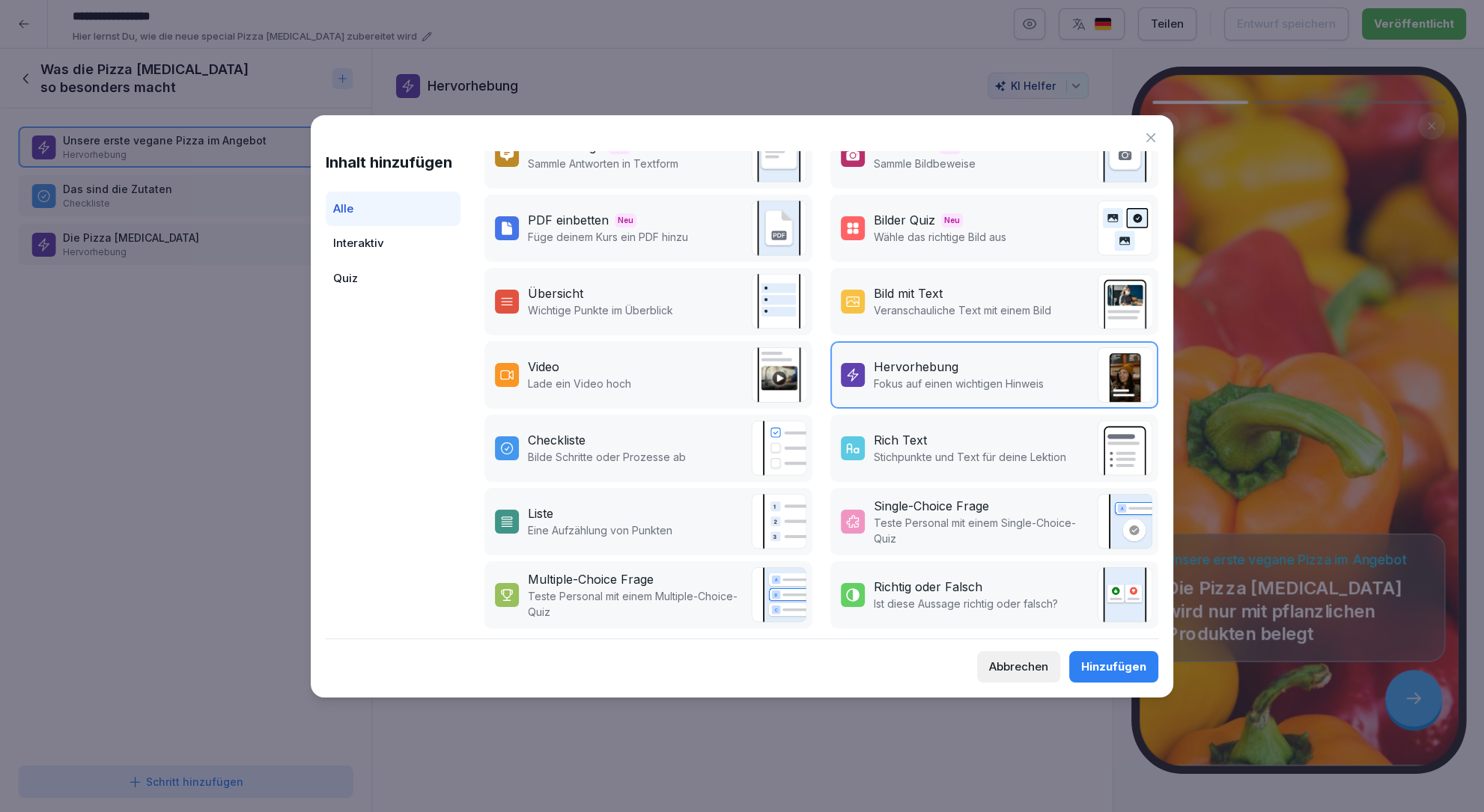
click at [1104, 662] on div "Hinzufügen" at bounding box center [1114, 667] width 65 height 17
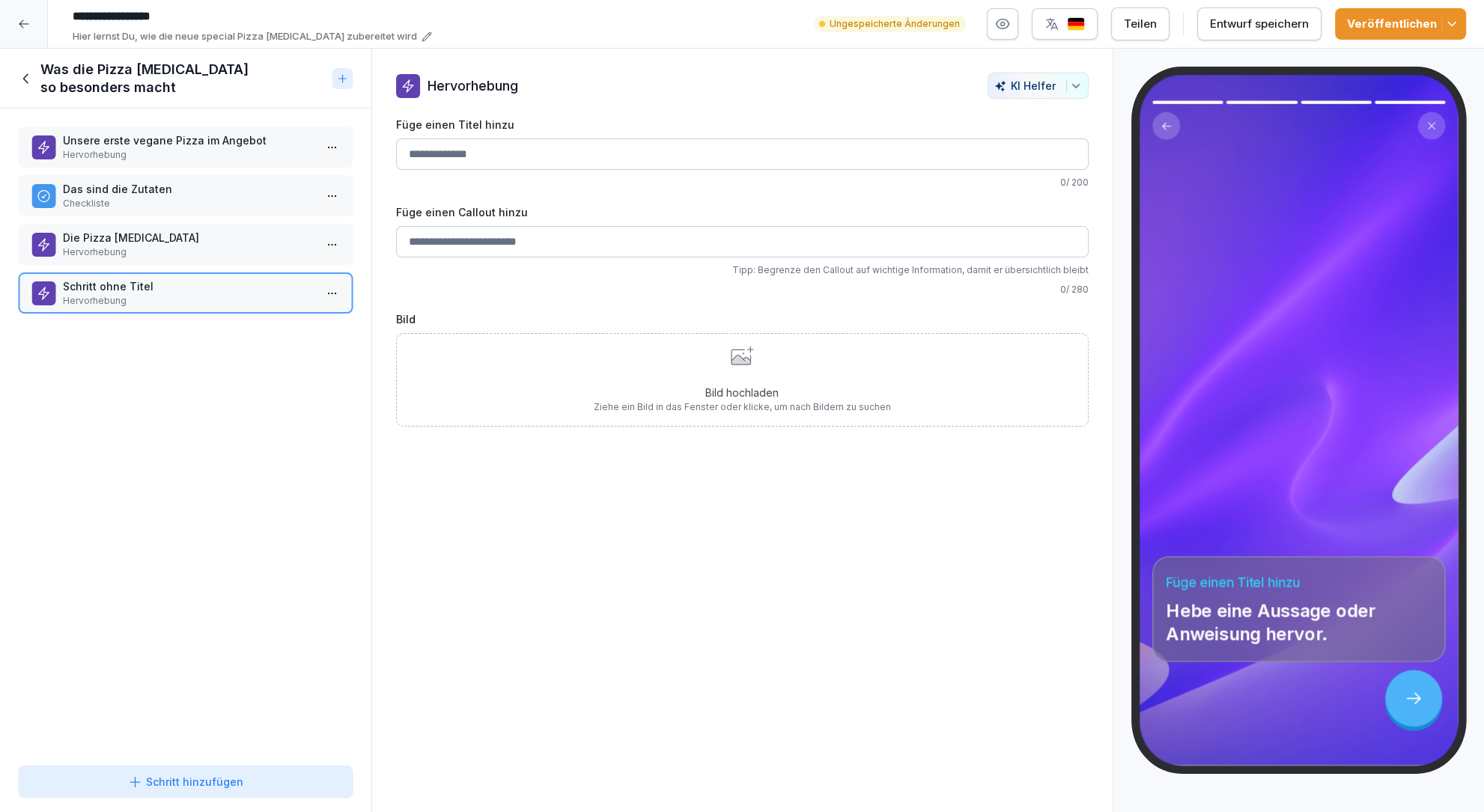
click at [653, 153] on input "Füge einen Titel hinzu" at bounding box center [742, 154] width 692 height 32
type input "**********"
click at [629, 228] on input "Füge einen Callout hinzu" at bounding box center [742, 242] width 692 height 32
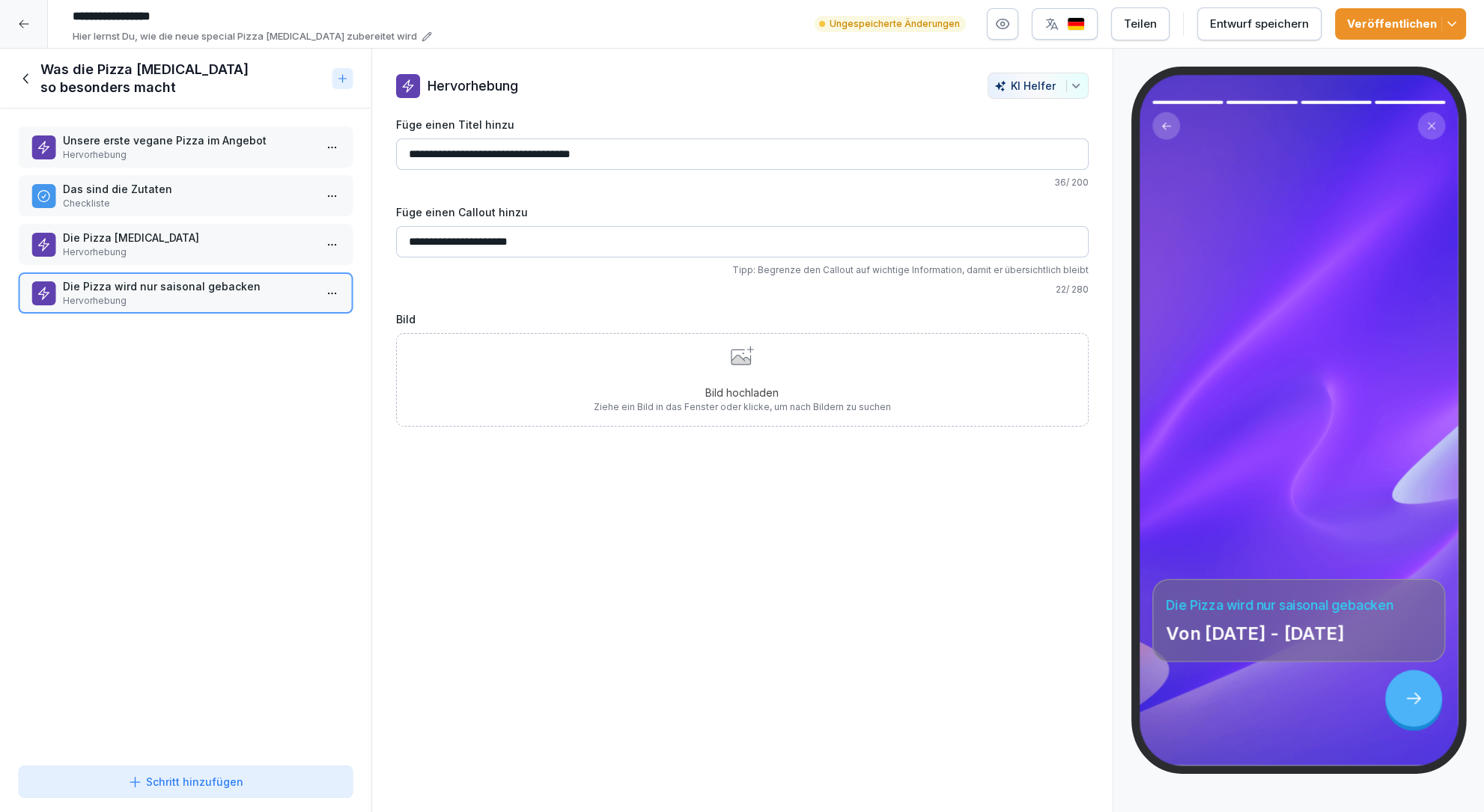
type input "**********"
click at [743, 409] on p "Ziehe ein Bild in das Fenster oder klicke, um nach Bildern zu suchen" at bounding box center [742, 407] width 297 height 13
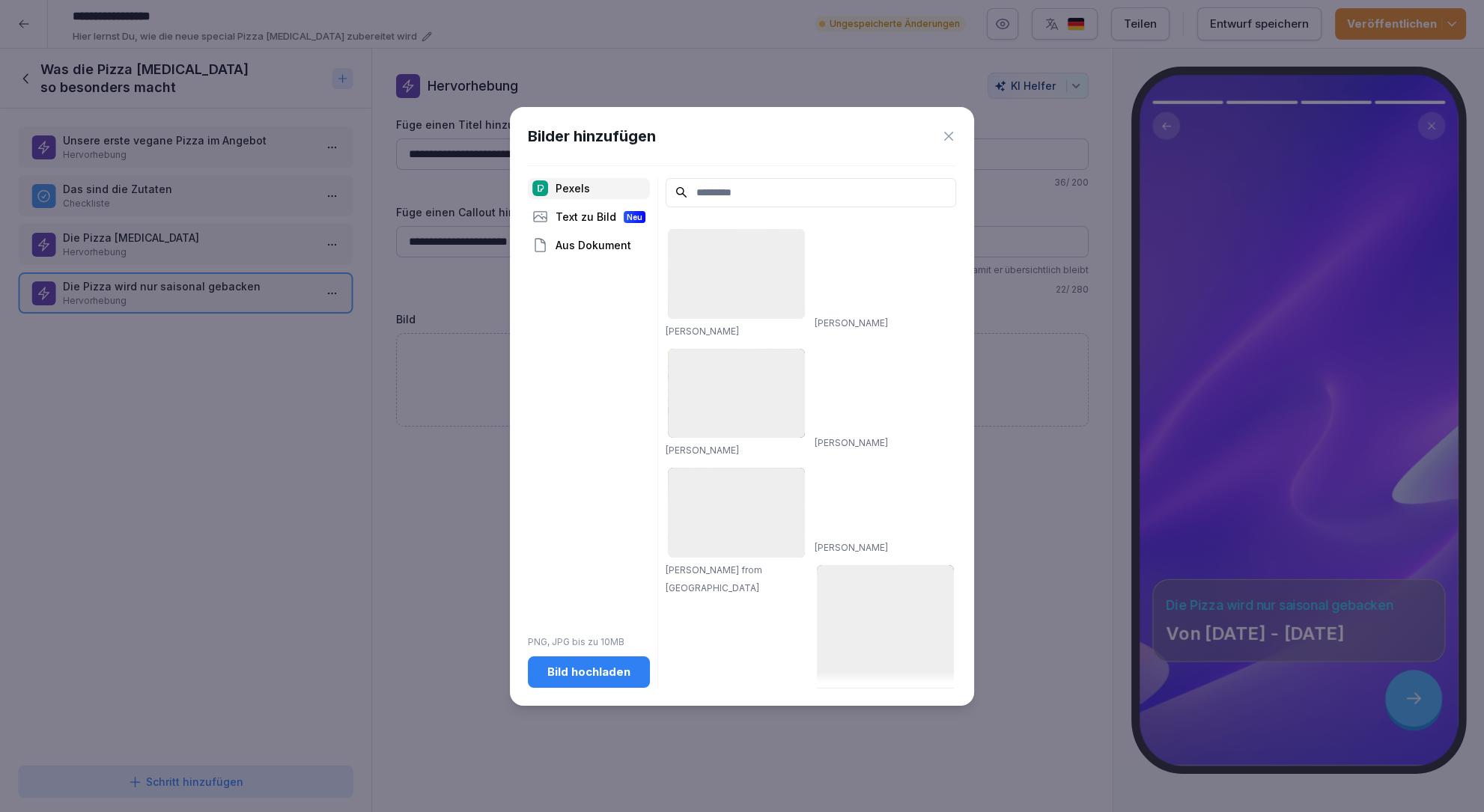
click at [825, 189] on input at bounding box center [811, 192] width 291 height 29
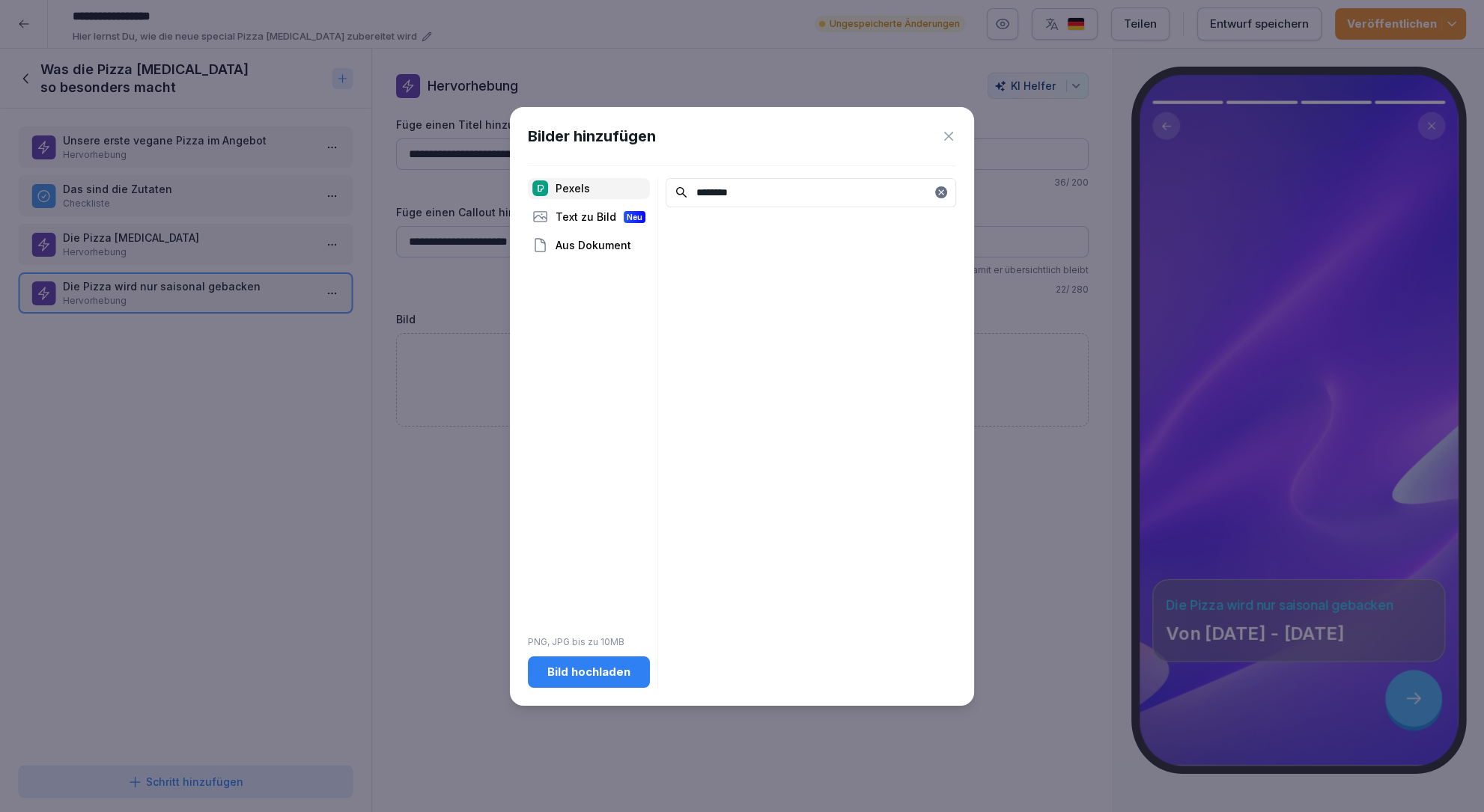
click at [697, 194] on input "********" at bounding box center [811, 192] width 291 height 29
type input "********"
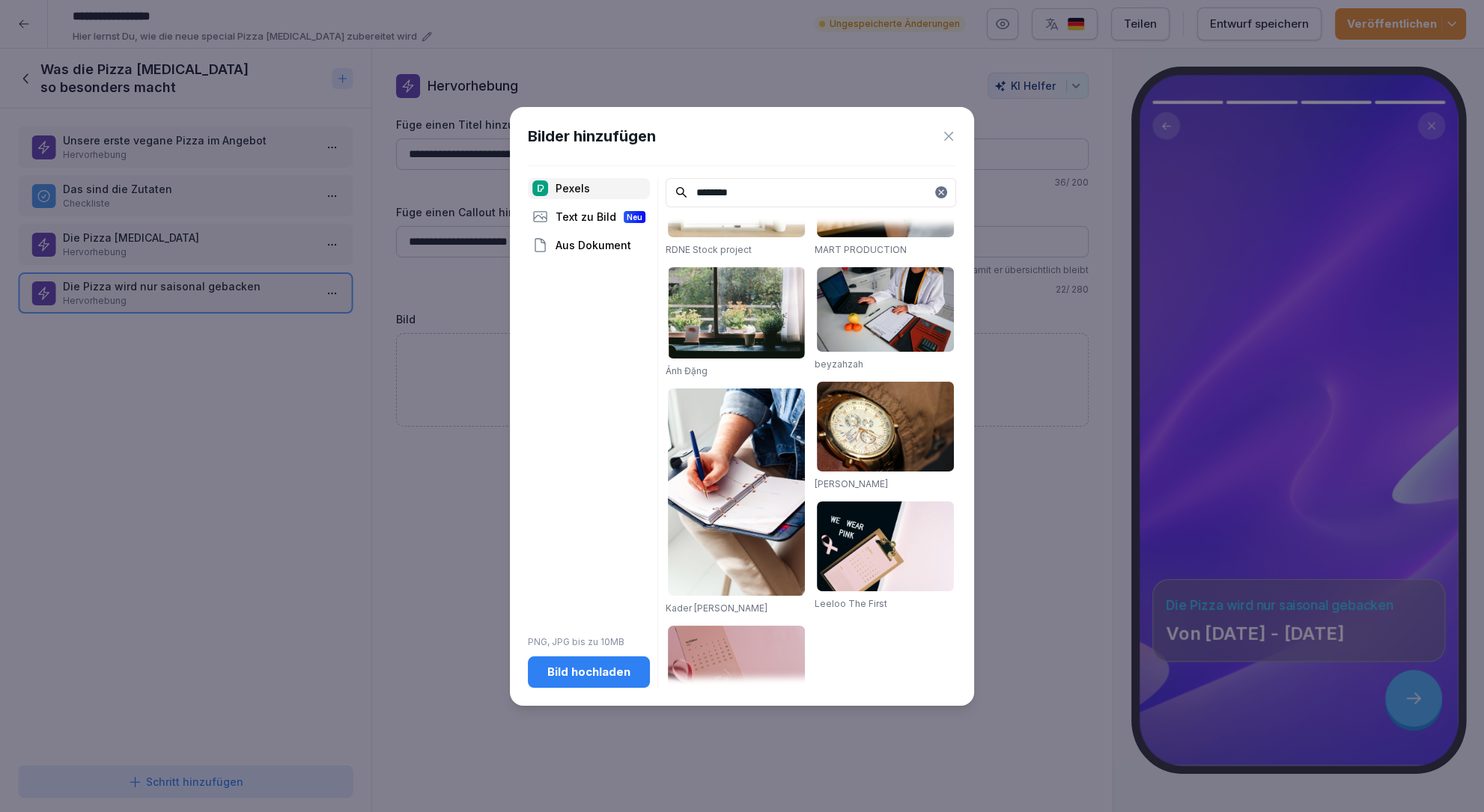
scroll to position [12, 0]
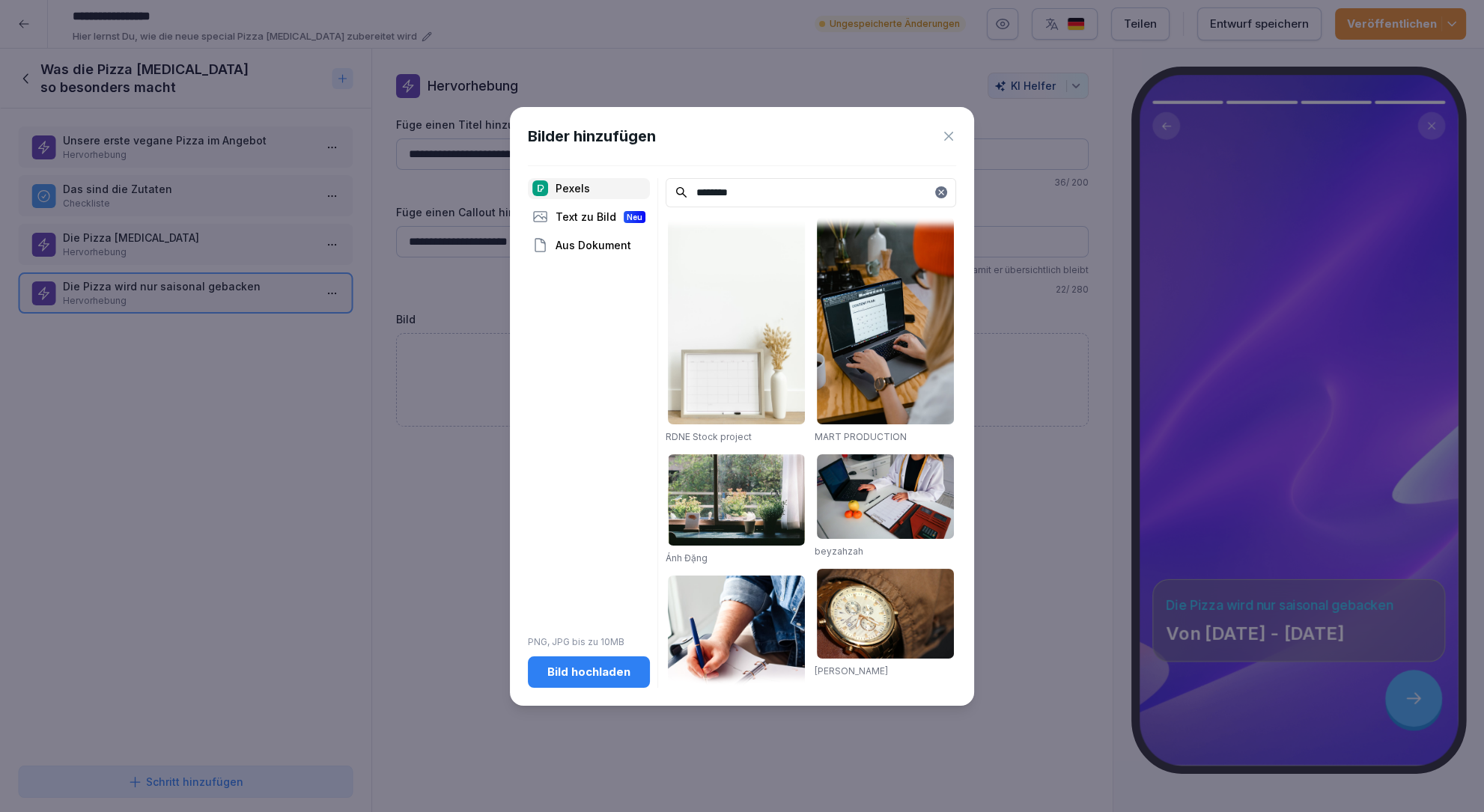
click at [762, 380] on img at bounding box center [737, 321] width 137 height 207
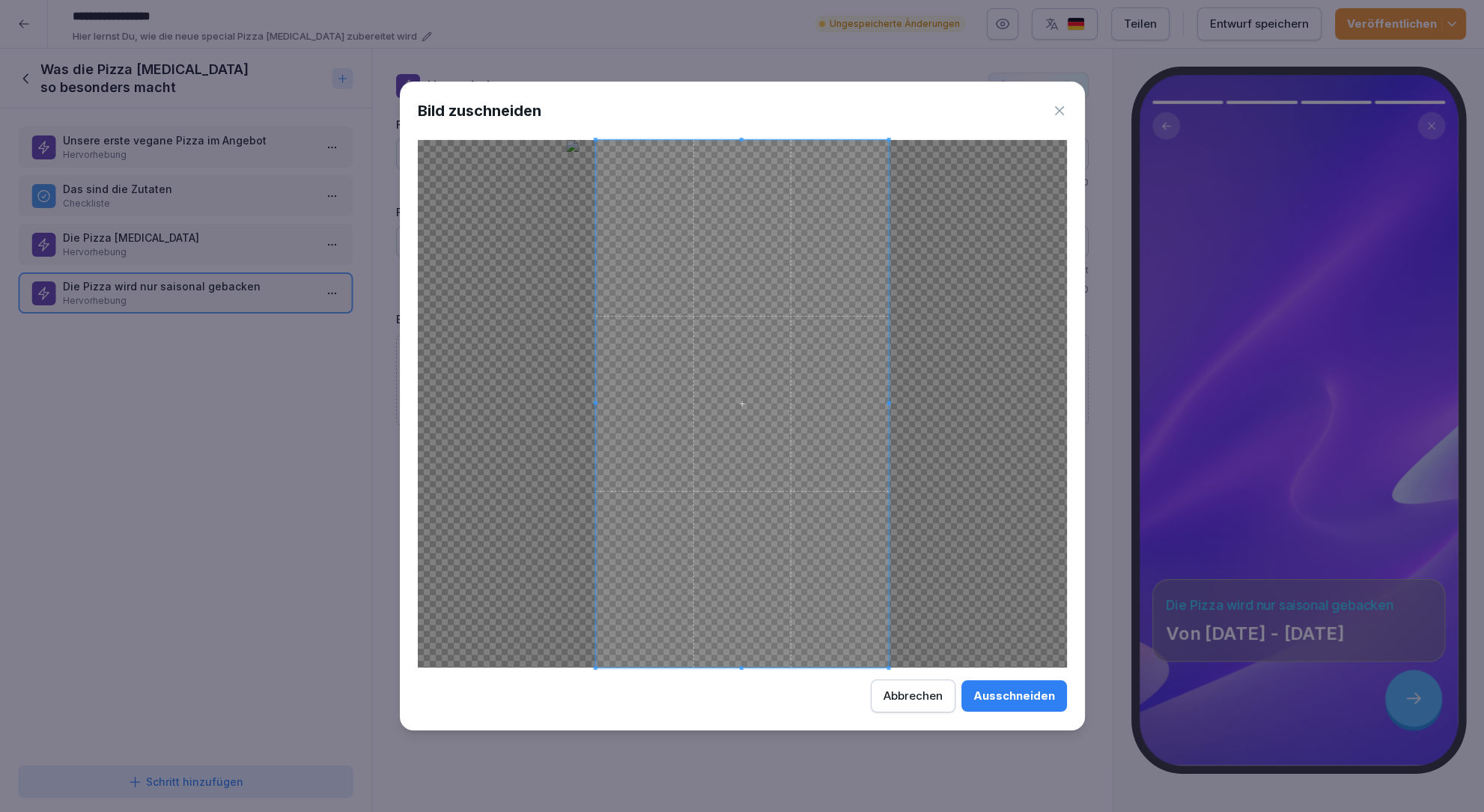
click at [923, 690] on div "Abbrechen" at bounding box center [913, 696] width 59 height 17
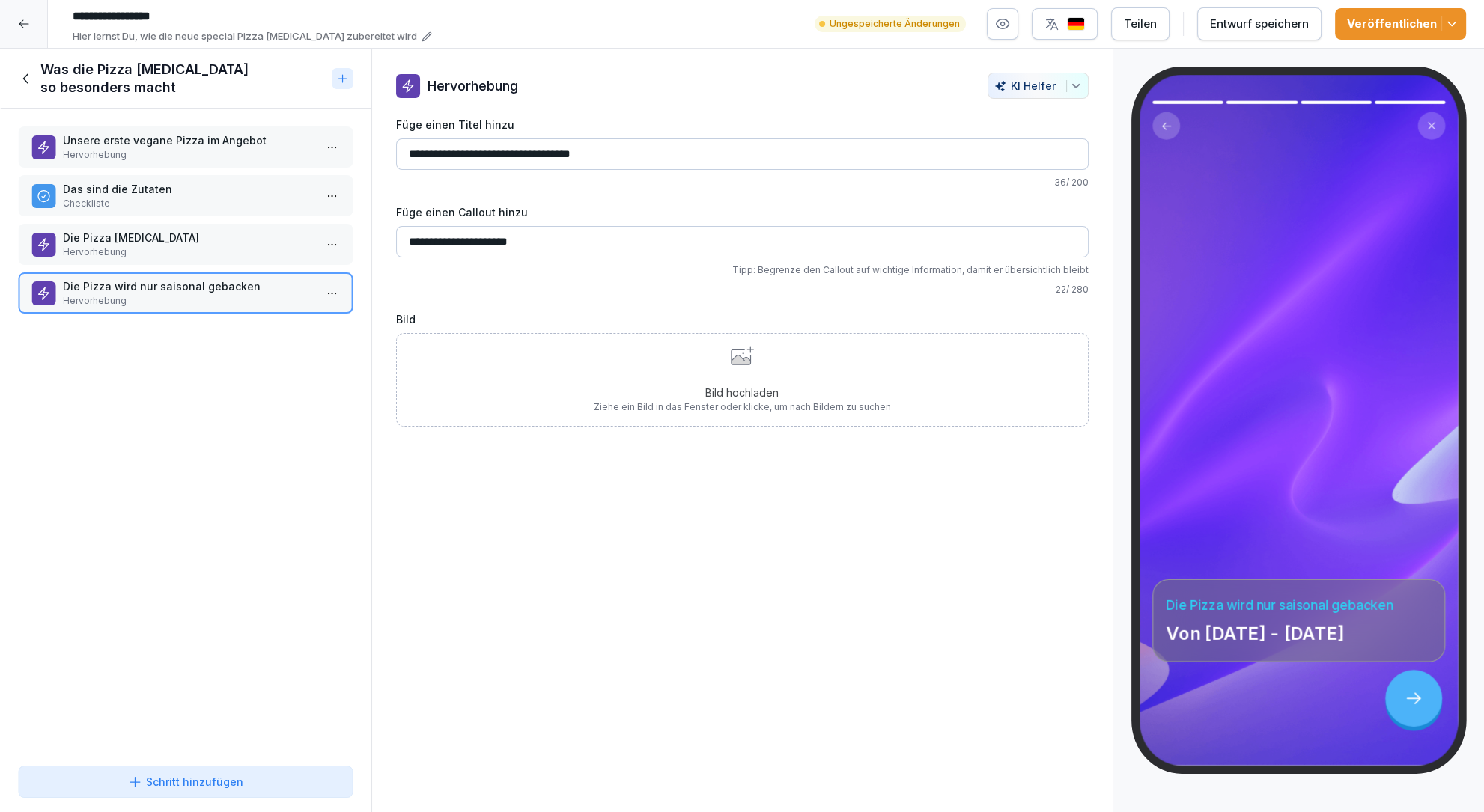
click at [687, 153] on input "**********" at bounding box center [742, 154] width 692 height 32
click at [586, 248] on input "**********" at bounding box center [742, 242] width 692 height 32
click at [1301, 17] on div "Entwurf speichern" at bounding box center [1259, 24] width 99 height 17
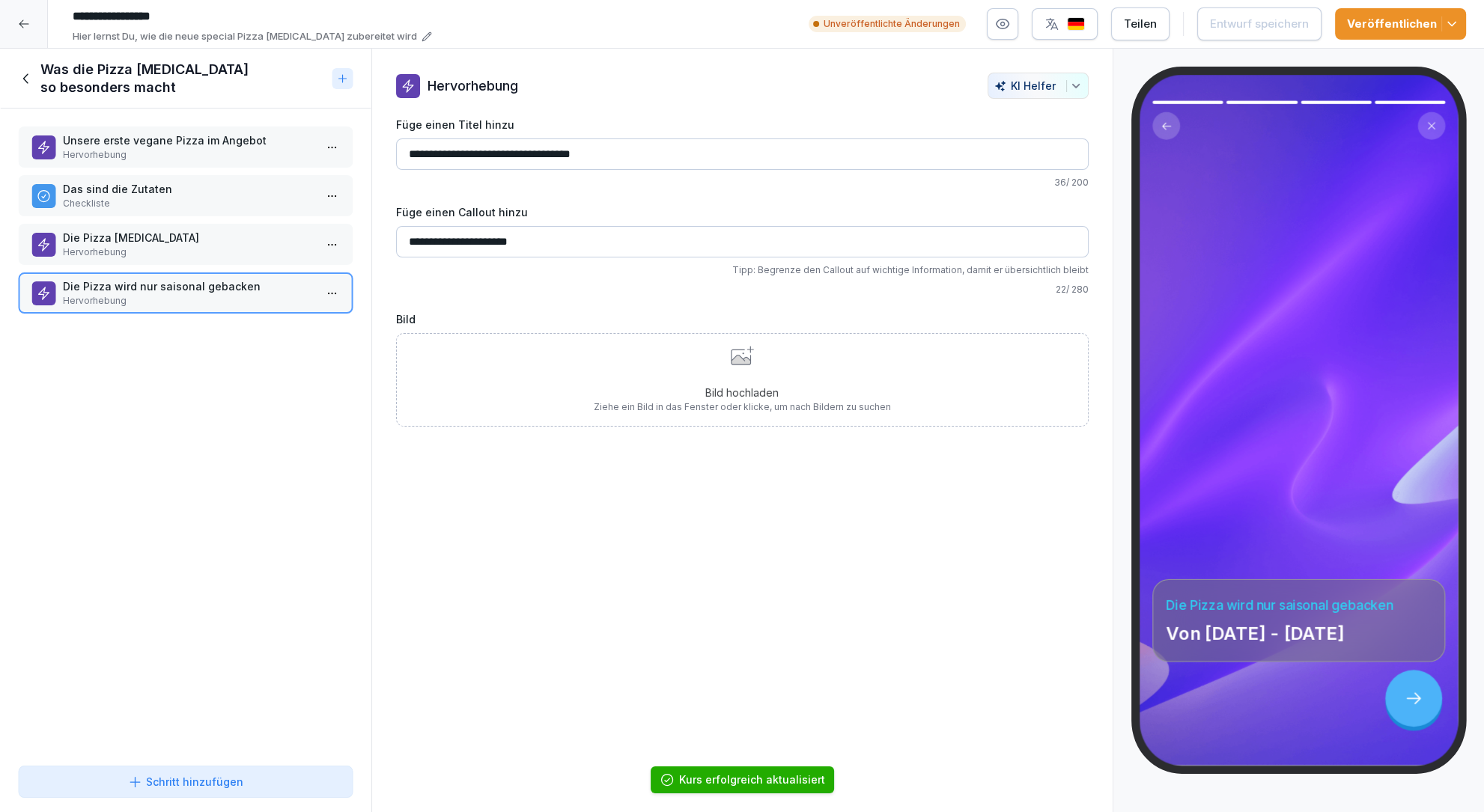
click at [1455, 21] on icon "button" at bounding box center [1452, 24] width 15 height 15
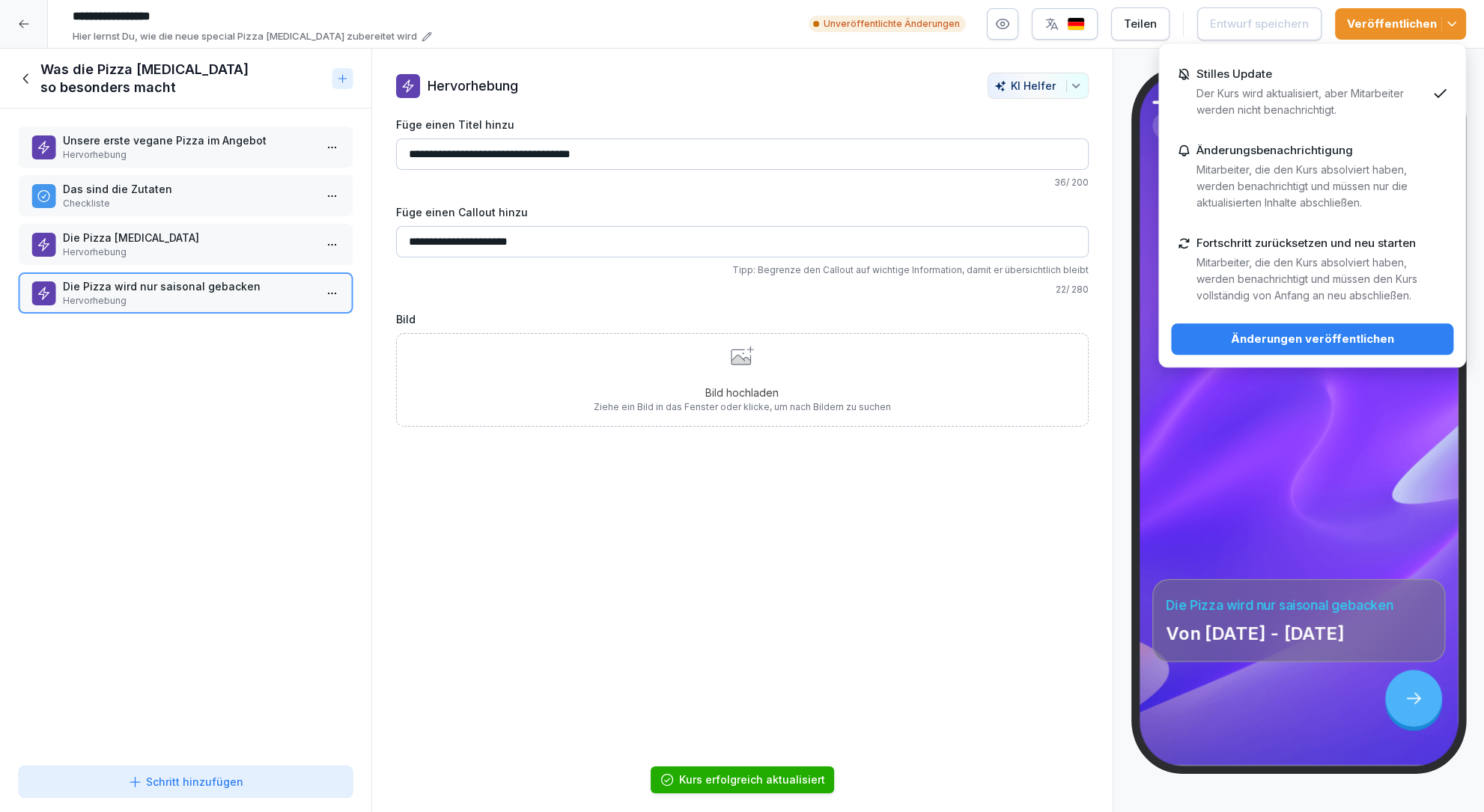
click at [1261, 331] on div "Änderungen veröffentlichen" at bounding box center [1312, 339] width 258 height 17
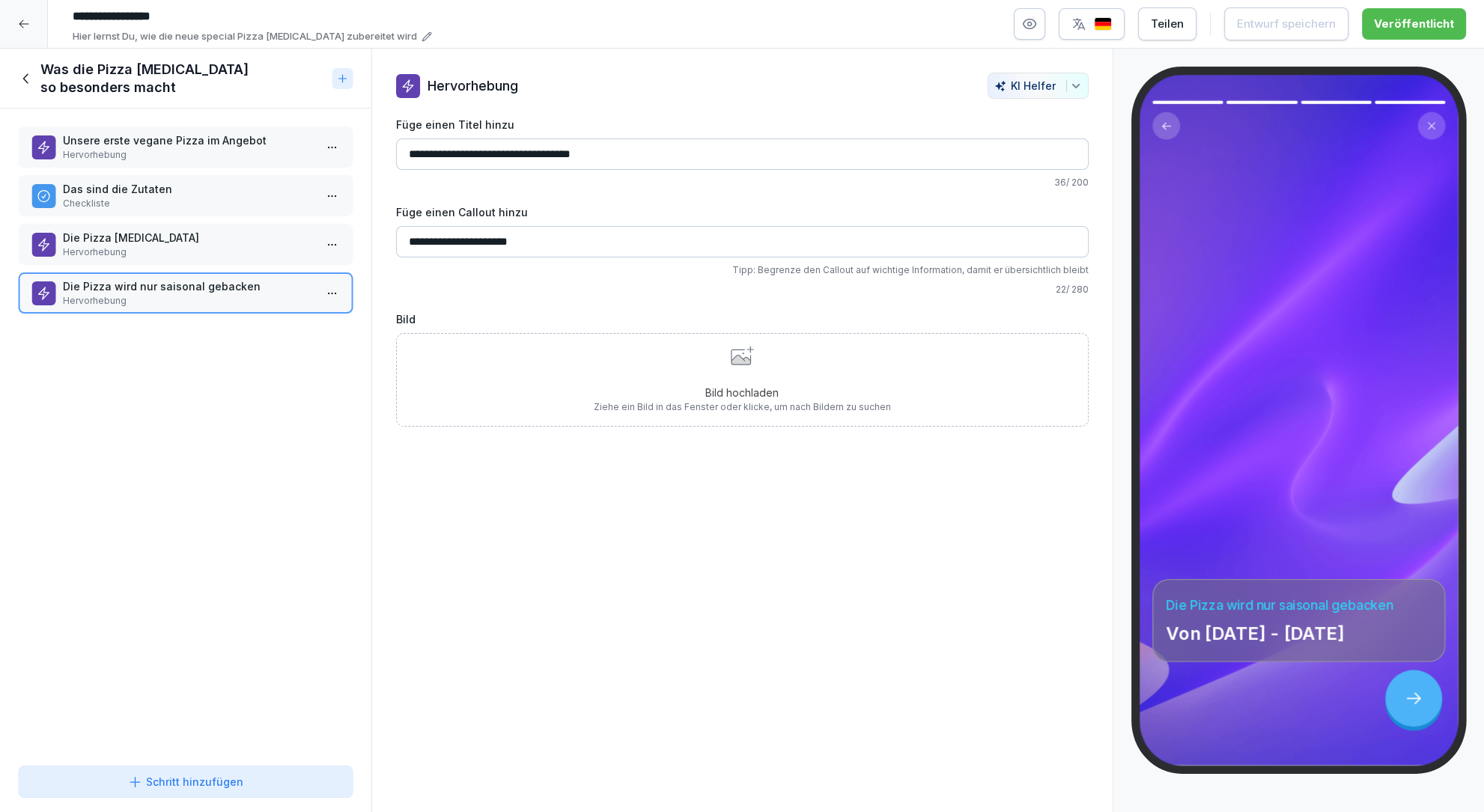
click at [21, 72] on icon at bounding box center [27, 78] width 17 height 17
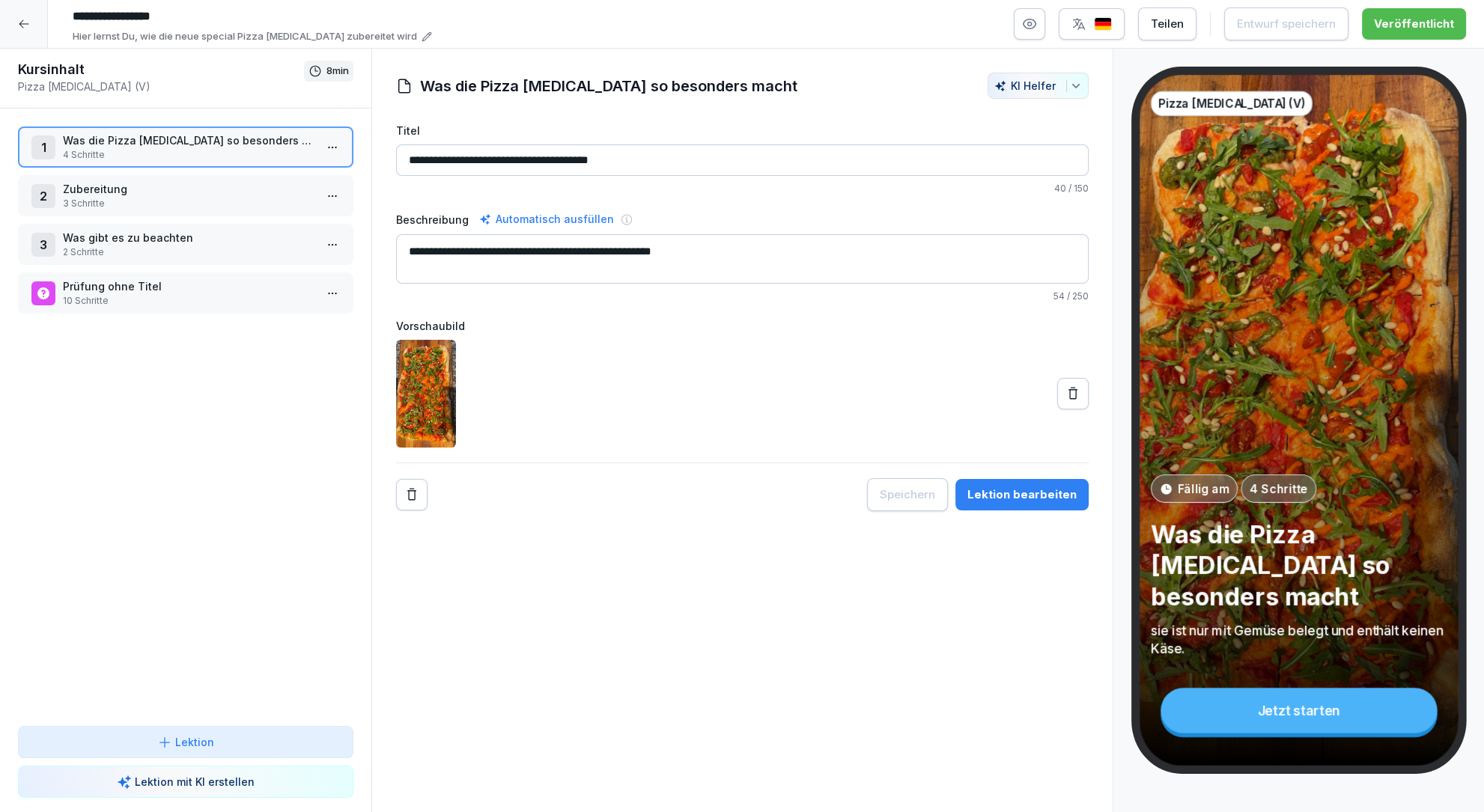
click at [31, 24] on div at bounding box center [24, 24] width 48 height 48
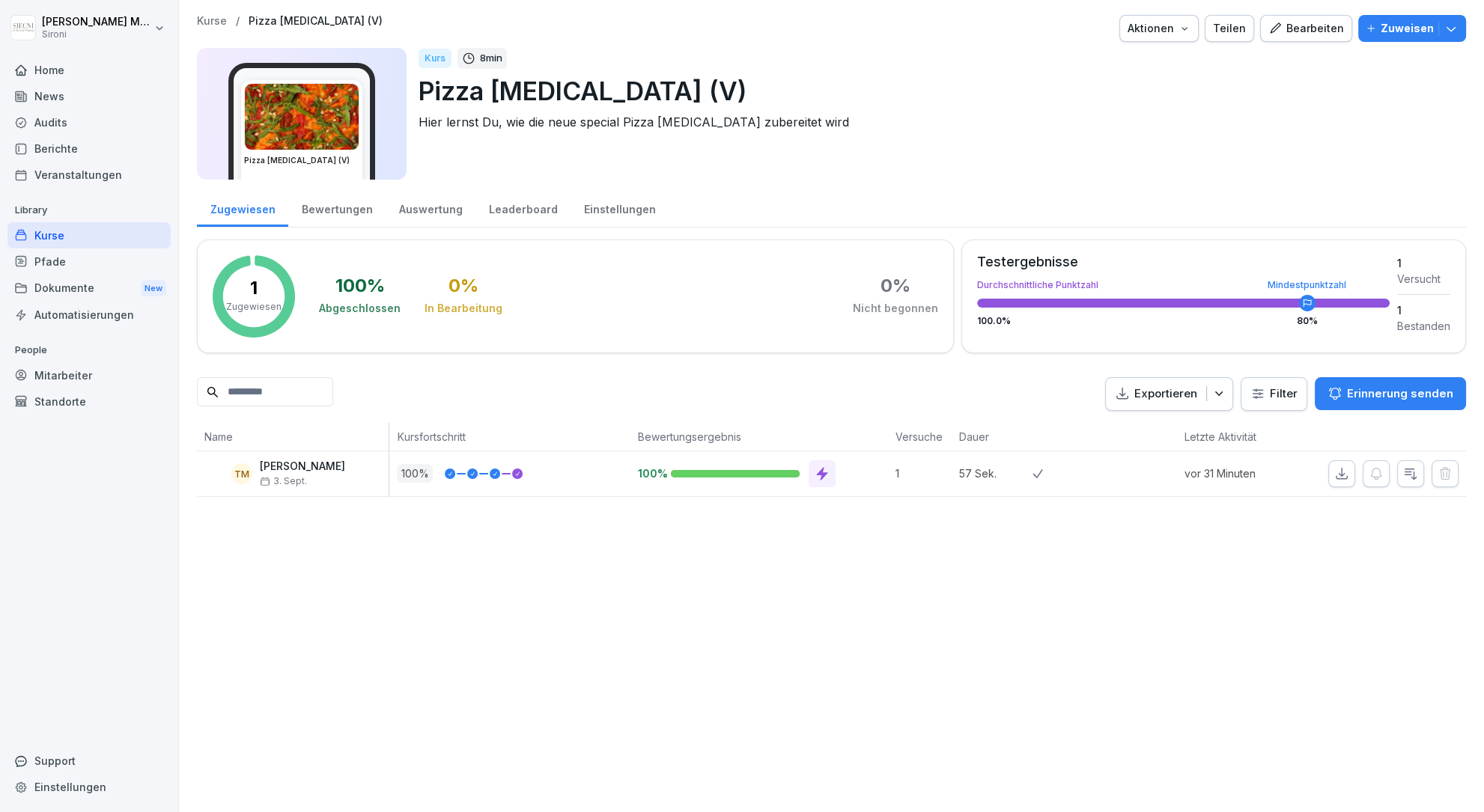
click at [56, 234] on div "Kurse" at bounding box center [89, 235] width 163 height 26
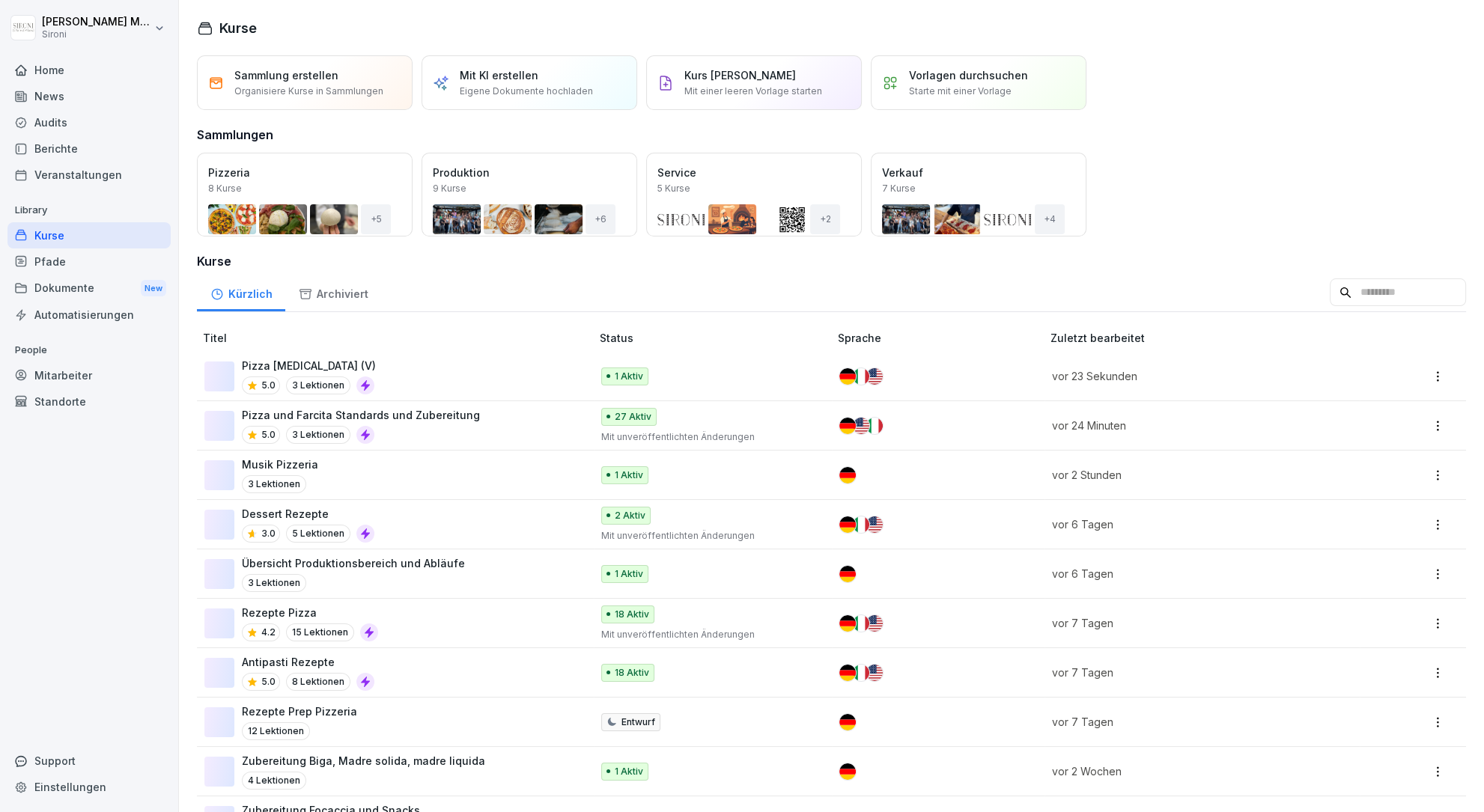
click at [1316, 26] on div "Kurse" at bounding box center [831, 28] width 1269 height 20
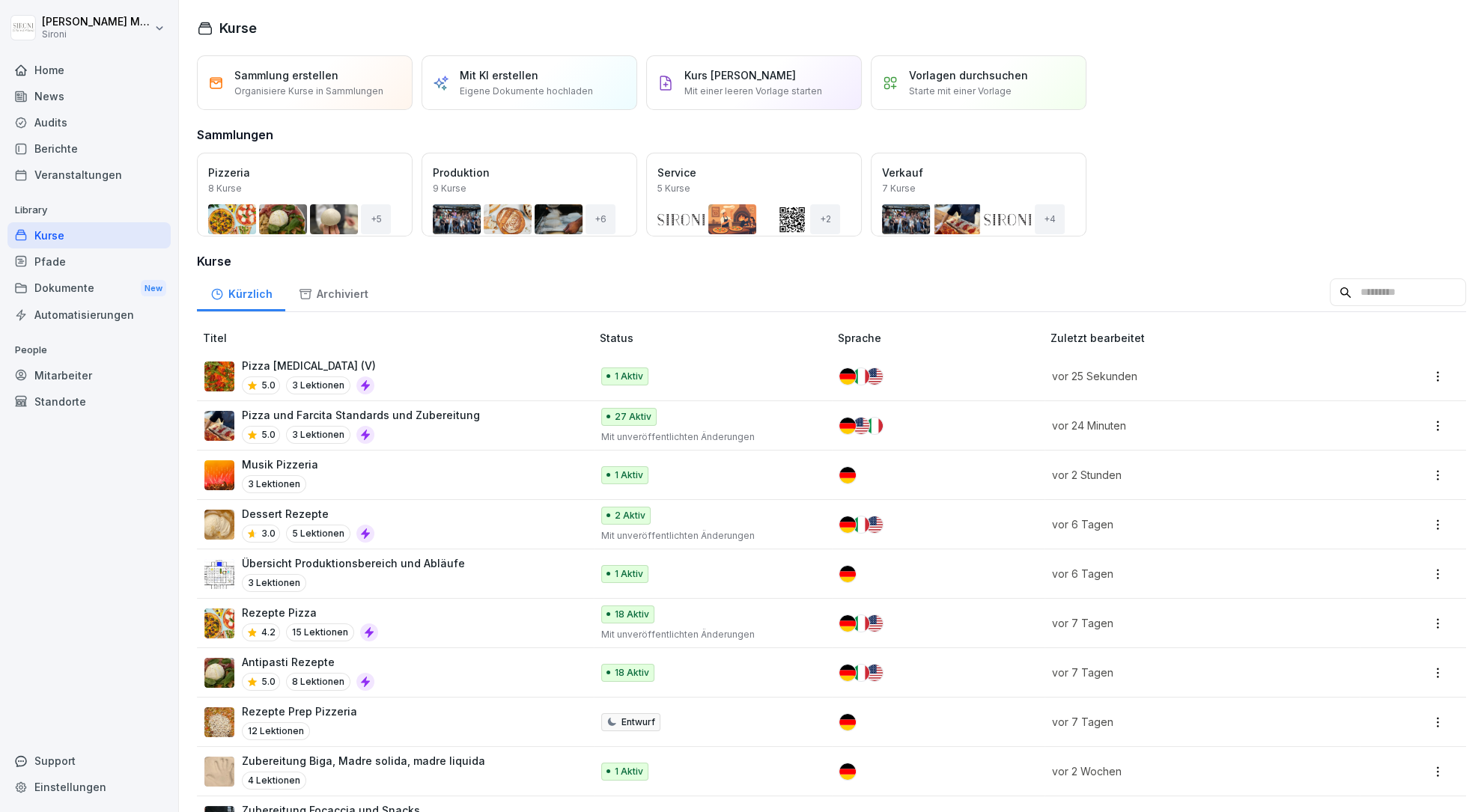
click at [412, 377] on div "Pizza Allegra (V) 5.0 3 Lektionen" at bounding box center [390, 376] width 372 height 37
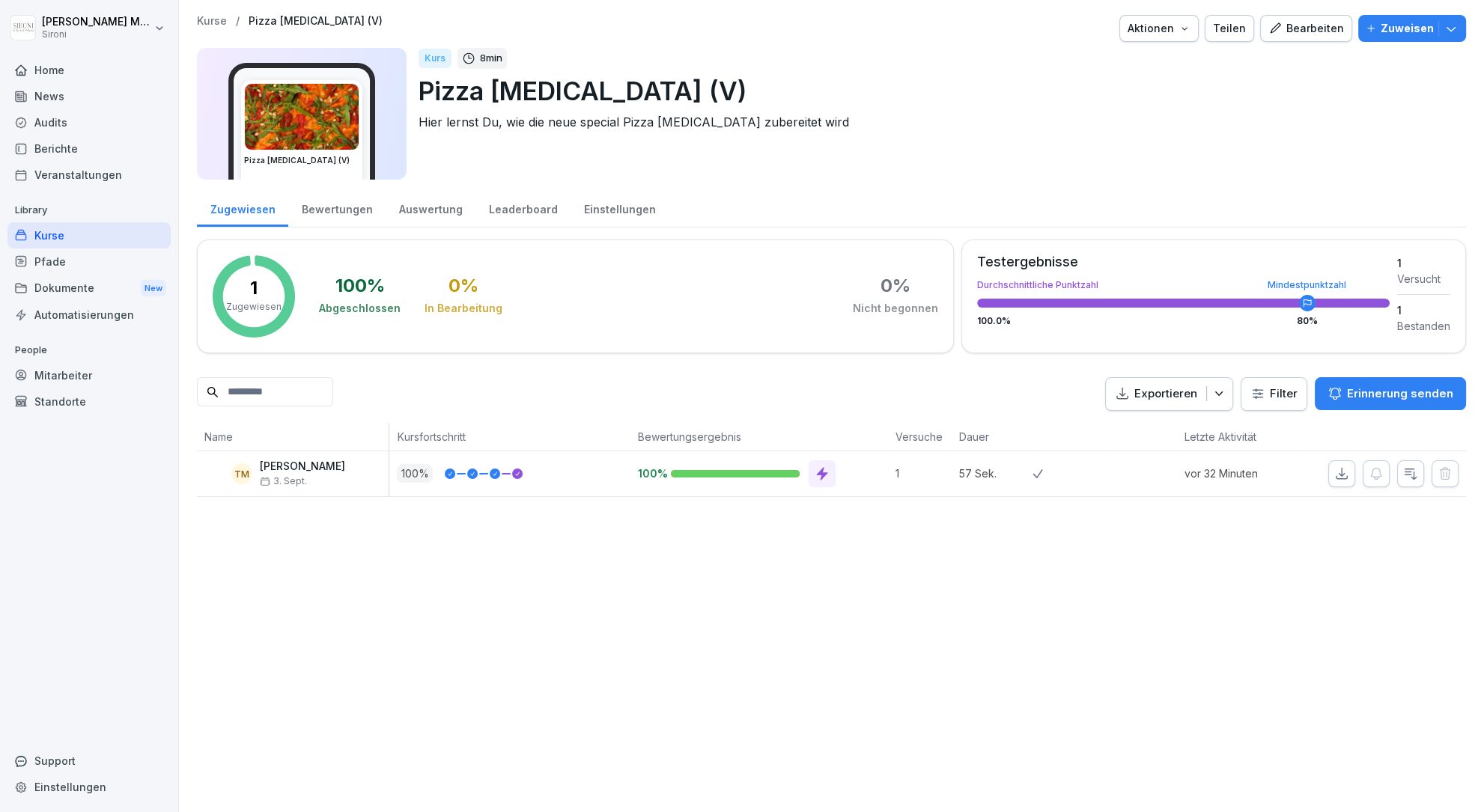
click at [1320, 27] on div "Bearbeiten" at bounding box center [1306, 28] width 76 height 17
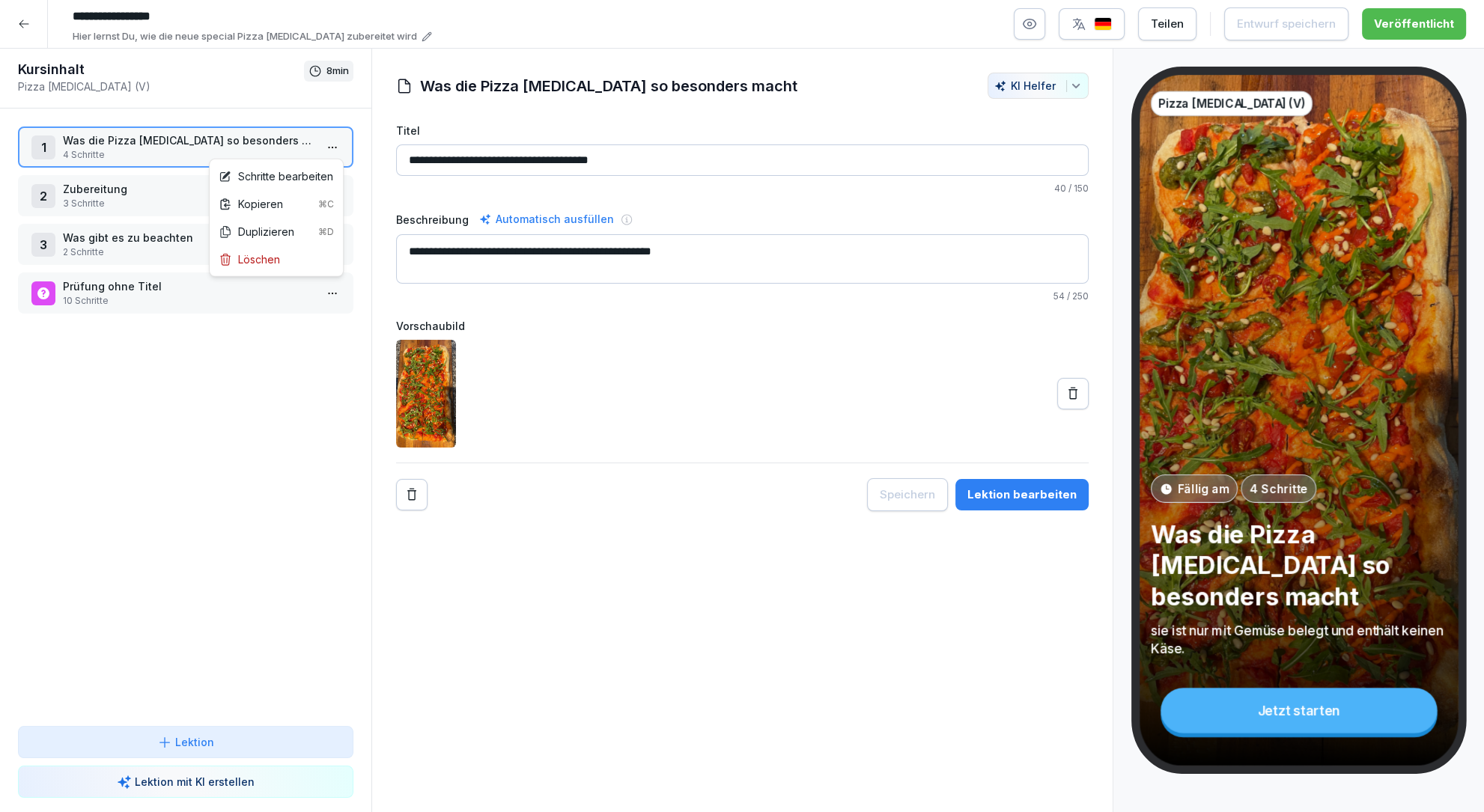
click at [326, 143] on html "**********" at bounding box center [742, 406] width 1484 height 812
click at [295, 174] on div "Schritte bearbeiten" at bounding box center [276, 176] width 115 height 16
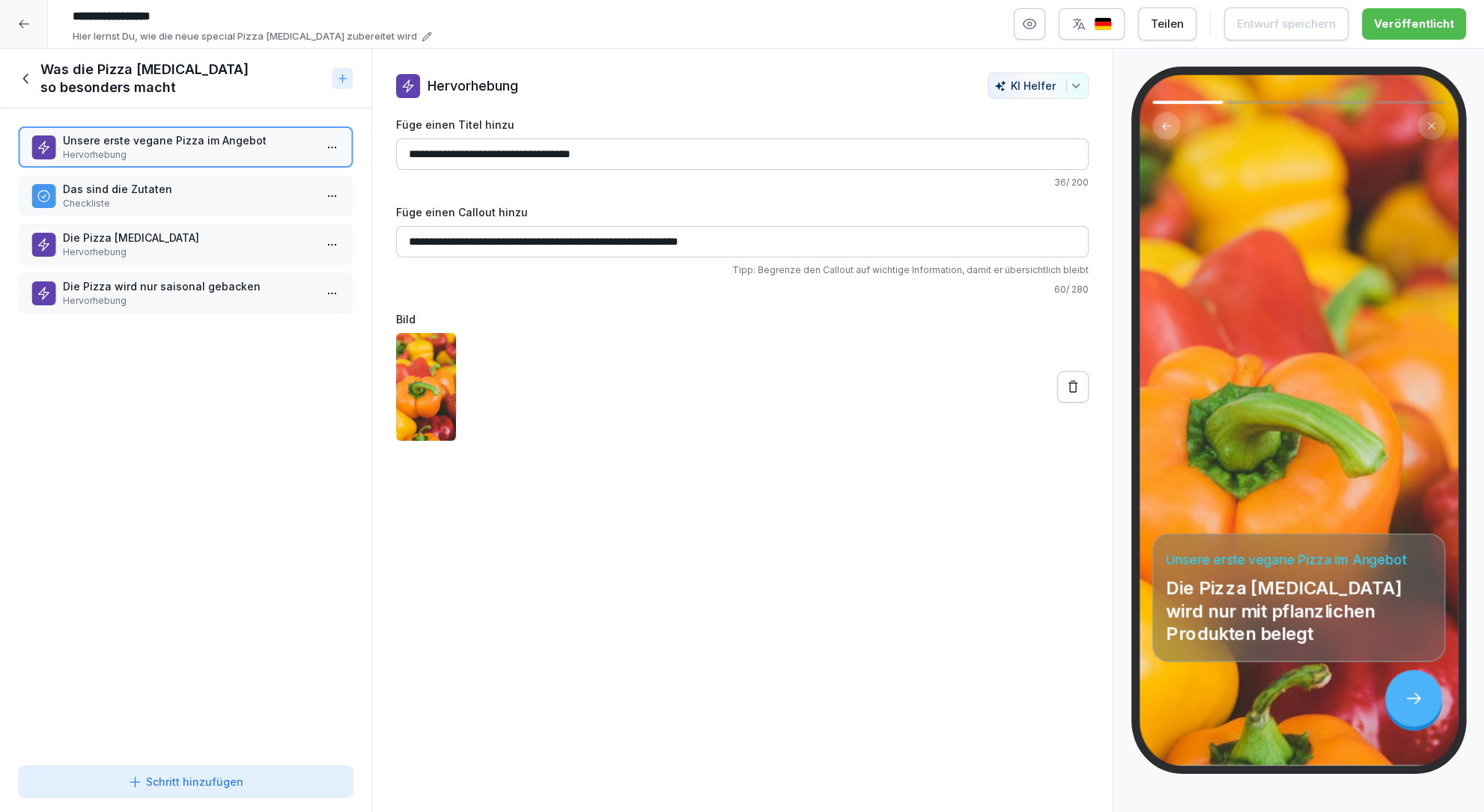
click at [27, 75] on icon at bounding box center [27, 78] width 17 height 17
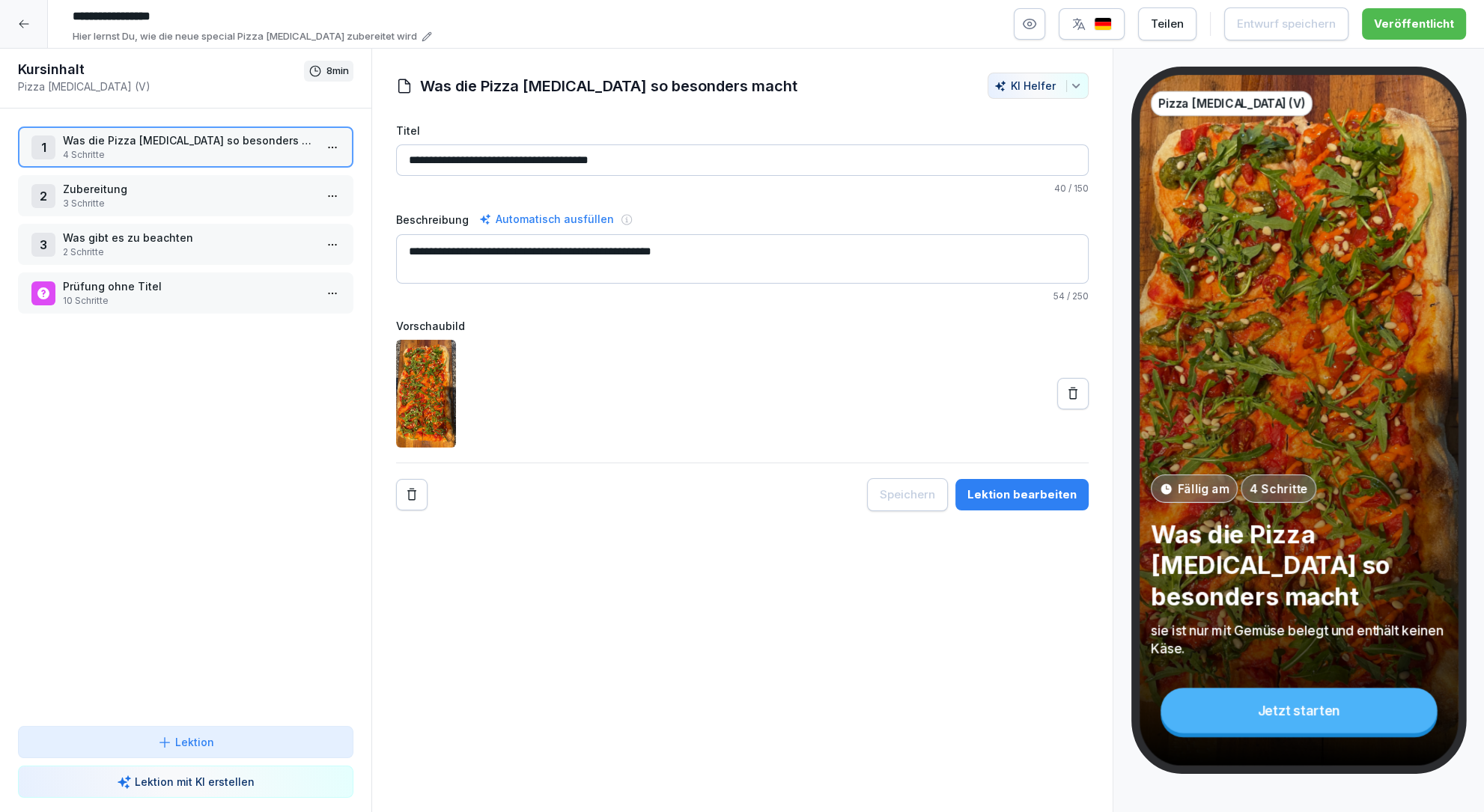
click at [1177, 25] on div "Teilen" at bounding box center [1167, 24] width 33 height 17
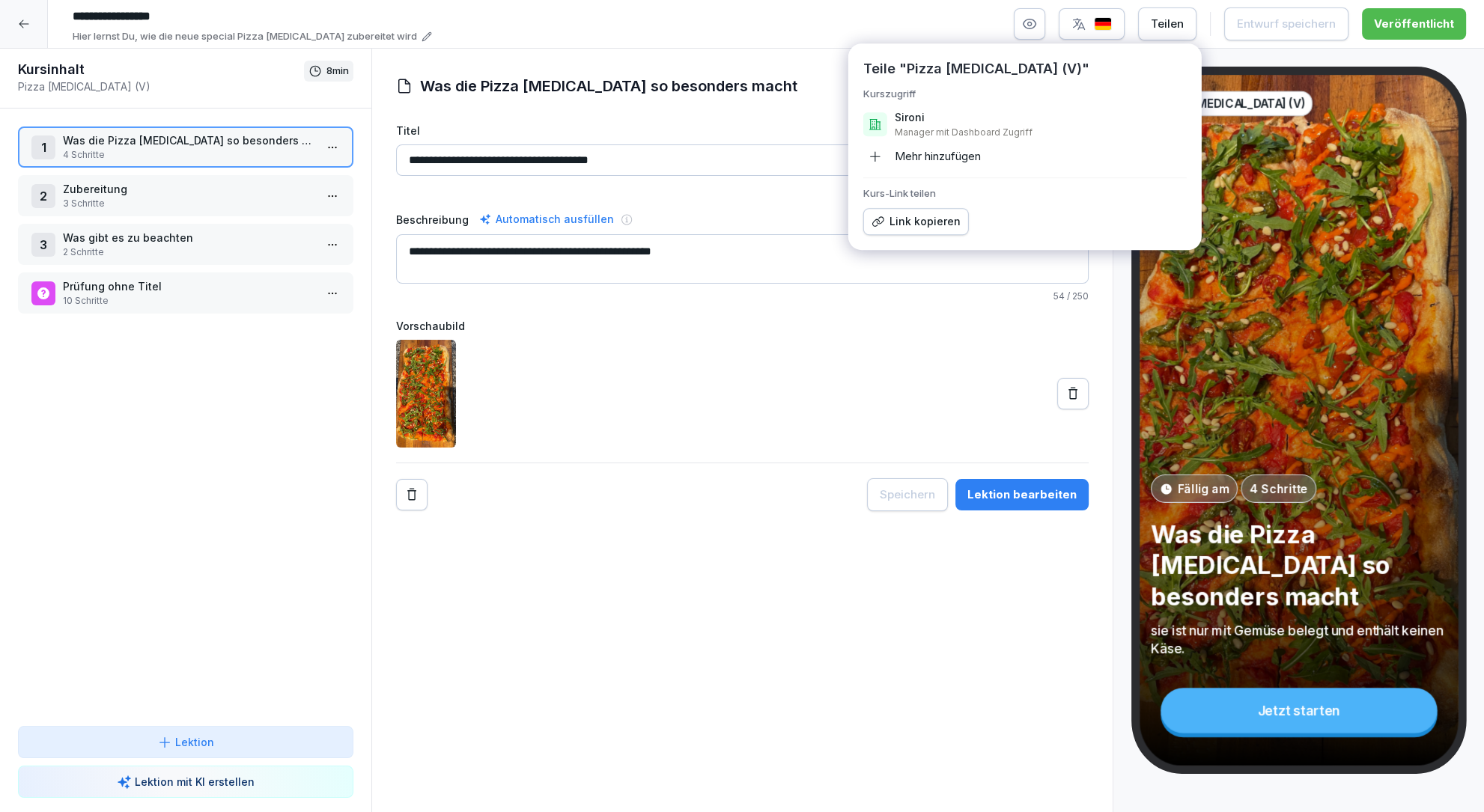
click at [964, 164] on div "Mehr hinzufügen" at bounding box center [922, 156] width 117 height 24
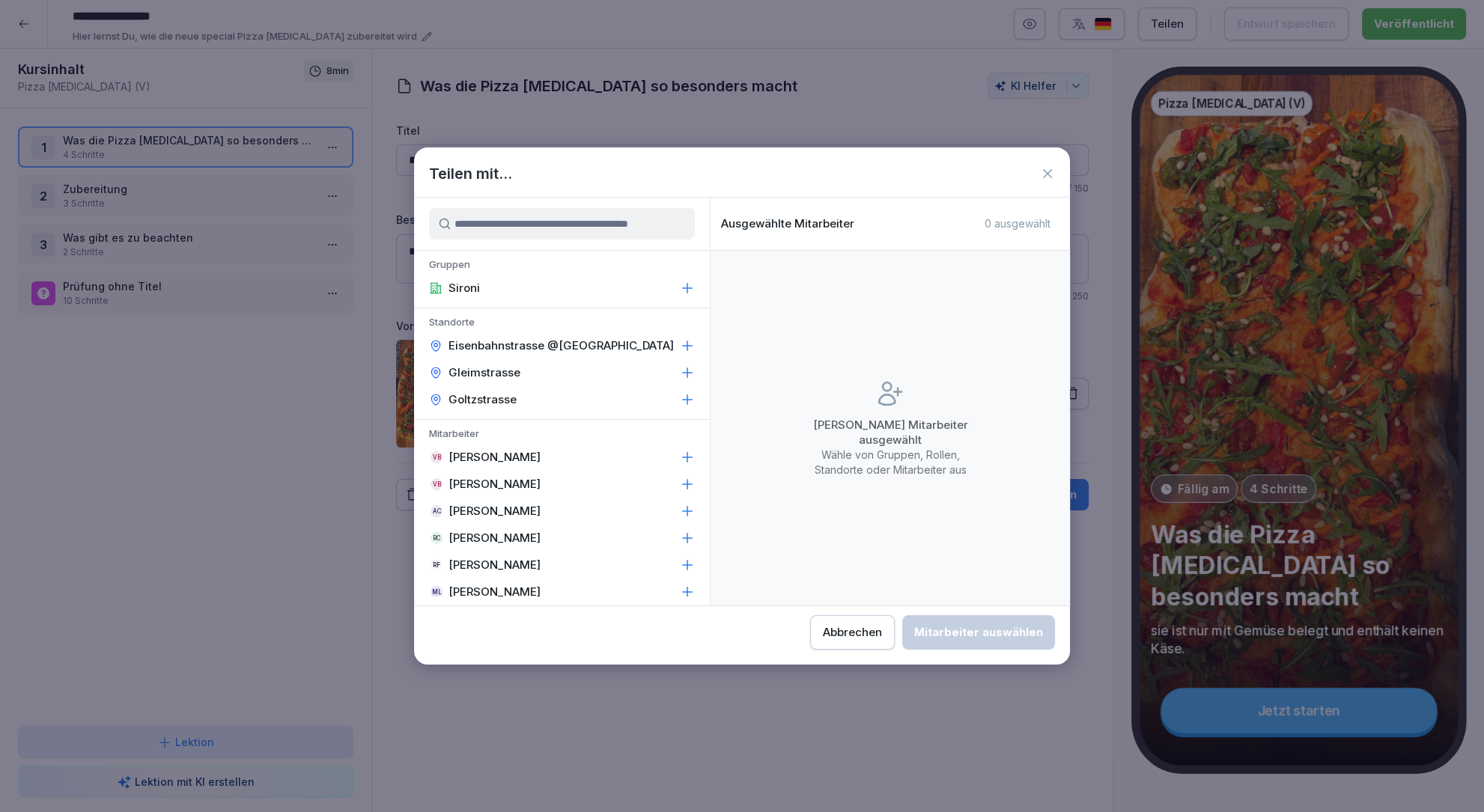
click at [672, 224] on input at bounding box center [562, 224] width 266 height 32
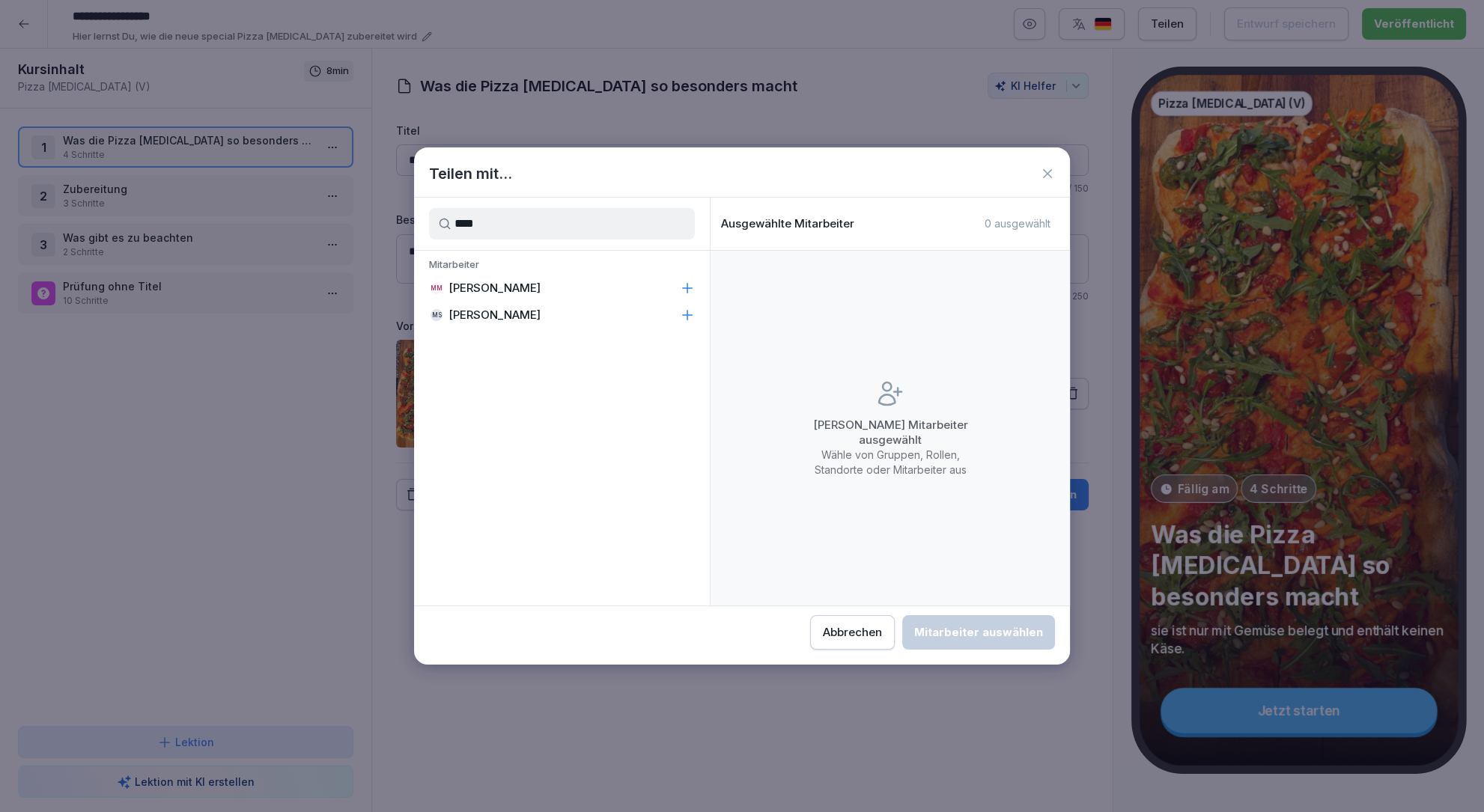
type input "****"
click at [560, 272] on p "Mitarbeiter" at bounding box center [562, 267] width 296 height 17
click at [538, 286] on p "[PERSON_NAME]" at bounding box center [494, 288] width 92 height 15
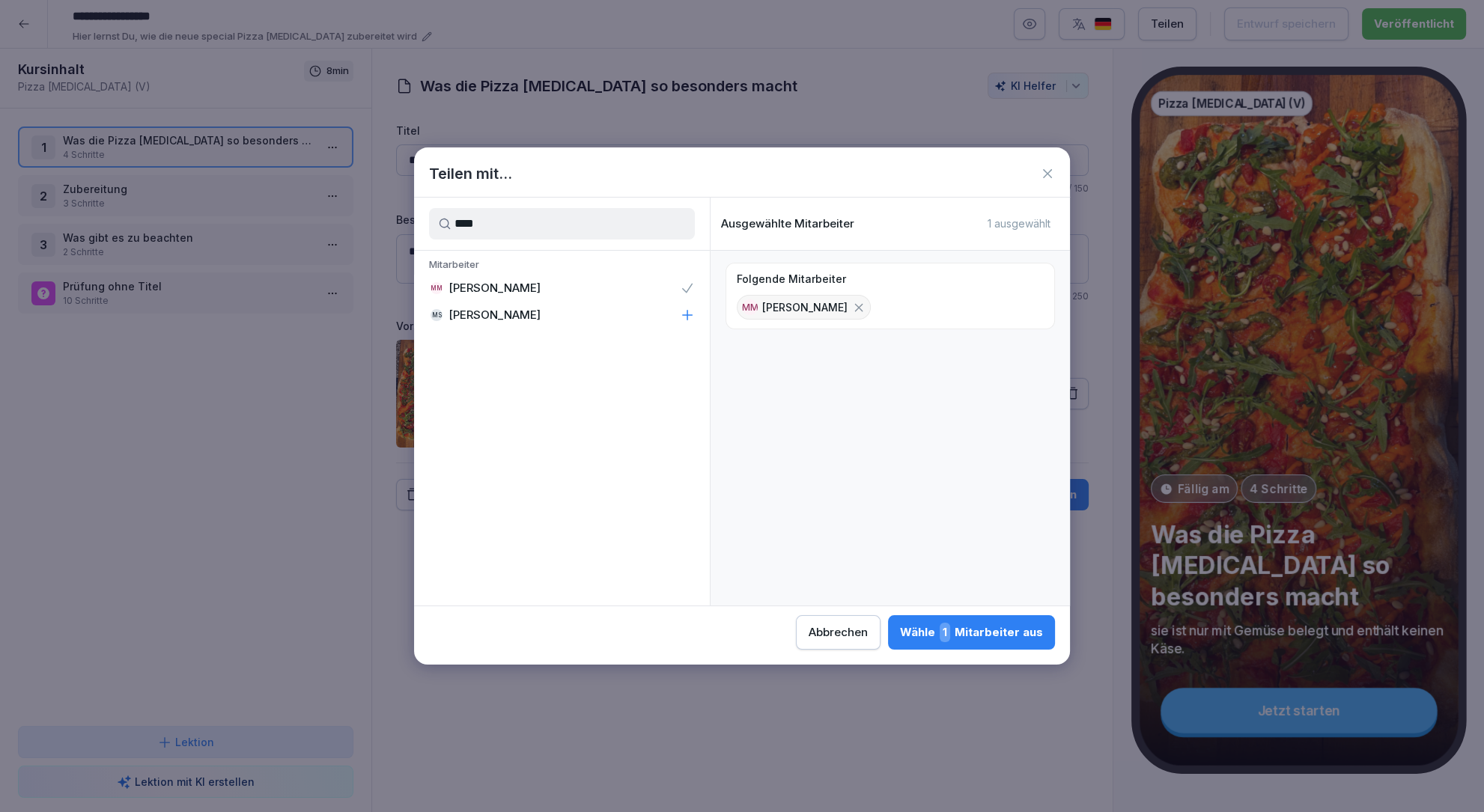
click at [963, 634] on div "Wähle 1 Mitarbeiter aus" at bounding box center [972, 632] width 143 height 19
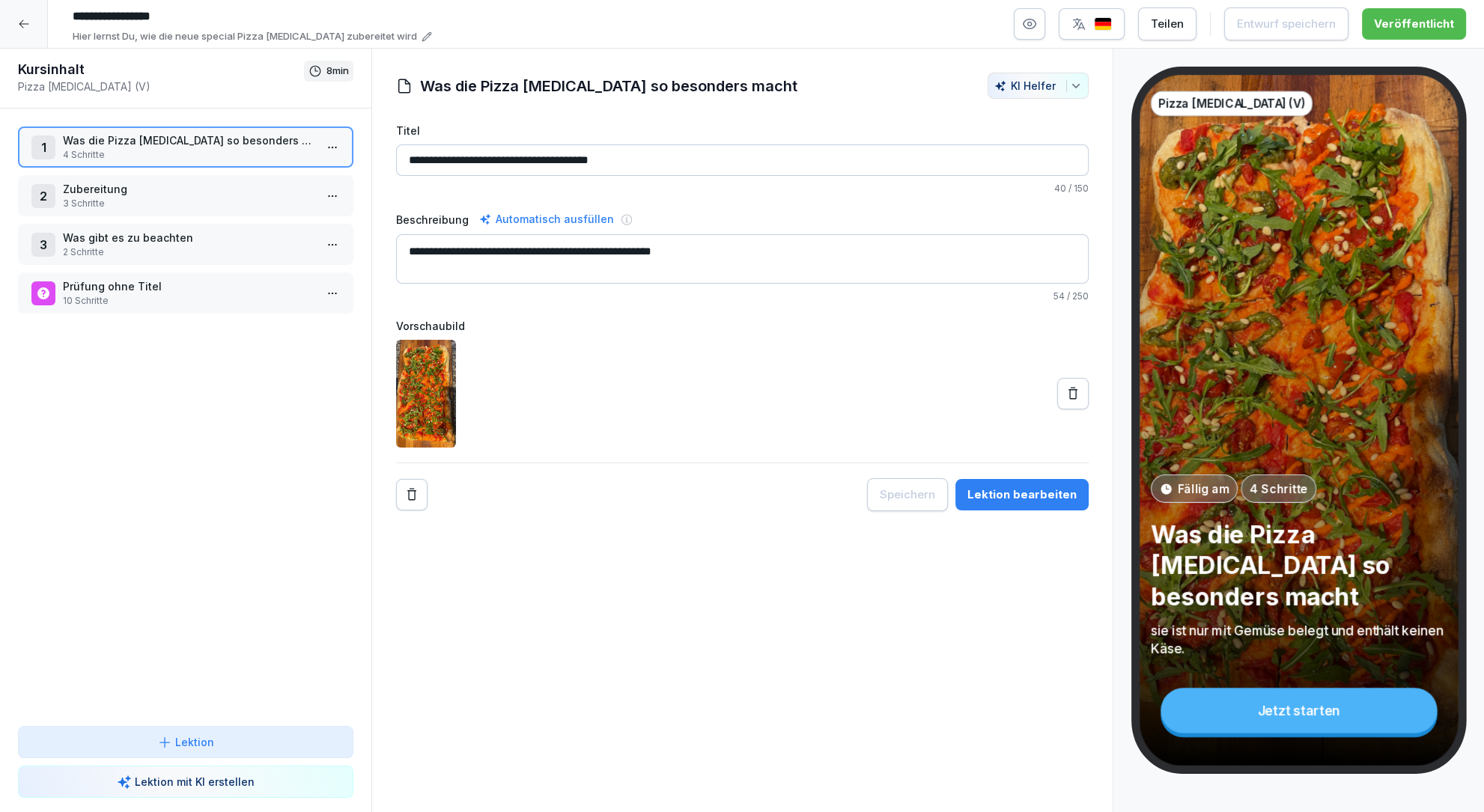
click at [18, 26] on icon at bounding box center [24, 24] width 12 height 12
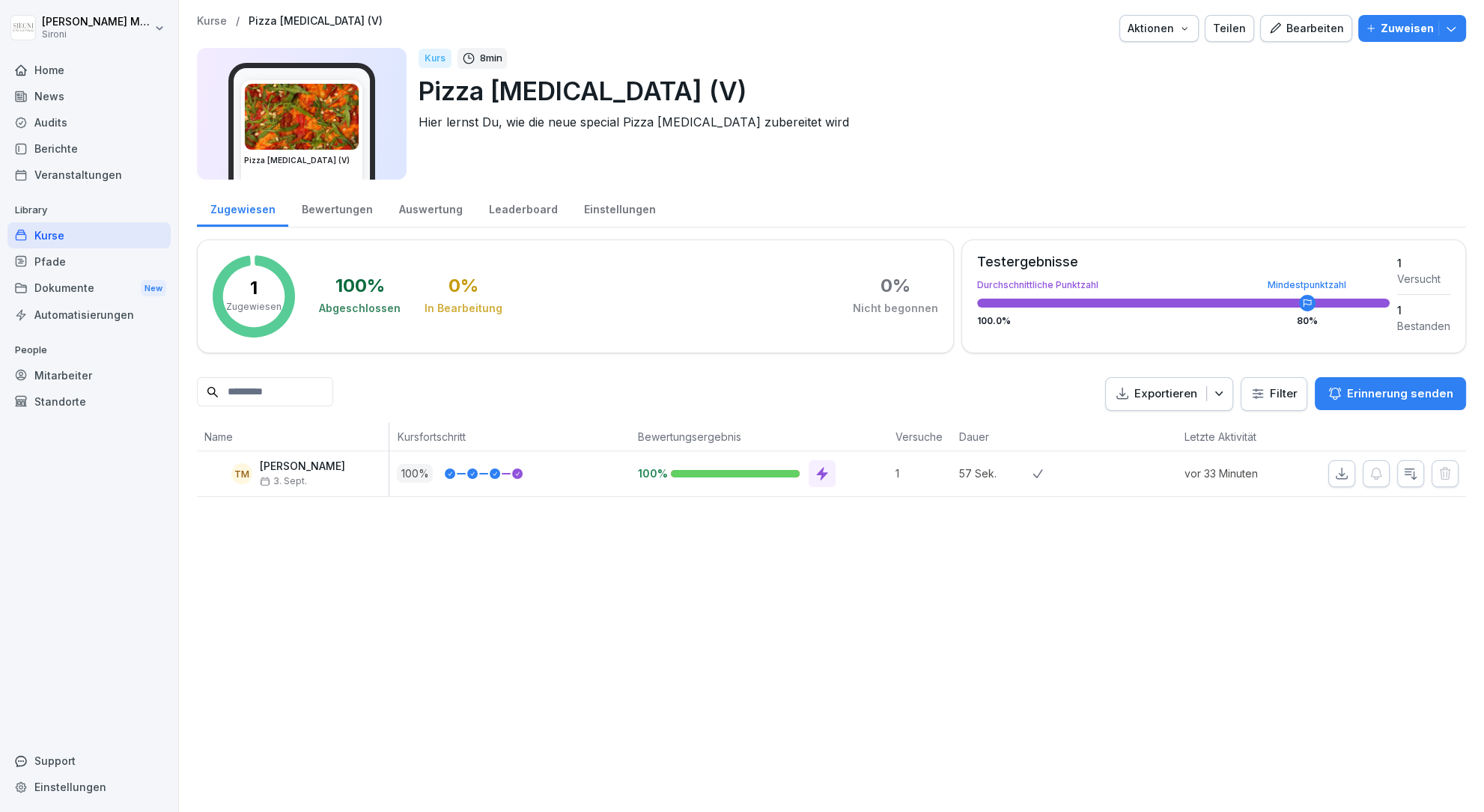
click at [42, 235] on div "Kurse" at bounding box center [89, 235] width 163 height 26
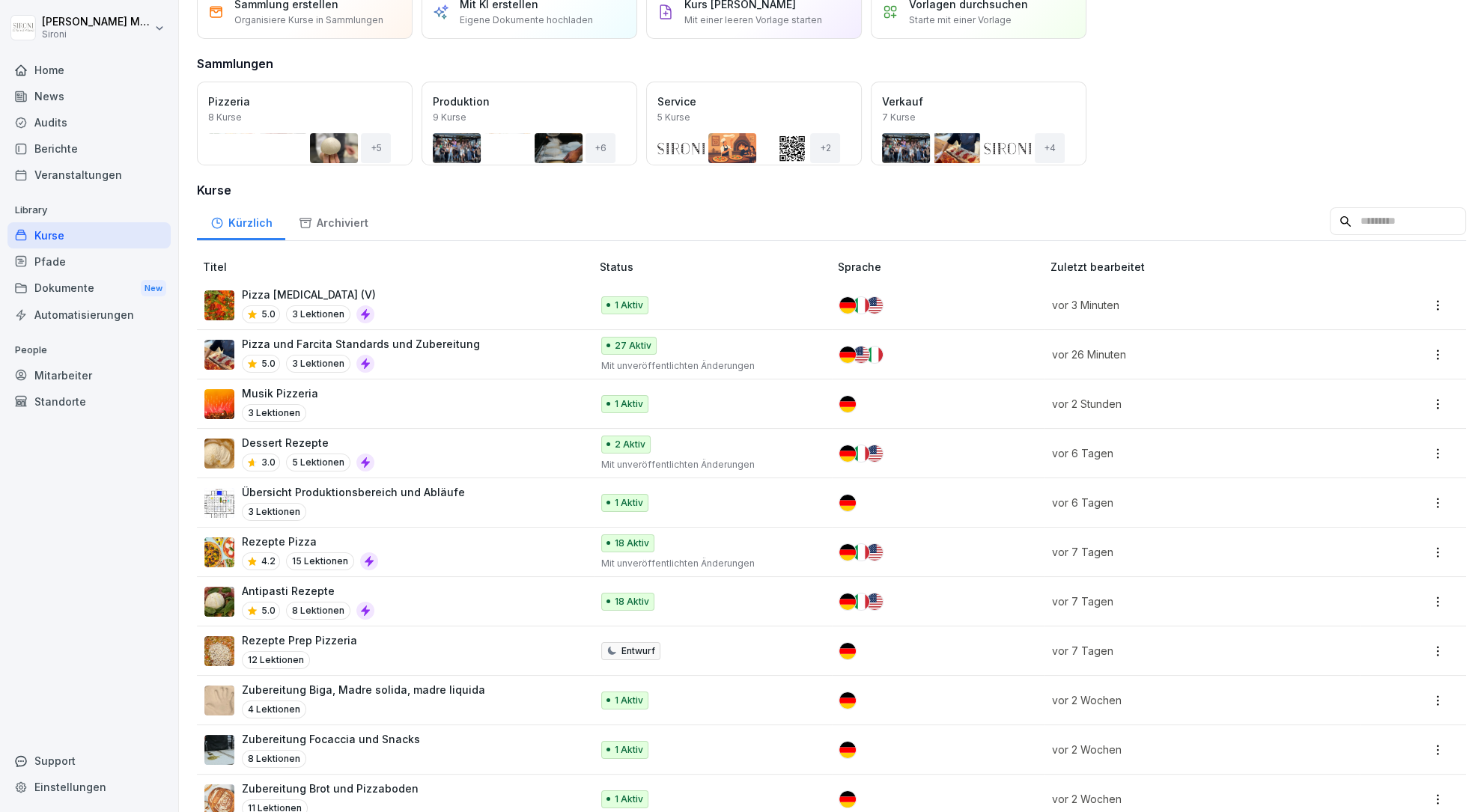
scroll to position [72, 0]
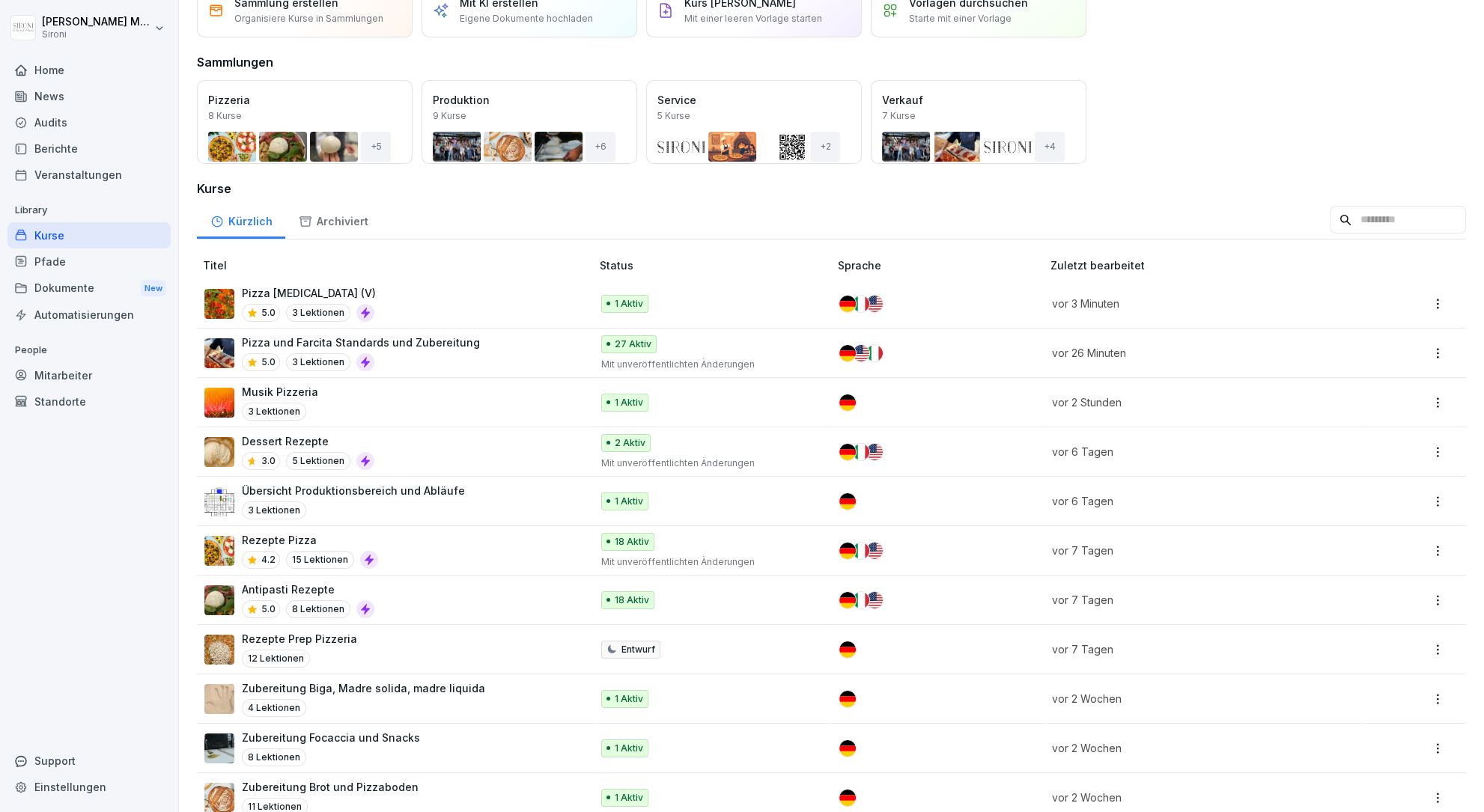
click at [317, 699] on div "4 Lektionen" at bounding box center [363, 708] width 243 height 18
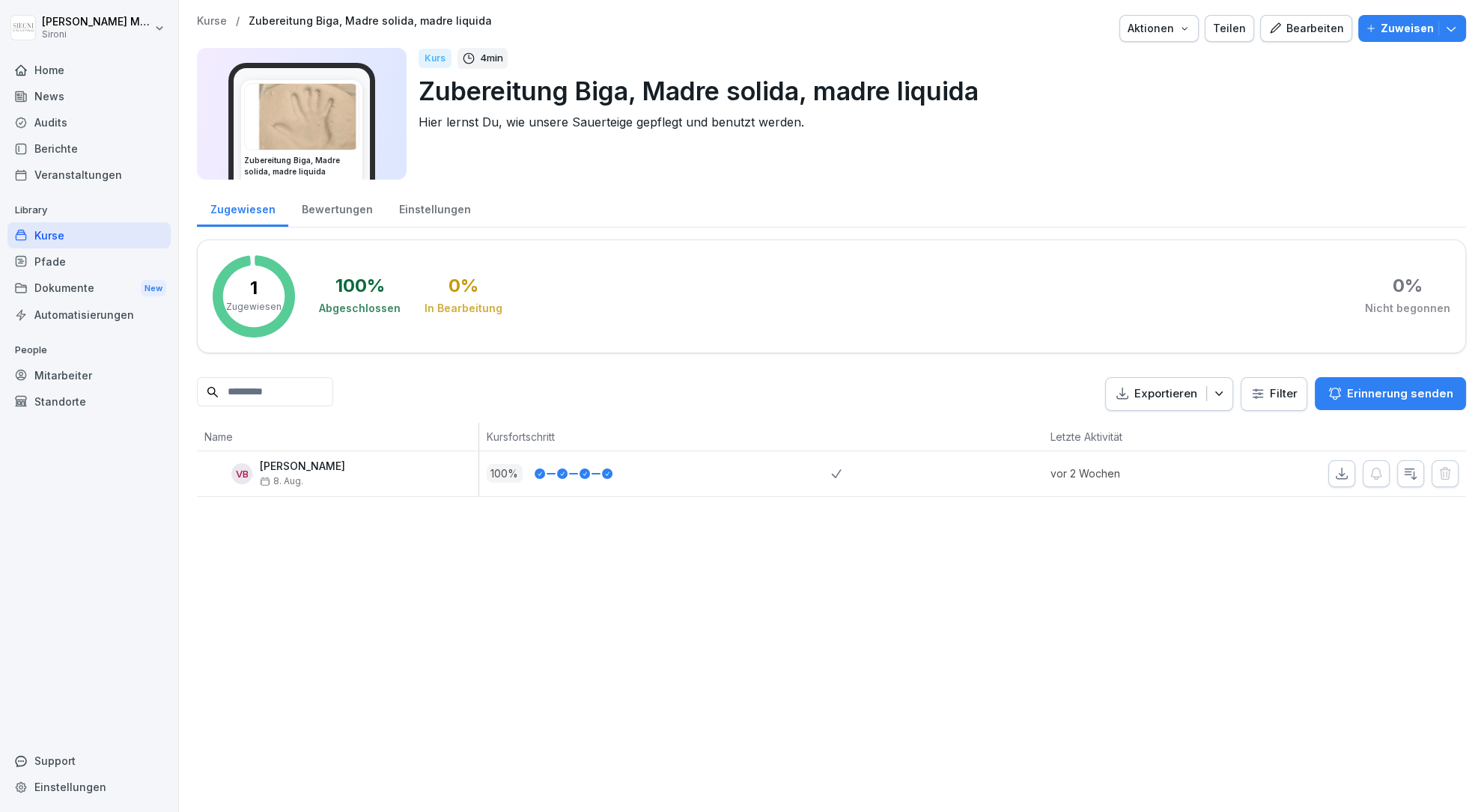
click at [1309, 27] on div "Bearbeiten" at bounding box center [1306, 28] width 76 height 17
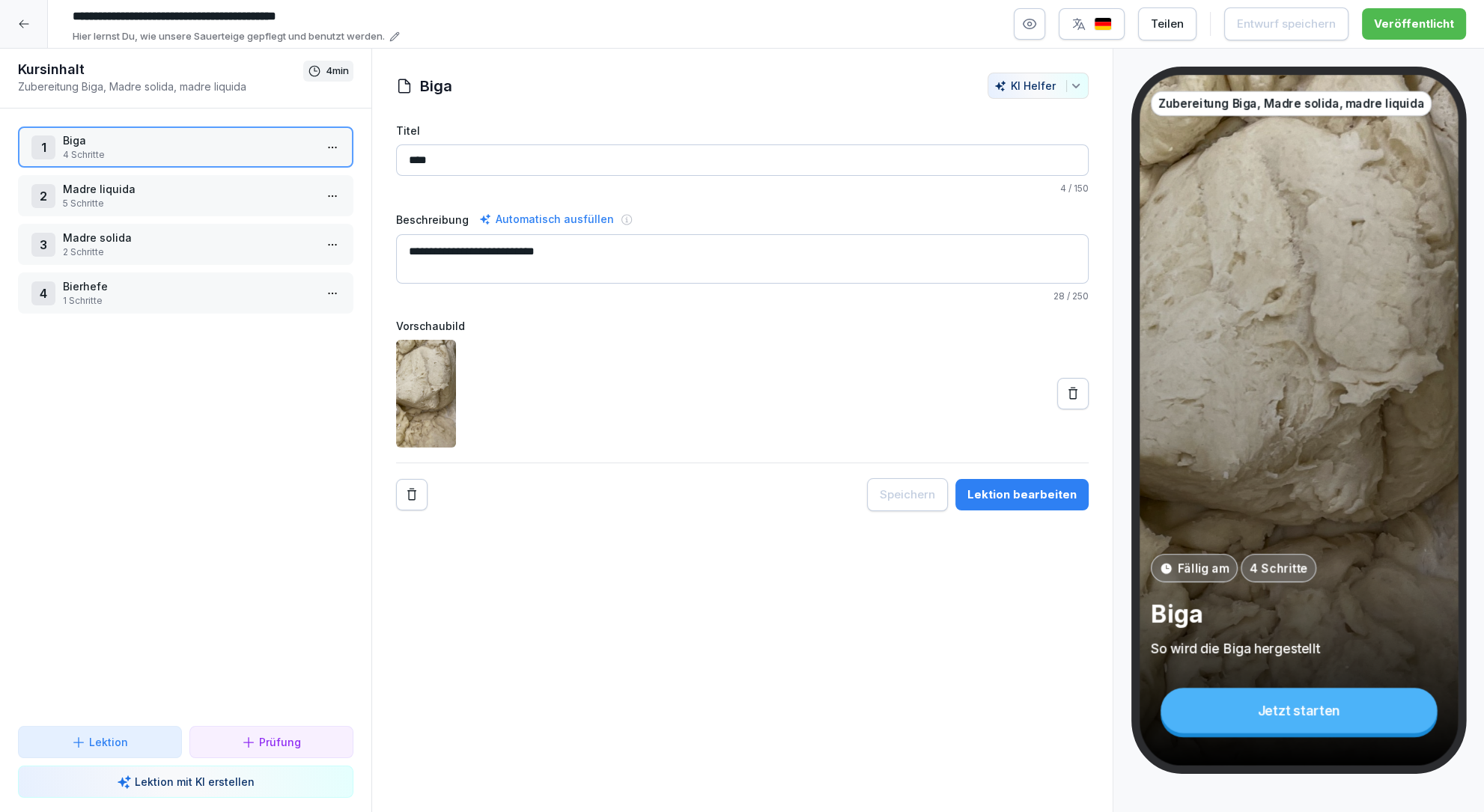
click at [26, 18] on icon at bounding box center [24, 24] width 12 height 12
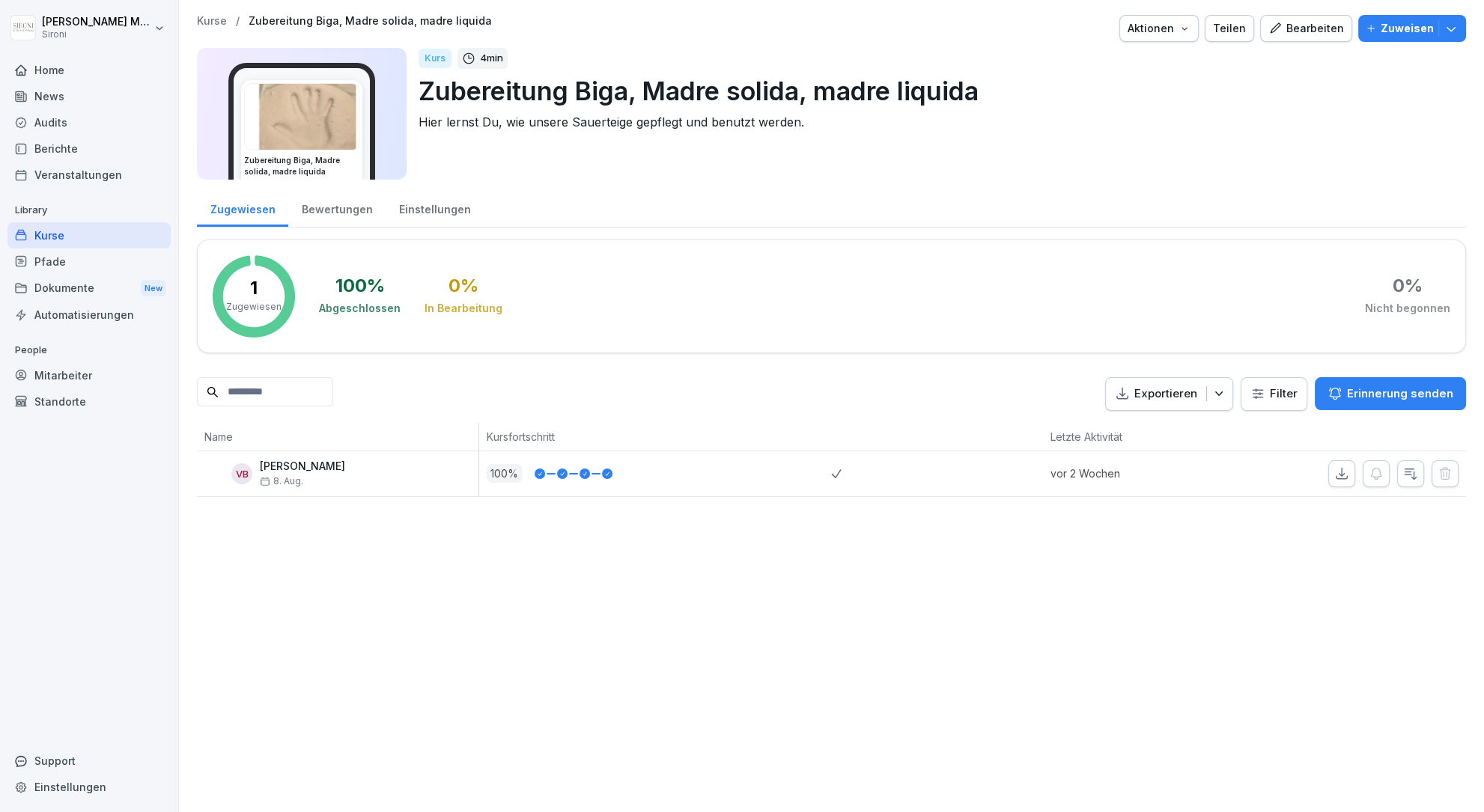
click at [66, 237] on div "Kurse" at bounding box center [89, 235] width 163 height 26
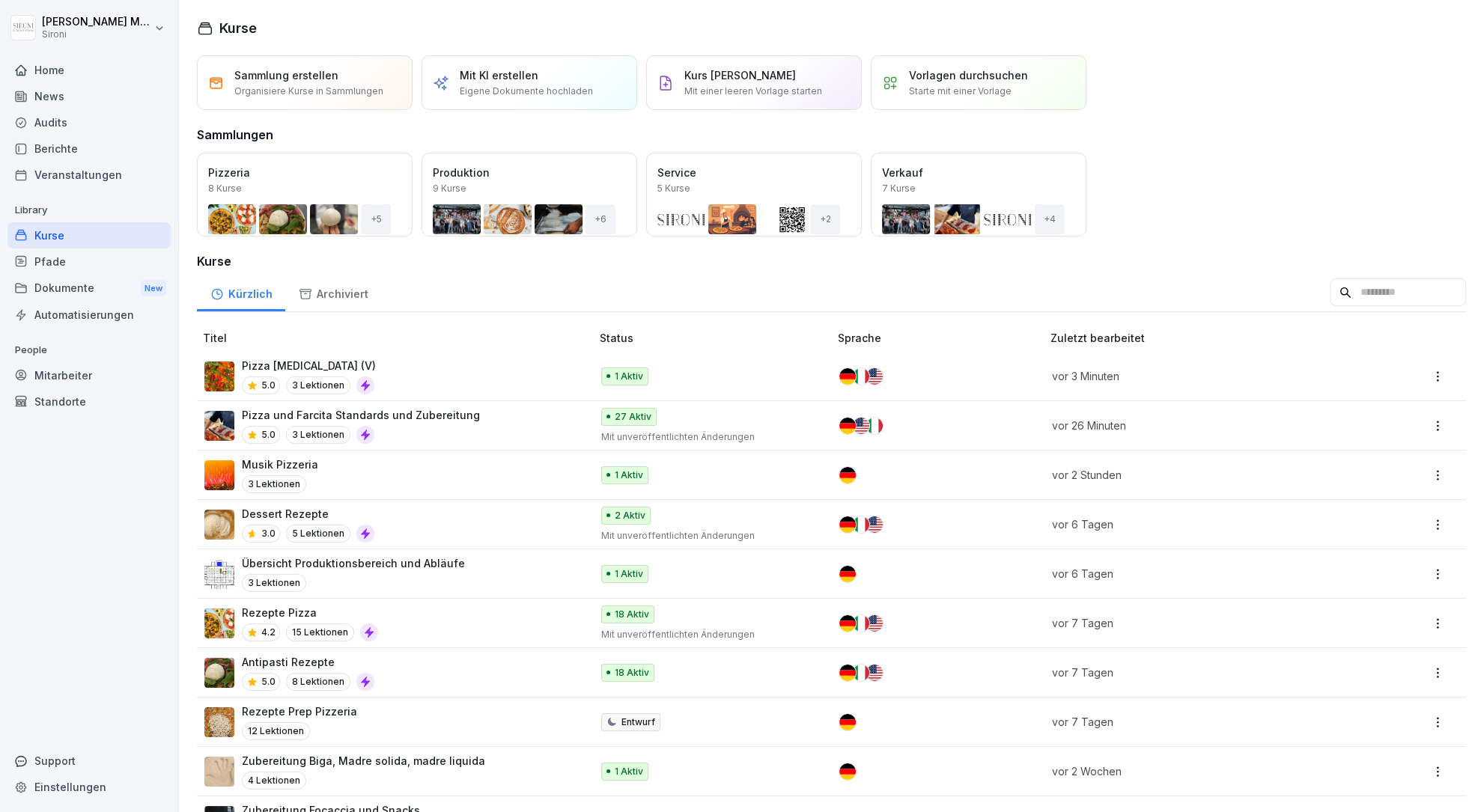
click at [337, 558] on p "Übersicht Produktionsbereich und Abläufe" at bounding box center [353, 563] width 223 height 16
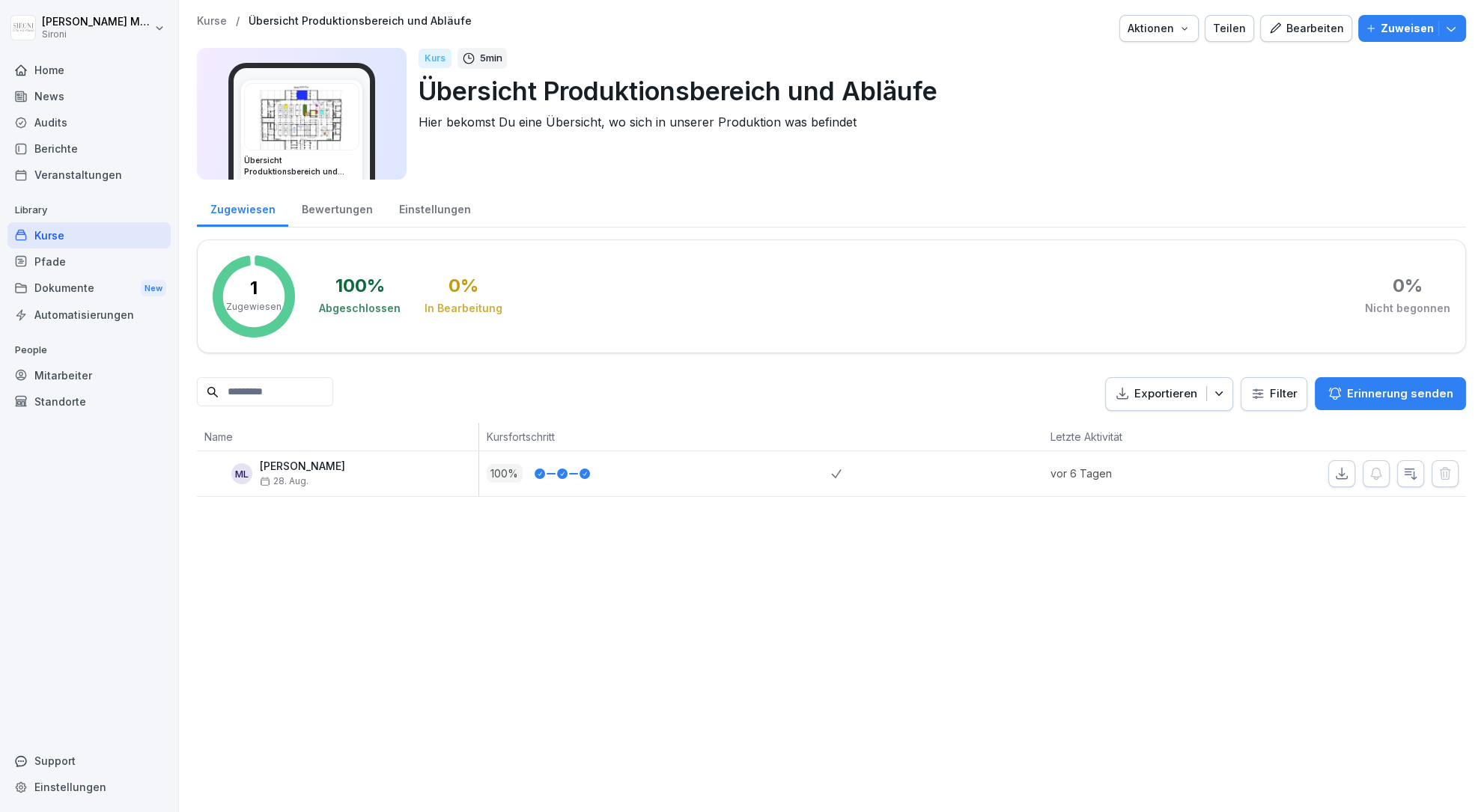
click at [1436, 30] on div "Zuweisen" at bounding box center [1412, 28] width 92 height 17
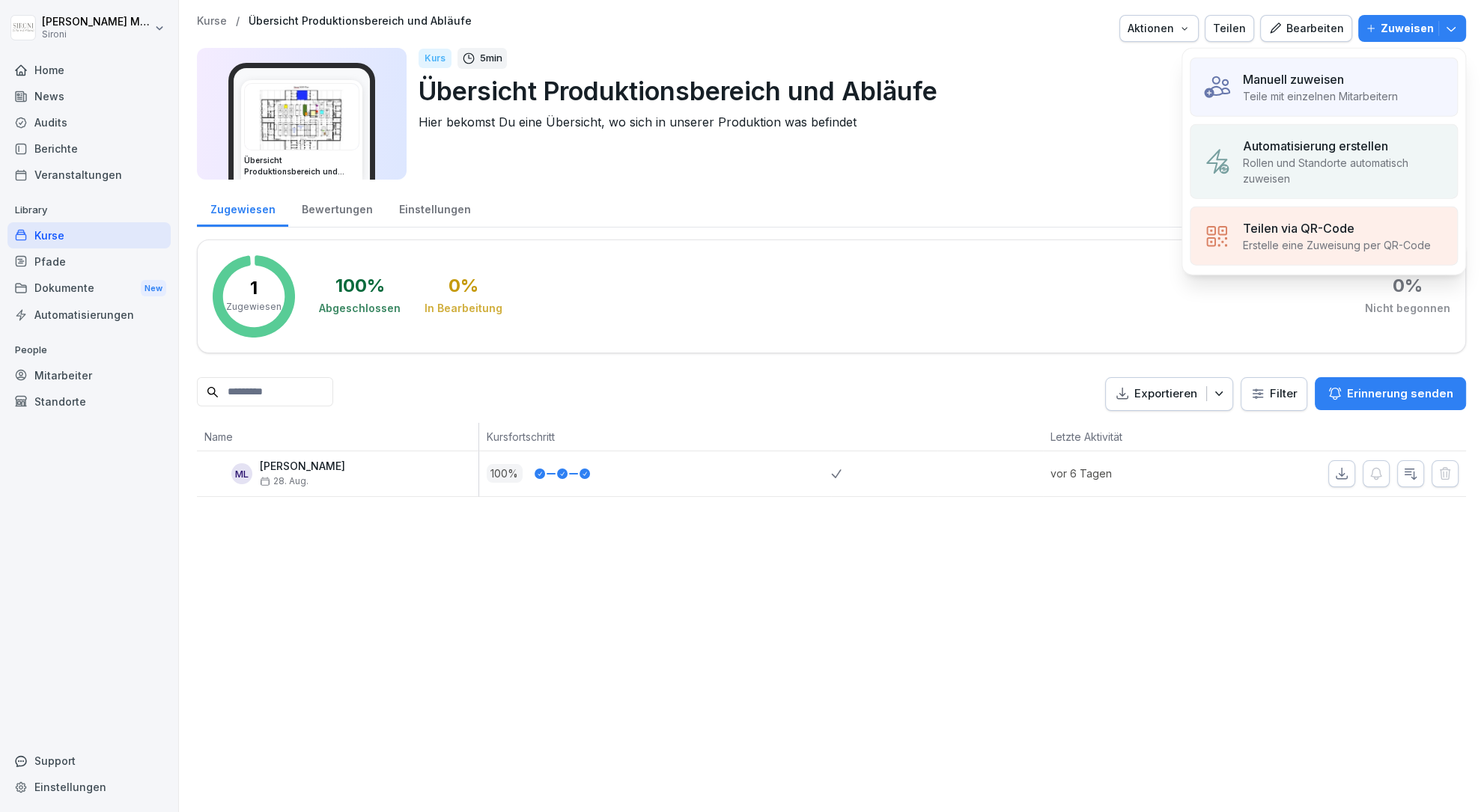
click at [1307, 90] on p "Teile mit einzelnen Mitarbeitern" at bounding box center [1321, 96] width 155 height 16
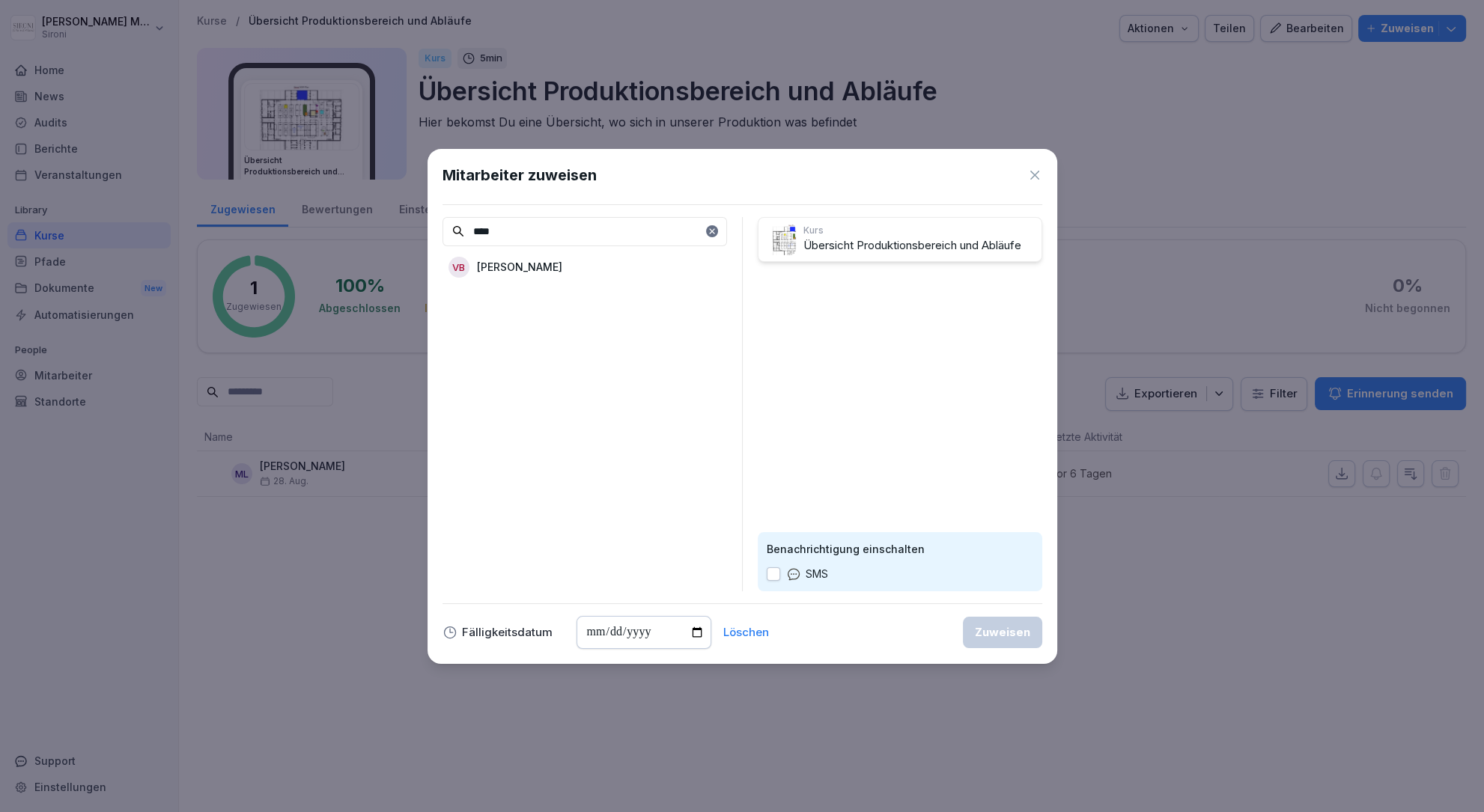
type input "****"
click at [481, 260] on p "[PERSON_NAME]" at bounding box center [520, 267] width 85 height 16
click at [1014, 631] on div "Zuweisen" at bounding box center [1002, 633] width 56 height 17
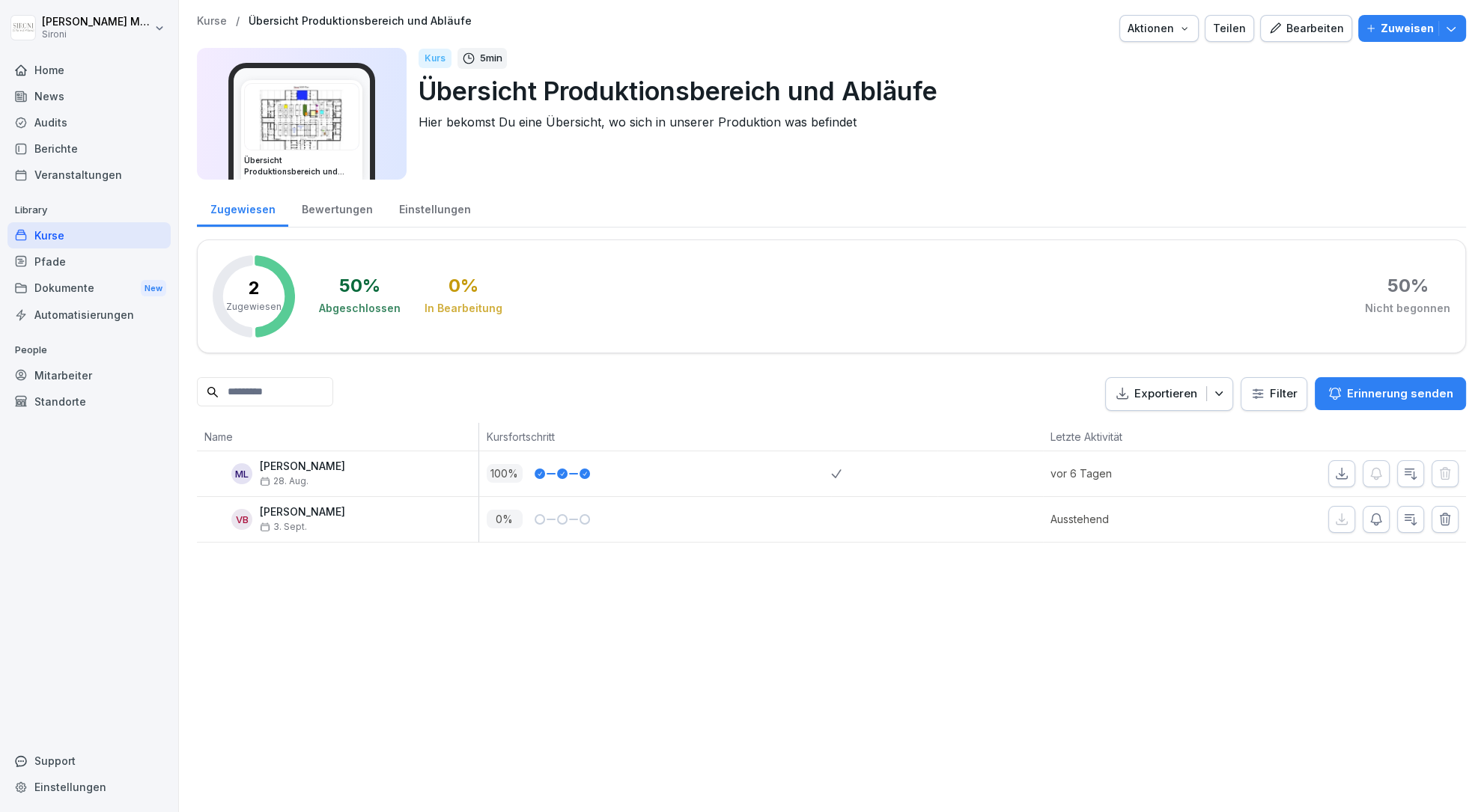
click at [216, 24] on p "Kurse" at bounding box center [212, 21] width 30 height 12
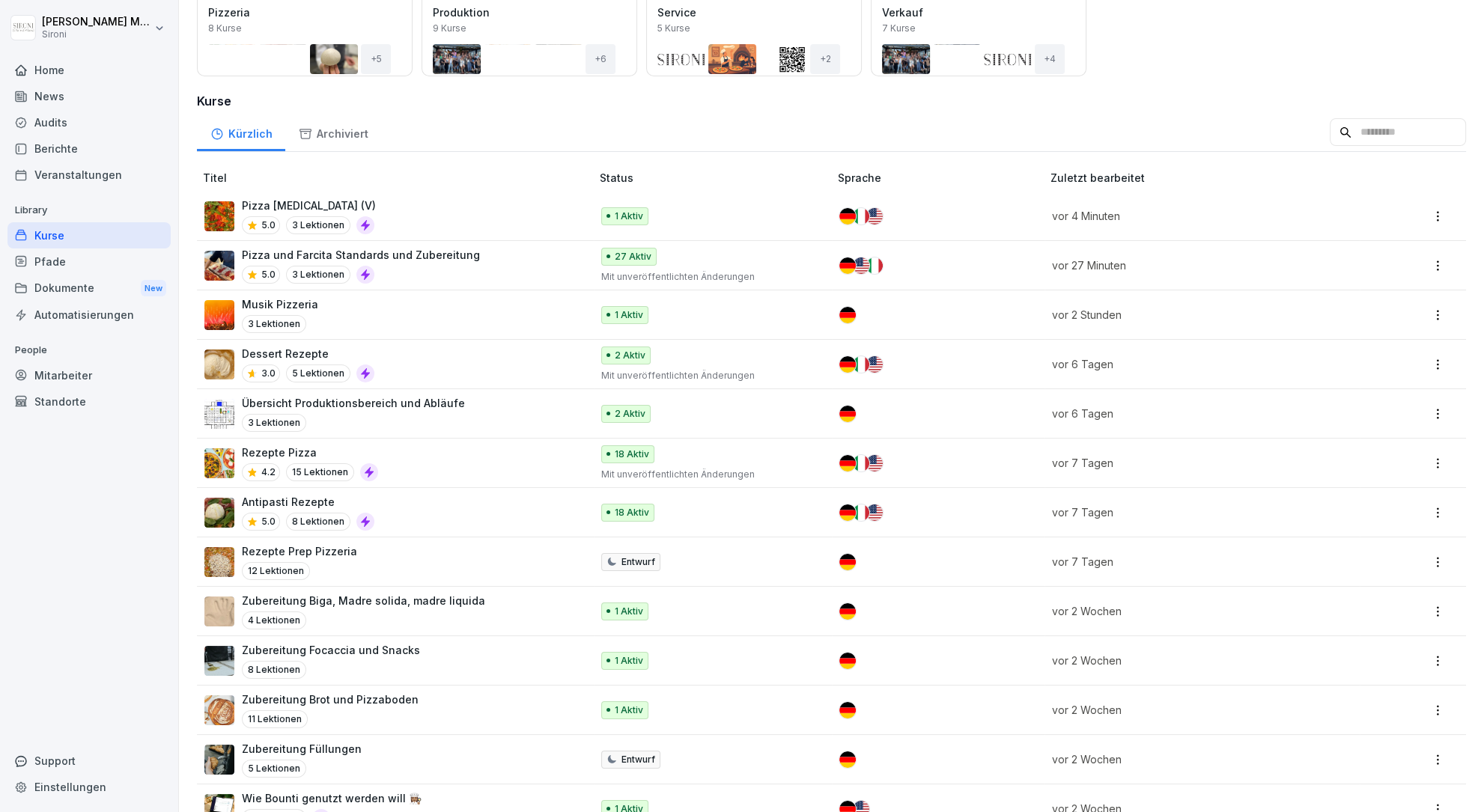
scroll to position [162, 0]
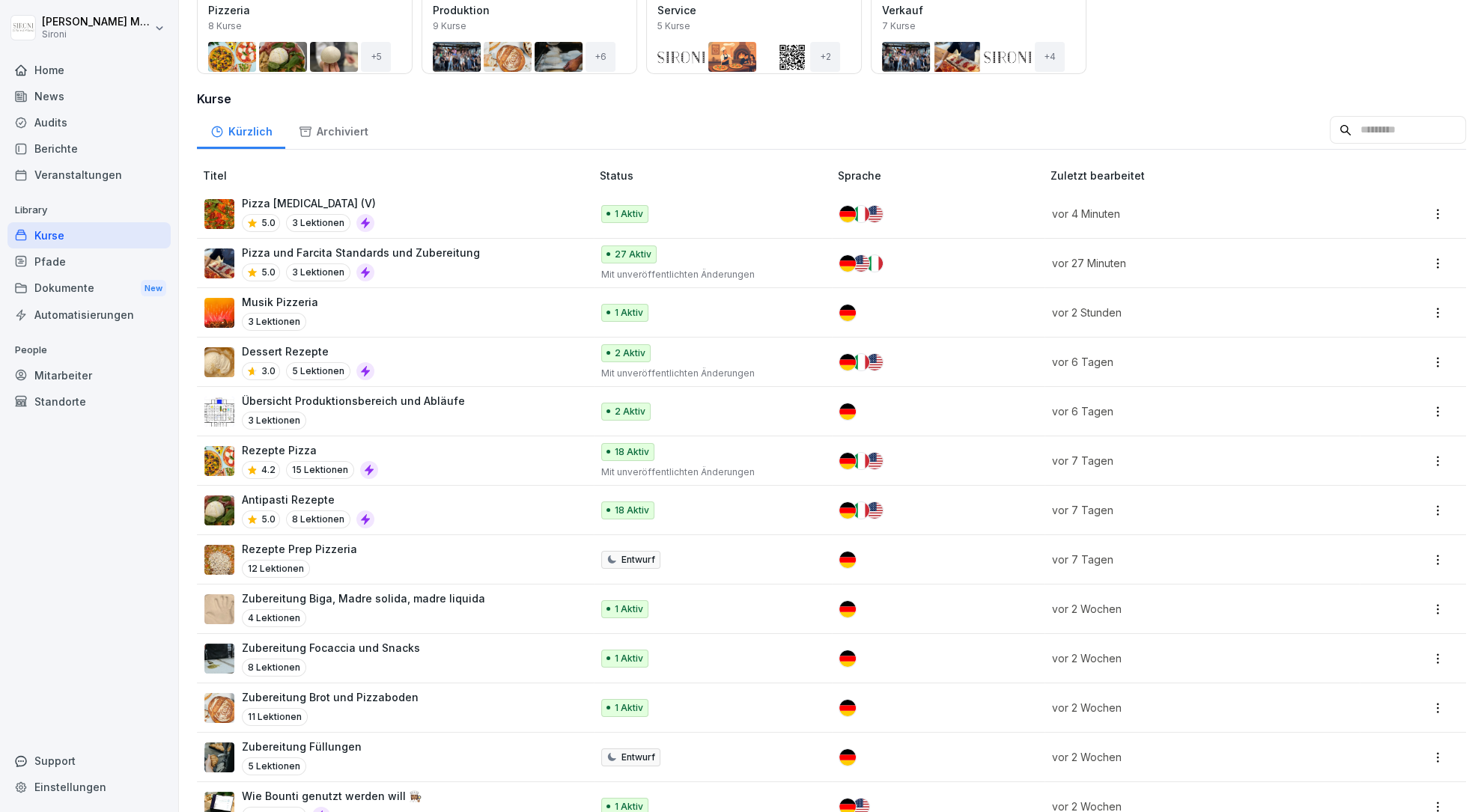
click at [319, 747] on p "Zubereitung Füllungen" at bounding box center [302, 746] width 120 height 16
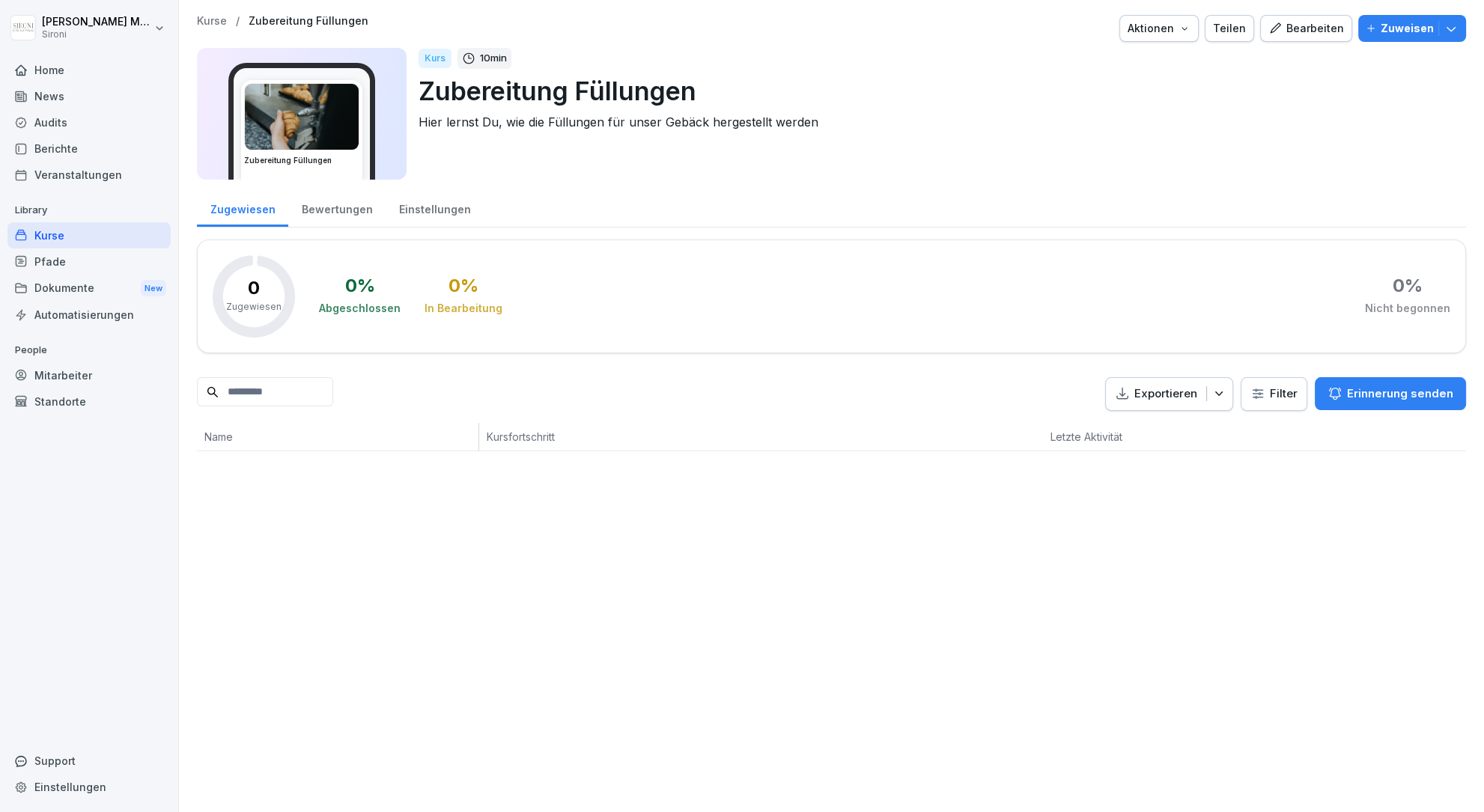
click at [1322, 18] on button "Bearbeiten" at bounding box center [1307, 28] width 92 height 27
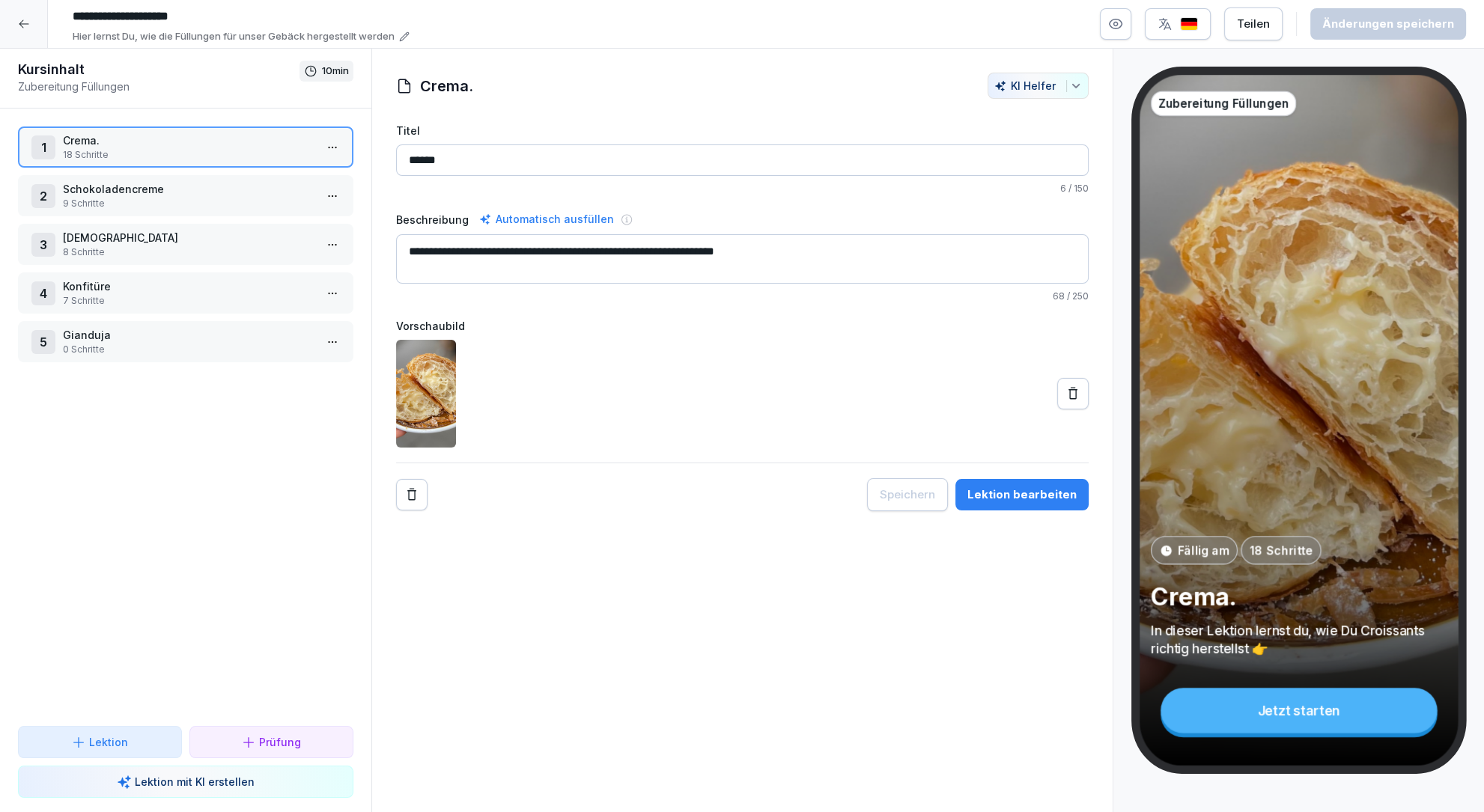
click at [23, 21] on icon at bounding box center [24, 24] width 12 height 12
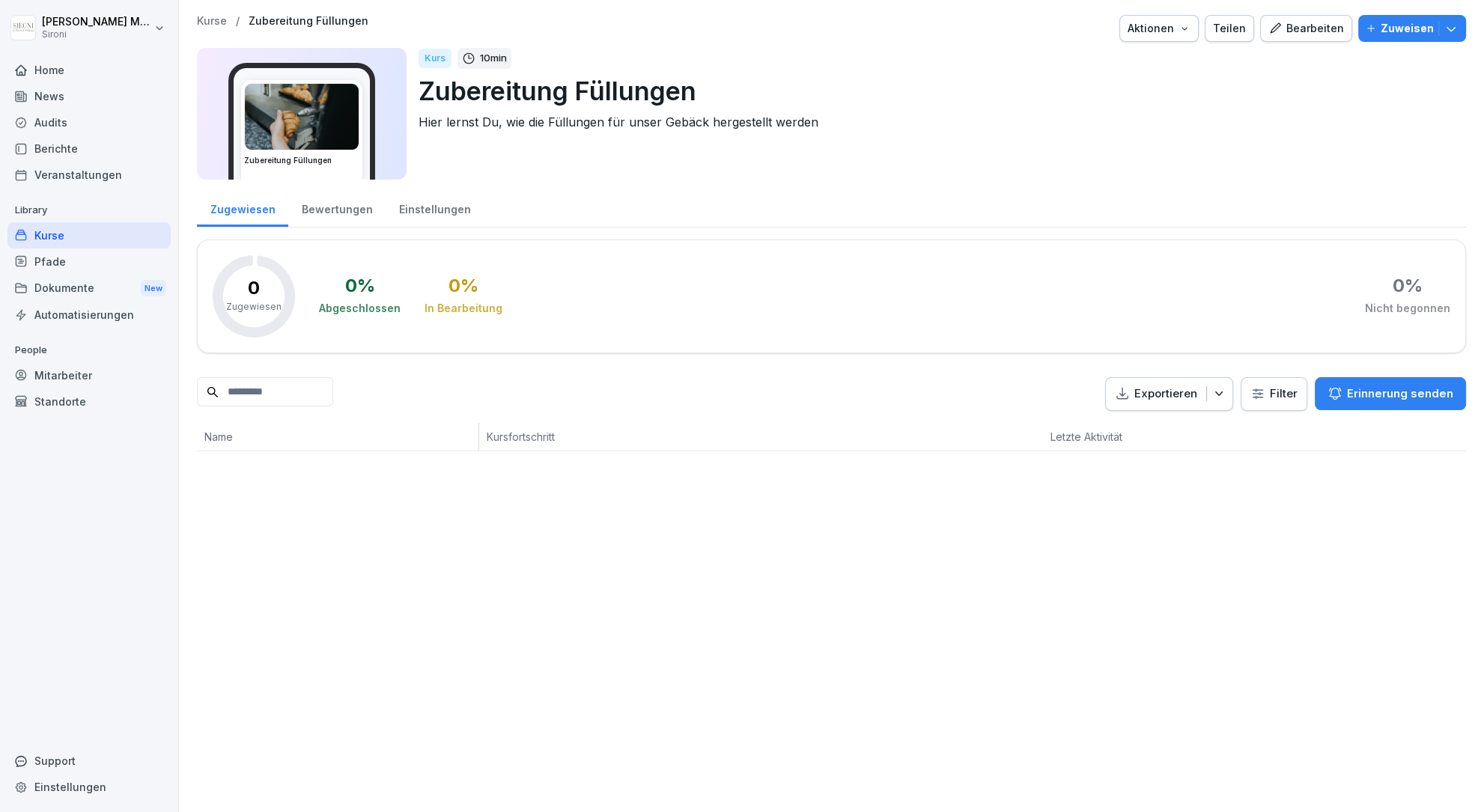
click at [1402, 35] on p "Zuweisen" at bounding box center [1407, 28] width 53 height 17
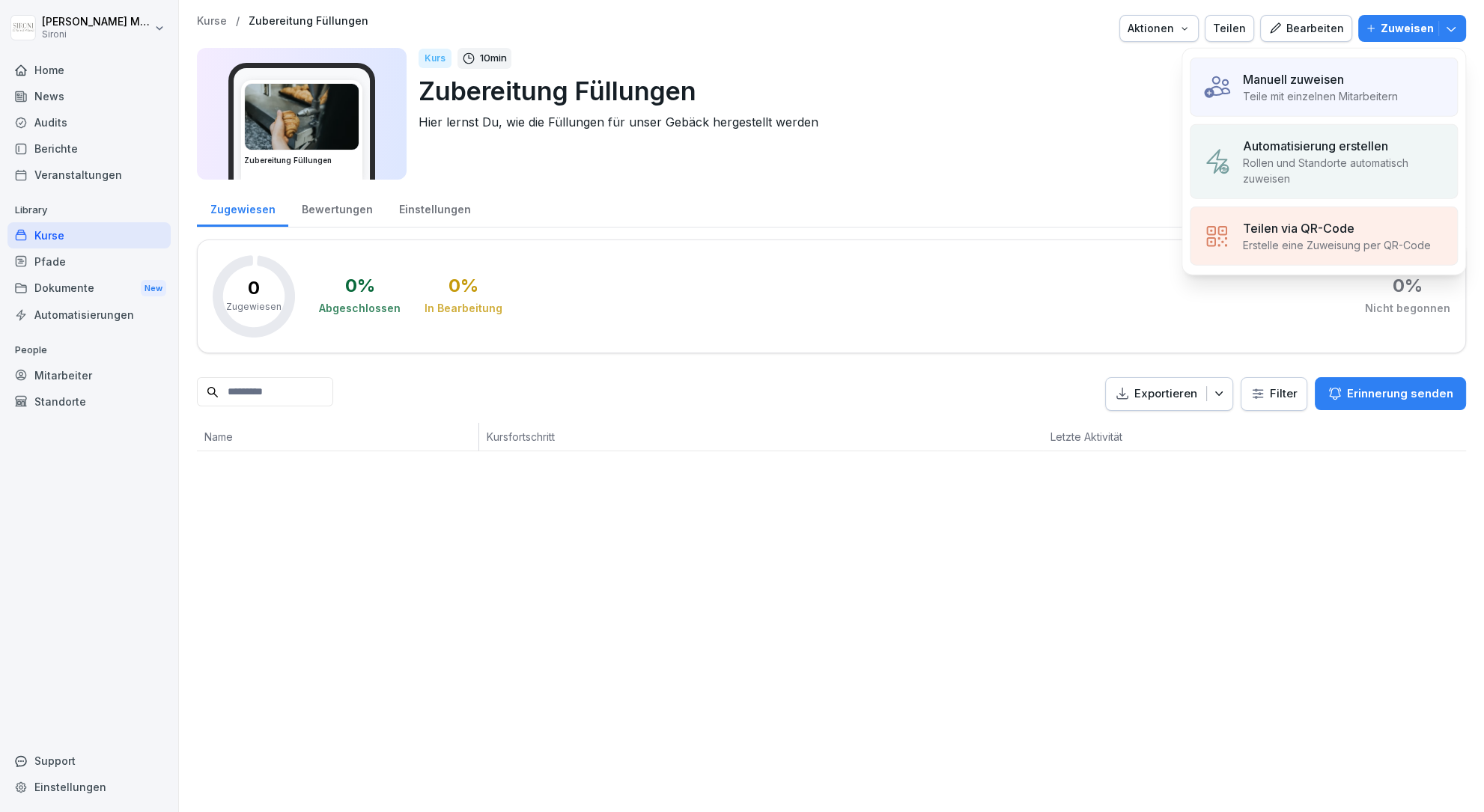
click at [1246, 92] on p "Teile mit einzelnen Mitarbeitern" at bounding box center [1321, 96] width 155 height 16
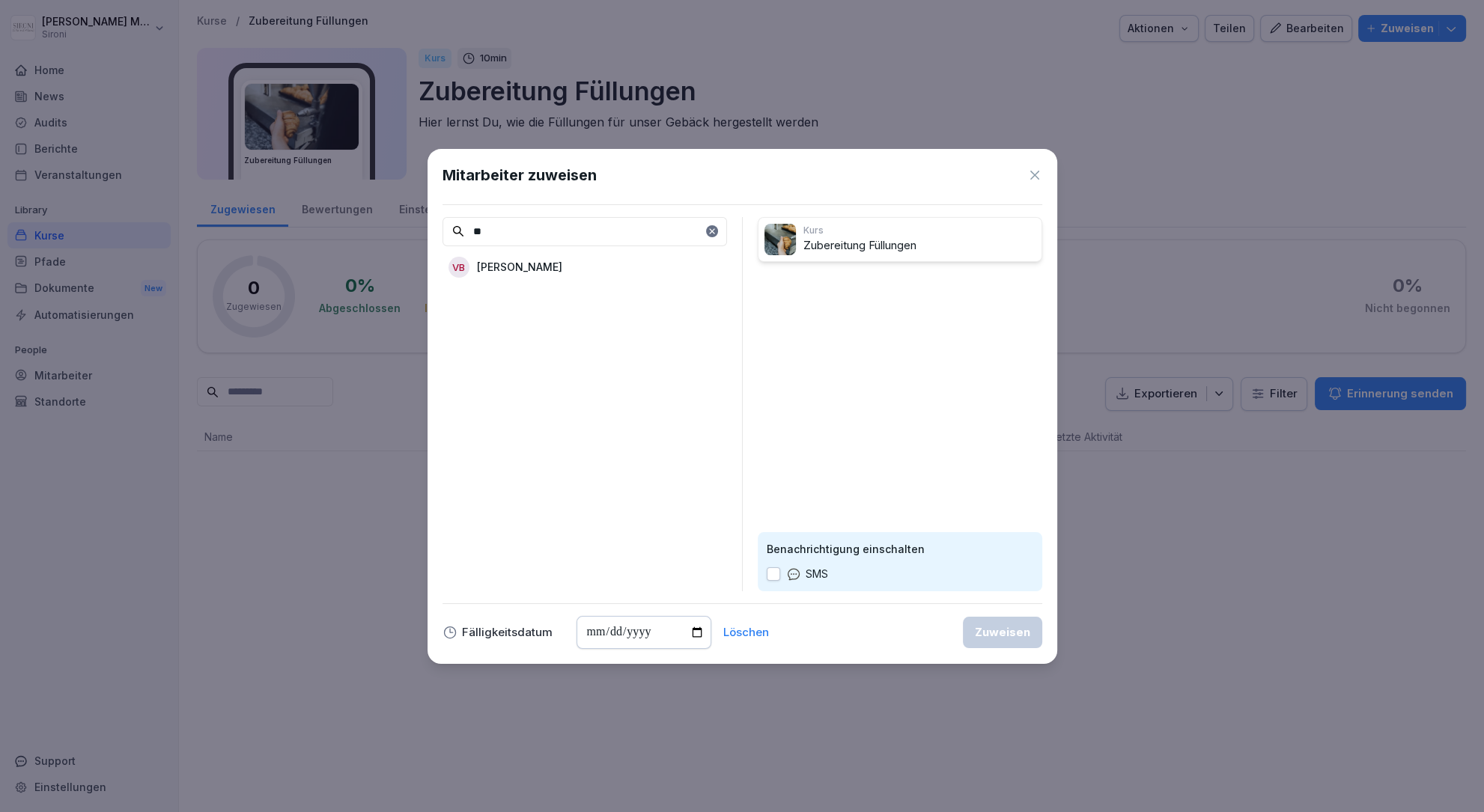
type input "**"
click at [519, 261] on p "[PERSON_NAME]" at bounding box center [520, 267] width 85 height 16
click at [981, 632] on div "Zuweisen" at bounding box center [1002, 633] width 56 height 17
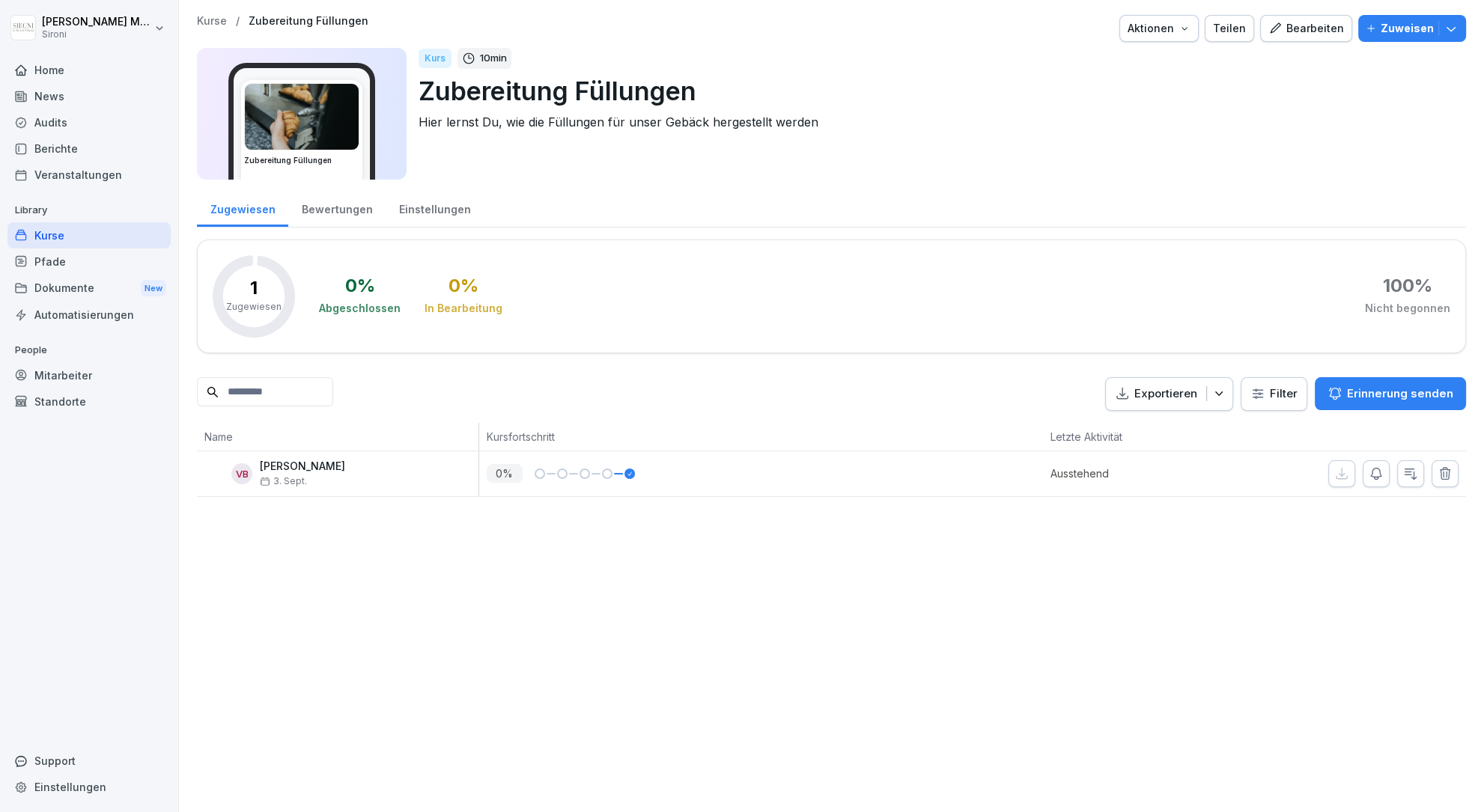
click at [44, 236] on div "Kurse" at bounding box center [89, 235] width 163 height 26
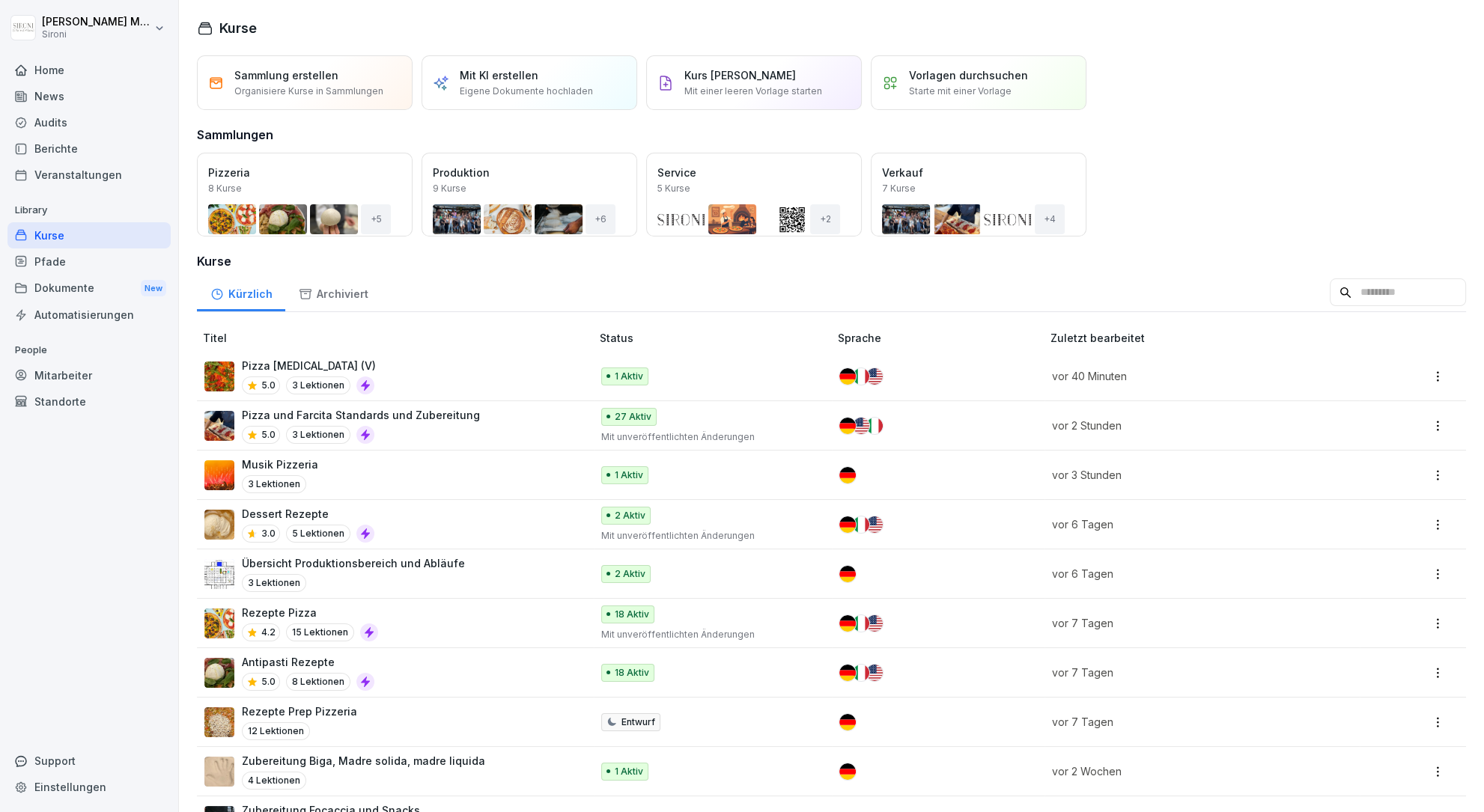
click at [282, 416] on p "Pizza und Farcita Standards und Zubereitung" at bounding box center [361, 415] width 238 height 16
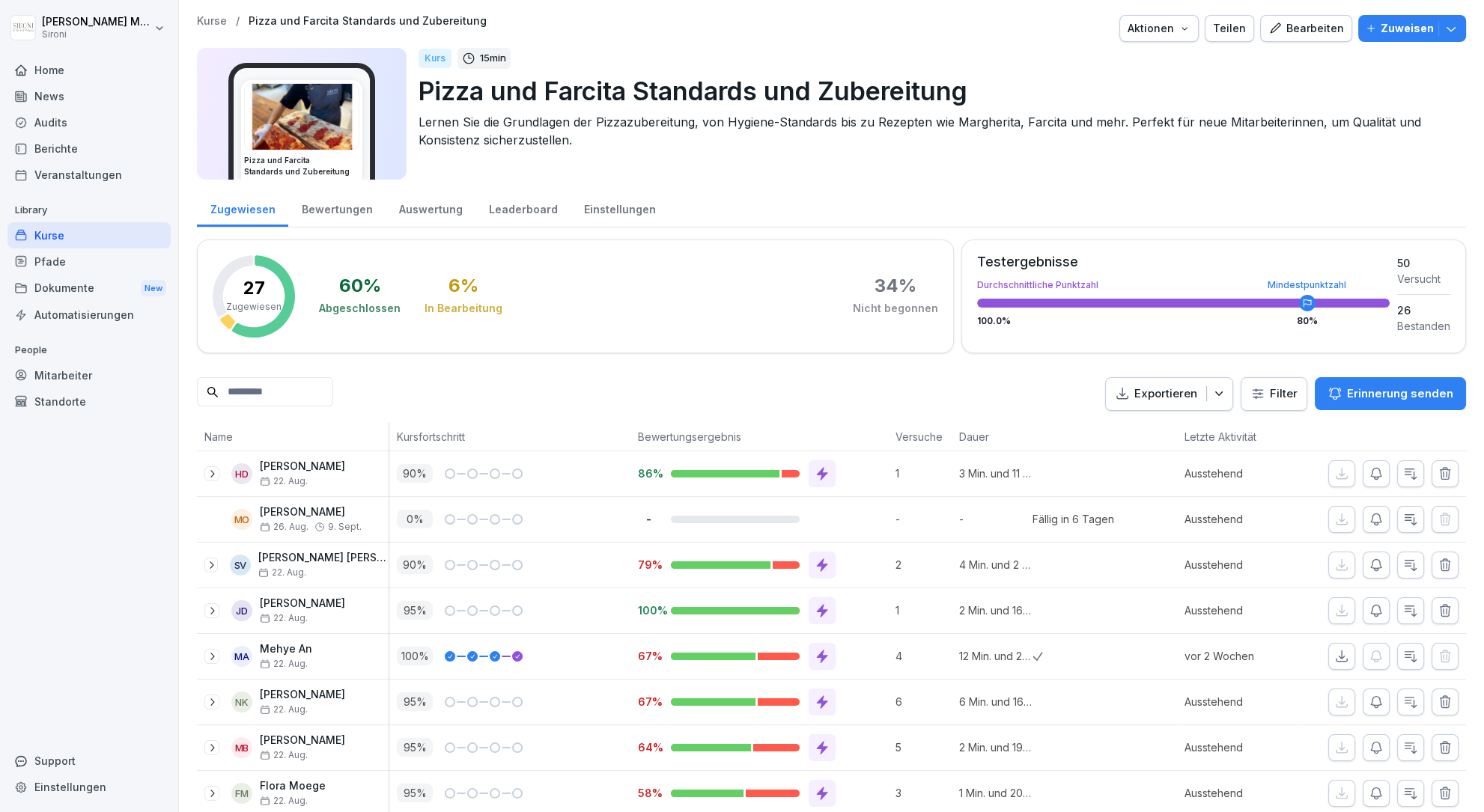
click at [1329, 23] on div "Bearbeiten" at bounding box center [1306, 28] width 76 height 17
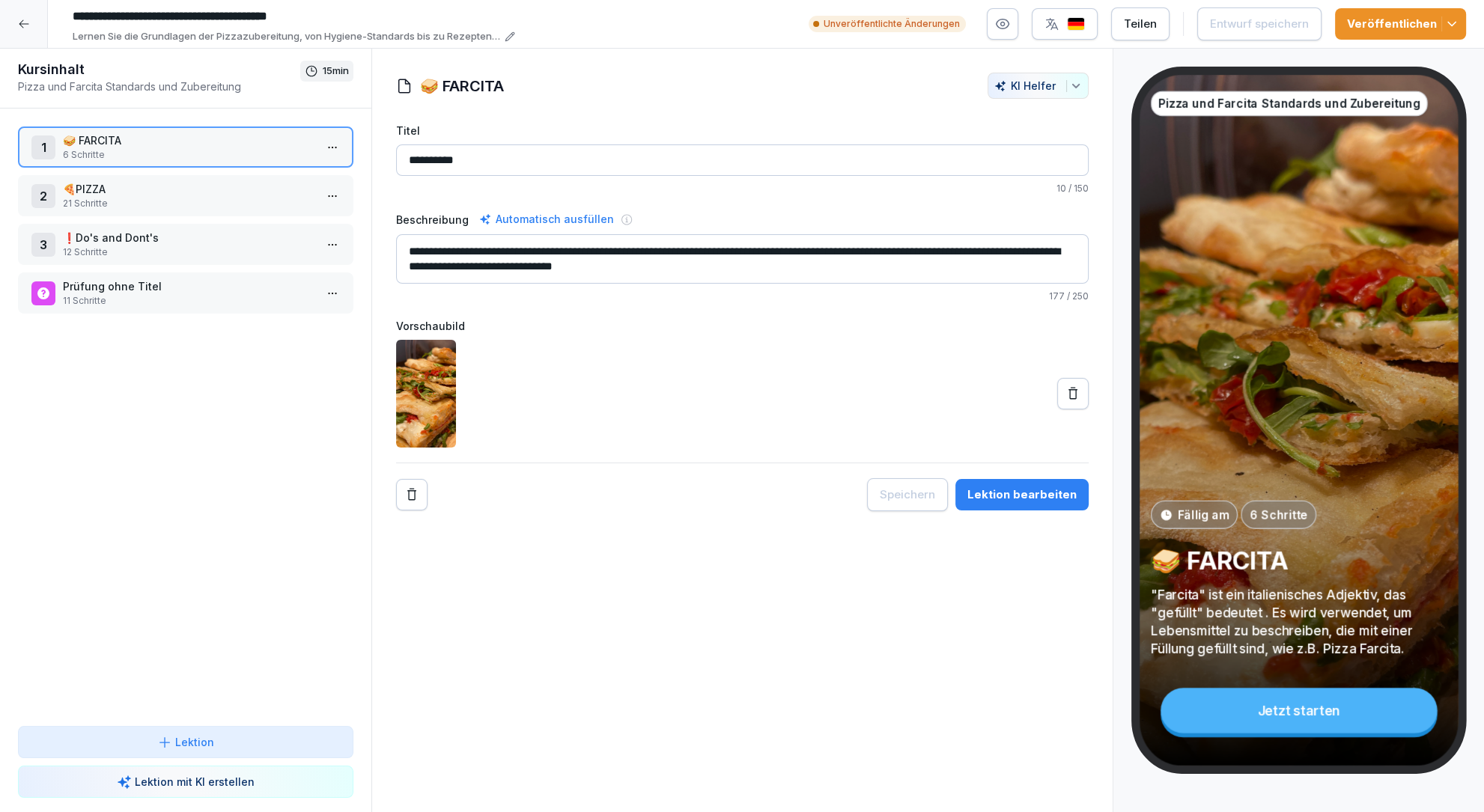
click at [22, 18] on icon at bounding box center [24, 24] width 12 height 12
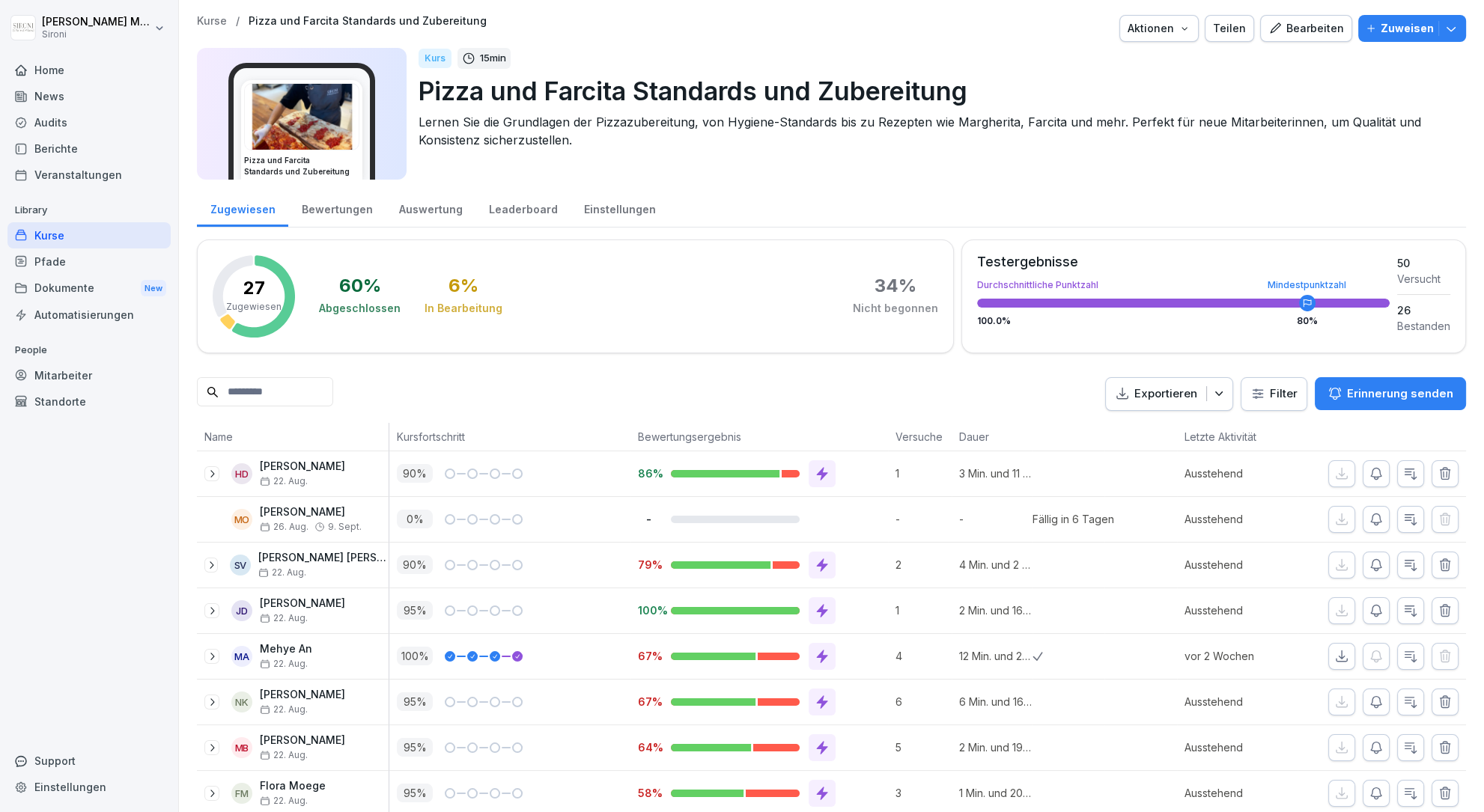
click at [39, 235] on div "Kurse" at bounding box center [89, 235] width 163 height 26
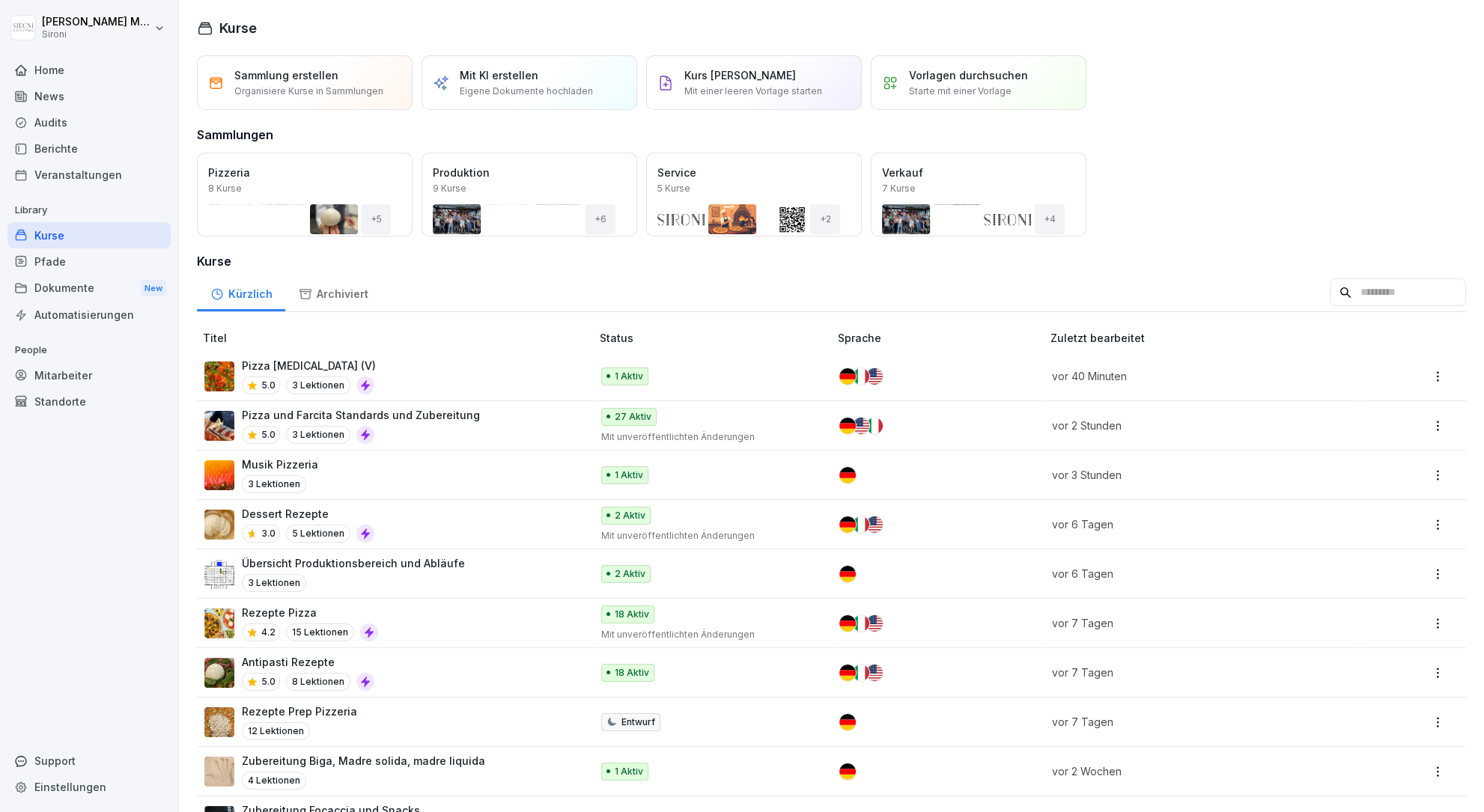
scroll to position [5, 0]
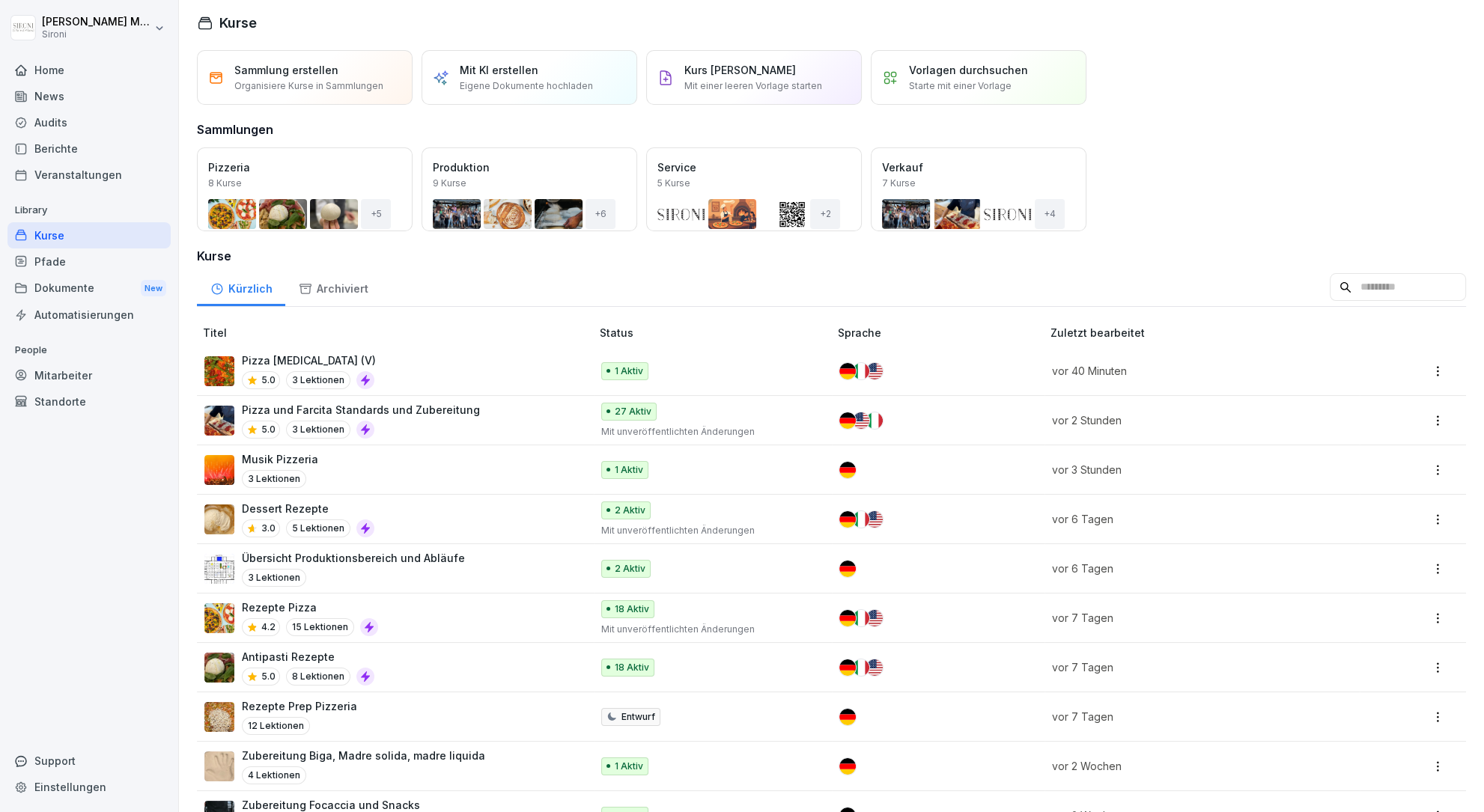
click at [282, 366] on p "Pizza [MEDICAL_DATA] (V)" at bounding box center [308, 360] width 134 height 16
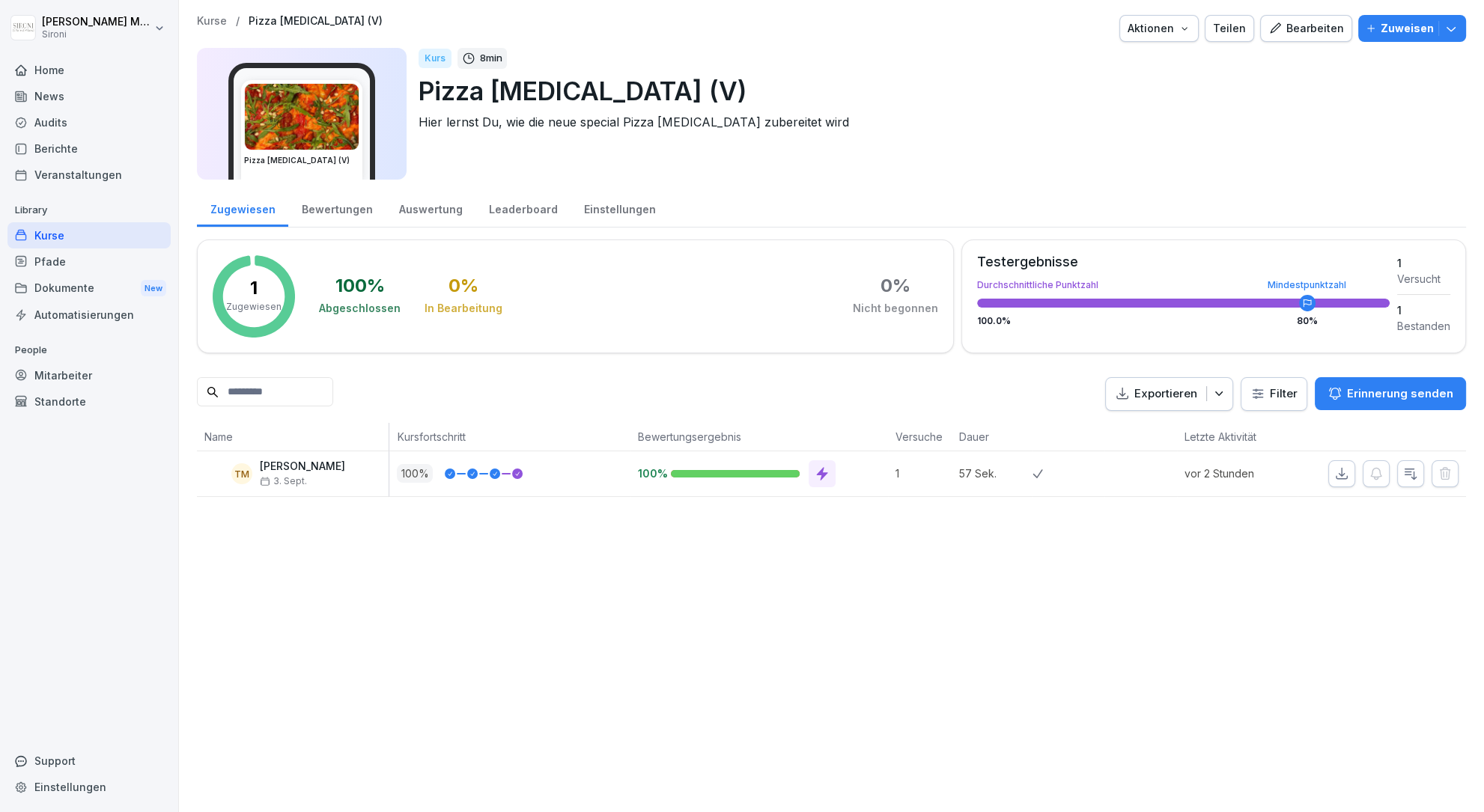
click at [1434, 27] on div "Zuweisen" at bounding box center [1412, 28] width 92 height 17
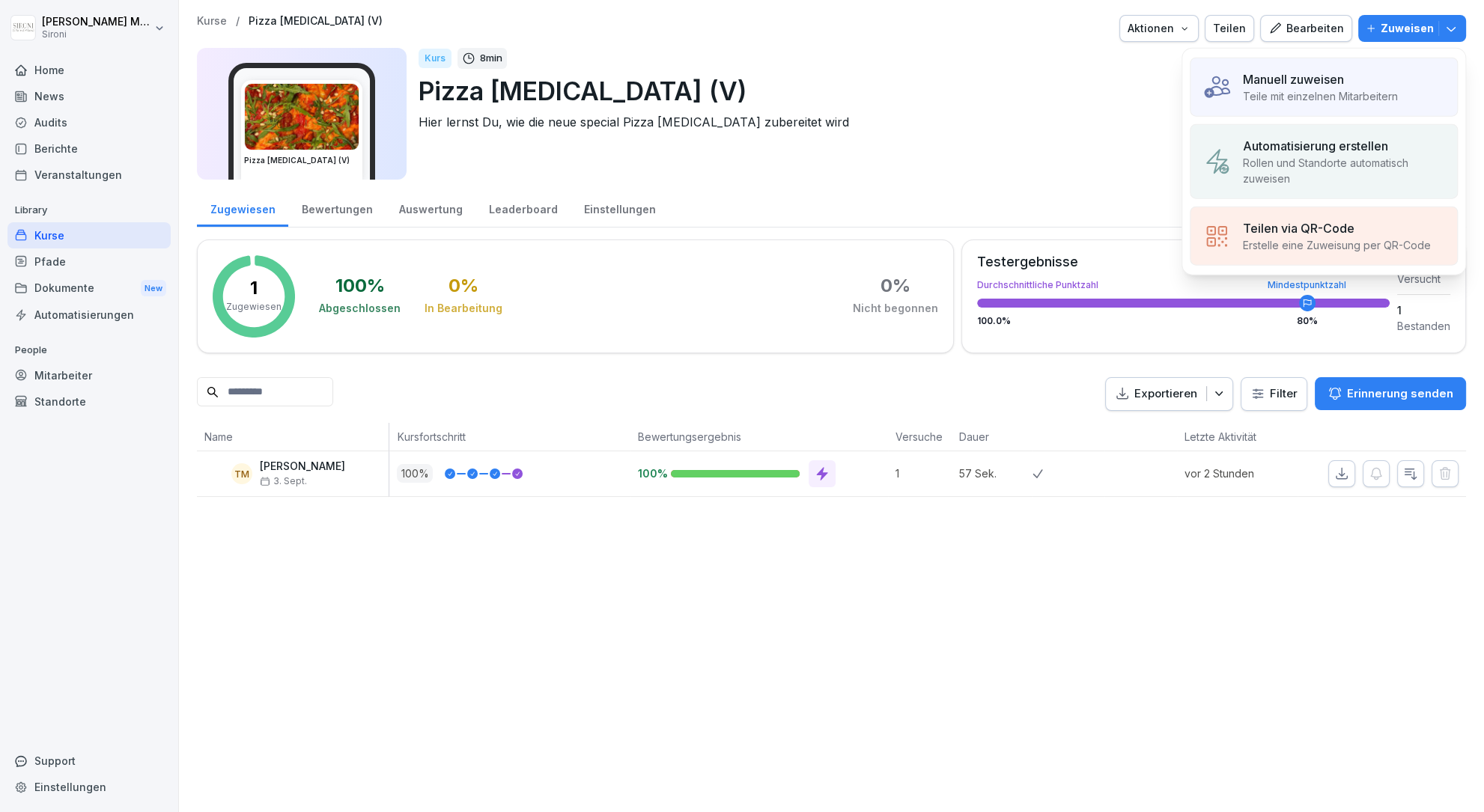
click at [1310, 82] on p "Manuell zuweisen" at bounding box center [1293, 79] width 101 height 18
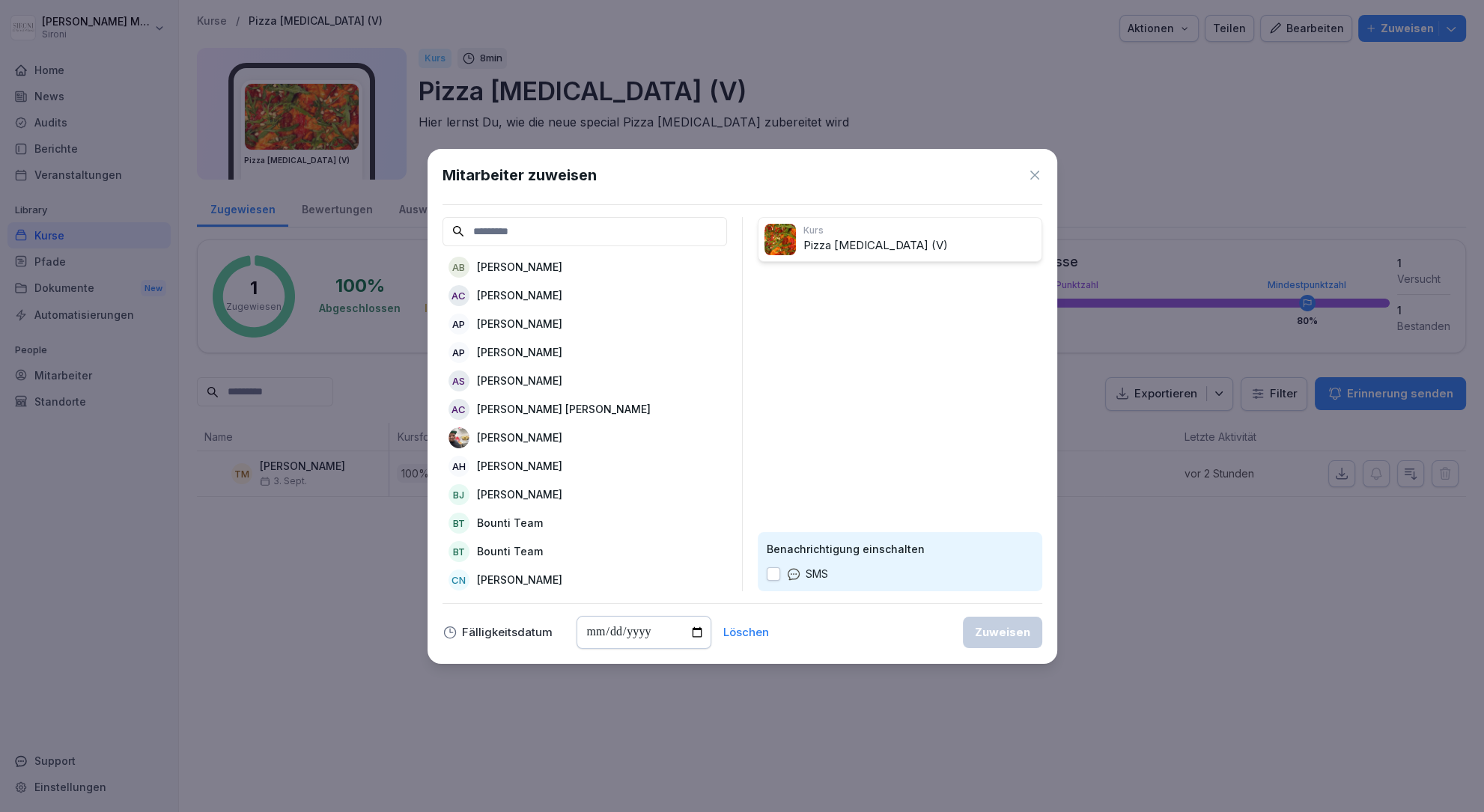
click at [472, 227] on input at bounding box center [585, 232] width 285 height 29
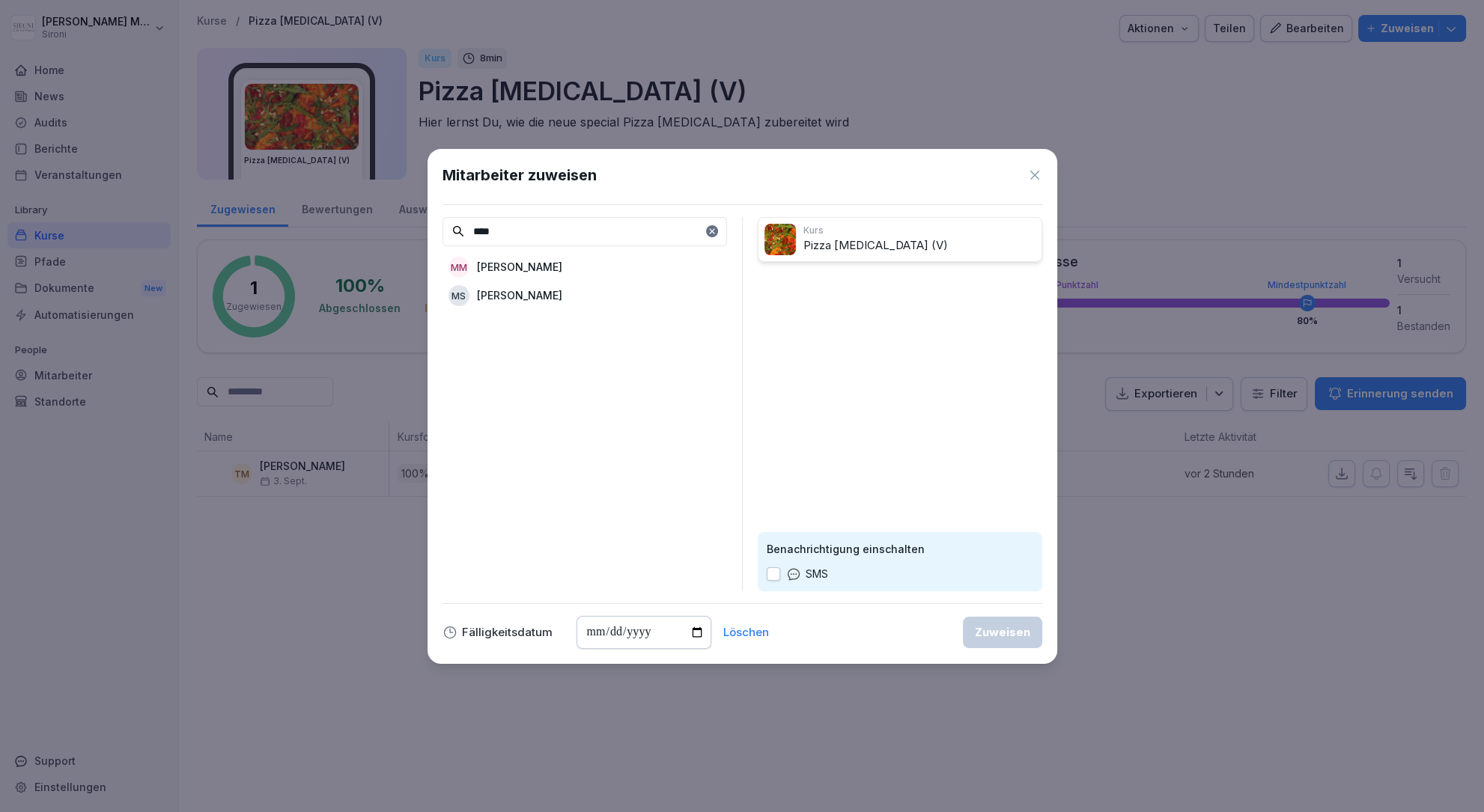
click at [481, 264] on p "[PERSON_NAME]" at bounding box center [520, 267] width 85 height 16
click at [512, 236] on input "****" at bounding box center [585, 232] width 285 height 29
click at [525, 298] on p "[PERSON_NAME]" at bounding box center [520, 295] width 85 height 16
click at [518, 233] on input "****" at bounding box center [585, 232] width 285 height 29
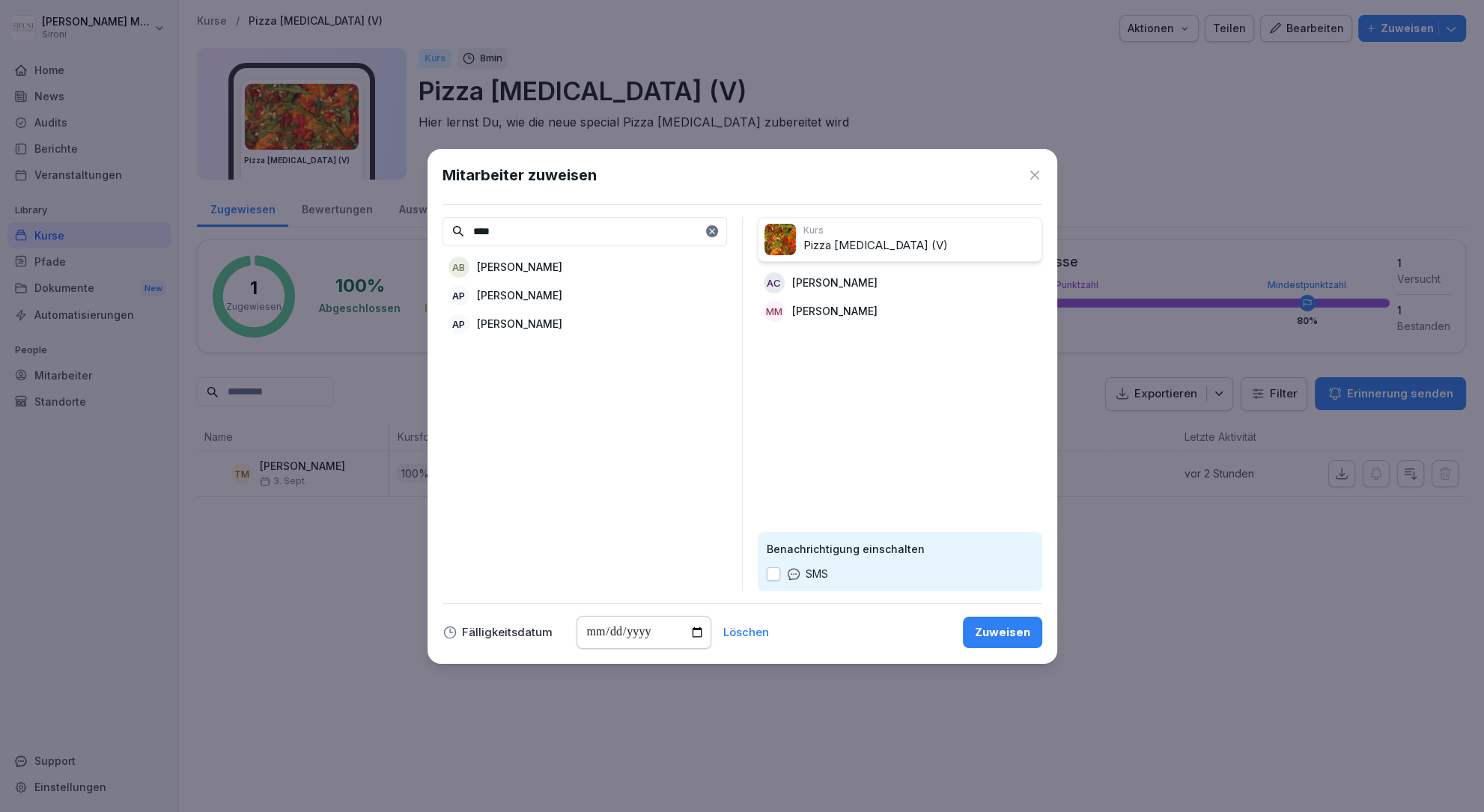
click at [518, 233] on input "****" at bounding box center [585, 232] width 285 height 29
click at [522, 263] on p "[PERSON_NAME] [PERSON_NAME]" at bounding box center [564, 267] width 174 height 16
click at [524, 229] on input "****" at bounding box center [585, 232] width 285 height 29
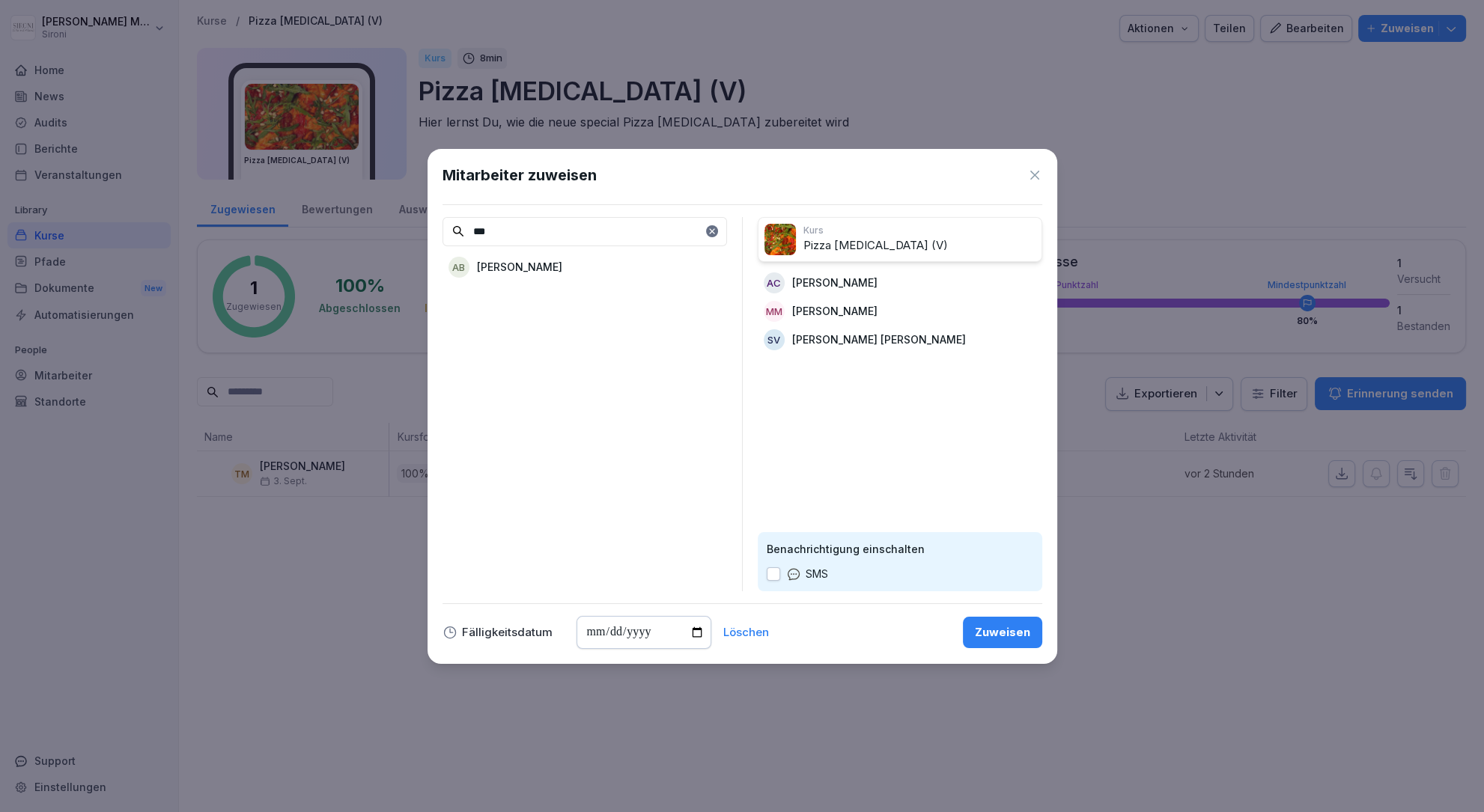
type input "***"
click at [522, 266] on p "[PERSON_NAME]" at bounding box center [520, 267] width 85 height 16
click at [513, 231] on input "***" at bounding box center [585, 232] width 285 height 29
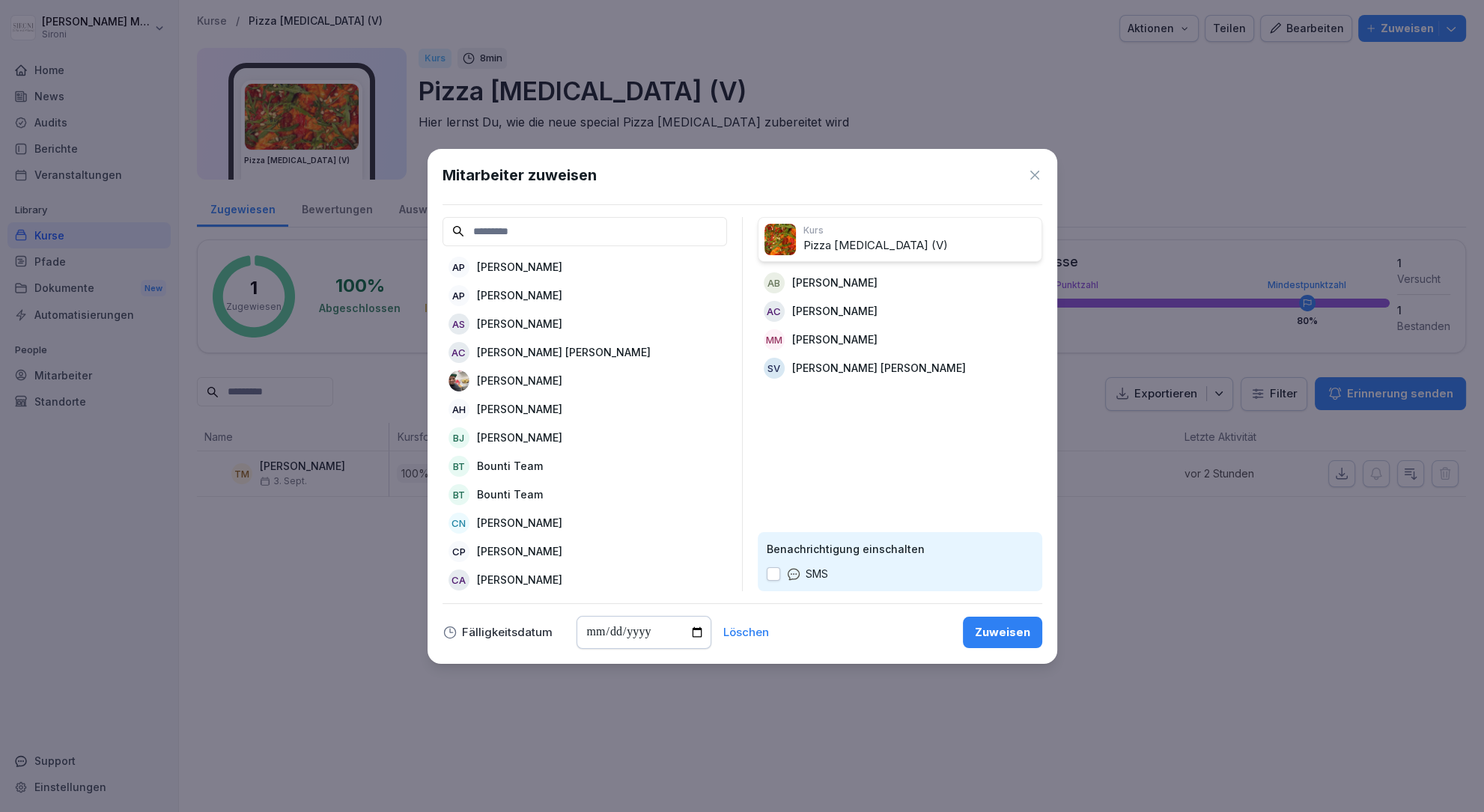
click at [536, 233] on input at bounding box center [585, 232] width 285 height 29
type input "*"
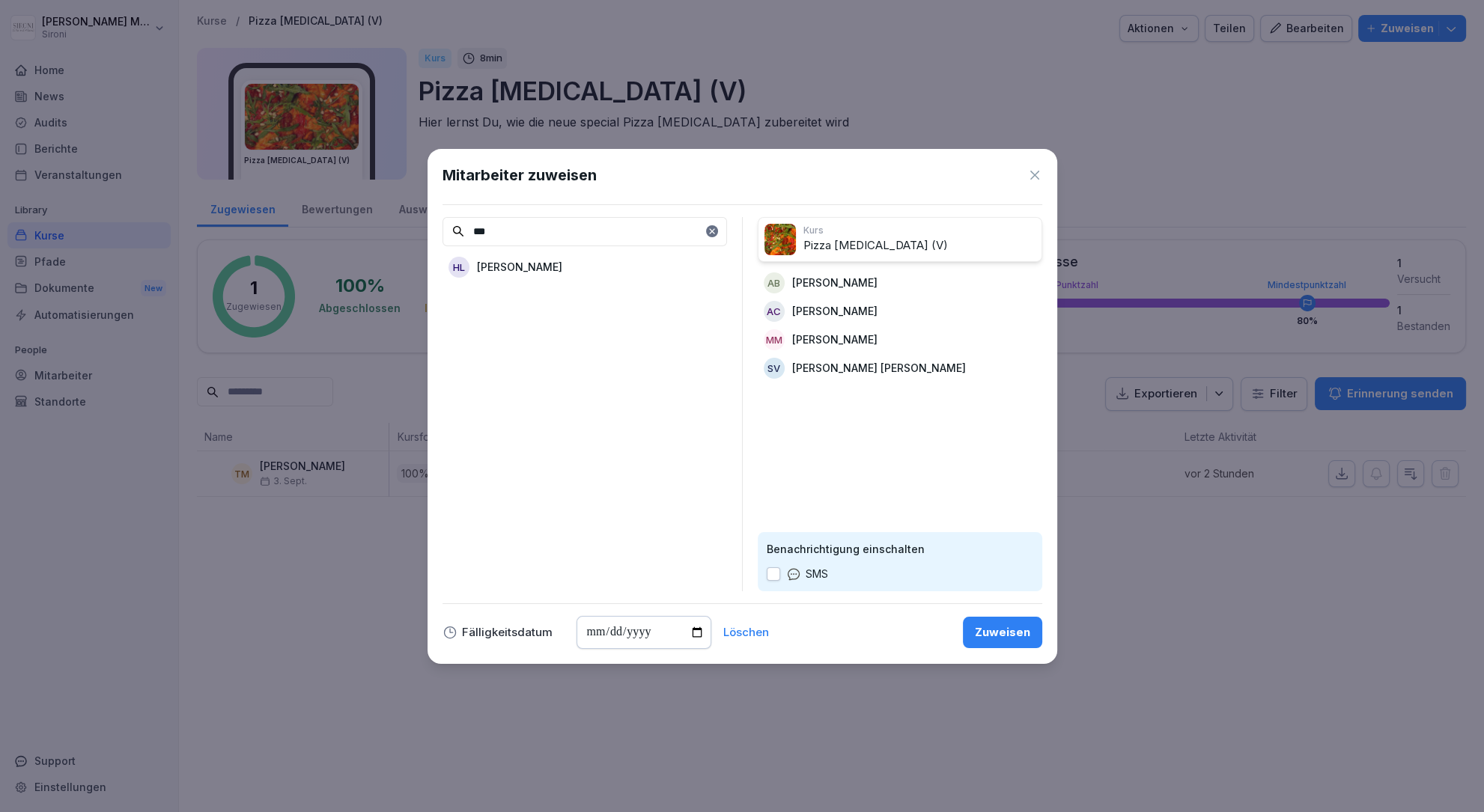
type input "***"
click at [537, 263] on p "[PERSON_NAME]" at bounding box center [520, 267] width 85 height 16
click at [597, 625] on input "date" at bounding box center [644, 633] width 135 height 33
type input "**********"
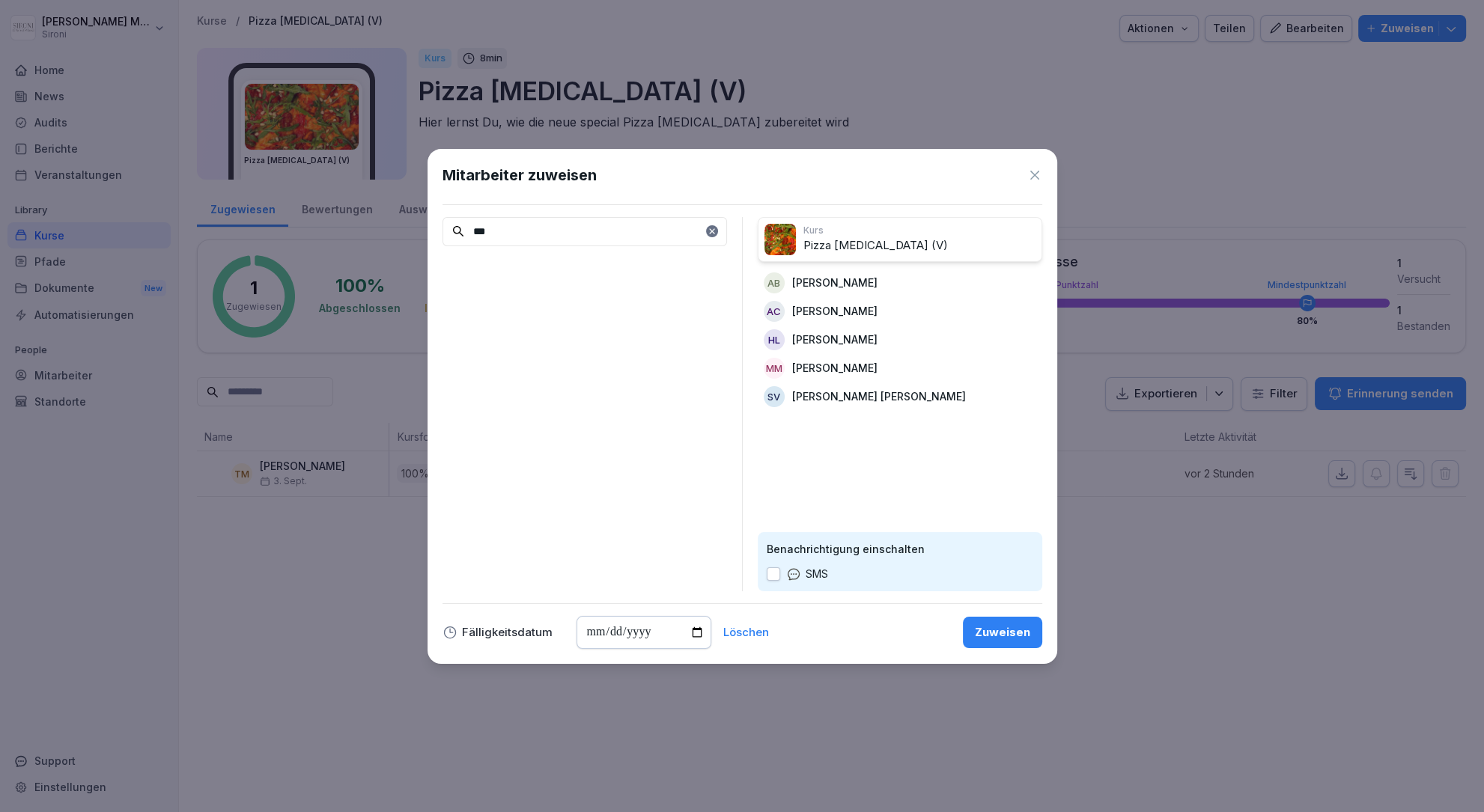
click at [994, 630] on div "Zuweisen" at bounding box center [1002, 633] width 56 height 17
